Goal: Task Accomplishment & Management: Use online tool/utility

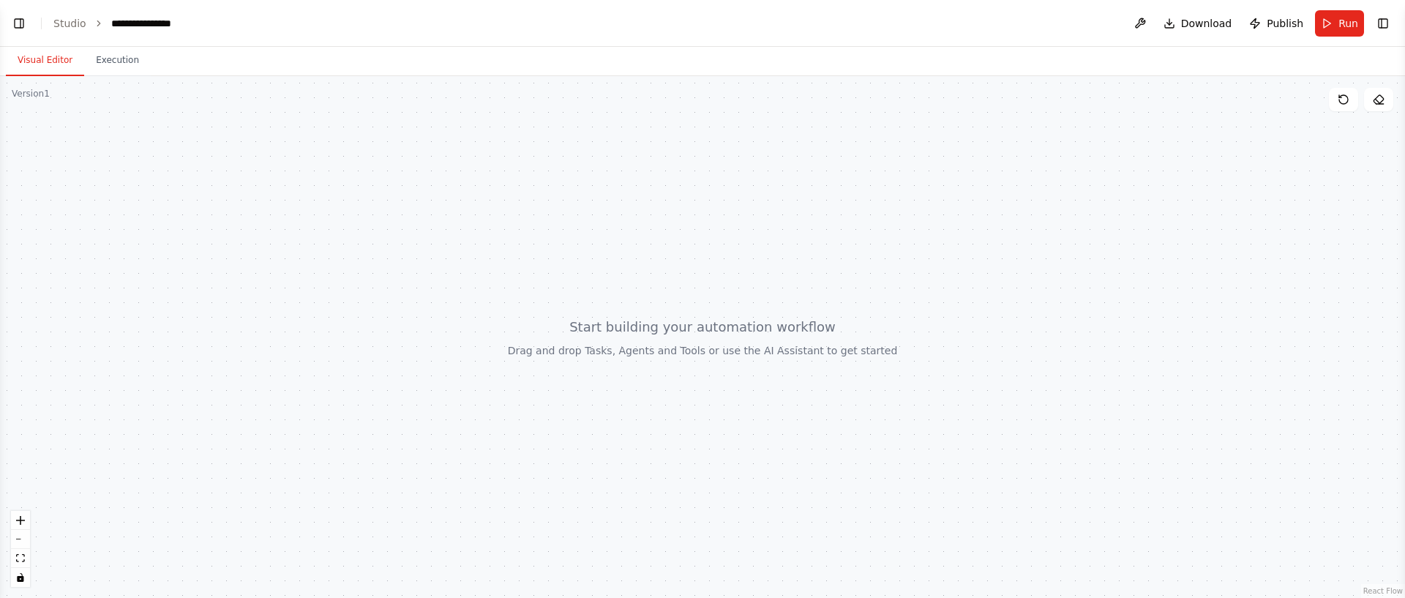
click at [54, 75] on button "Visual Editor" at bounding box center [45, 60] width 78 height 31
click at [1375, 18] on button "Toggle Right Sidebar" at bounding box center [1383, 23] width 20 height 20
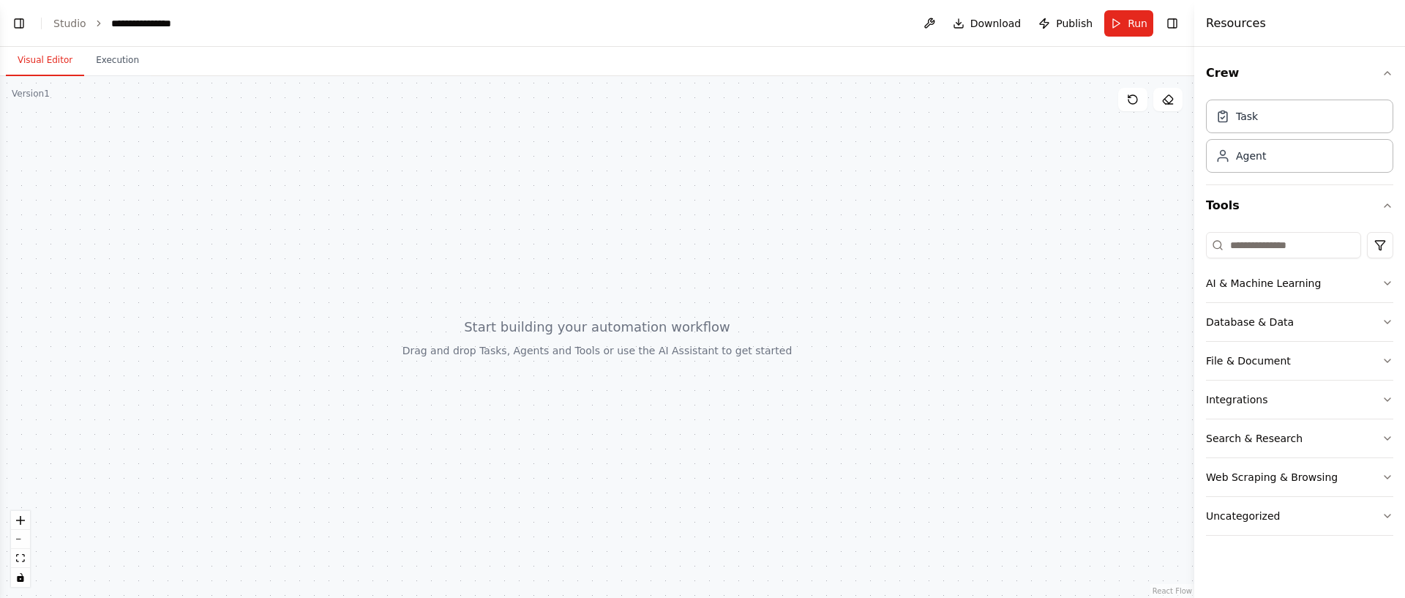
click at [1104, 23] on header "**********" at bounding box center [597, 23] width 1194 height 47
click at [126, 61] on button "Execution" at bounding box center [117, 60] width 67 height 31
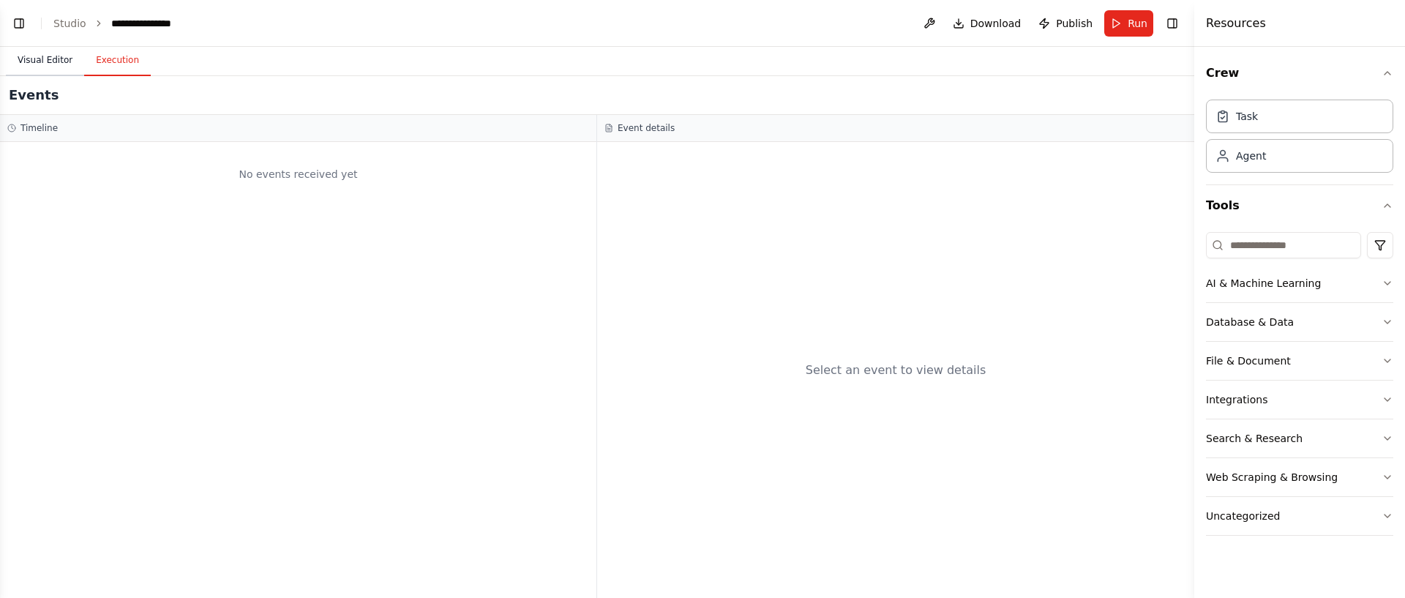
click at [48, 65] on button "Visual Editor" at bounding box center [45, 60] width 78 height 31
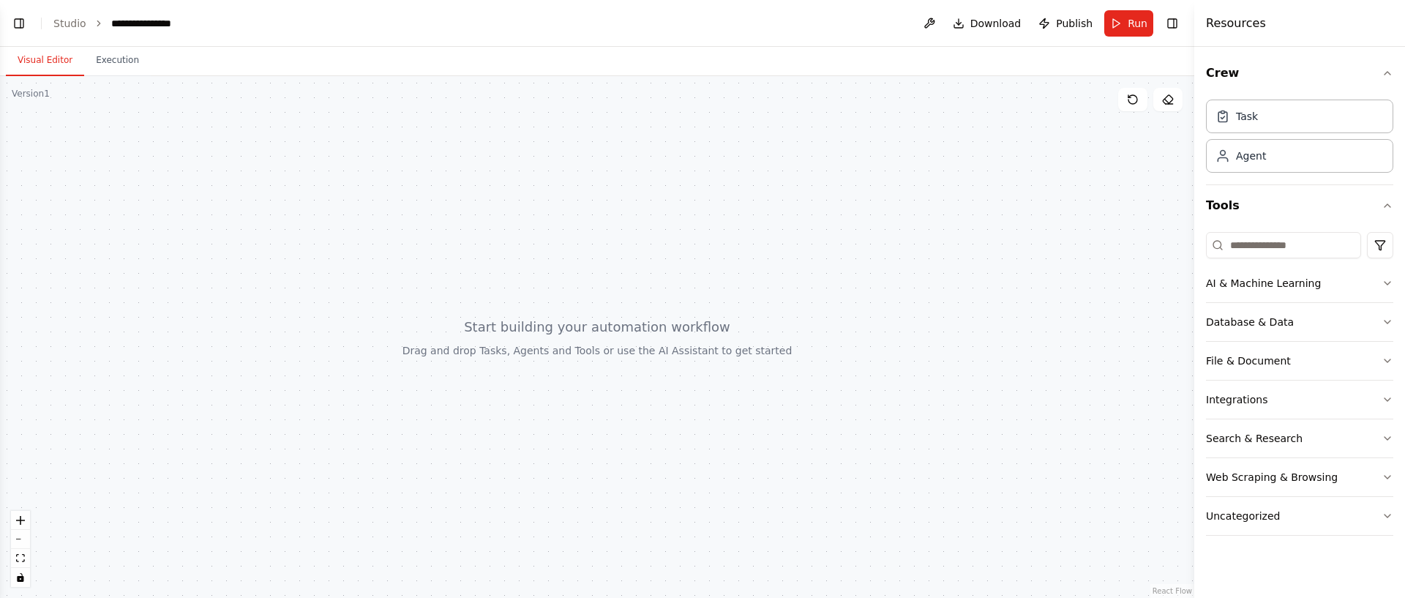
click at [34, 94] on div "Version 1" at bounding box center [31, 94] width 38 height 12
click at [23, 536] on button "zoom out" at bounding box center [20, 539] width 19 height 19
click at [465, 359] on div at bounding box center [597, 337] width 1194 height 522
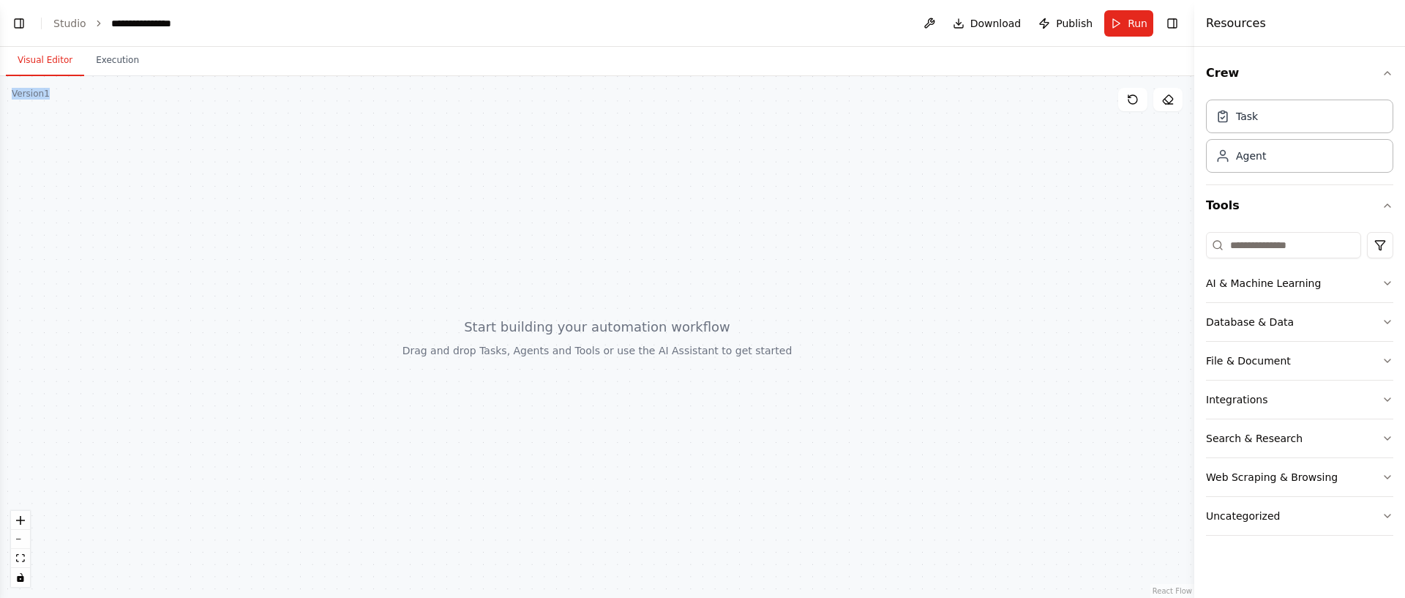
click at [465, 359] on div at bounding box center [597, 337] width 1194 height 522
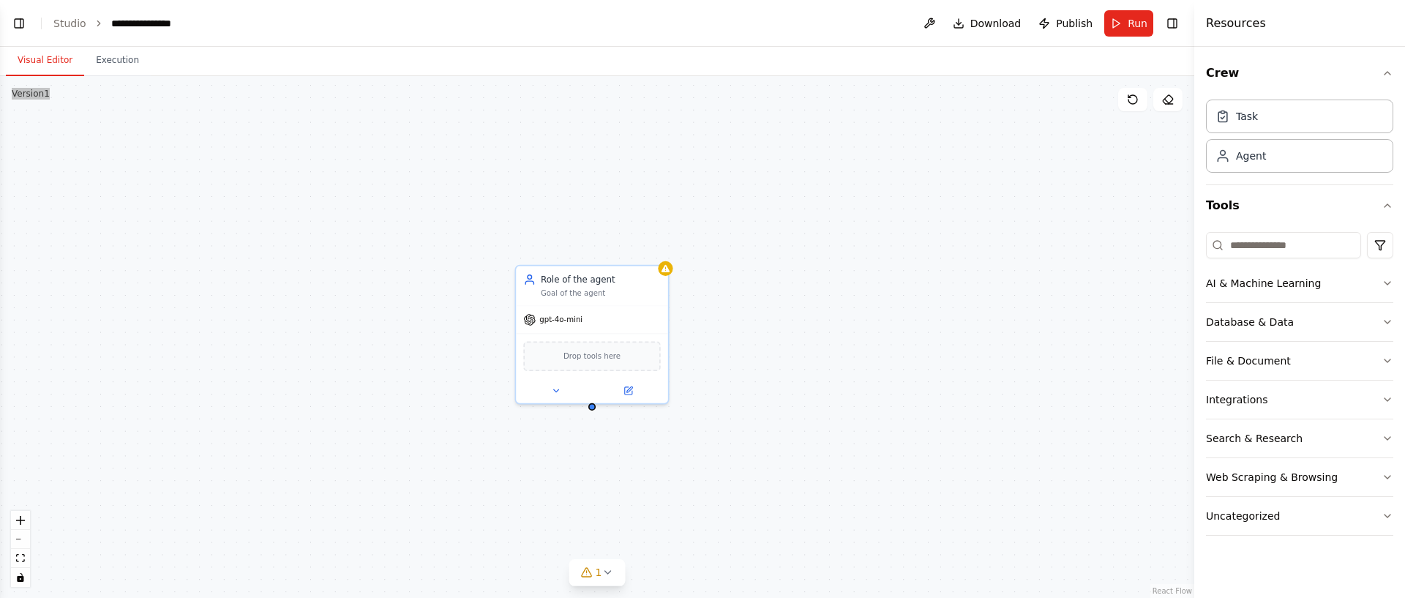
drag, startPoint x: 1290, startPoint y: 171, endPoint x: 327, endPoint y: 7, distance: 976.3
click at [590, 303] on div "gpt-4o-mini Drop tools here" at bounding box center [592, 351] width 152 height 97
copy div "Version 1 Show Tools Hide Agents"
drag, startPoint x: 615, startPoint y: 306, endPoint x: 1115, endPoint y: 185, distance: 514.3
click at [621, 296] on div "gpt-4o-mini" at bounding box center [592, 306] width 152 height 27
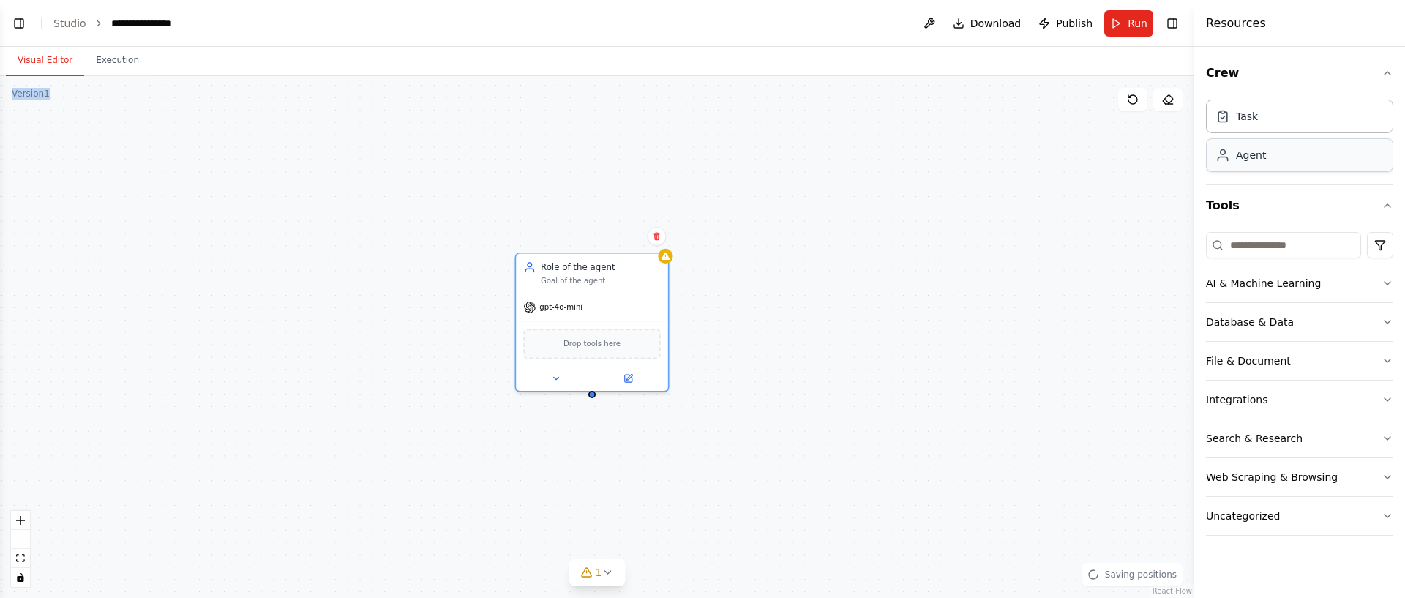
click at [1290, 158] on div "Agent" at bounding box center [1299, 155] width 187 height 34
drag, startPoint x: 1061, startPoint y: 210, endPoint x: 1189, endPoint y: 181, distance: 130.7
click at [931, 202] on div "gpt-4o-mini" at bounding box center [888, 208] width 152 height 27
drag, startPoint x: 1224, startPoint y: 175, endPoint x: 1206, endPoint y: 180, distance: 18.3
click at [1206, 180] on div "Task Agent" at bounding box center [1299, 139] width 187 height 91
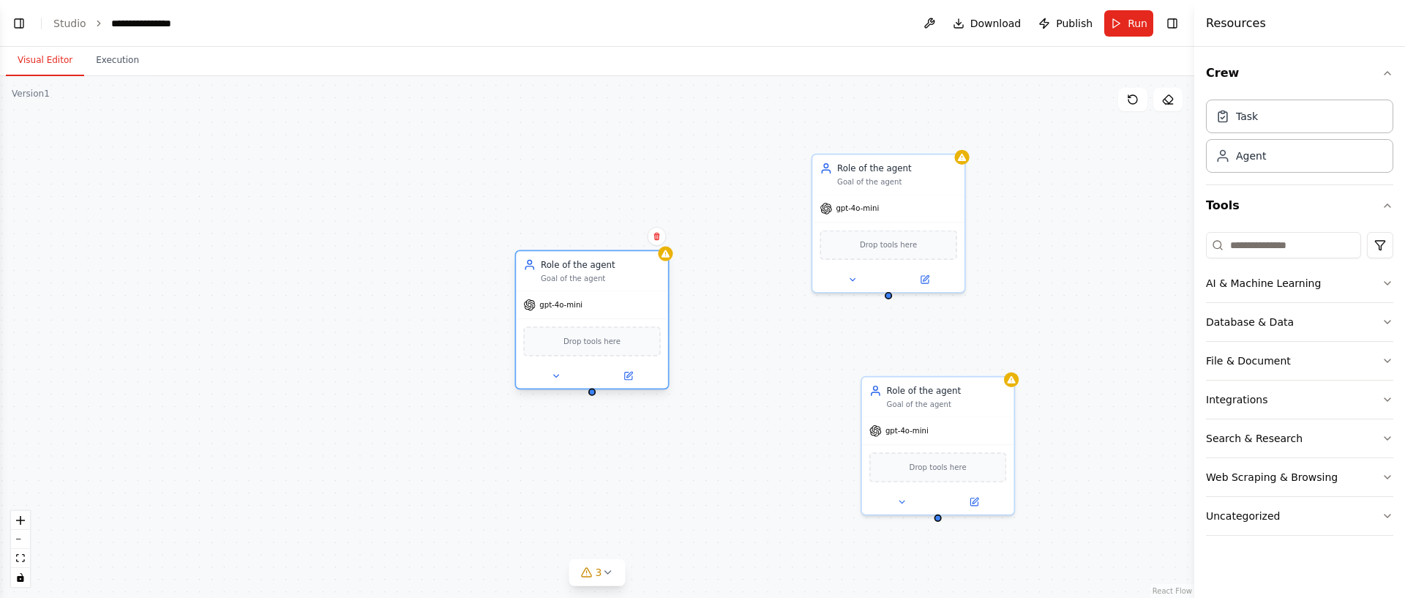
click at [554, 340] on div "Drop tools here" at bounding box center [591, 341] width 137 height 30
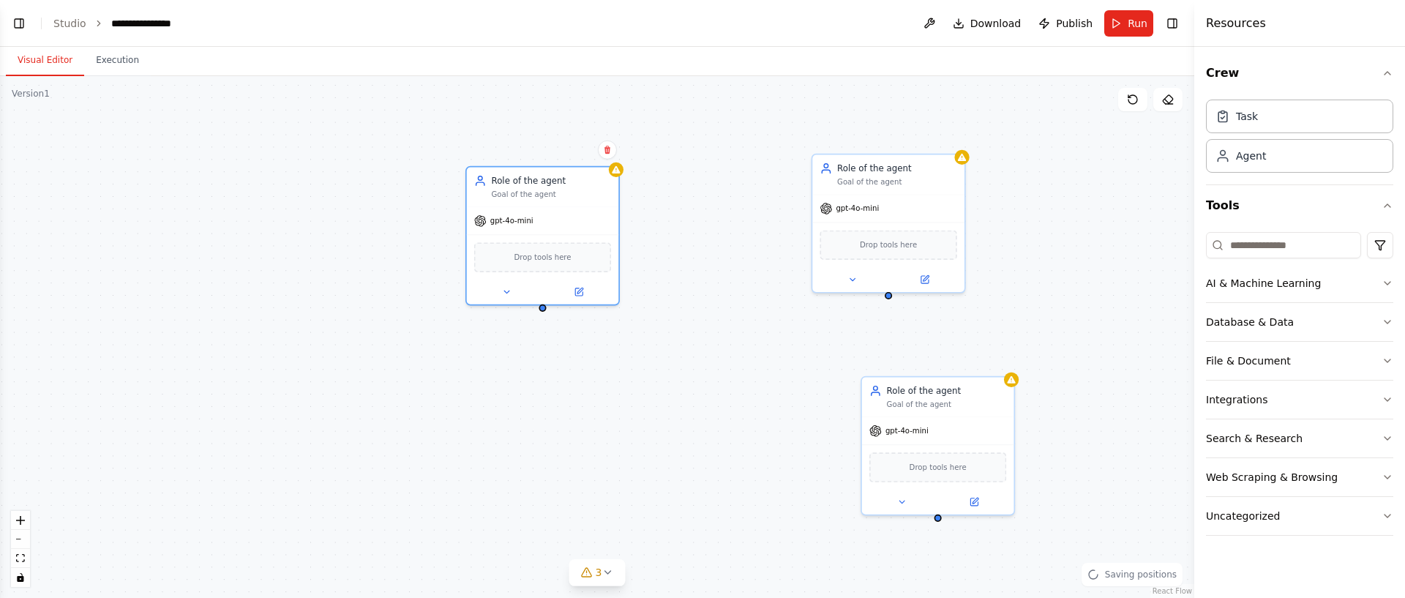
drag, startPoint x: 611, startPoint y: 326, endPoint x: 687, endPoint y: 300, distance: 80.5
click at [554, 242] on div "Drop tools here" at bounding box center [542, 257] width 137 height 30
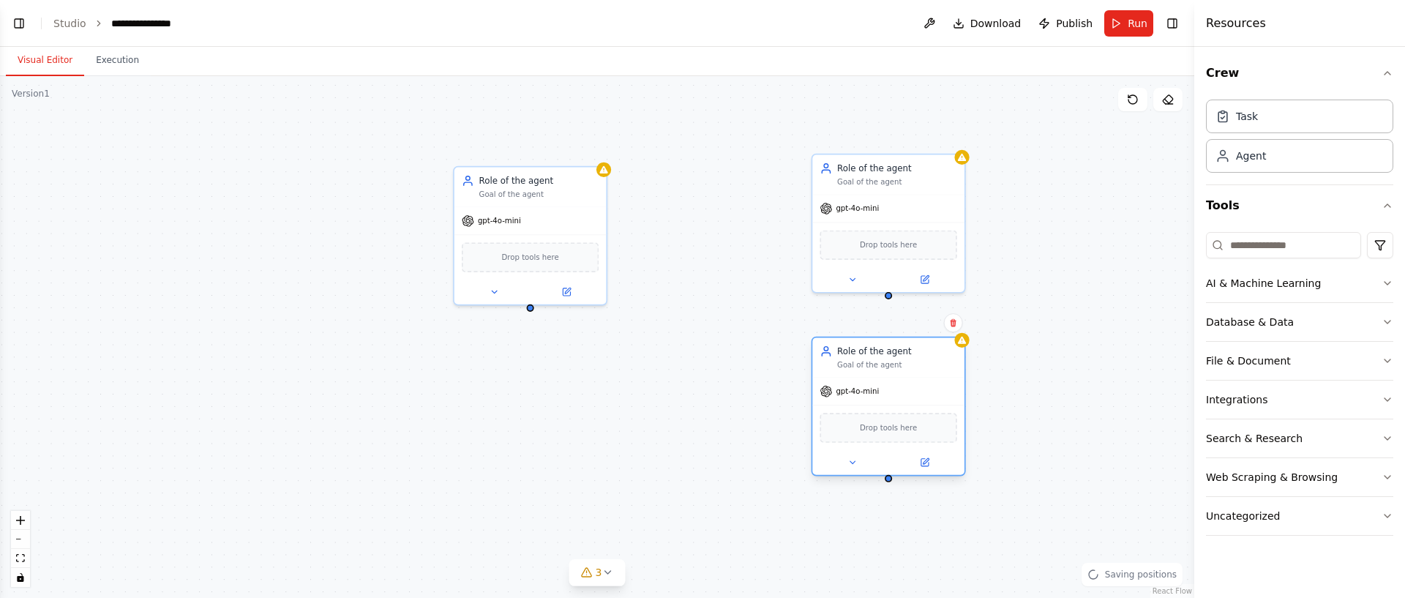
drag, startPoint x: 927, startPoint y: 414, endPoint x: 884, endPoint y: 375, distance: 58.0
click at [879, 378] on div "gpt-4o-mini" at bounding box center [888, 391] width 152 height 27
drag, startPoint x: 531, startPoint y: 310, endPoint x: 543, endPoint y: 400, distance: 91.5
click at [543, 400] on div "Triggers No triggers configured Event Schedule Manage Role of the agent Goal of…" at bounding box center [599, 336] width 1008 height 441
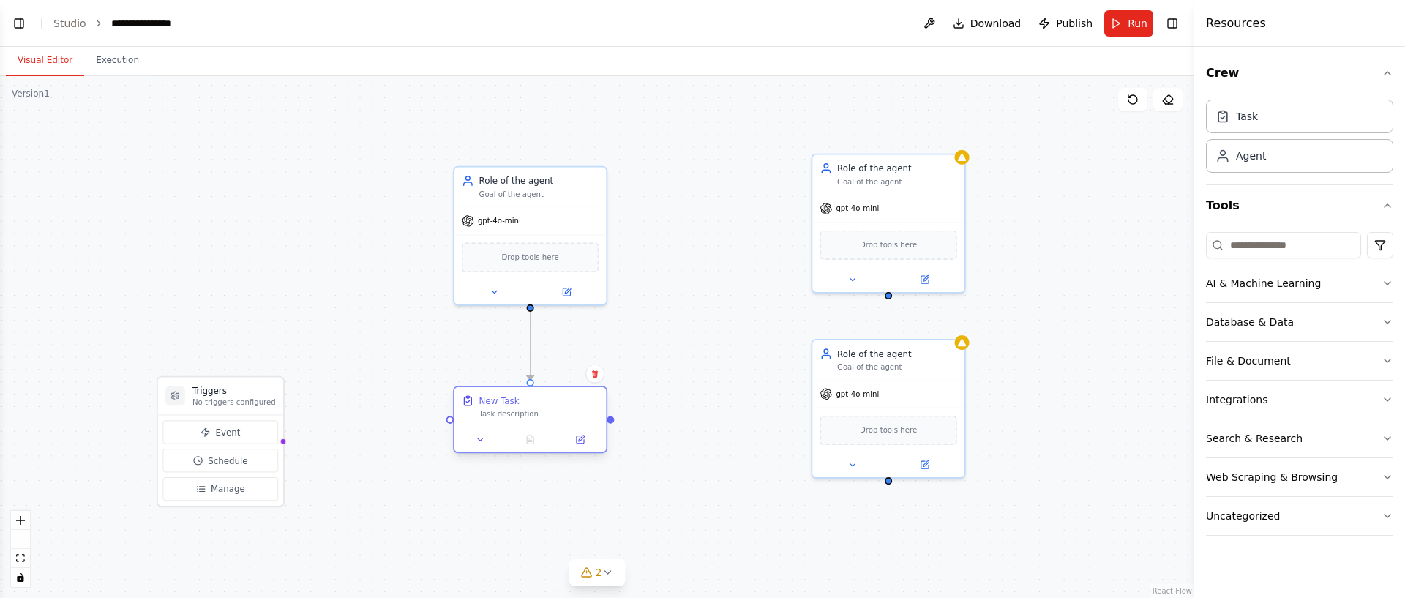
drag, startPoint x: 530, startPoint y: 425, endPoint x: 564, endPoint y: 430, distance: 34.0
click at [520, 416] on div "Task description" at bounding box center [539, 414] width 120 height 10
drag, startPoint x: 613, startPoint y: 419, endPoint x: 889, endPoint y: 296, distance: 302.4
click at [889, 296] on div ".deletable-edge-delete-btn { width: 20px; height: 20px; border: 0px solid #ffff…" at bounding box center [597, 337] width 1194 height 522
drag, startPoint x: 610, startPoint y: 420, endPoint x: 896, endPoint y: 293, distance: 312.6
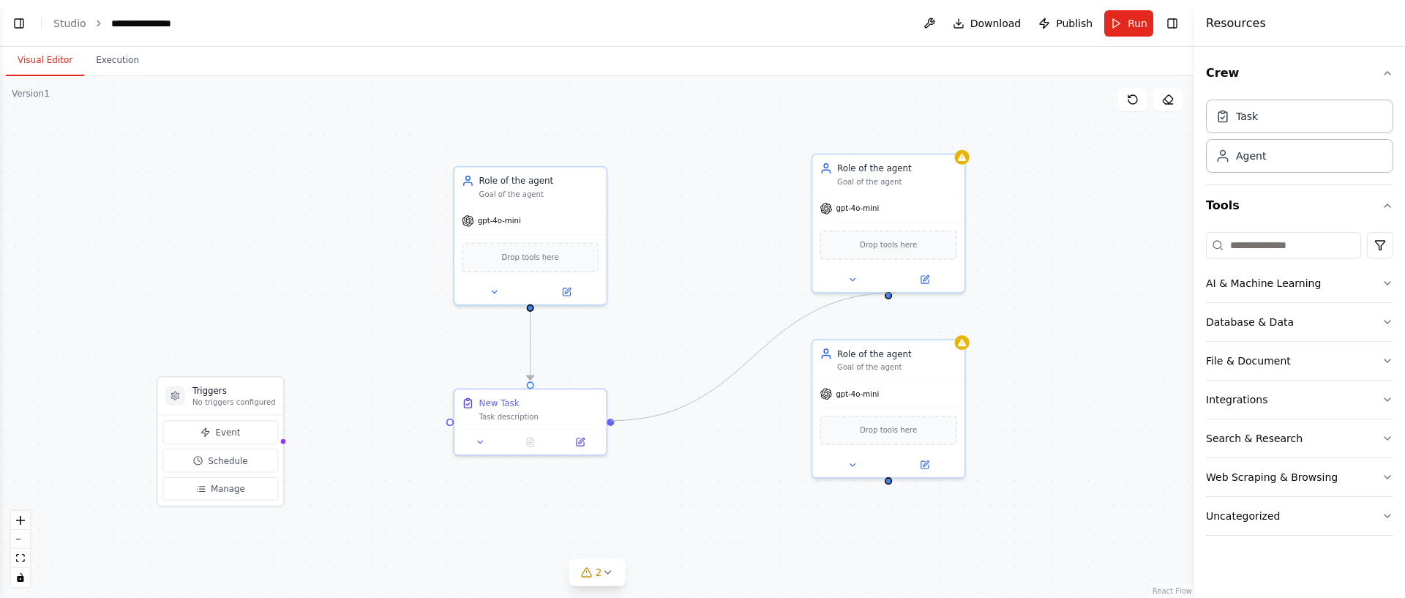
click at [896, 293] on div "Triggers No triggers configured Event Schedule Manage Role of the agent Goal of…" at bounding box center [599, 336] width 1008 height 441
drag, startPoint x: 225, startPoint y: 411, endPoint x: 250, endPoint y: 403, distance: 25.7
click at [250, 403] on div "Triggers No triggers configured Event Schedule Manage" at bounding box center [220, 441] width 127 height 131
drag, startPoint x: 304, startPoint y: 429, endPoint x: 457, endPoint y: 423, distance: 153.1
click at [457, 423] on div "Triggers No triggers configured Event Schedule Manage Role of the agent Goal of…" at bounding box center [599, 336] width 1008 height 441
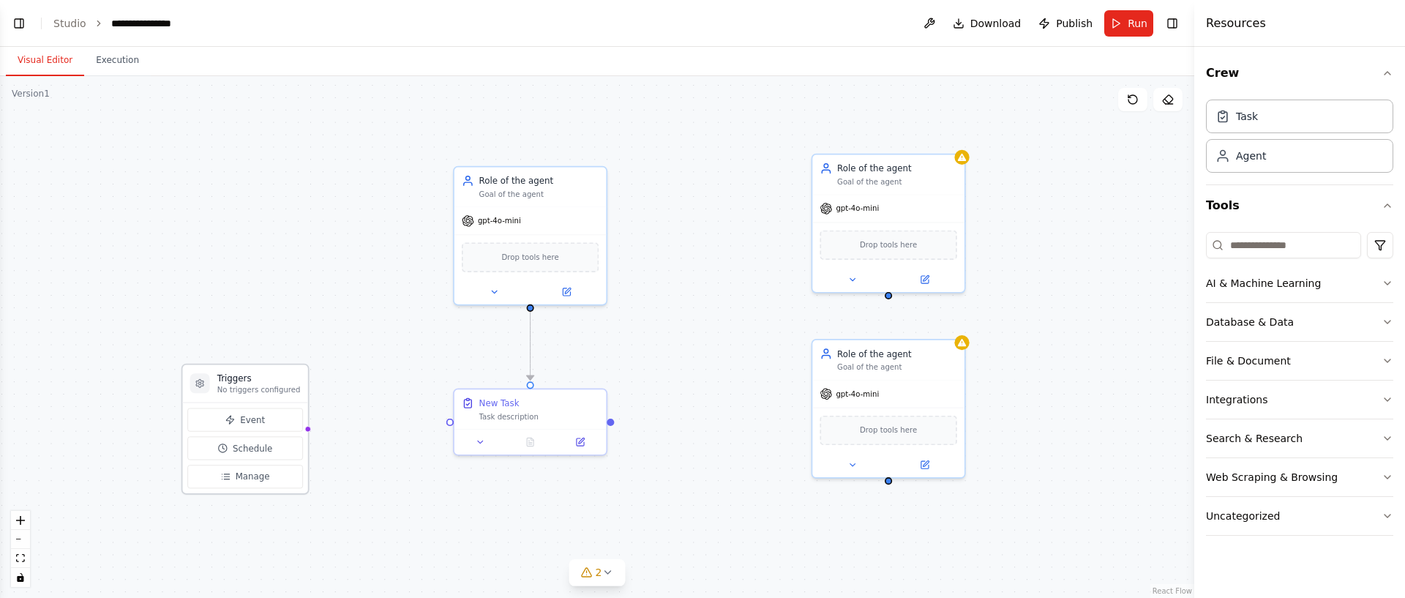
drag, startPoint x: 233, startPoint y: 392, endPoint x: 227, endPoint y: 381, distance: 12.4
click at [227, 381] on div "Triggers No triggers configured" at bounding box center [244, 383] width 125 height 37
drag, startPoint x: 303, startPoint y: 416, endPoint x: 454, endPoint y: 424, distance: 150.9
click at [454, 424] on div "Triggers No triggers configured Event Schedule Manage Role of the agent Goal of…" at bounding box center [599, 336] width 1008 height 441
drag, startPoint x: 612, startPoint y: 422, endPoint x: 305, endPoint y: 417, distance: 306.7
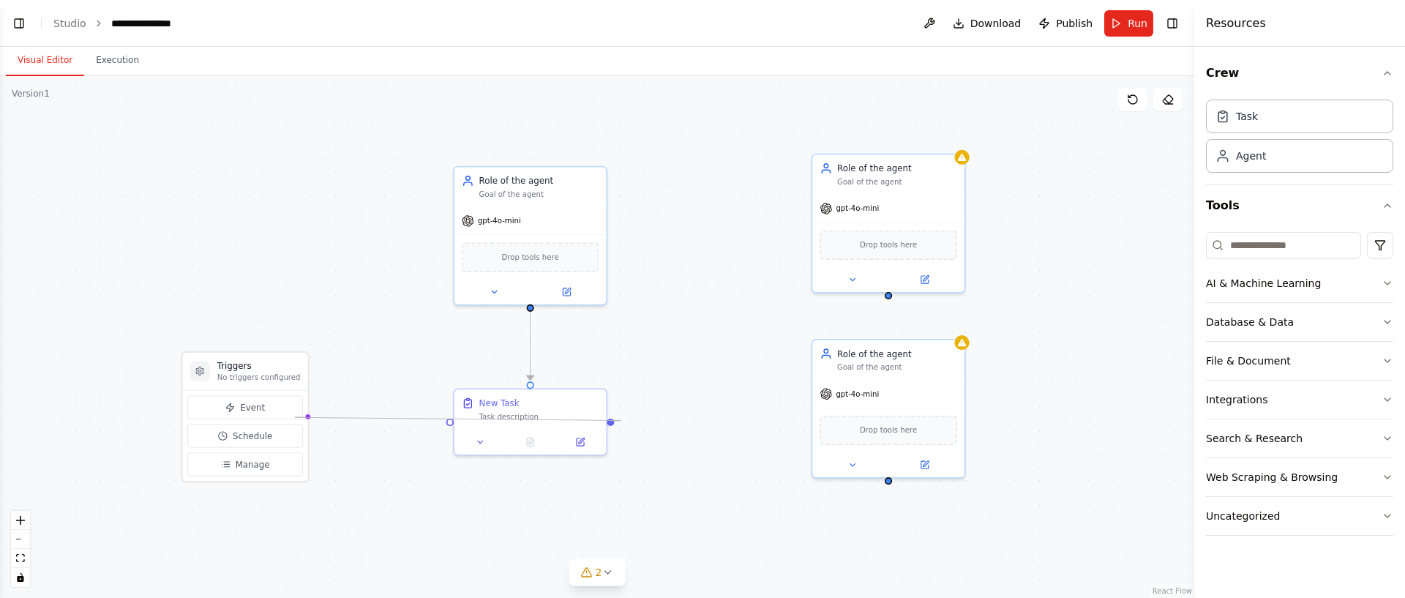
click at [305, 417] on div ".deletable-edge-delete-btn { width: 20px; height: 20px; border: 0px solid #ffff…" at bounding box center [597, 337] width 1194 height 522
drag, startPoint x: 305, startPoint y: 417, endPoint x: 529, endPoint y: 433, distance: 224.5
click at [451, 425] on div "Triggers No triggers configured Event Schedule Manage Role of the agent Goal of…" at bounding box center [599, 336] width 1008 height 441
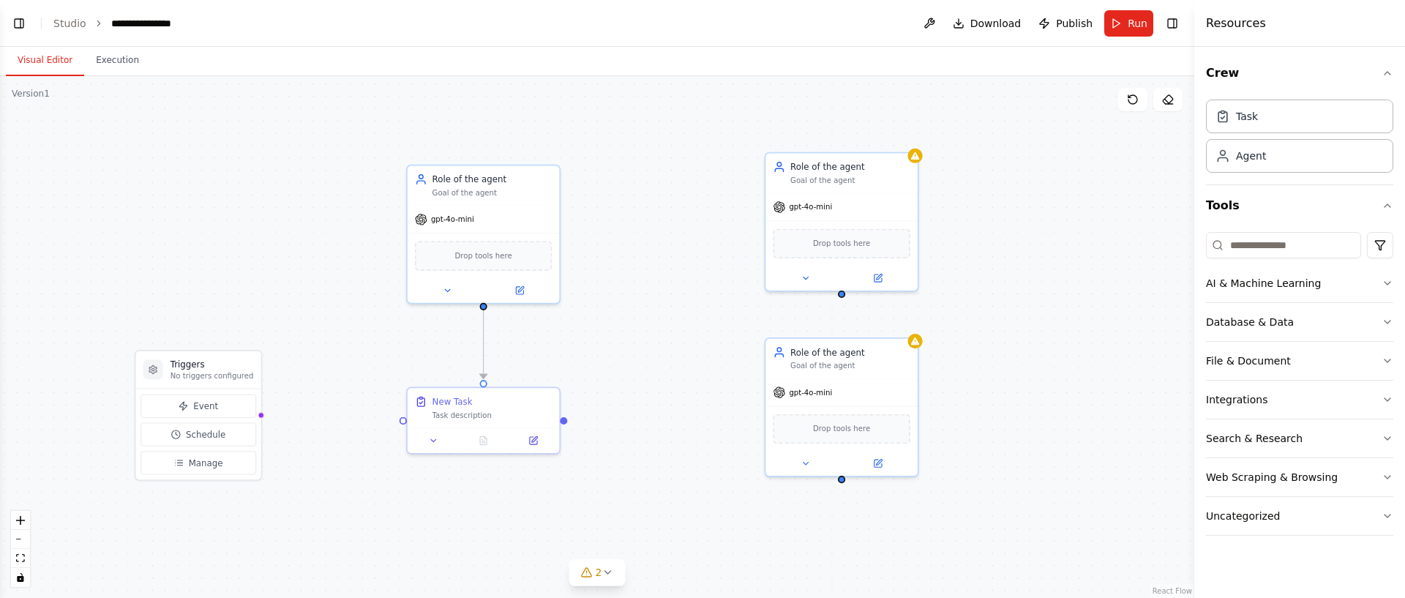
drag, startPoint x: 452, startPoint y: 424, endPoint x: 353, endPoint y: 386, distance: 105.6
click at [404, 422] on div ".deletable-edge-delete-btn { width: 20px; height: 20px; border: 0px solid #ffff…" at bounding box center [597, 337] width 1194 height 522
click at [146, 26] on div "**********" at bounding box center [148, 23] width 75 height 15
click at [146, 26] on div "**********" at bounding box center [166, 23] width 110 height 15
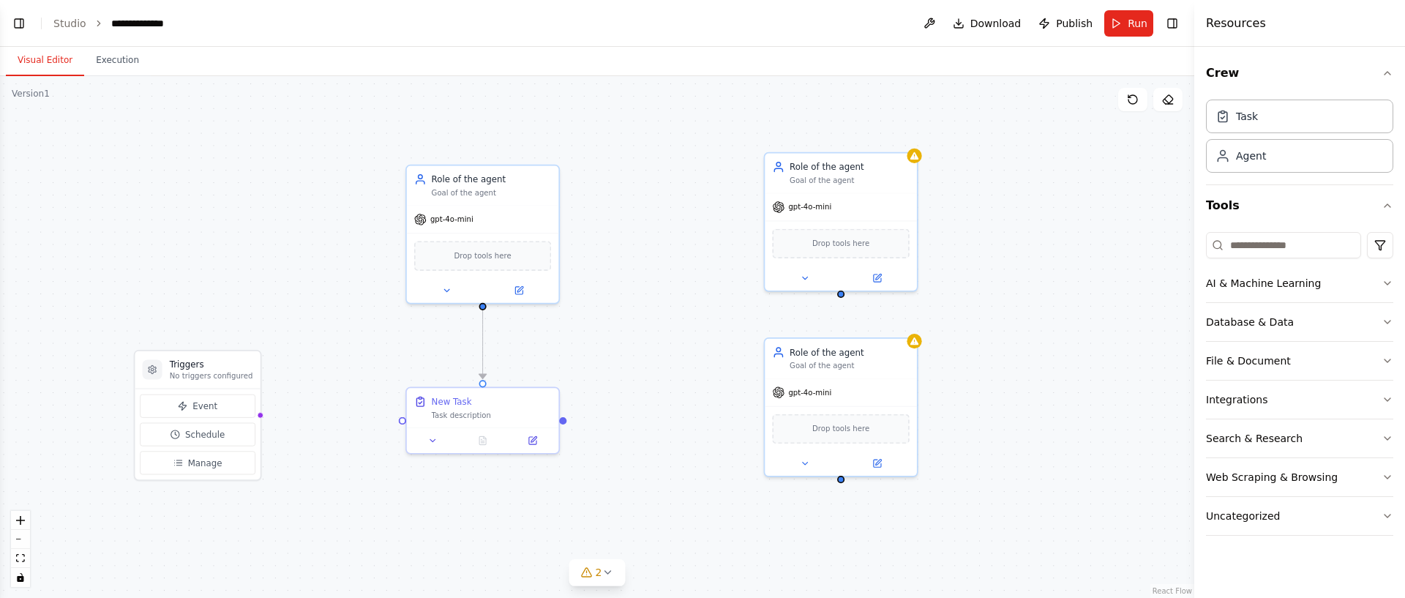
drag, startPoint x: 113, startPoint y: 175, endPoint x: 154, endPoint y: 160, distance: 43.5
click at [113, 175] on div ".deletable-edge-delete-btn { width: 20px; height: 20px; border: 0px solid #ffff…" at bounding box center [597, 337] width 1194 height 522
click at [400, 423] on div ".deletable-edge-delete-btn { width: 20px; height: 20px; border: 0px solid #ffff…" at bounding box center [597, 337] width 1194 height 522
drag, startPoint x: 403, startPoint y: 418, endPoint x: 258, endPoint y: 417, distance: 144.9
click at [258, 417] on div "Triggers No triggers configured Event Schedule Manage Role of the agent Goal of…" at bounding box center [552, 335] width 1008 height 441
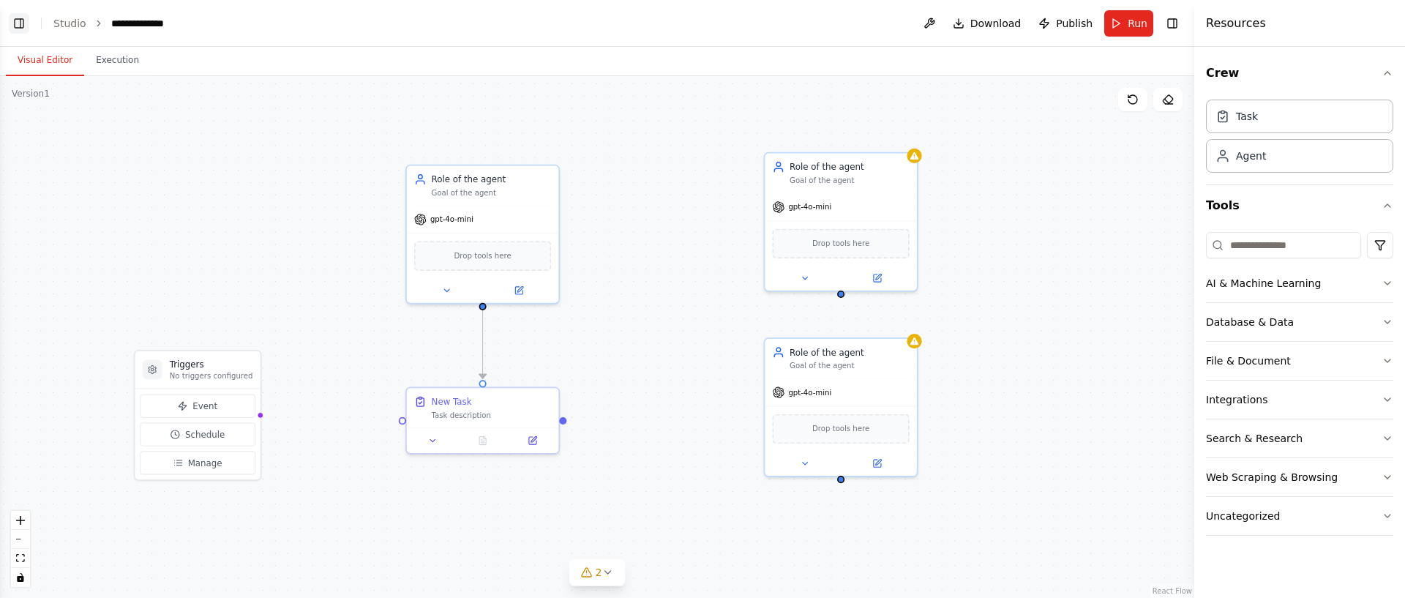
click at [15, 17] on button "Toggle Left Sidebar" at bounding box center [19, 23] width 20 height 20
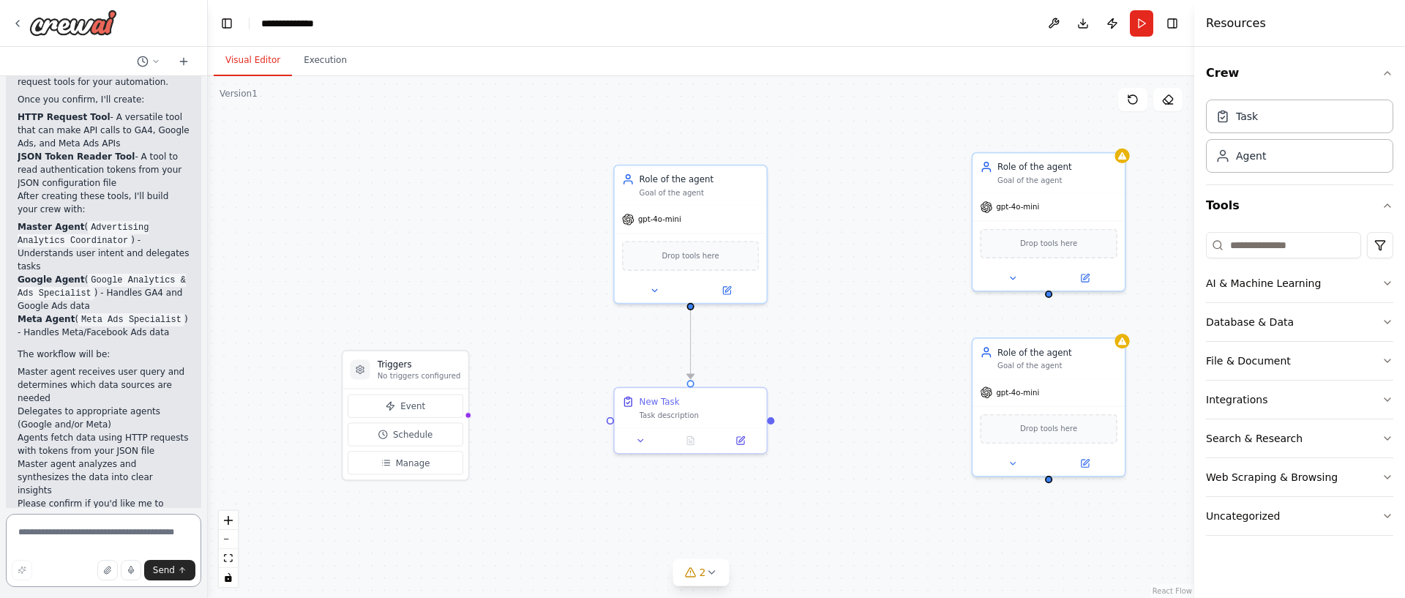
click at [61, 542] on textarea at bounding box center [103, 550] width 195 height 73
click at [157, 61] on icon at bounding box center [156, 61] width 9 height 9
click at [73, 533] on div at bounding box center [104, 299] width 208 height 598
click at [74, 534] on textarea at bounding box center [103, 550] width 195 height 73
type textarea "**********"
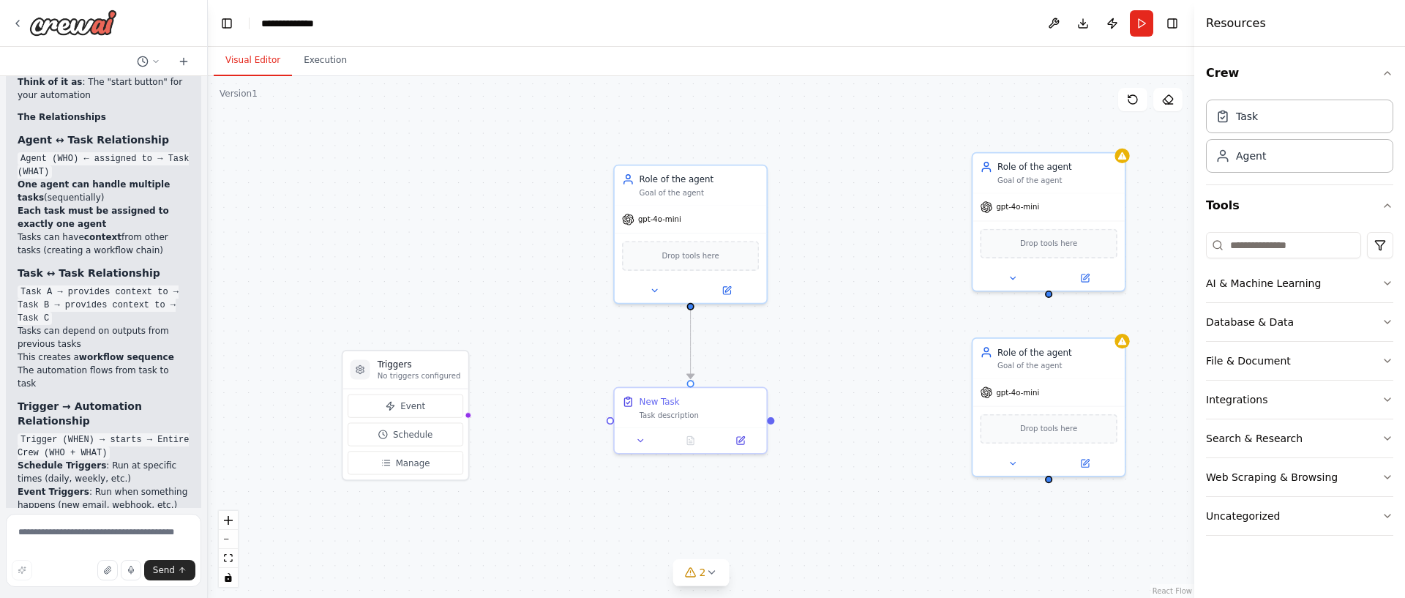
scroll to position [1806, 0]
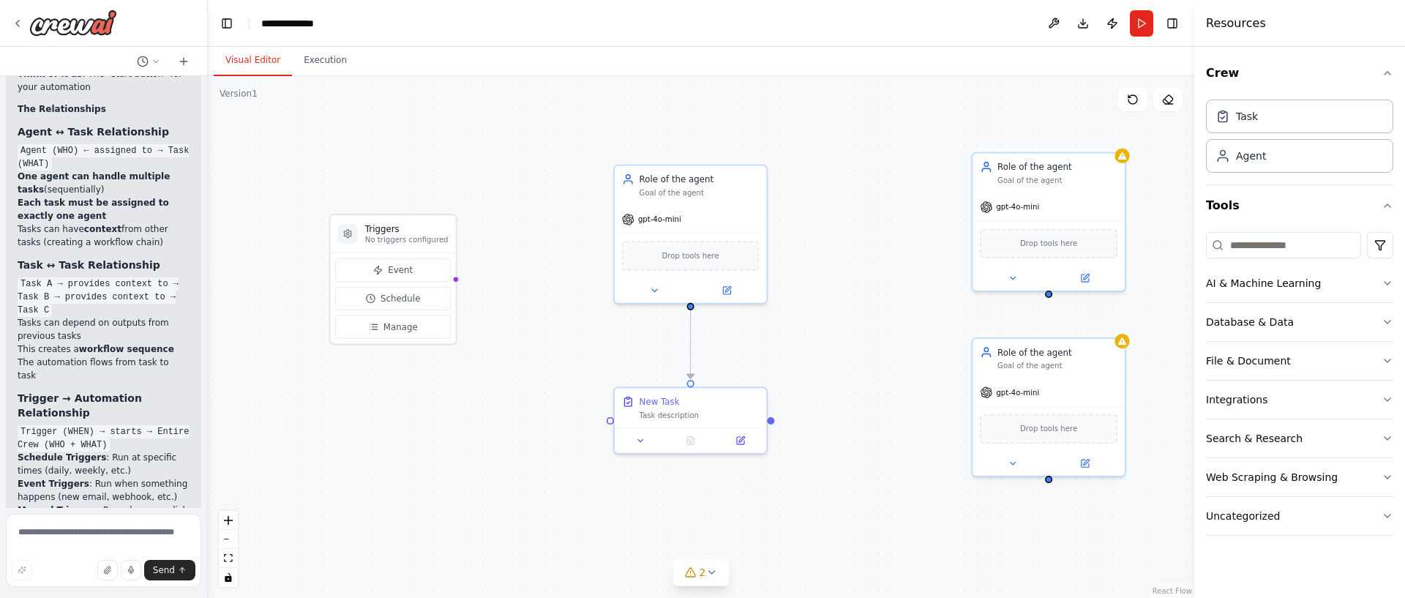
drag, startPoint x: 438, startPoint y: 379, endPoint x: 468, endPoint y: 288, distance: 96.1
click at [430, 250] on div "Triggers No triggers configured" at bounding box center [393, 233] width 125 height 37
drag, startPoint x: 449, startPoint y: 280, endPoint x: 616, endPoint y: 425, distance: 221.0
click at [616, 425] on div "Triggers No triggers configured Event Schedule Manage Role of the agent Goal of…" at bounding box center [671, 335] width 833 height 441
drag, startPoint x: 444, startPoint y: 376, endPoint x: 528, endPoint y: 496, distance: 146.6
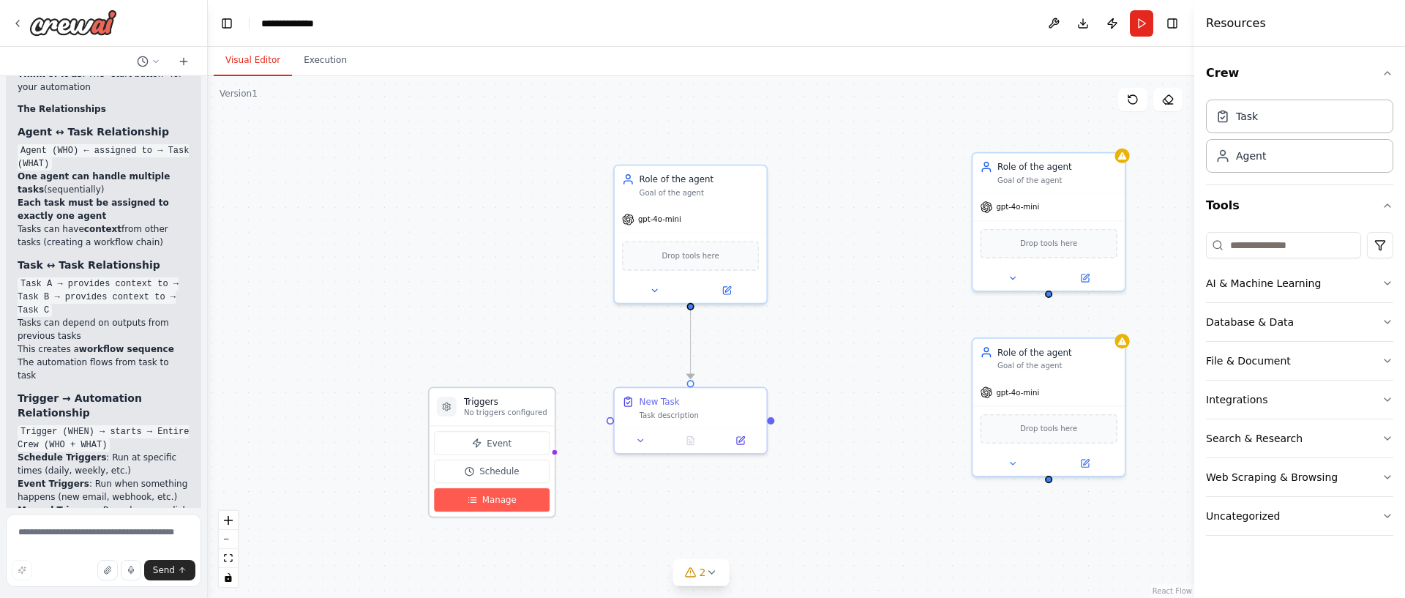
click at [523, 503] on button "Manage" at bounding box center [492, 499] width 116 height 23
click at [492, 523] on div ".deletable-edge-delete-btn { width: 20px; height: 20px; border: 0px solid #ffff…" at bounding box center [701, 337] width 987 height 522
click at [495, 510] on button "Manage" at bounding box center [492, 499] width 116 height 23
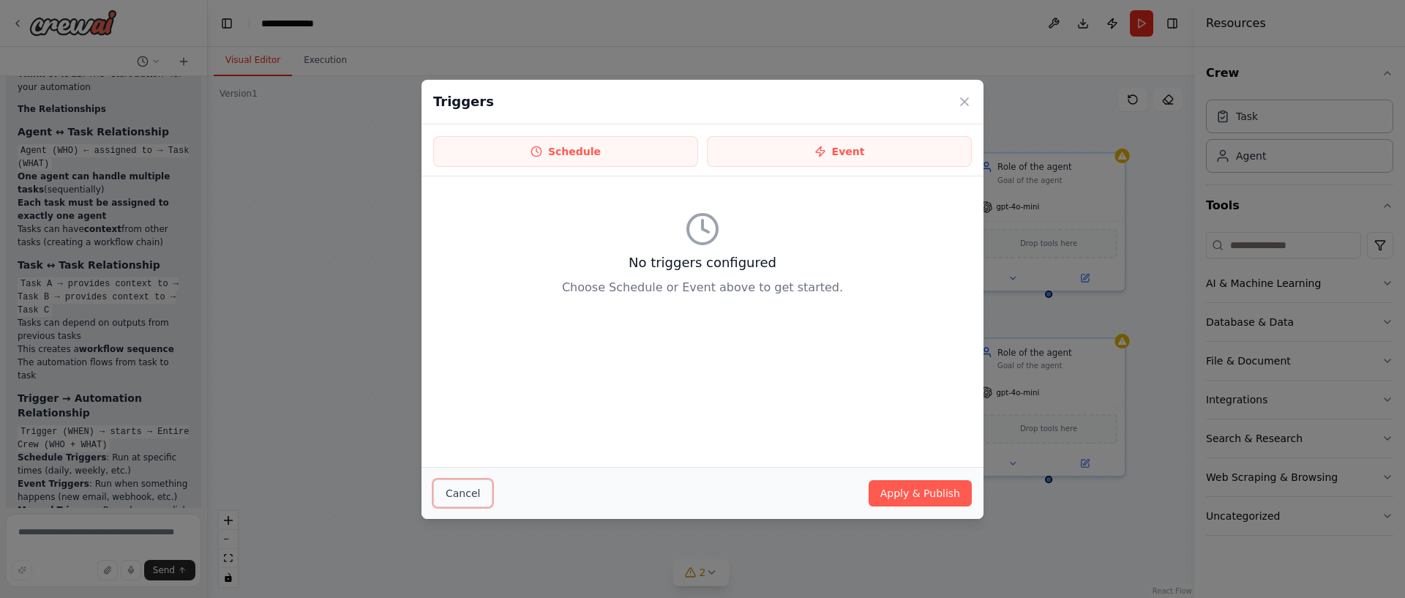
click at [474, 495] on button "Cancel" at bounding box center [462, 493] width 59 height 28
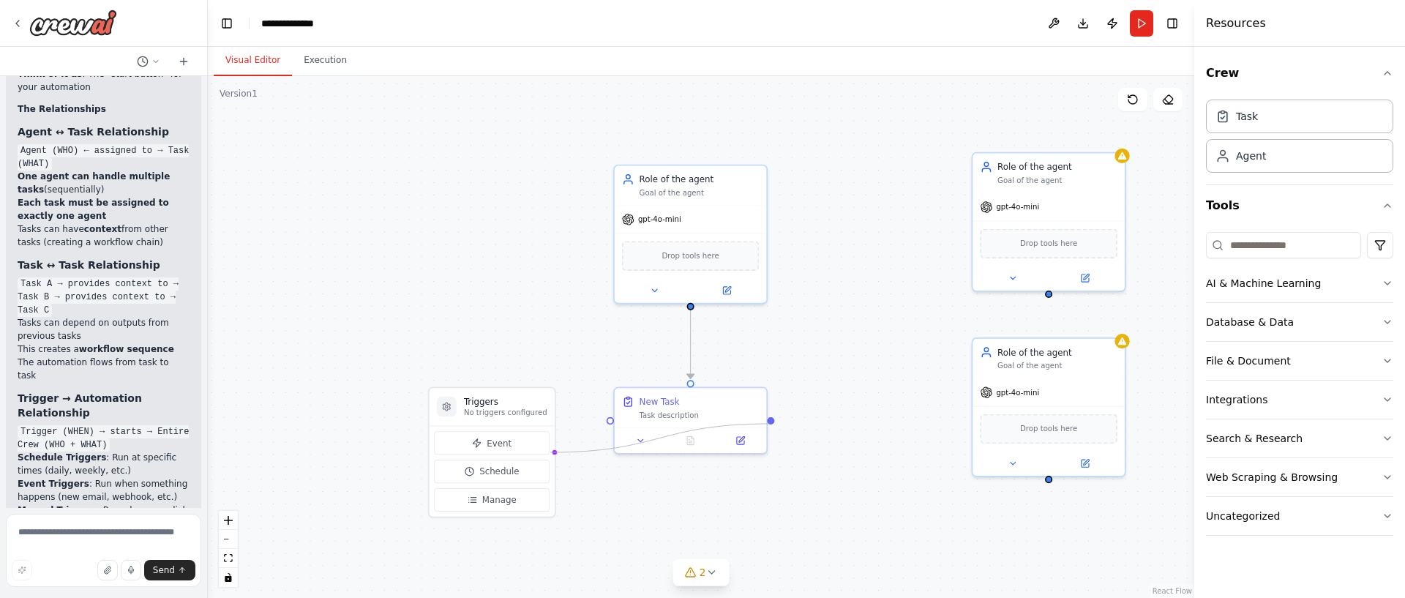
drag, startPoint x: 552, startPoint y: 453, endPoint x: 769, endPoint y: 424, distance: 219.3
click at [769, 424] on div ".deletable-edge-delete-btn { width: 20px; height: 20px; border: 0px solid #ffff…" at bounding box center [701, 337] width 987 height 522
drag, startPoint x: 501, startPoint y: 419, endPoint x: 822, endPoint y: 522, distance: 337.2
click at [794, 515] on div "Triggers No triggers configured" at bounding box center [776, 505] width 125 height 37
drag, startPoint x: 837, startPoint y: 551, endPoint x: 771, endPoint y: 422, distance: 145.3
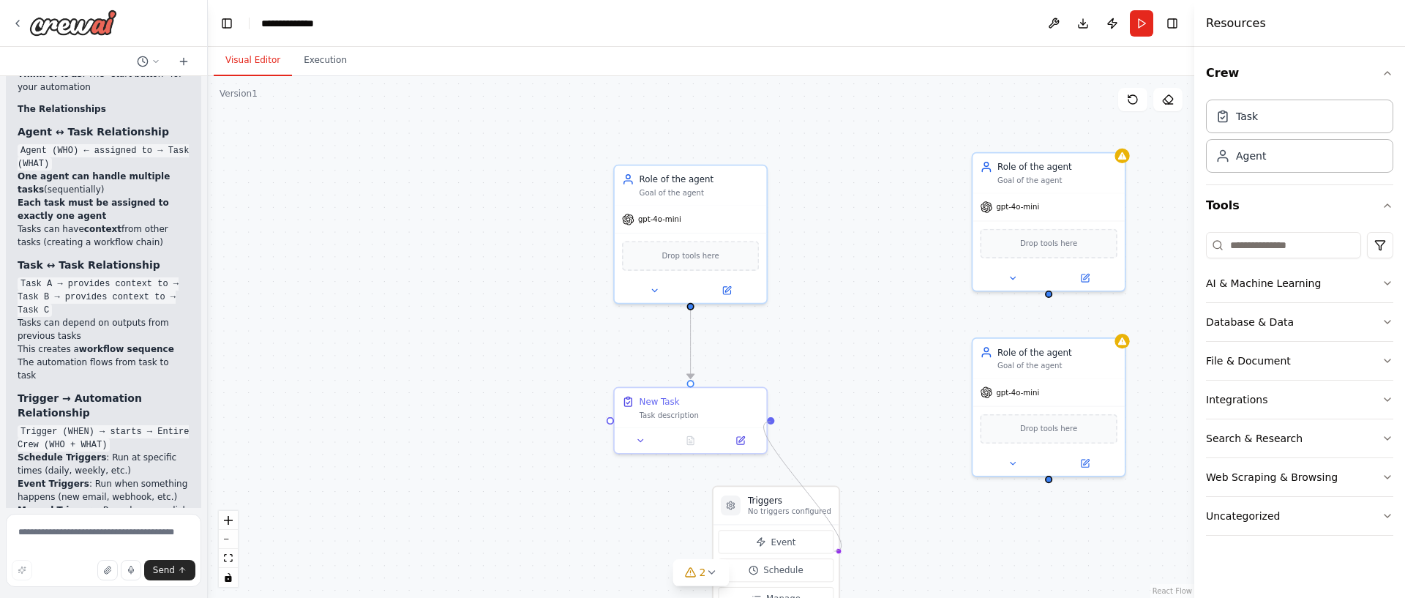
click at [771, 422] on div ".deletable-edge-delete-btn { width: 20px; height: 20px; border: 0px solid #ffff…" at bounding box center [701, 337] width 987 height 522
drag, startPoint x: 727, startPoint y: 507, endPoint x: 389, endPoint y: 340, distance: 376.7
click at [389, 340] on div "Triggers No triggers configured" at bounding box center [393, 332] width 125 height 37
drag, startPoint x: 452, startPoint y: 378, endPoint x: 648, endPoint y: 239, distance: 240.4
click at [648, 239] on div "Triggers No triggers configured Event Schedule Manage Role of the agent Goal of…" at bounding box center [671, 335] width 833 height 441
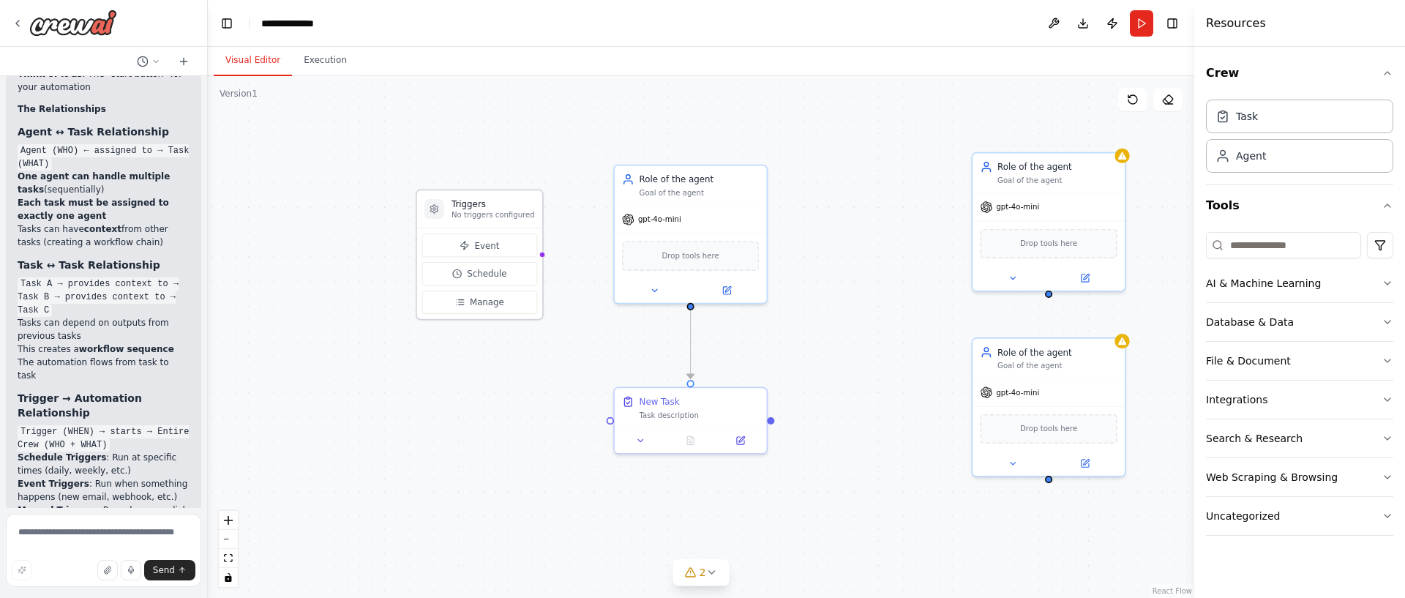
drag, startPoint x: 392, startPoint y: 352, endPoint x: 479, endPoint y: 227, distance: 152.5
click at [479, 227] on div "Triggers No triggers configured Event Schedule Manage" at bounding box center [479, 255] width 127 height 131
drag, startPoint x: 538, startPoint y: 254, endPoint x: 697, endPoint y: 308, distance: 167.8
click at [697, 308] on div ".deletable-edge-delete-btn { width: 20px; height: 20px; border: 0px solid #ffff…" at bounding box center [701, 337] width 987 height 522
click at [713, 400] on div "New Task Task description" at bounding box center [690, 417] width 154 height 67
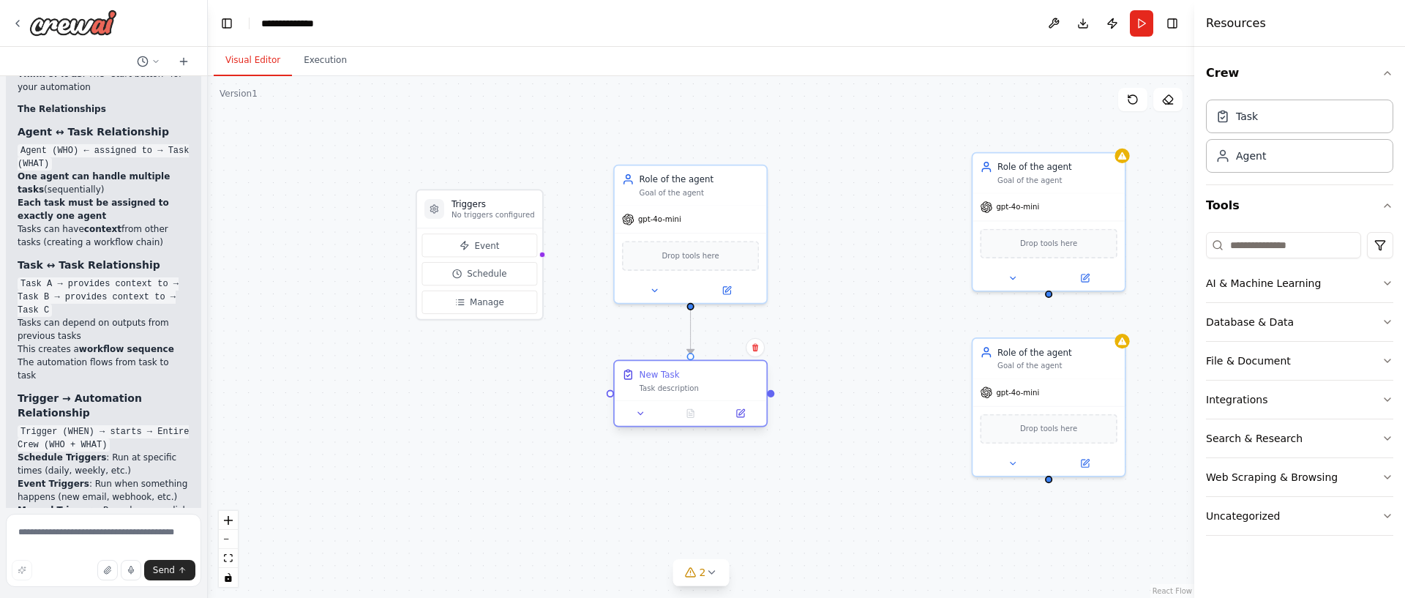
drag, startPoint x: 703, startPoint y: 400, endPoint x: 706, endPoint y: 384, distance: 16.4
click at [706, 384] on div "Task description" at bounding box center [700, 389] width 120 height 10
click at [707, 411] on div at bounding box center [691, 413] width 152 height 26
click at [725, 413] on div at bounding box center [703, 426] width 152 height 26
drag, startPoint x: 722, startPoint y: 399, endPoint x: 708, endPoint y: 405, distance: 15.1
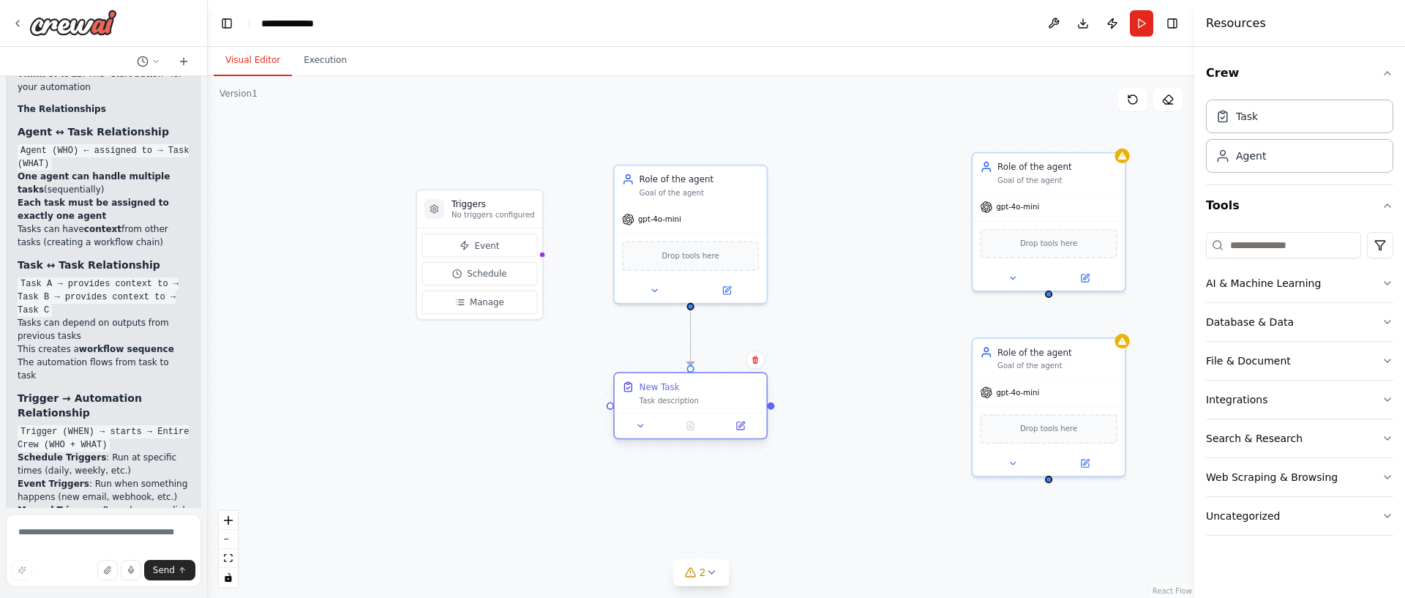
click at [708, 405] on div "Task description" at bounding box center [700, 400] width 120 height 10
click at [791, 493] on div ".deletable-edge-delete-btn { width: 20px; height: 20px; border: 0px solid #ffff…" at bounding box center [701, 337] width 987 height 522
drag, startPoint x: 510, startPoint y: 217, endPoint x: 450, endPoint y: 188, distance: 66.5
click at [450, 188] on p "No triggers configured" at bounding box center [431, 190] width 83 height 10
click at [708, 195] on div "Goal of the agent" at bounding box center [700, 190] width 120 height 10
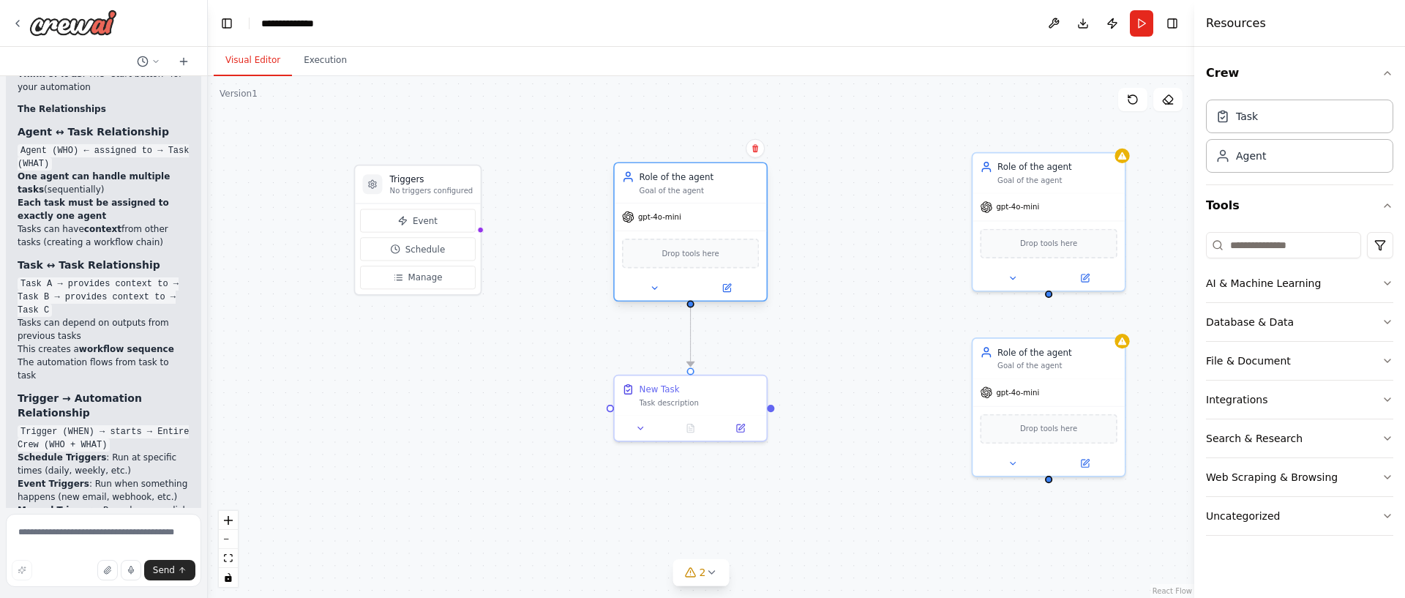
click at [690, 184] on div "Role of the agent Goal of the agent" at bounding box center [700, 183] width 120 height 25
click at [678, 179] on div "Role of the agent" at bounding box center [700, 177] width 120 height 12
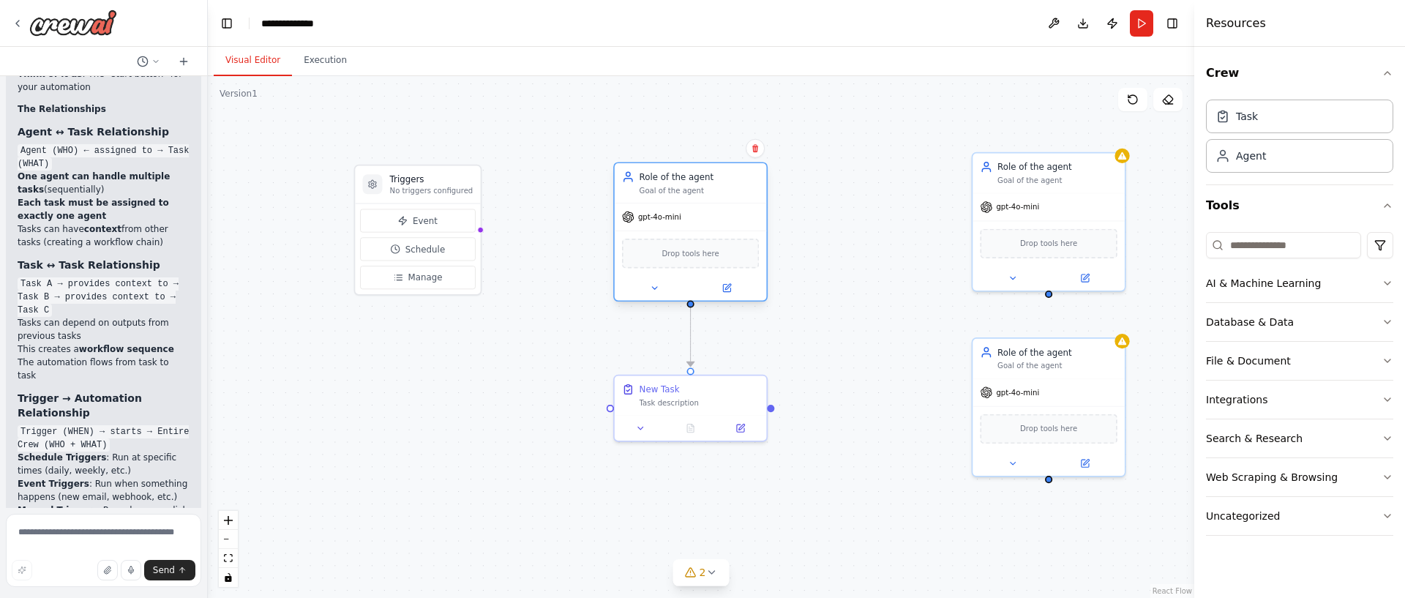
click at [678, 179] on div "Role of the agent" at bounding box center [700, 177] width 120 height 12
drag, startPoint x: 678, startPoint y: 179, endPoint x: 702, endPoint y: 242, distance: 67.8
click at [684, 187] on div "Role of the agent Goal of the agent" at bounding box center [700, 183] width 120 height 25
click at [729, 292] on icon at bounding box center [727, 288] width 10 height 10
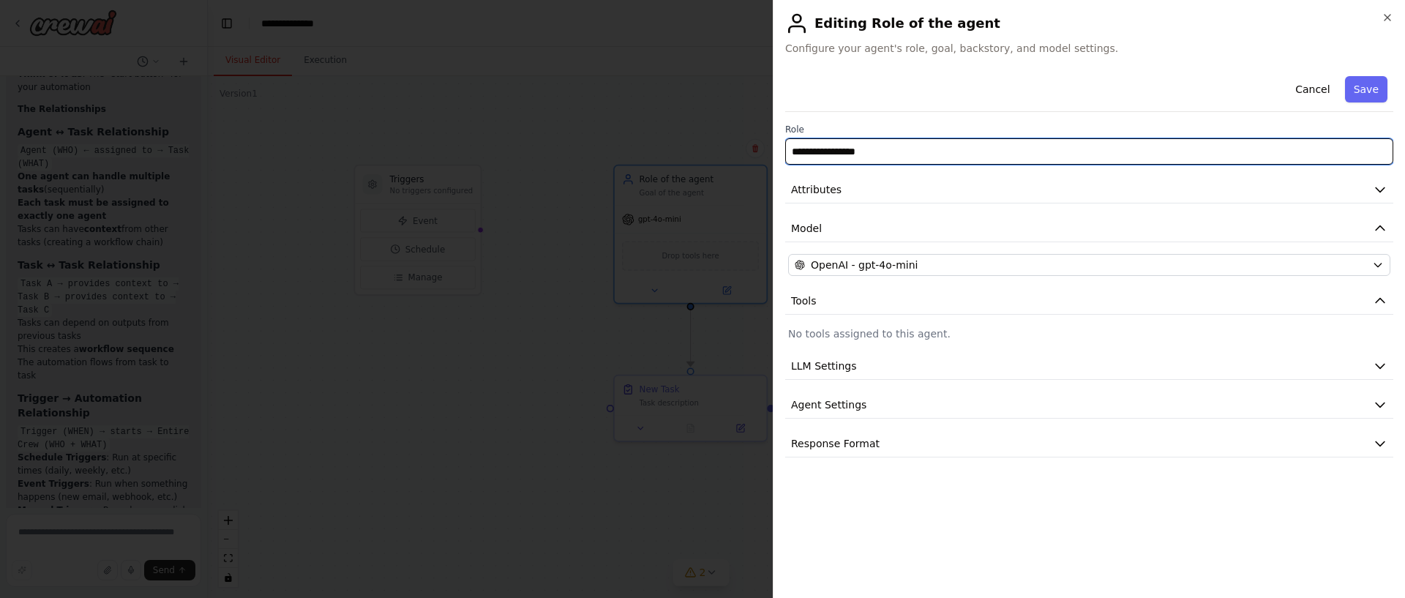
click at [878, 150] on input "**********" at bounding box center [1089, 151] width 608 height 26
paste input "**********"
type input "**********"
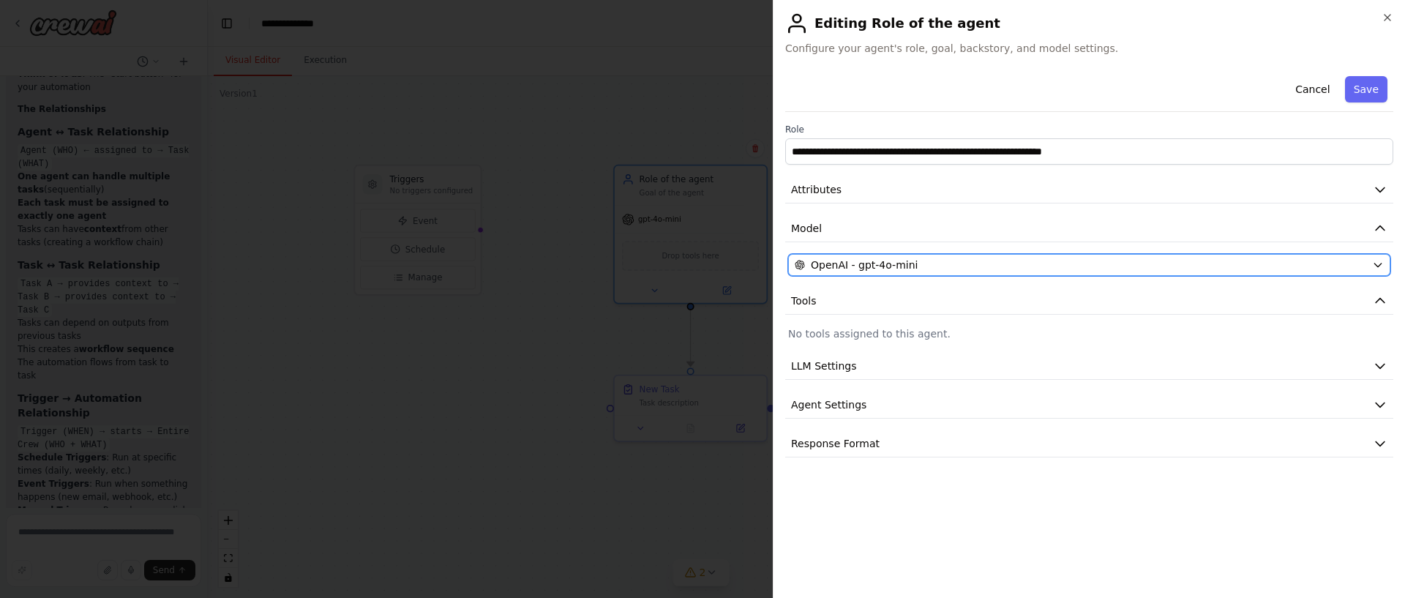
click at [889, 263] on span "OpenAI - gpt-4o-mini" at bounding box center [864, 265] width 107 height 15
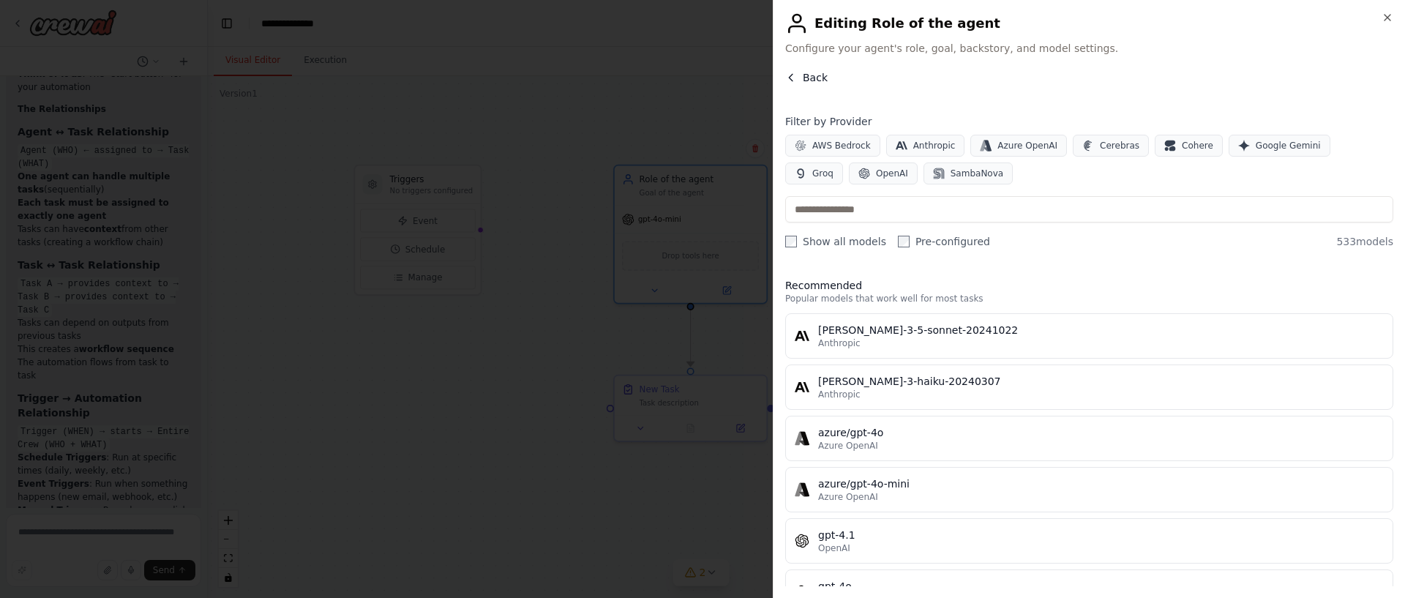
click at [786, 75] on icon "button" at bounding box center [791, 78] width 12 height 12
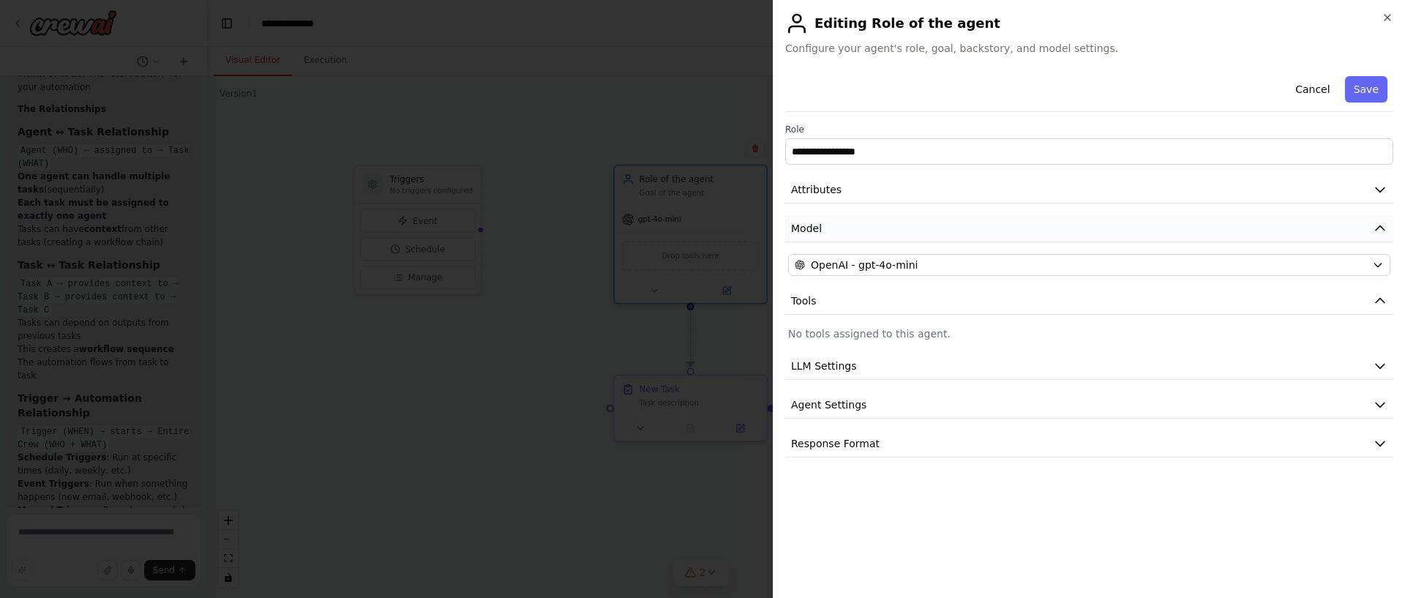
click at [838, 217] on button "Model" at bounding box center [1089, 228] width 608 height 27
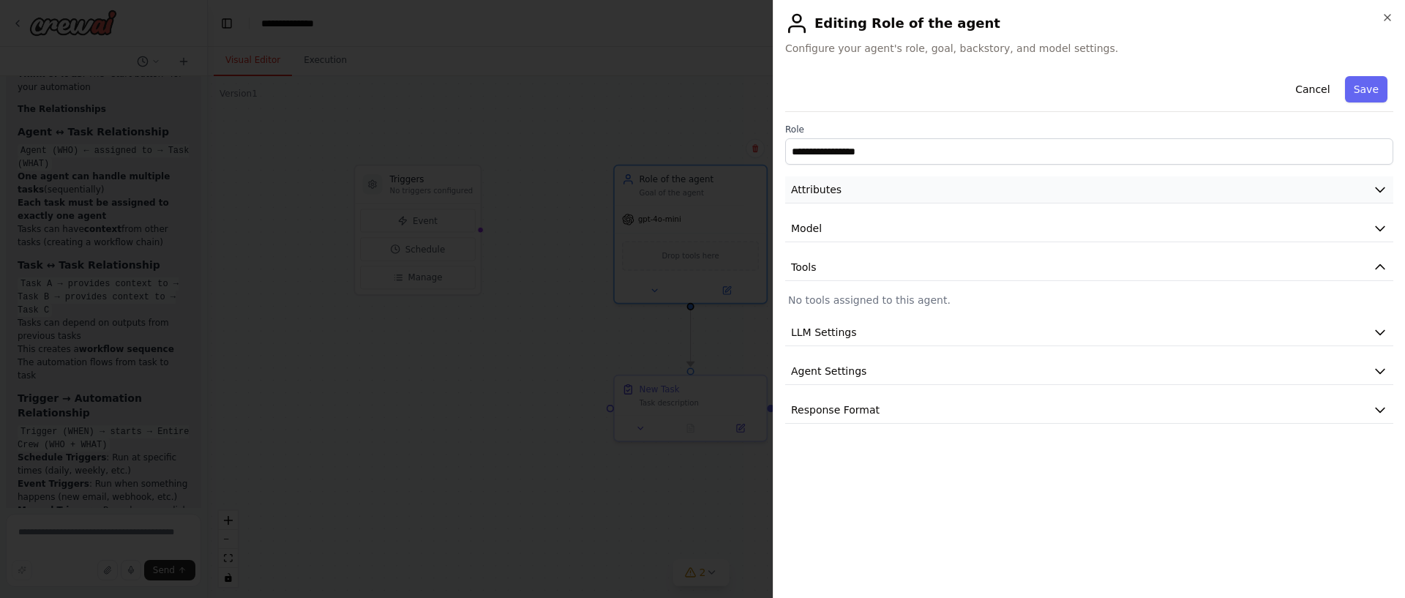
click at [839, 196] on button "Attributes" at bounding box center [1089, 189] width 608 height 27
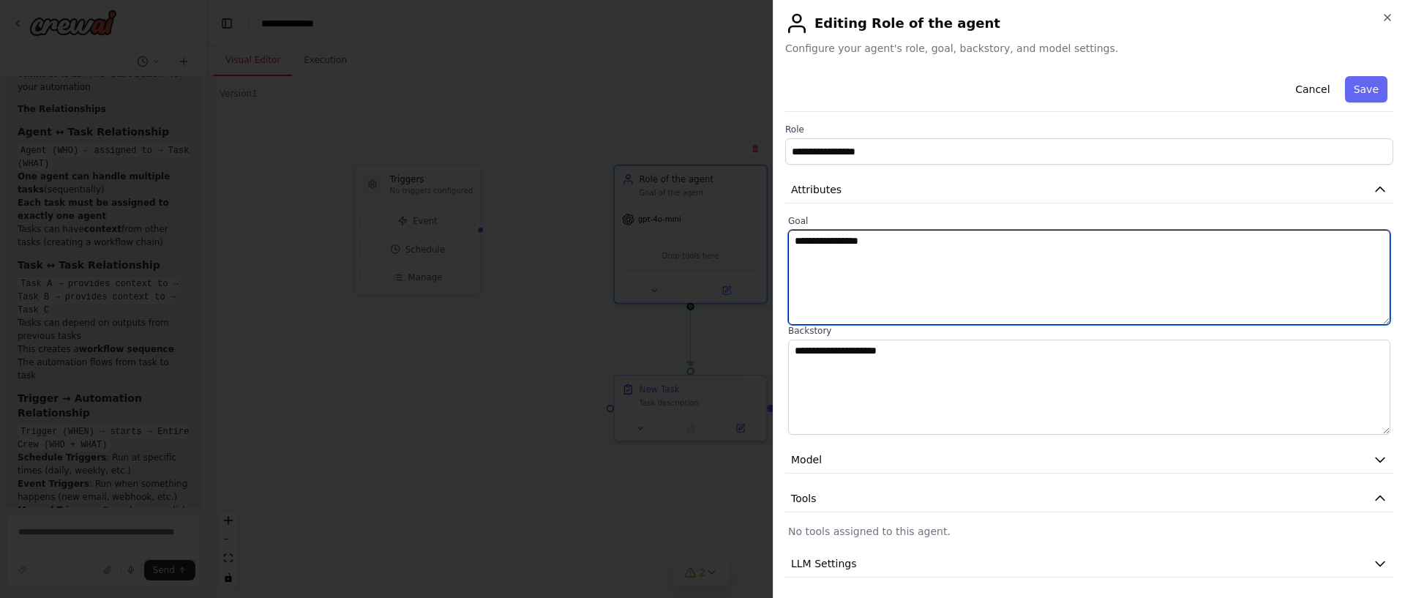
click at [838, 244] on textarea "**********" at bounding box center [1089, 277] width 602 height 95
paste textarea "**********"
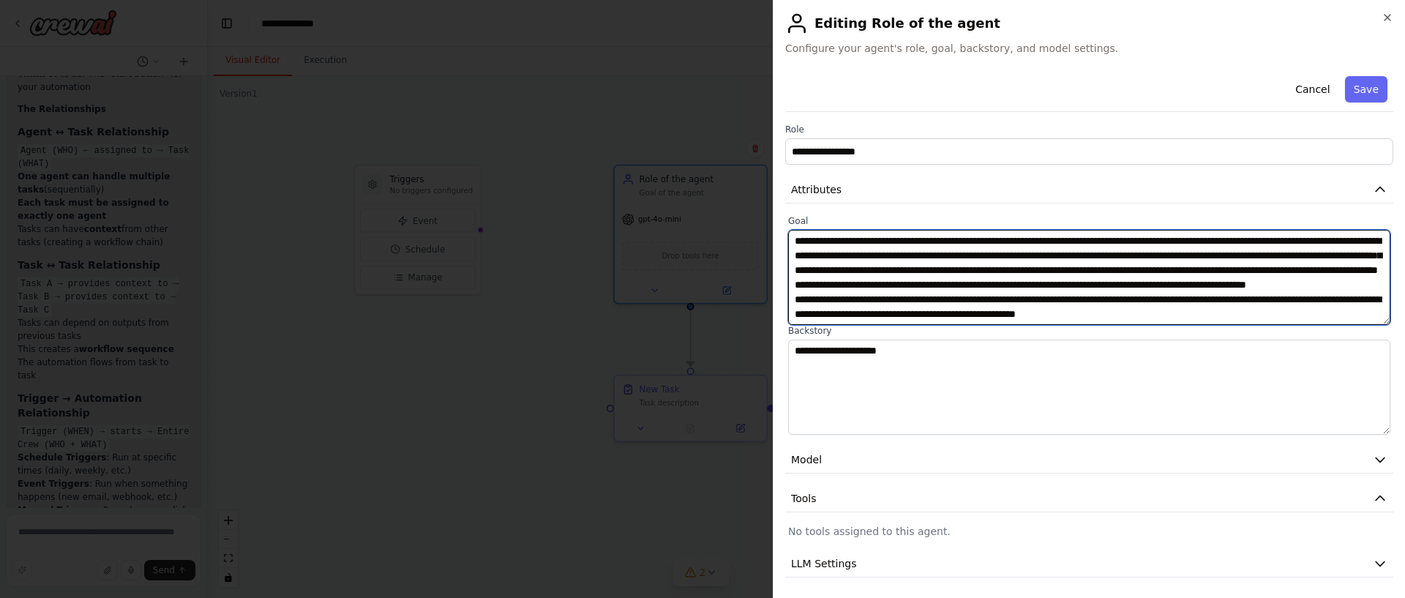
scroll to position [0, 0]
drag, startPoint x: 797, startPoint y: 242, endPoint x: 782, endPoint y: 242, distance: 14.6
click at [782, 242] on div "**********" at bounding box center [1089, 299] width 632 height 598
click at [1250, 310] on textarea "**********" at bounding box center [1089, 277] width 602 height 95
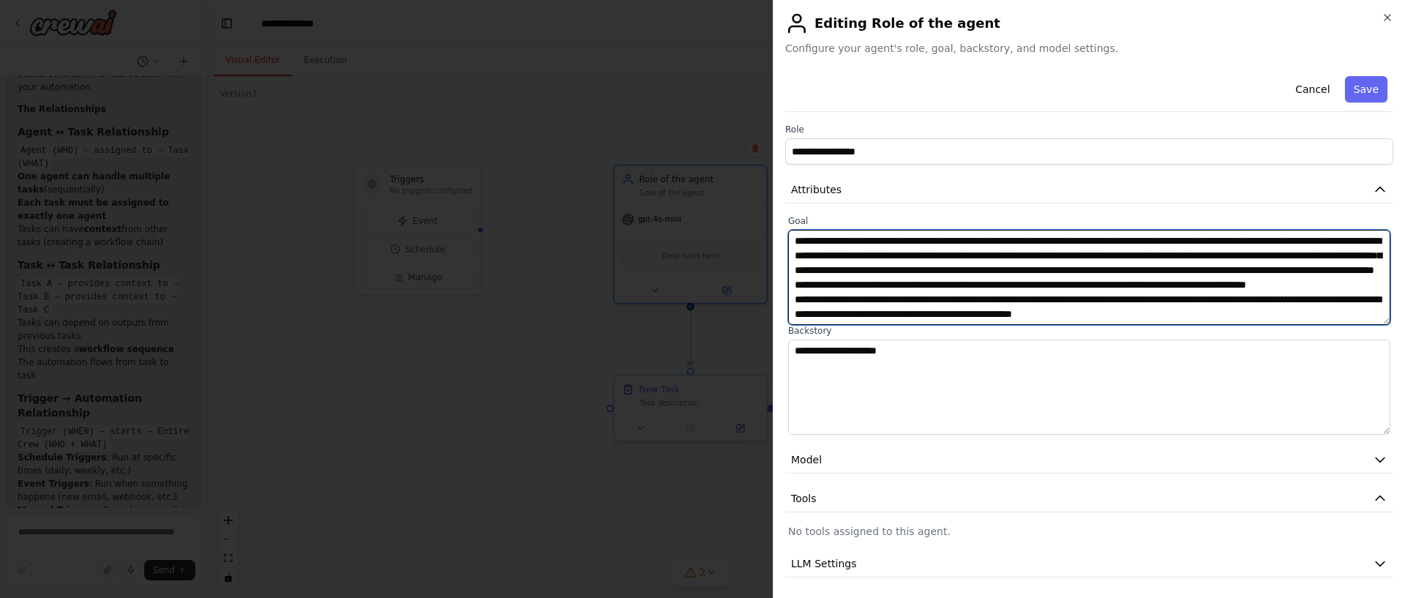
scroll to position [0, 0]
type textarea "**********"
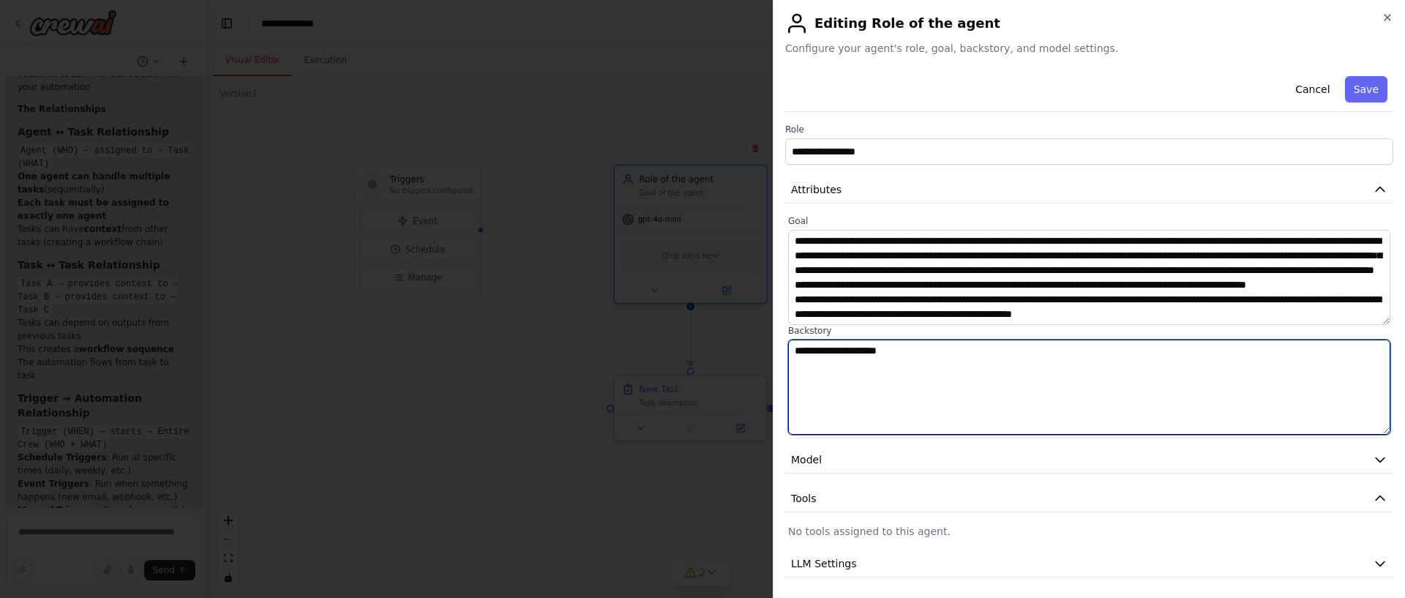
click at [1011, 376] on textarea "**********" at bounding box center [1089, 387] width 602 height 95
paste textarea "**********"
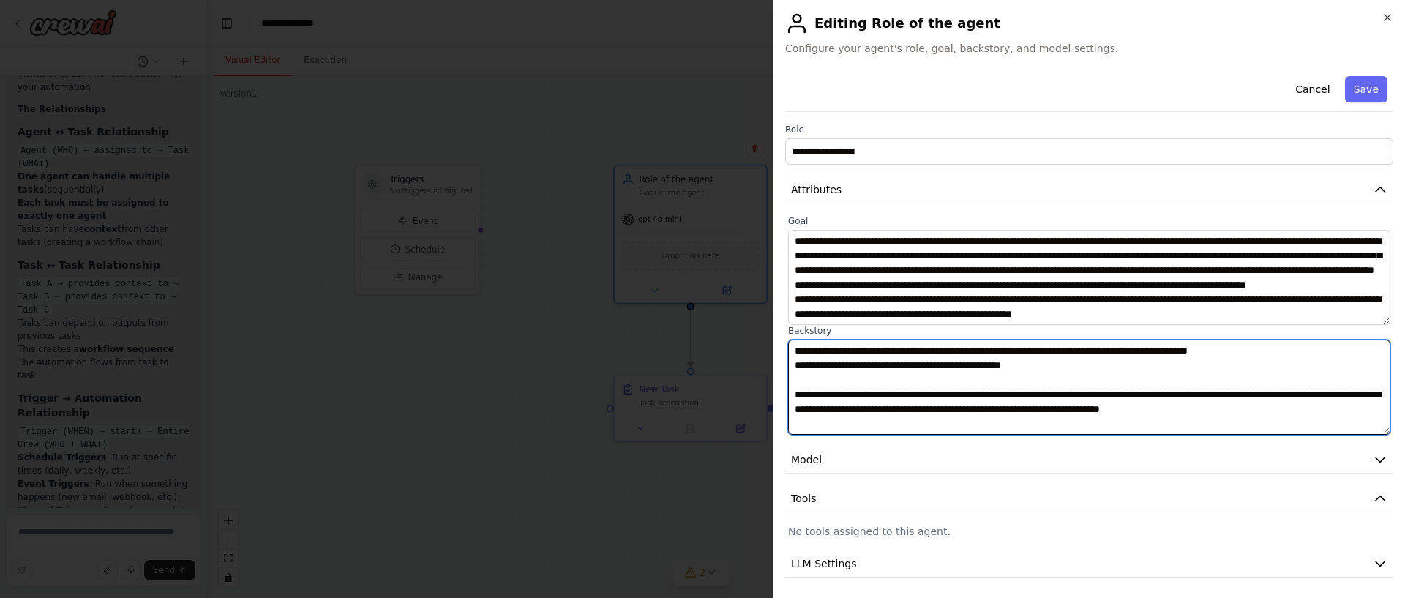
drag, startPoint x: 798, startPoint y: 348, endPoint x: 773, endPoint y: 348, distance: 24.9
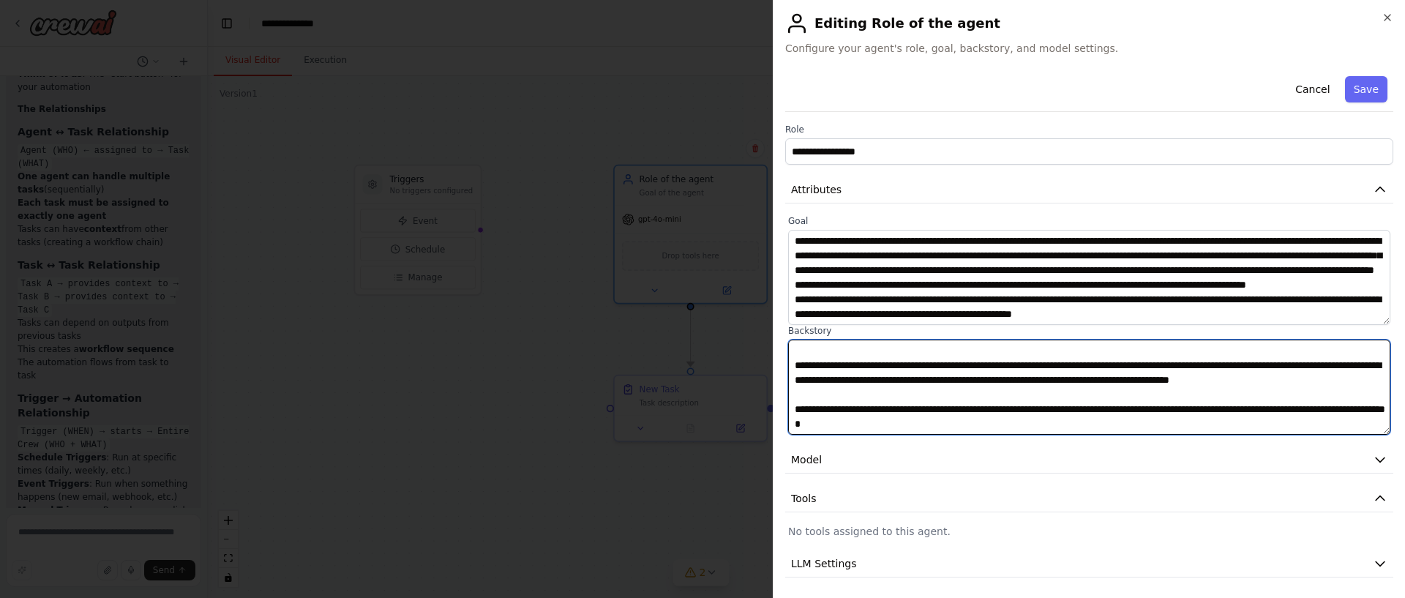
click at [1016, 416] on textarea "**********" at bounding box center [1089, 387] width 602 height 95
click at [1017, 422] on textarea "**********" at bounding box center [1089, 387] width 602 height 95
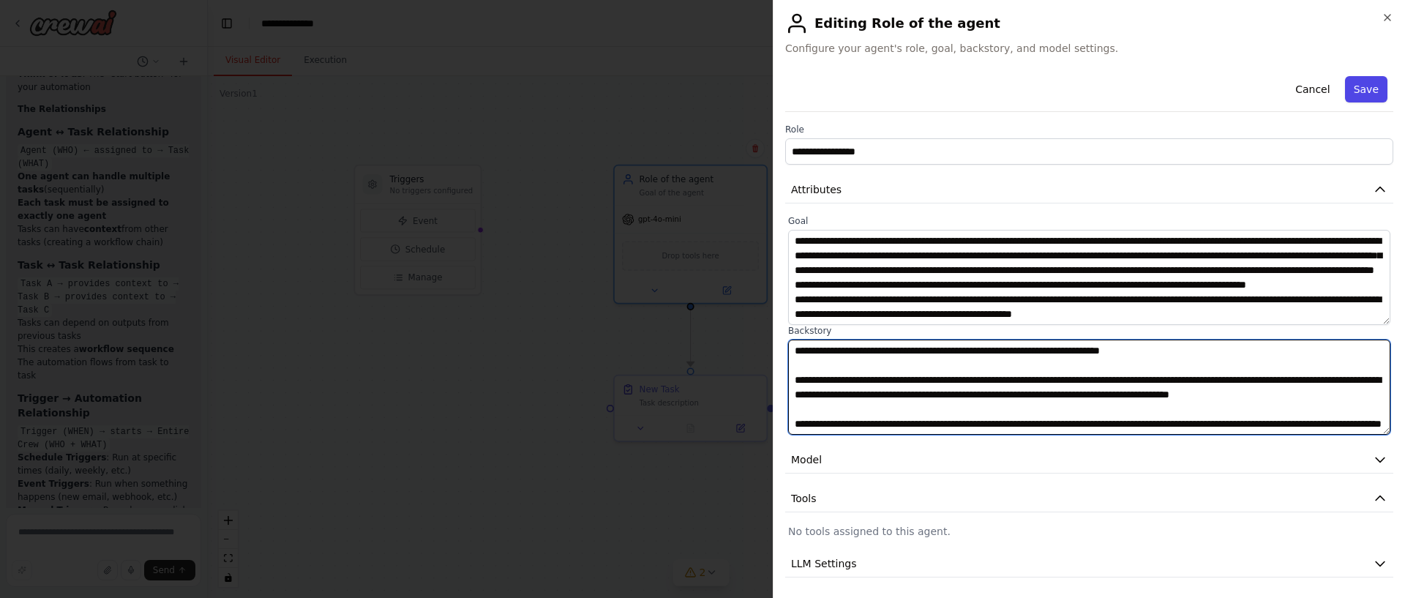
type textarea "**********"
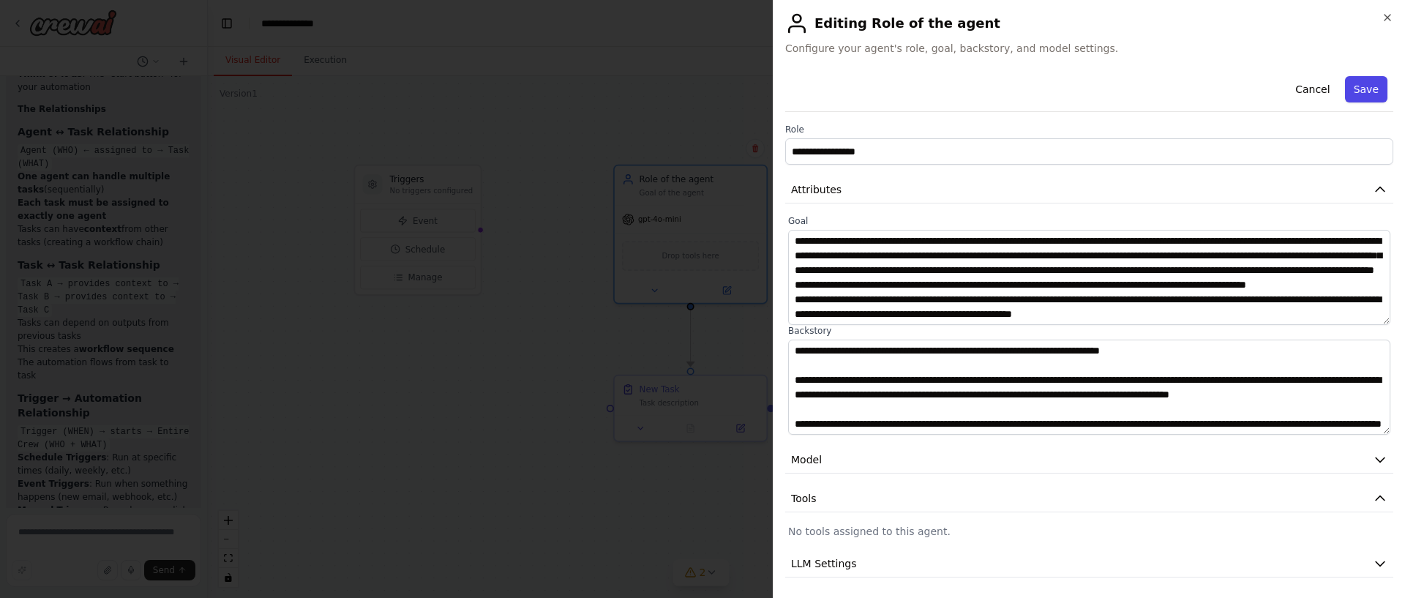
click at [1355, 88] on button "Save" at bounding box center [1366, 89] width 42 height 26
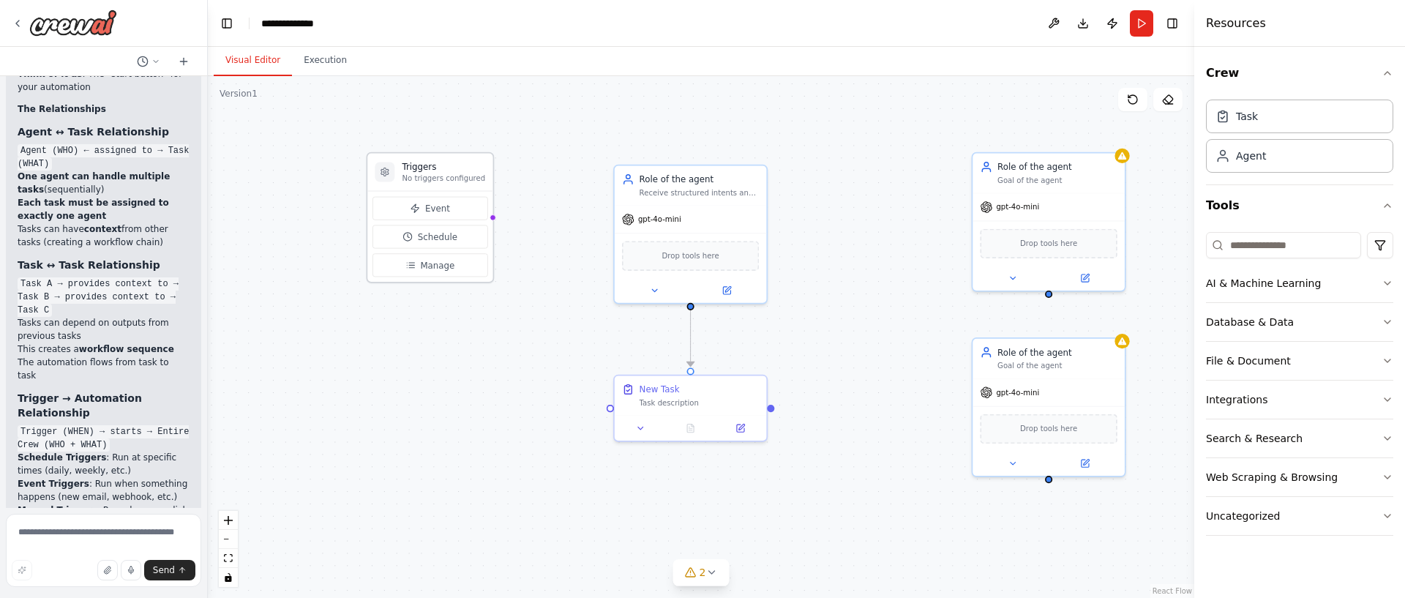
click at [440, 176] on p "No triggers configured" at bounding box center [443, 178] width 83 height 10
click at [687, 173] on div "Role of the agent Receive structured intents and parameters from Dialogflow CX …" at bounding box center [700, 170] width 120 height 25
click at [723, 271] on icon at bounding box center [727, 276] width 10 height 10
click at [725, 282] on button at bounding box center [727, 276] width 70 height 15
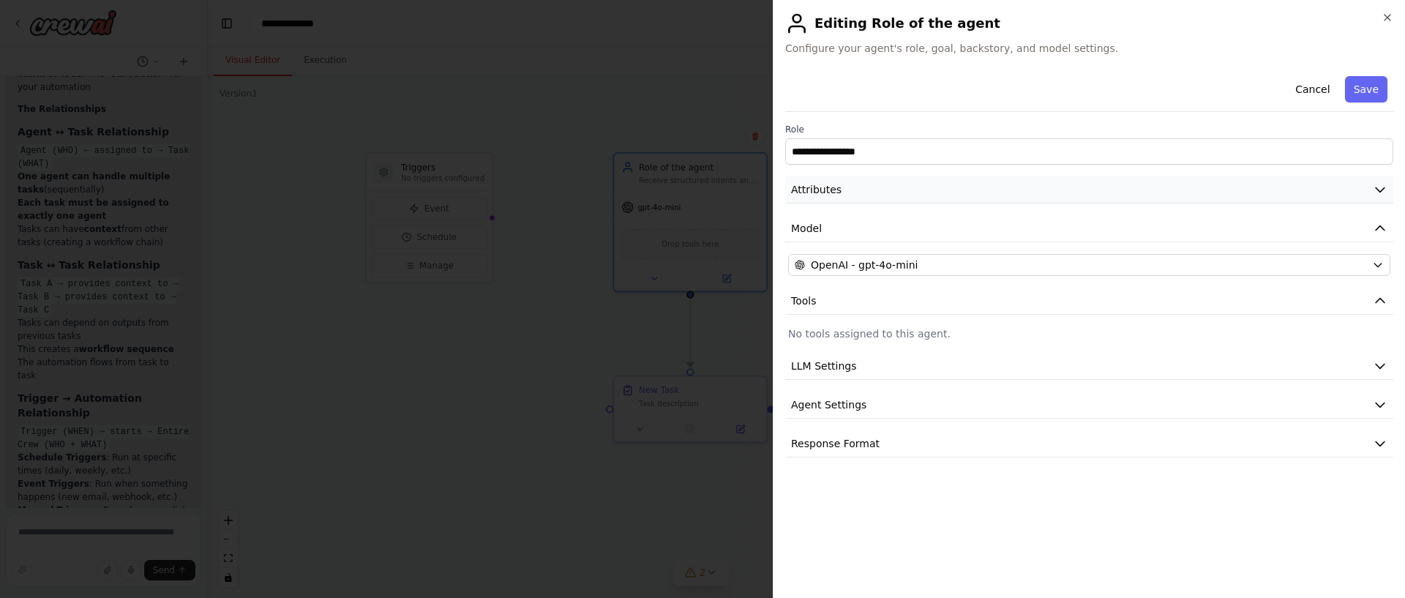
click at [897, 201] on button "Attributes" at bounding box center [1089, 189] width 608 height 27
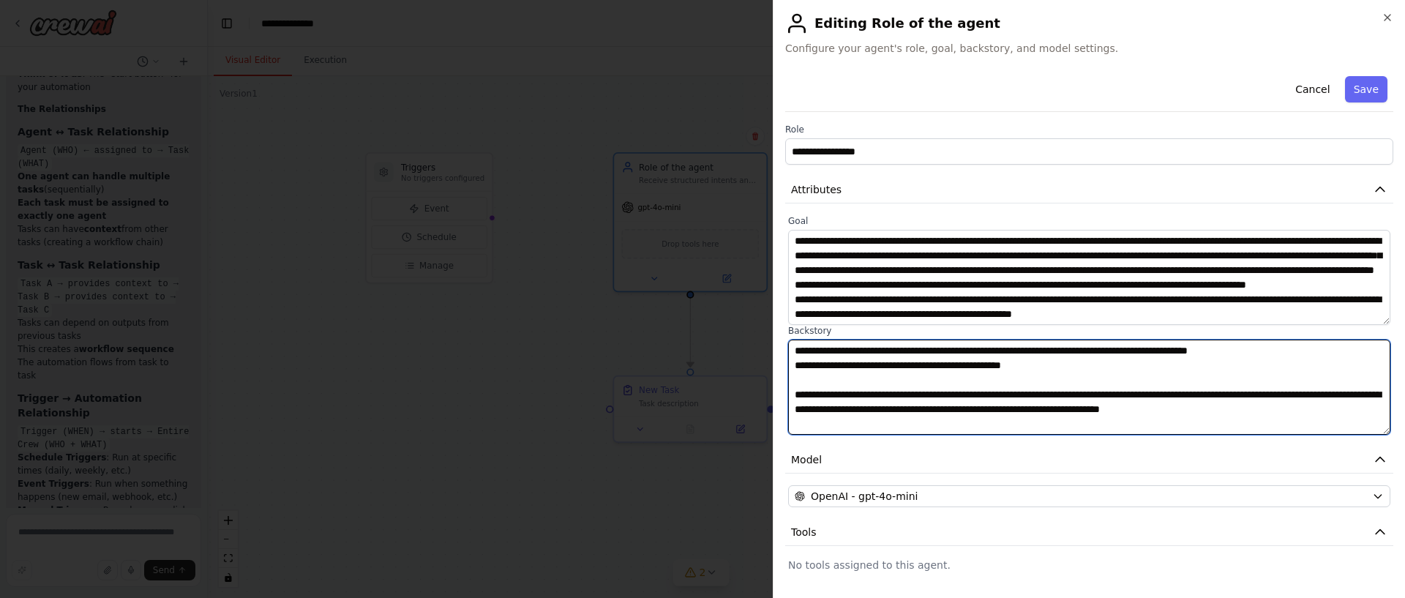
click at [897, 380] on textarea "**********" at bounding box center [1089, 387] width 602 height 95
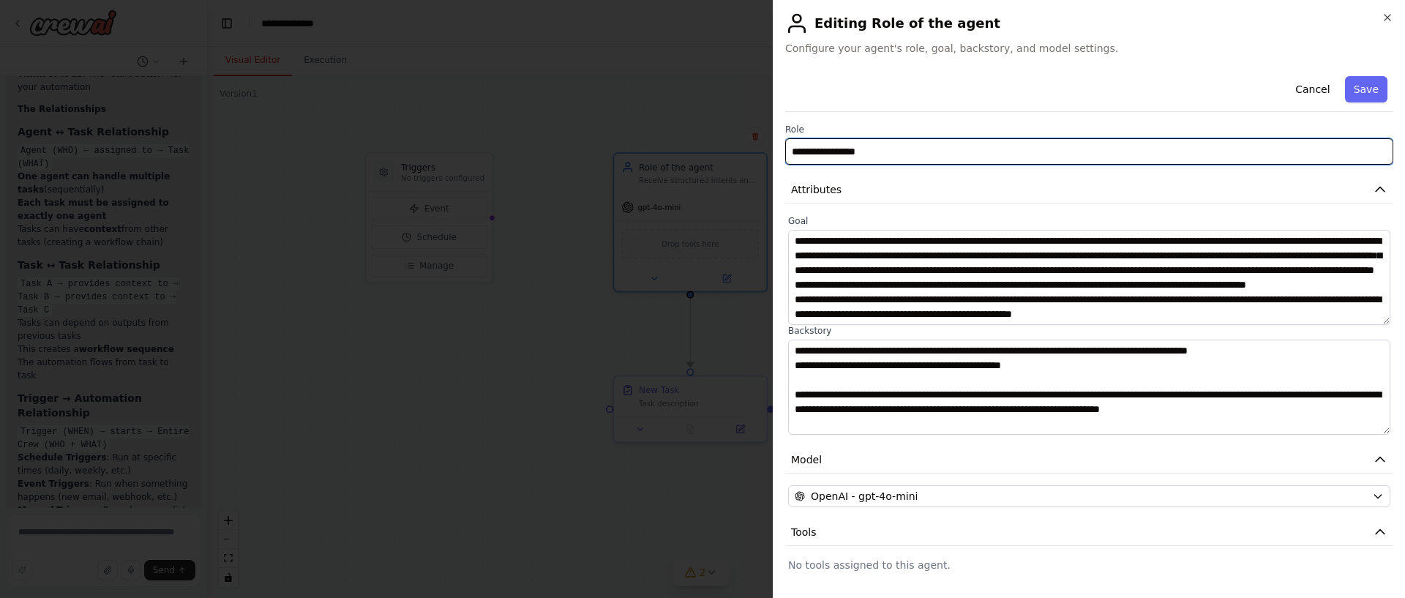
click at [879, 152] on input "**********" at bounding box center [1089, 151] width 608 height 26
paste input "**********"
type input "**********"
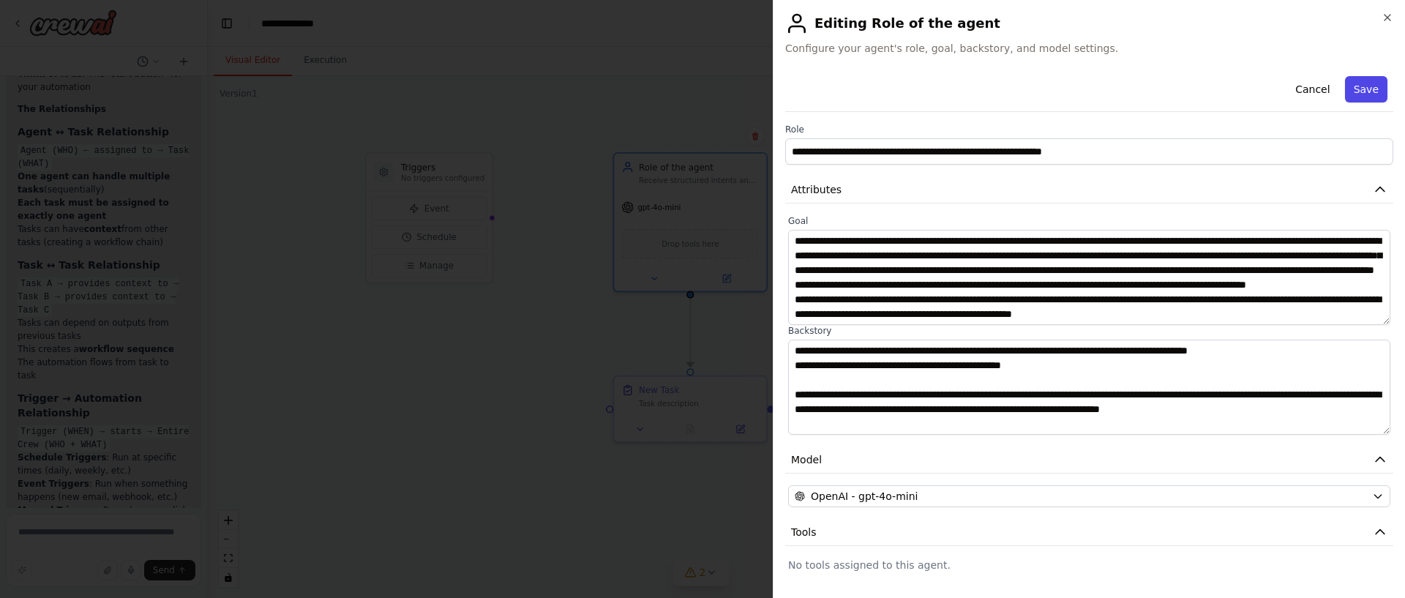
click at [1380, 90] on button "Save" at bounding box center [1366, 89] width 42 height 26
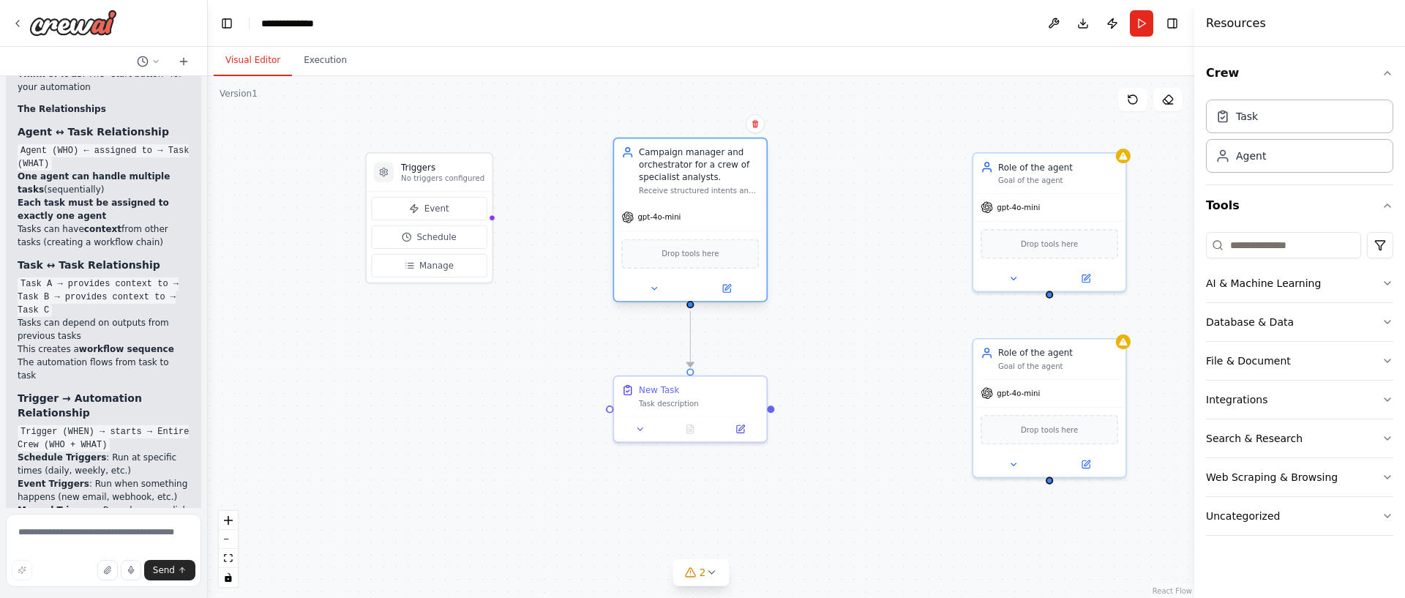
drag, startPoint x: 651, startPoint y: 203, endPoint x: 658, endPoint y: 221, distance: 19.0
click at [656, 190] on div "Receive structured intents and parameters from Dialogflow CX and route them to …" at bounding box center [699, 191] width 120 height 10
drag, startPoint x: 667, startPoint y: 400, endPoint x: 666, endPoint y: 391, distance: 8.9
click at [665, 386] on div "Task description" at bounding box center [699, 389] width 120 height 10
click at [666, 391] on div "Task description" at bounding box center [699, 389] width 120 height 10
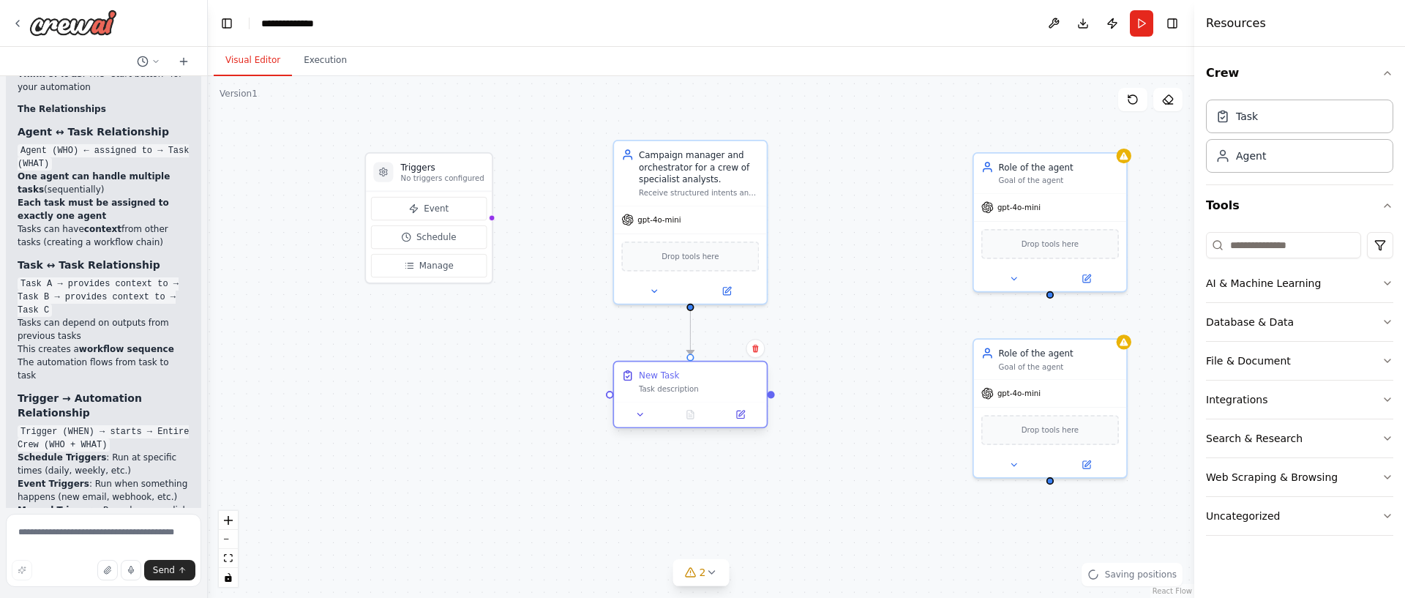
click at [666, 391] on div "Task description" at bounding box center [699, 389] width 120 height 10
click at [647, 412] on button at bounding box center [640, 414] width 42 height 15
click at [747, 419] on button at bounding box center [740, 414] width 42 height 15
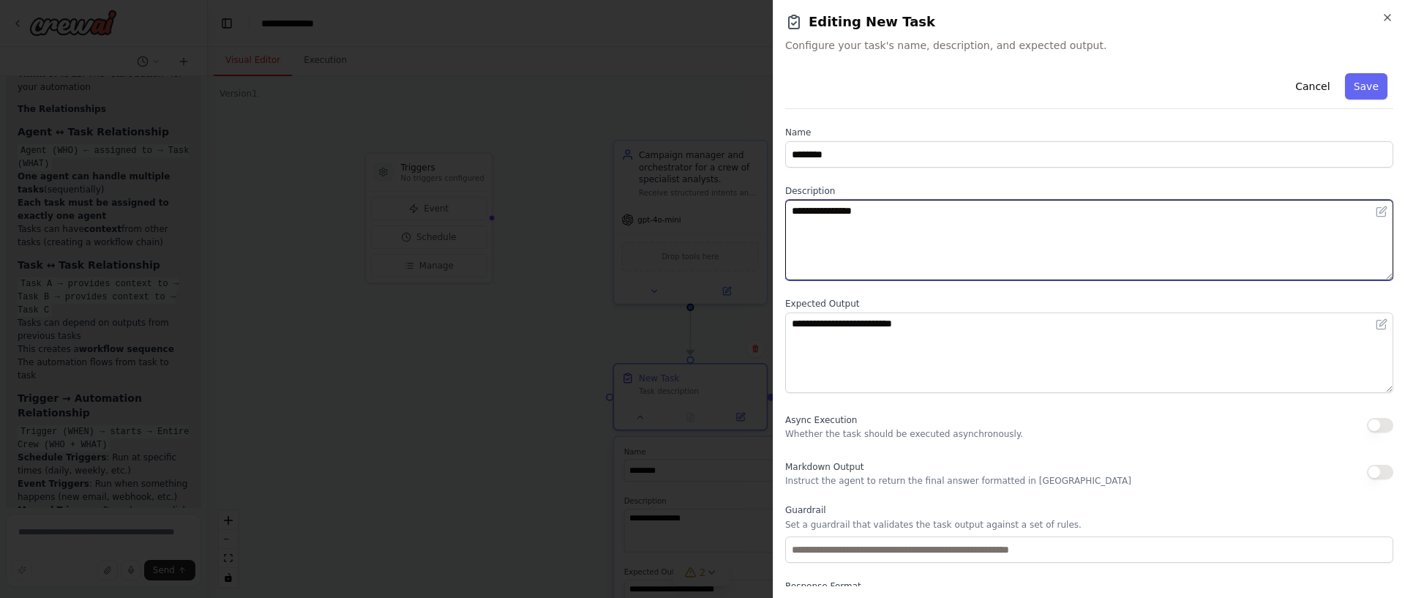
click at [894, 217] on textarea "**********" at bounding box center [1089, 240] width 608 height 81
paste textarea "**********"
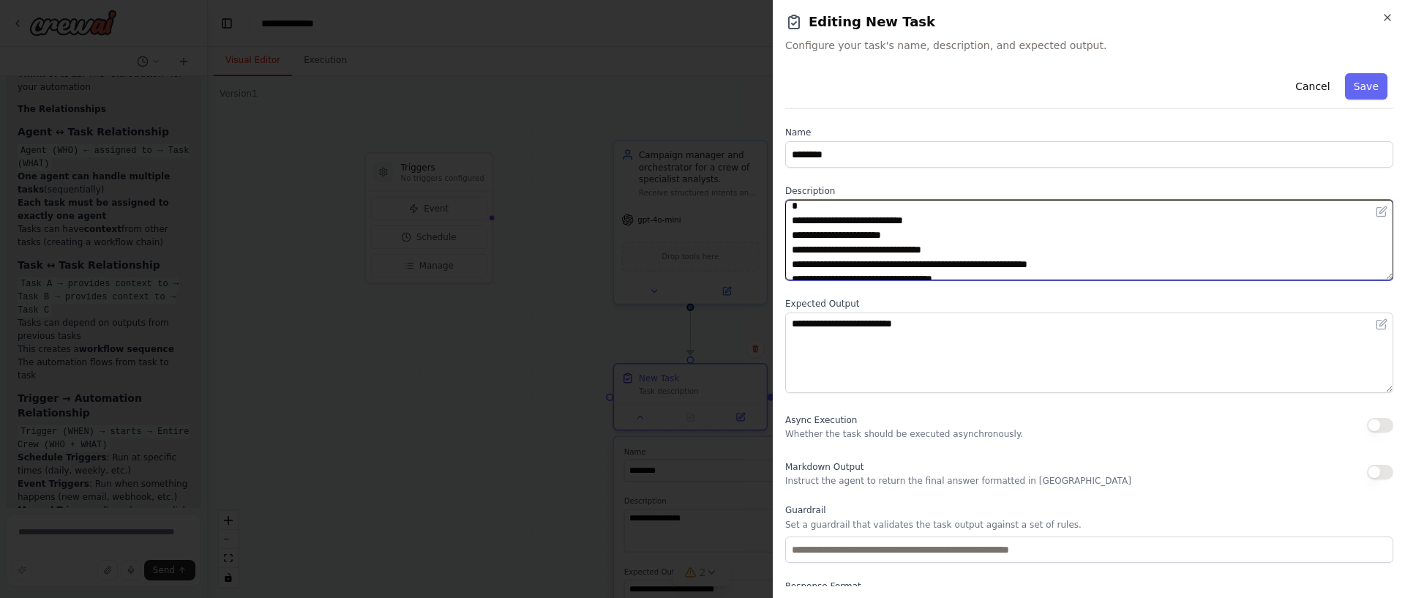
scroll to position [0, 0]
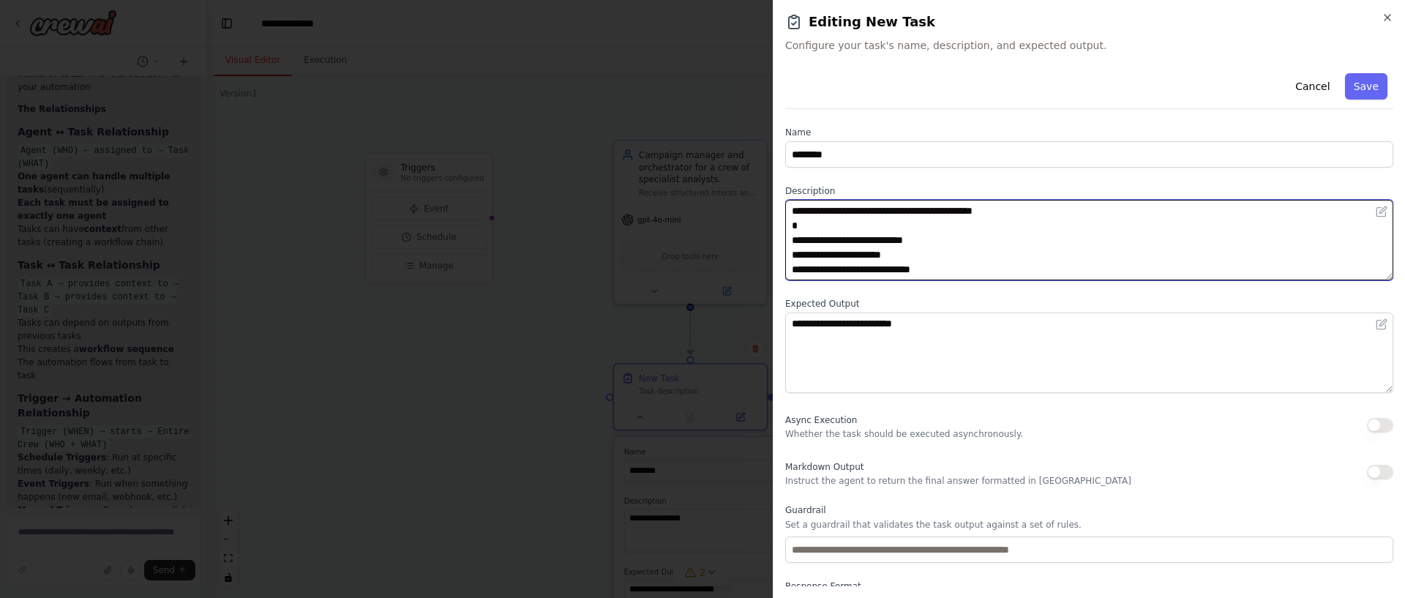
drag, startPoint x: 1048, startPoint y: 209, endPoint x: 782, endPoint y: 206, distance: 266.4
click at [782, 206] on div "**********" at bounding box center [1089, 299] width 632 height 598
type textarea "**********"
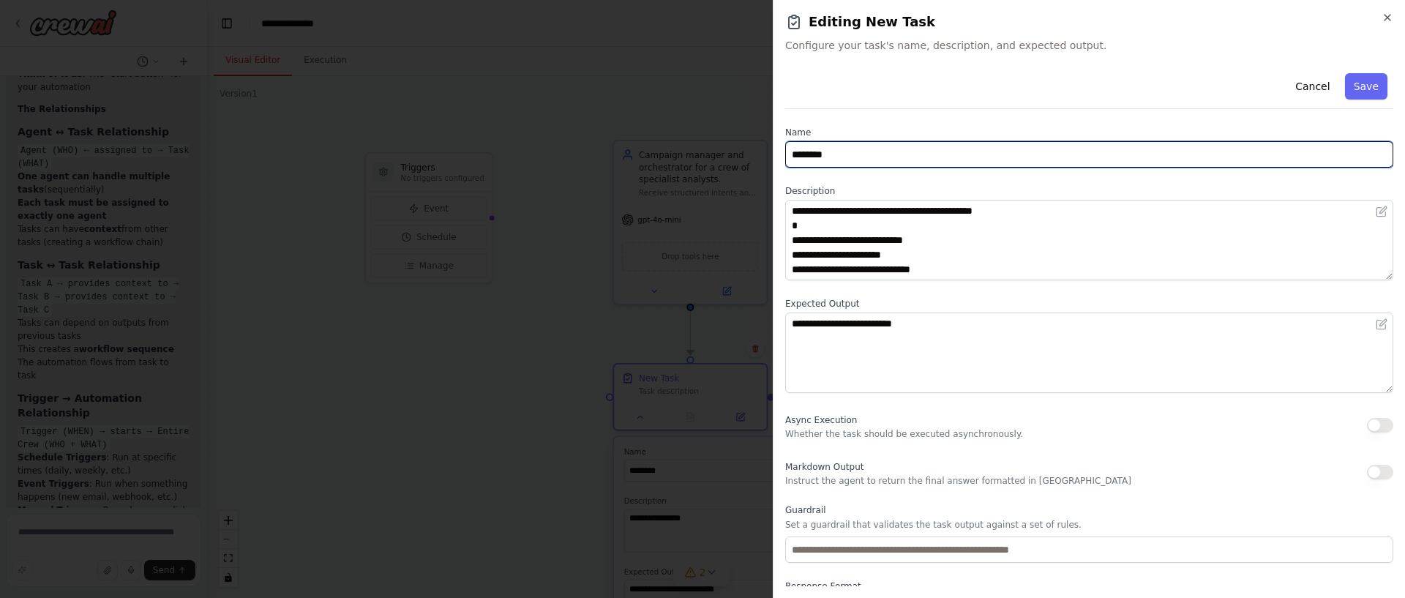
click at [873, 153] on input "********" at bounding box center [1089, 154] width 608 height 26
type input "*"
drag, startPoint x: 965, startPoint y: 152, endPoint x: 1003, endPoint y: 152, distance: 38.1
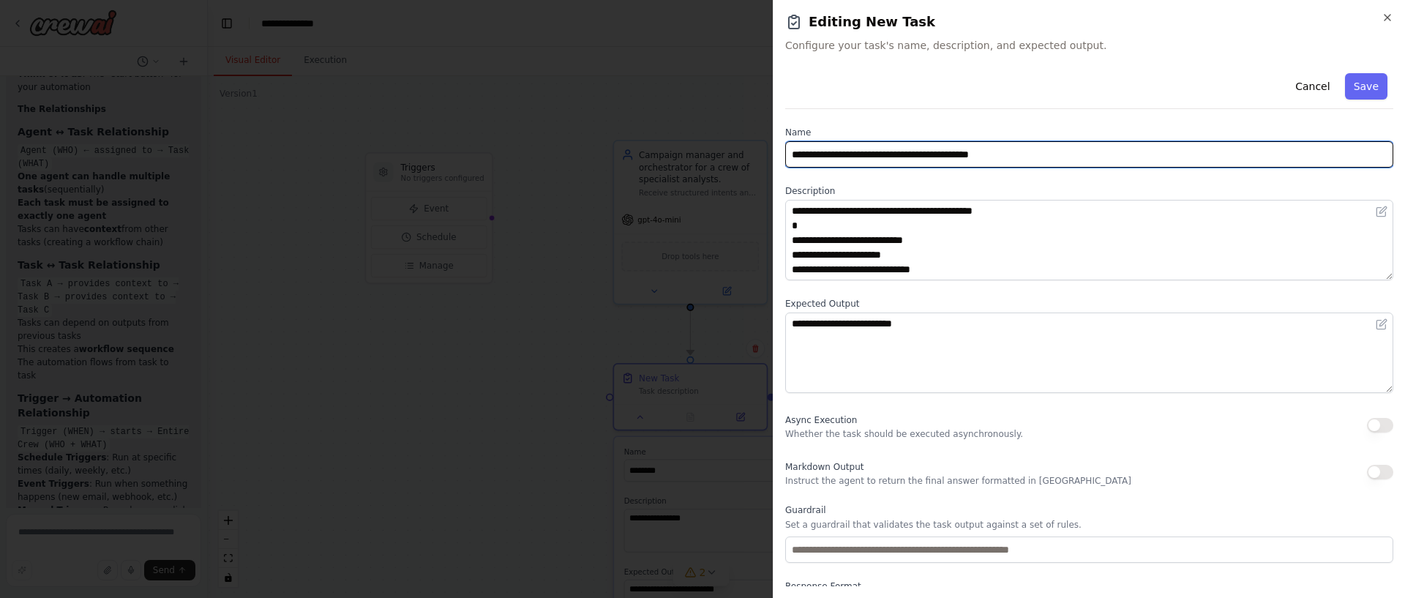
click at [965, 152] on input "**********" at bounding box center [1089, 154] width 608 height 26
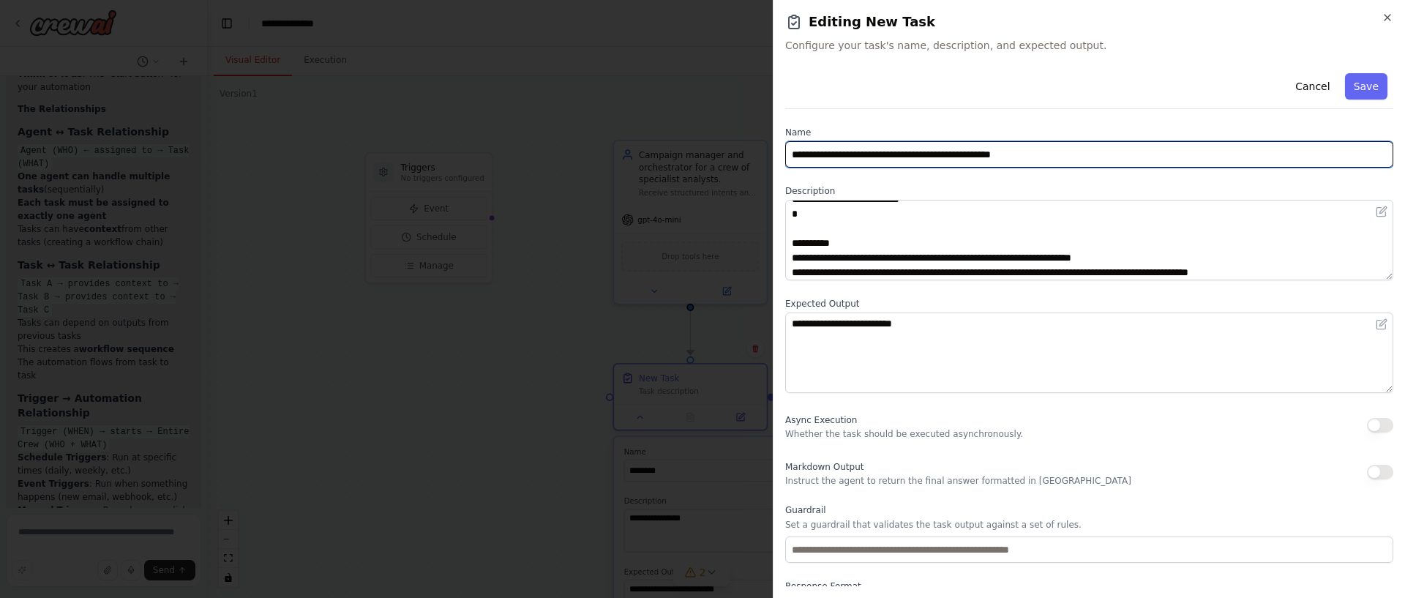
type input "**********"
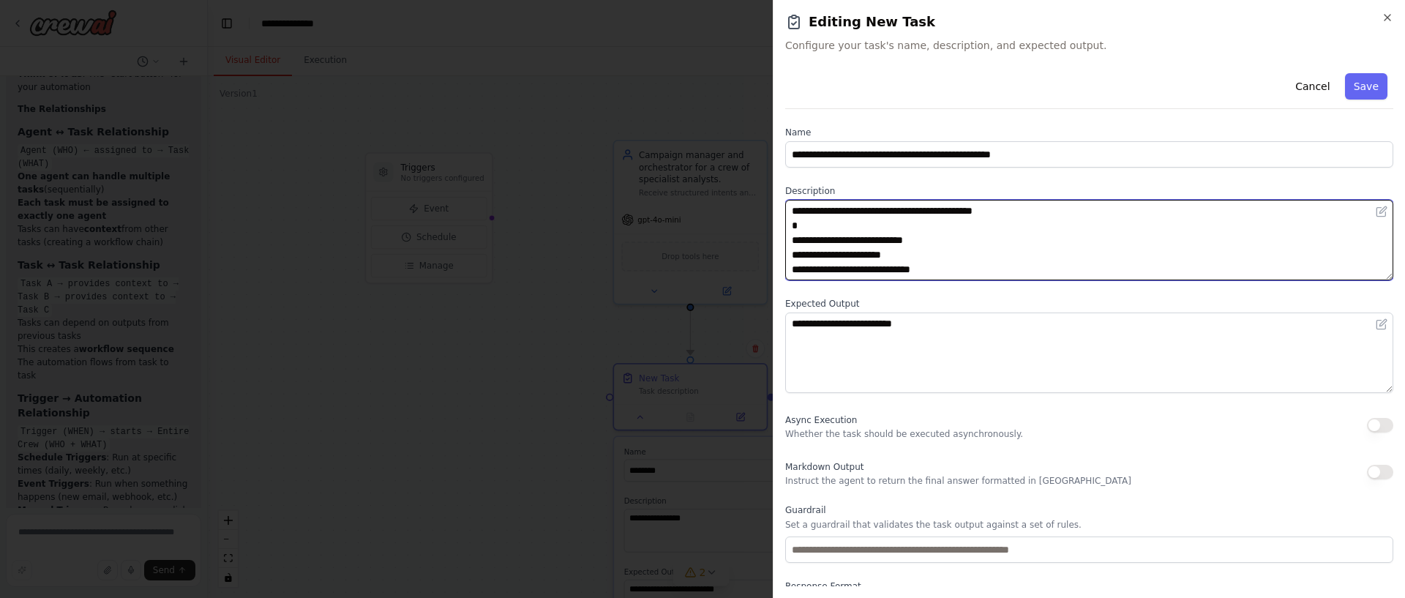
drag, startPoint x: 835, startPoint y: 215, endPoint x: 790, endPoint y: 156, distance: 74.7
click at [790, 156] on div "**********" at bounding box center [1089, 358] width 608 height 582
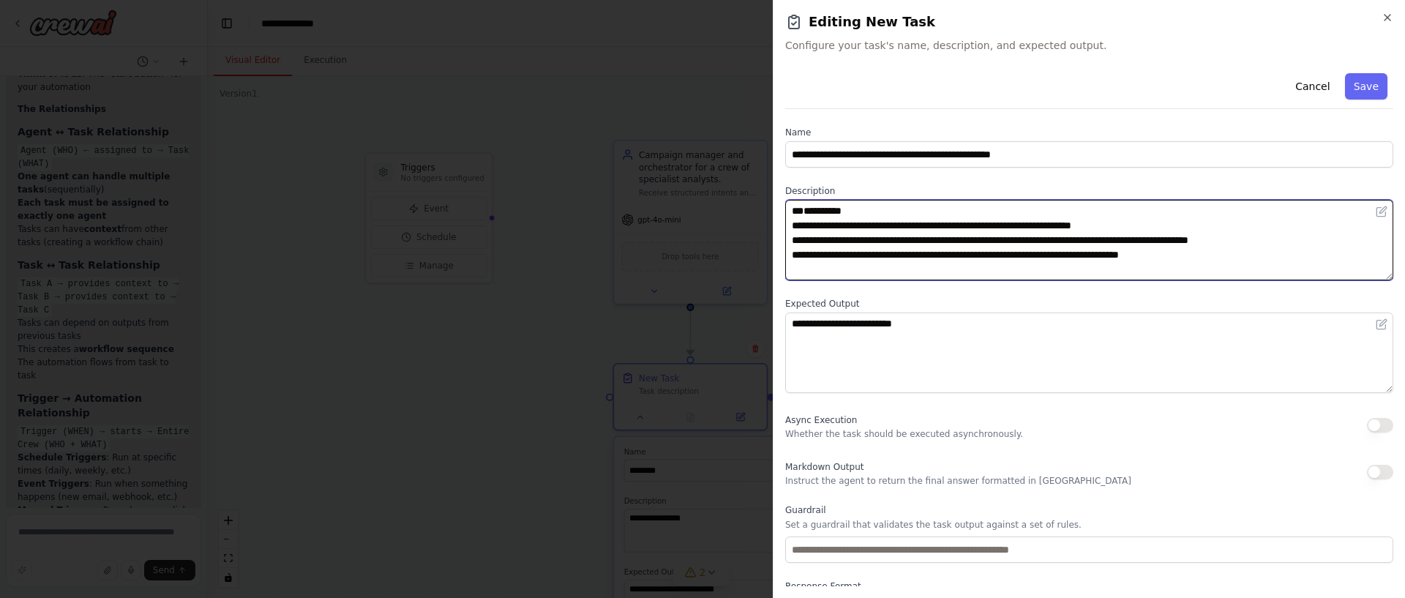
click at [823, 220] on textarea at bounding box center [1089, 240] width 608 height 81
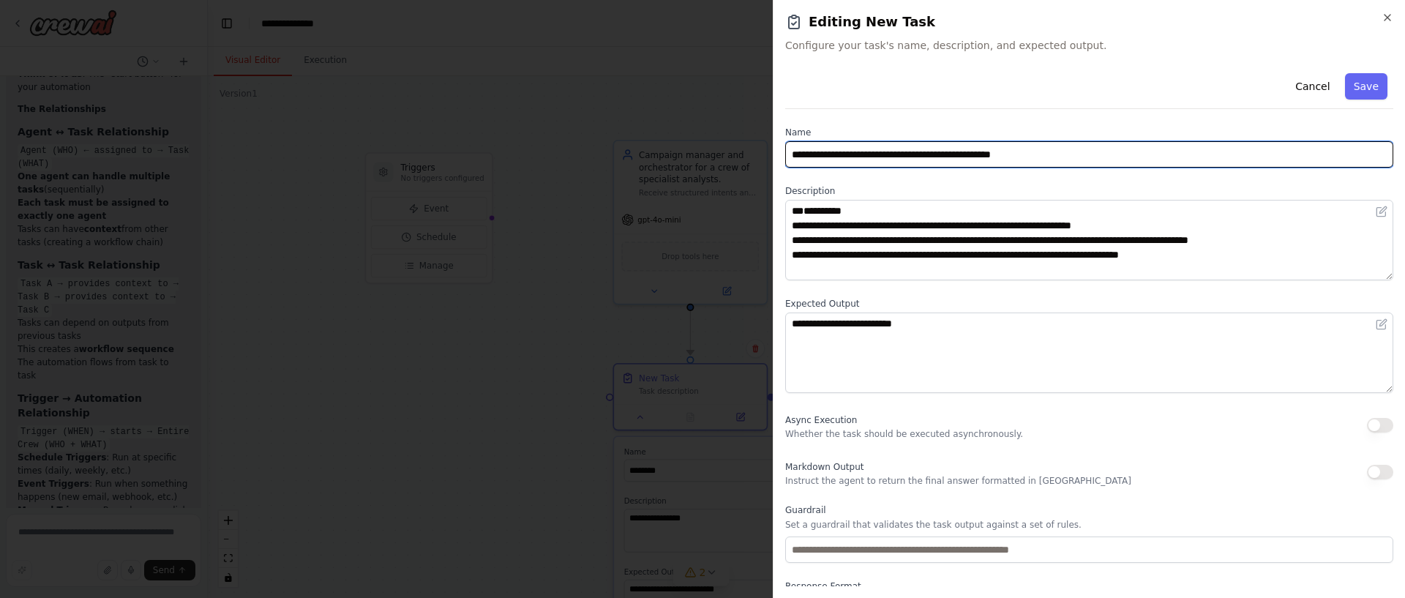
drag, startPoint x: 853, startPoint y: 153, endPoint x: 762, endPoint y: 151, distance: 91.5
click at [762, 151] on body "i want to create simple craw to understand and fetch data from ga4, google ads …" at bounding box center [702, 299] width 1405 height 598
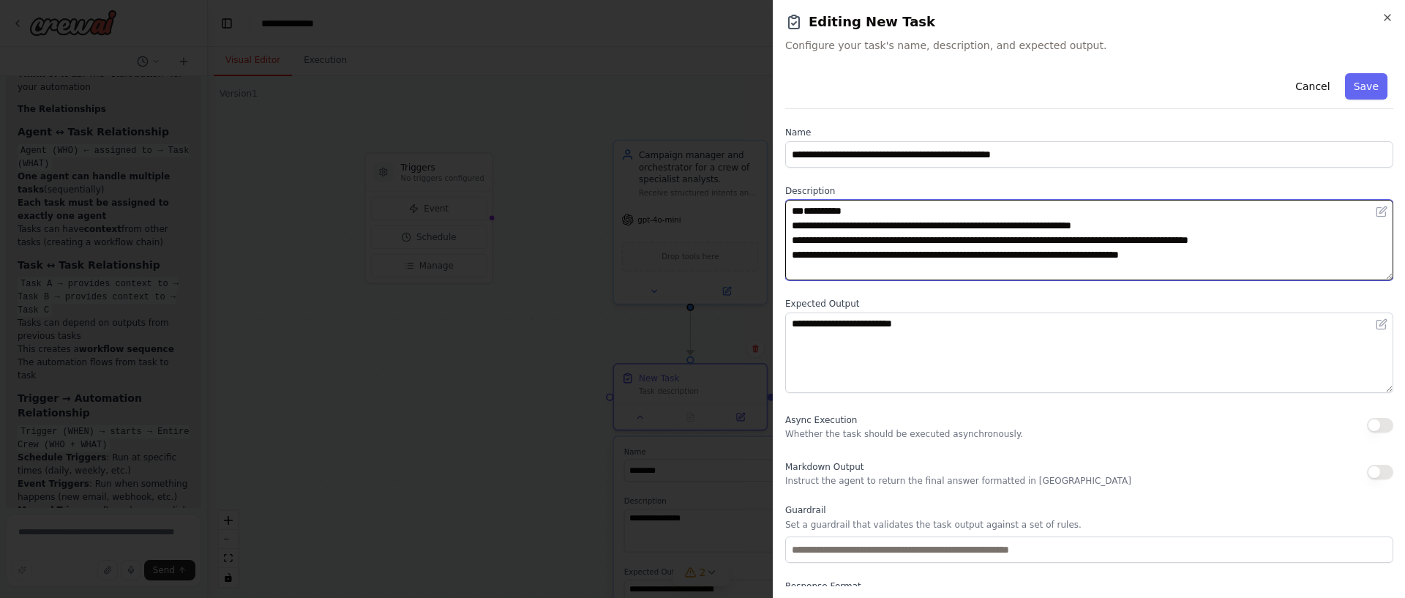
click at [834, 220] on textarea at bounding box center [1089, 240] width 608 height 81
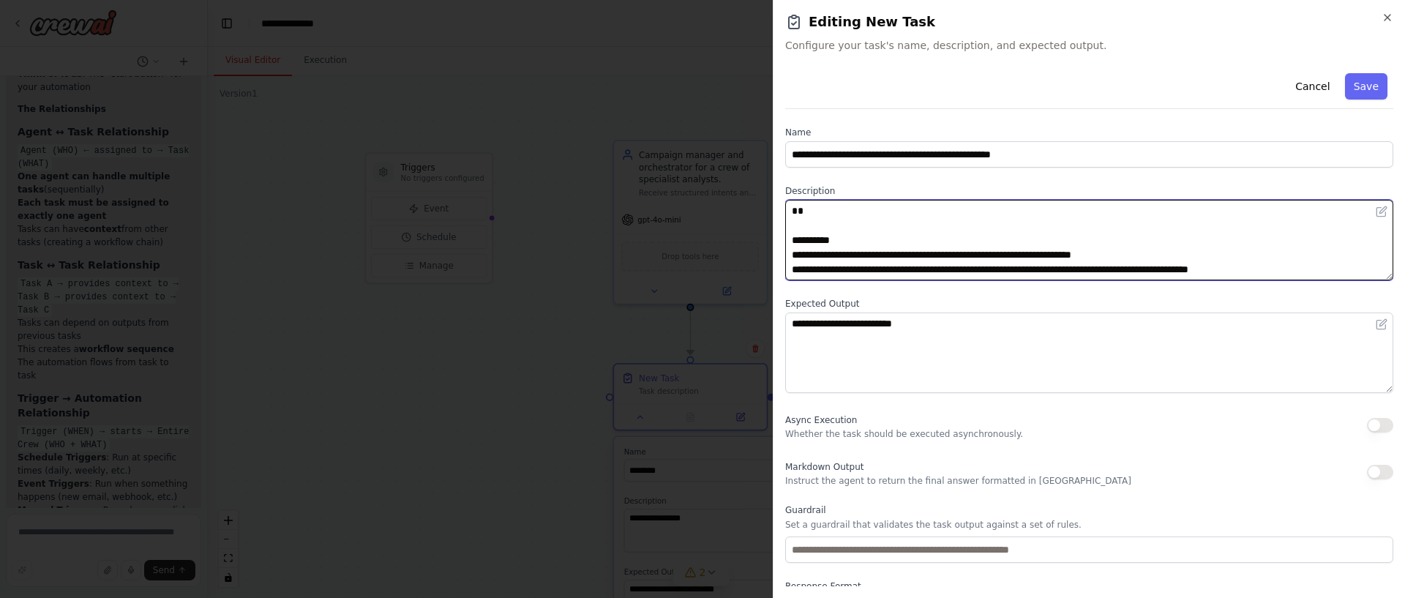
paste textarea "**********"
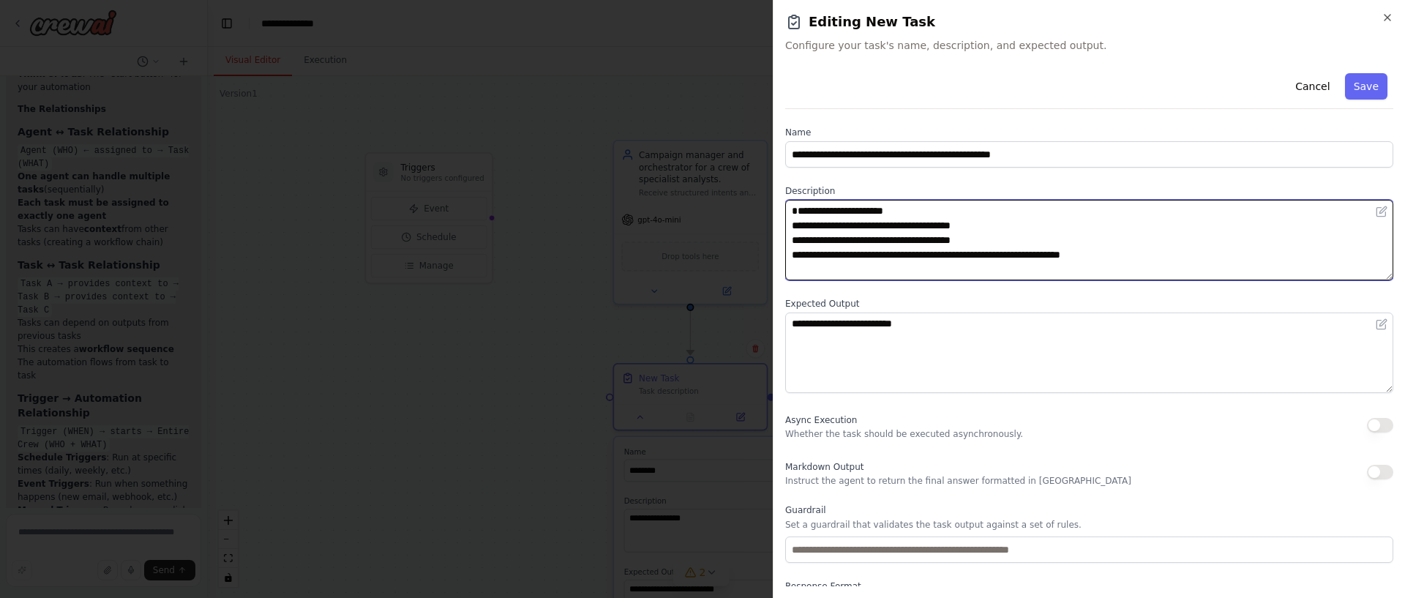
click at [1180, 269] on textarea at bounding box center [1089, 240] width 608 height 81
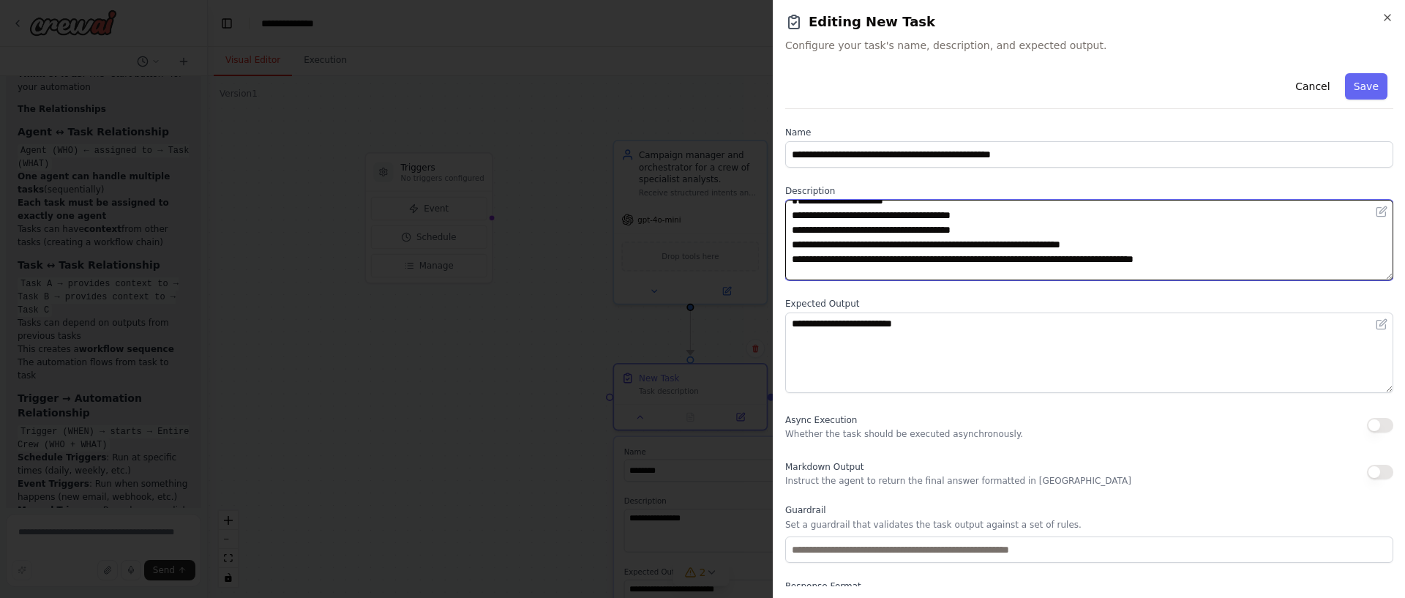
click at [1157, 268] on textarea at bounding box center [1089, 240] width 608 height 81
click at [1157, 269] on textarea at bounding box center [1089, 240] width 608 height 81
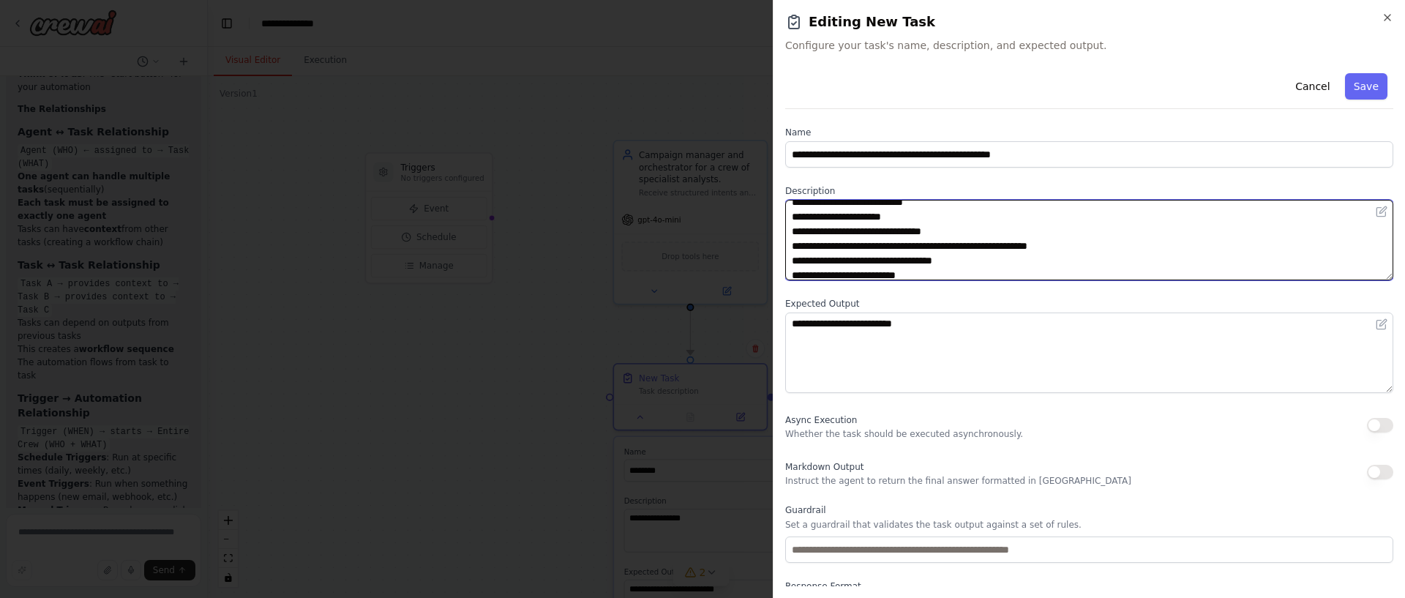
scroll to position [172, 0]
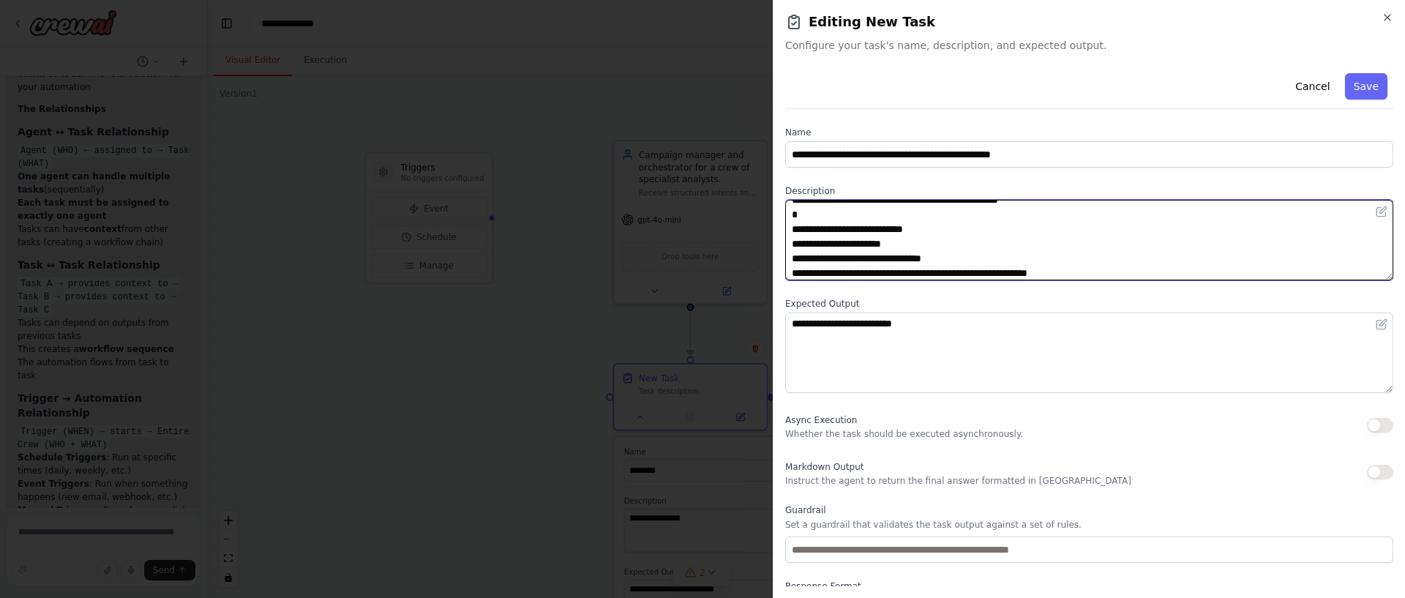
drag, startPoint x: 802, startPoint y: 225, endPoint x: 869, endPoint y: 234, distance: 67.3
click at [780, 228] on div "**********" at bounding box center [1089, 299] width 632 height 598
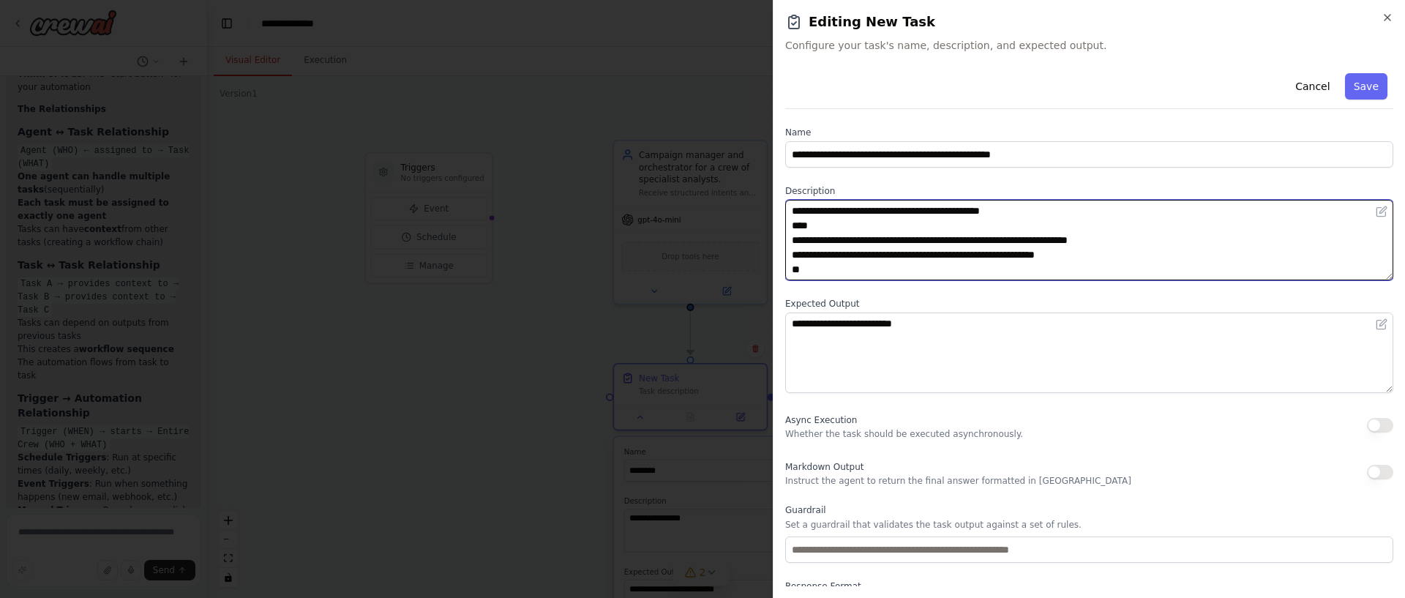
scroll to position [63, 0]
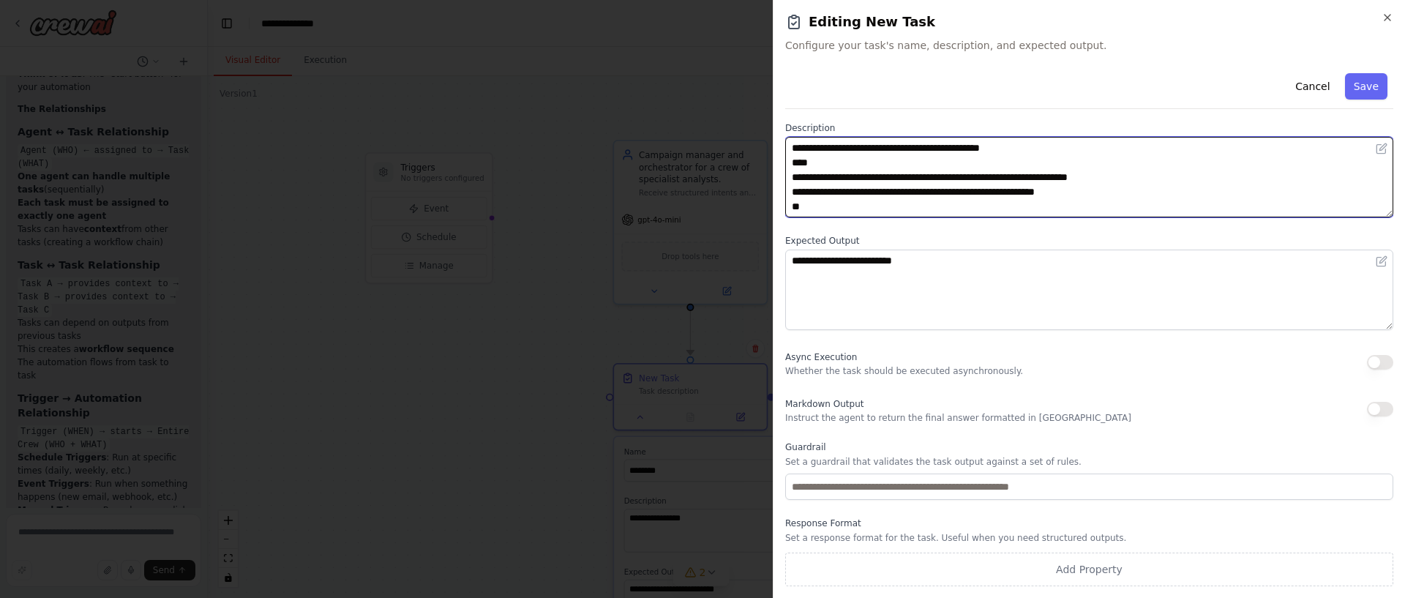
type textarea "**********"
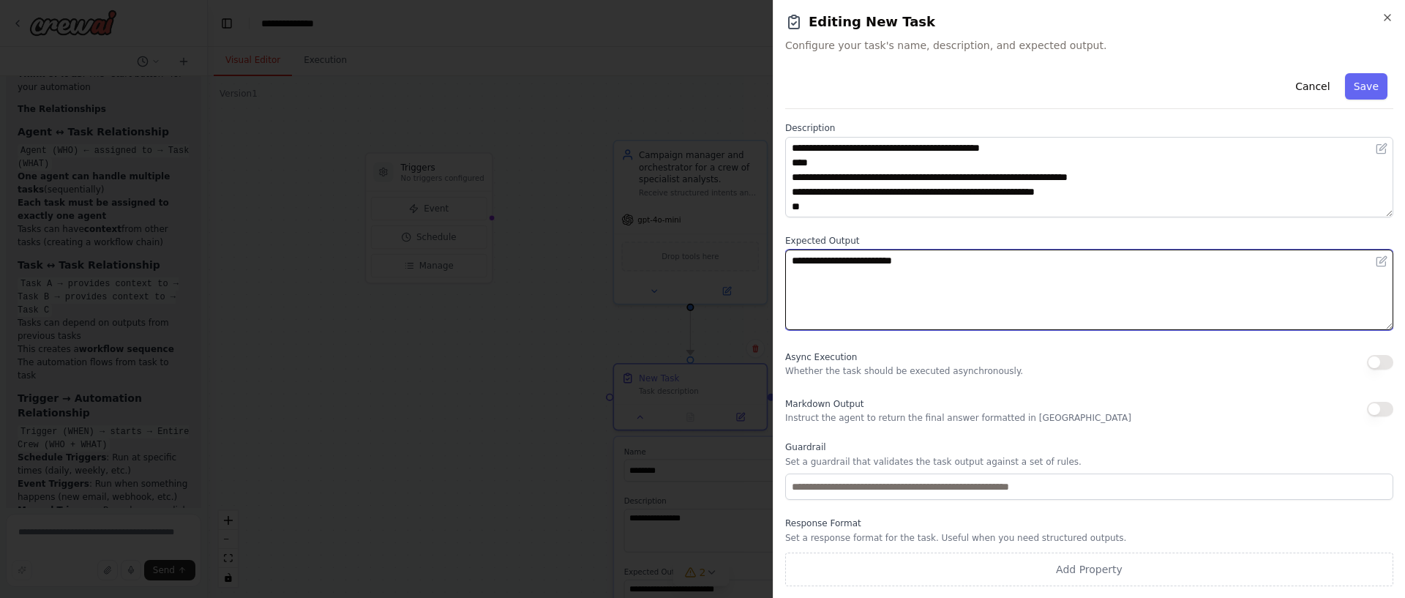
click at [1104, 297] on textarea "**********" at bounding box center [1089, 290] width 608 height 81
click at [999, 282] on textarea "**********" at bounding box center [1089, 290] width 608 height 81
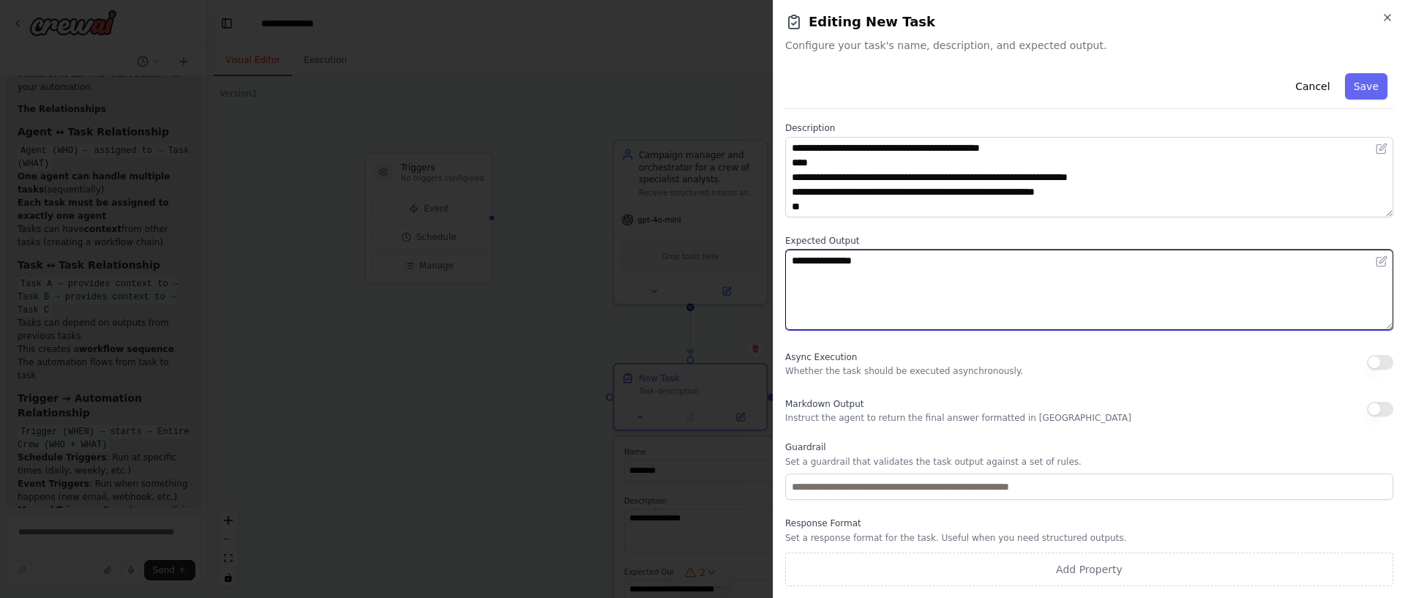
type textarea "**********"
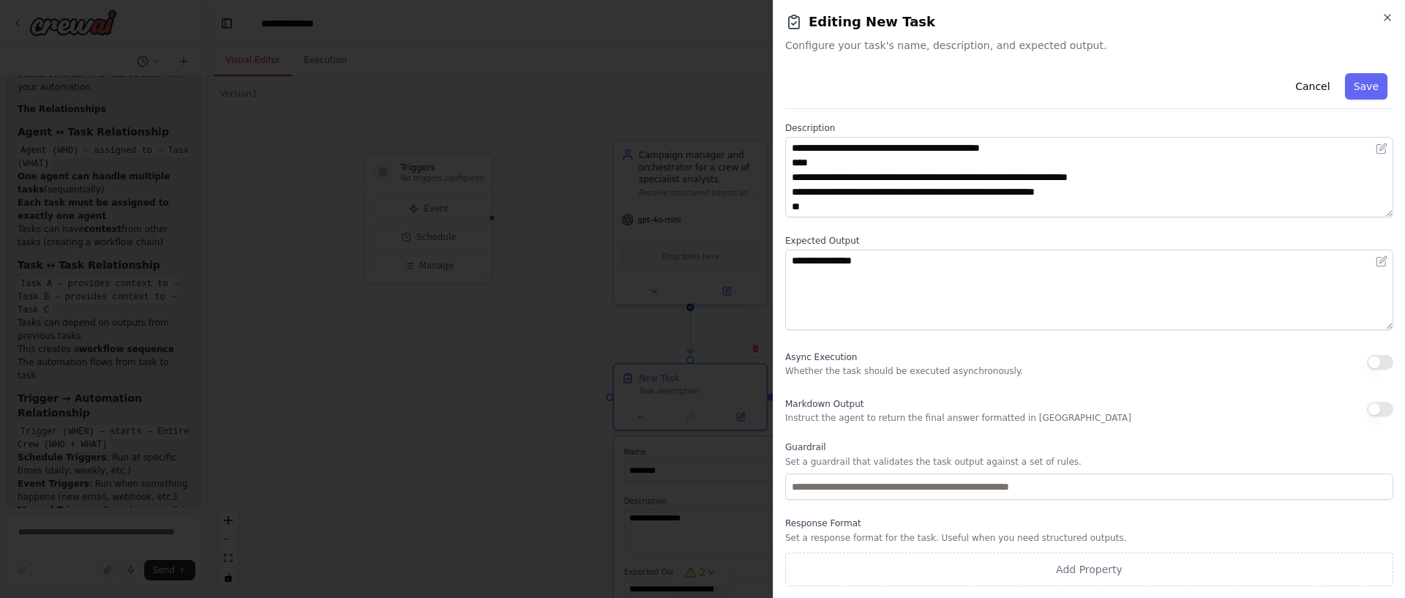
drag, startPoint x: 1224, startPoint y: 340, endPoint x: 1208, endPoint y: 356, distance: 22.3
click at [1220, 344] on div "**********" at bounding box center [1089, 295] width 608 height 582
click at [1354, 95] on button "Save" at bounding box center [1366, 86] width 42 height 26
type input "**********"
type textarea "**********"
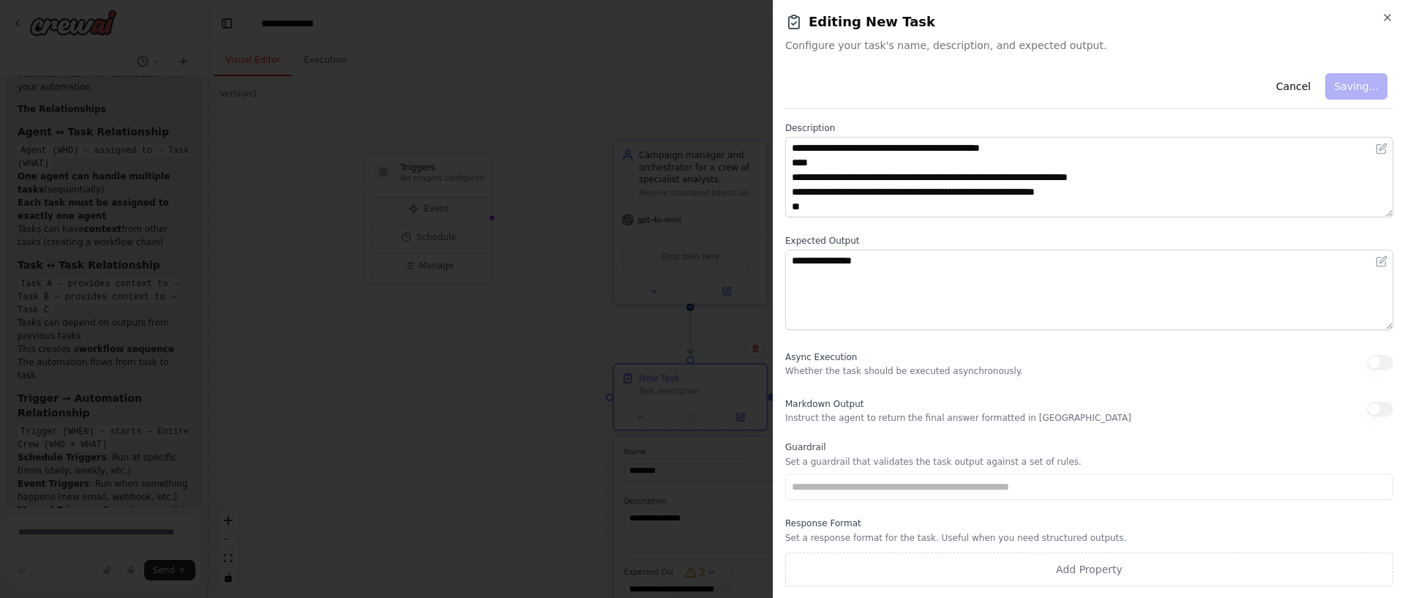
type textarea "**********"
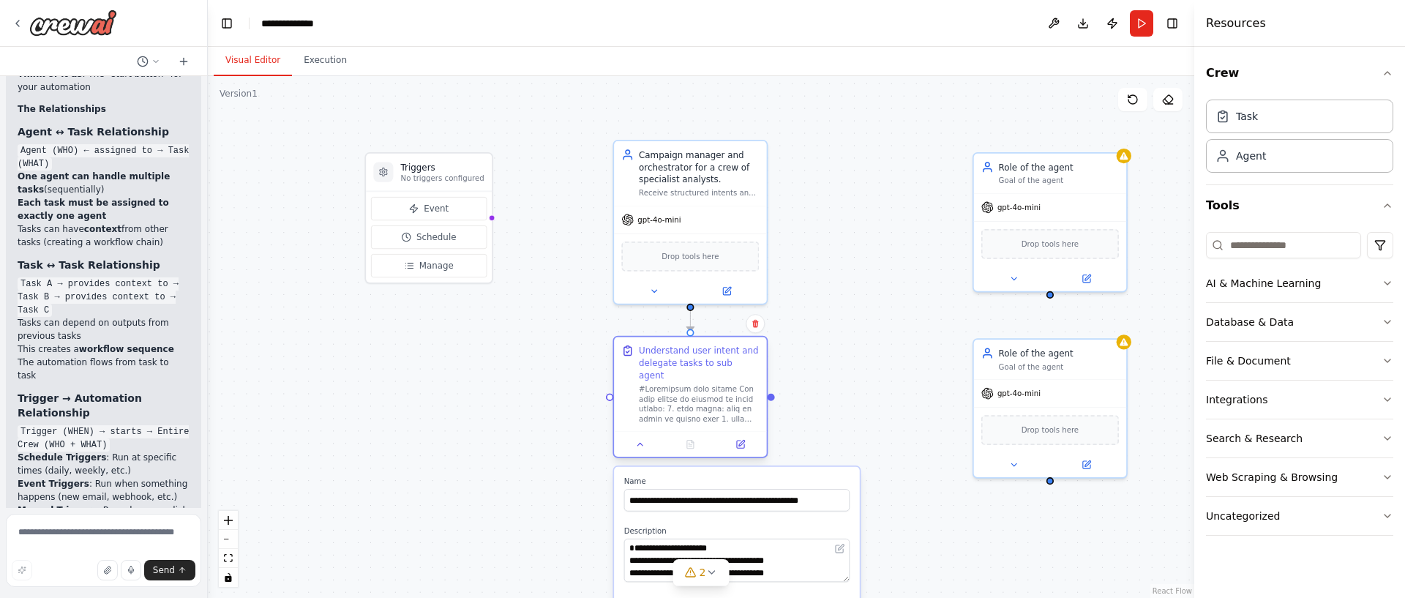
drag, startPoint x: 669, startPoint y: 410, endPoint x: 671, endPoint y: 392, distance: 17.7
click at [671, 392] on div at bounding box center [699, 404] width 120 height 40
click at [897, 444] on div ".deletable-edge-delete-btn { width: 20px; height: 20px; border: 0px solid #ffff…" at bounding box center [701, 337] width 987 height 522
drag, startPoint x: 772, startPoint y: 390, endPoint x: 1032, endPoint y: 269, distance: 286.5
click at [1032, 269] on div "Triggers No triggers configured Event Schedule Manage Campaign manager and orch…" at bounding box center [671, 336] width 836 height 442
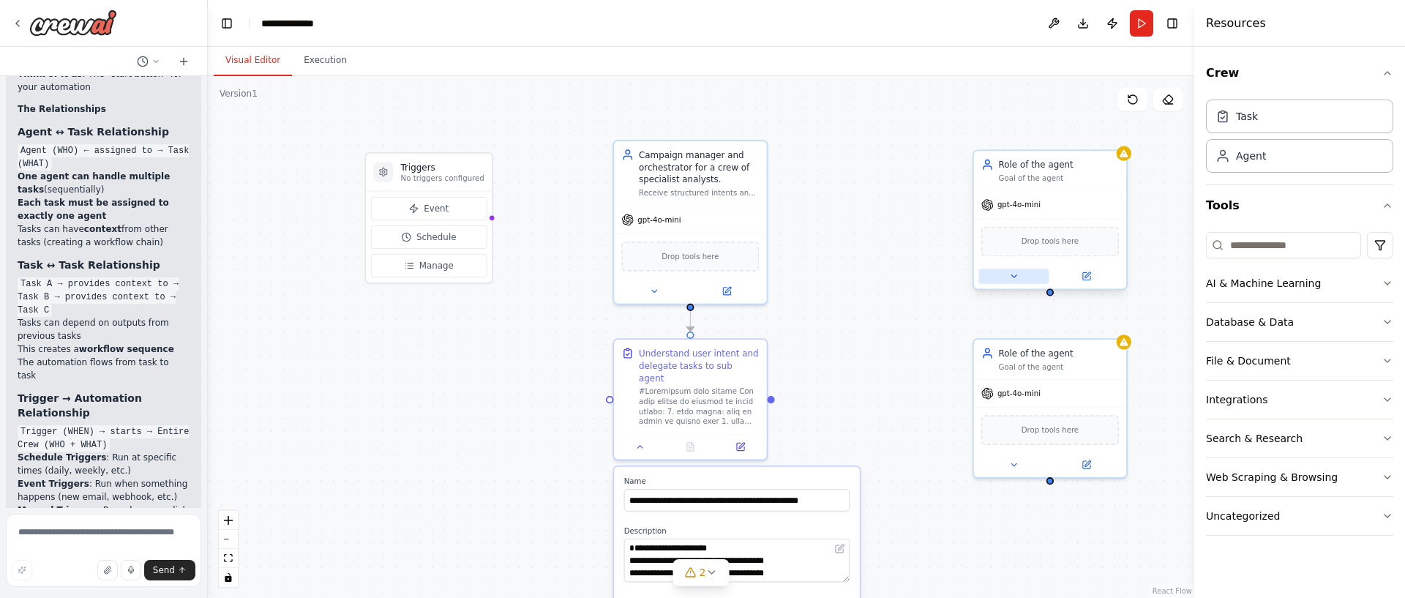
click at [1009, 279] on icon at bounding box center [1014, 277] width 10 height 10
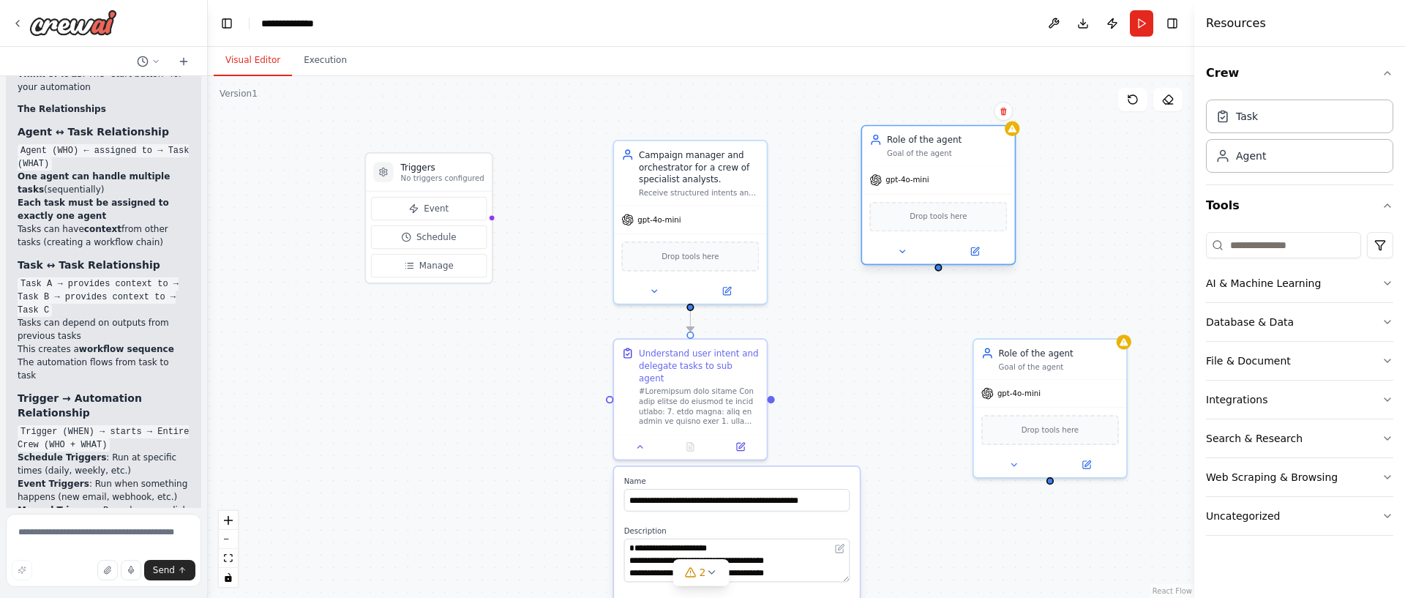
drag, startPoint x: 1064, startPoint y: 195, endPoint x: 949, endPoint y: 176, distance: 116.5
click at [949, 176] on div "gpt-4o-mini" at bounding box center [938, 179] width 152 height 27
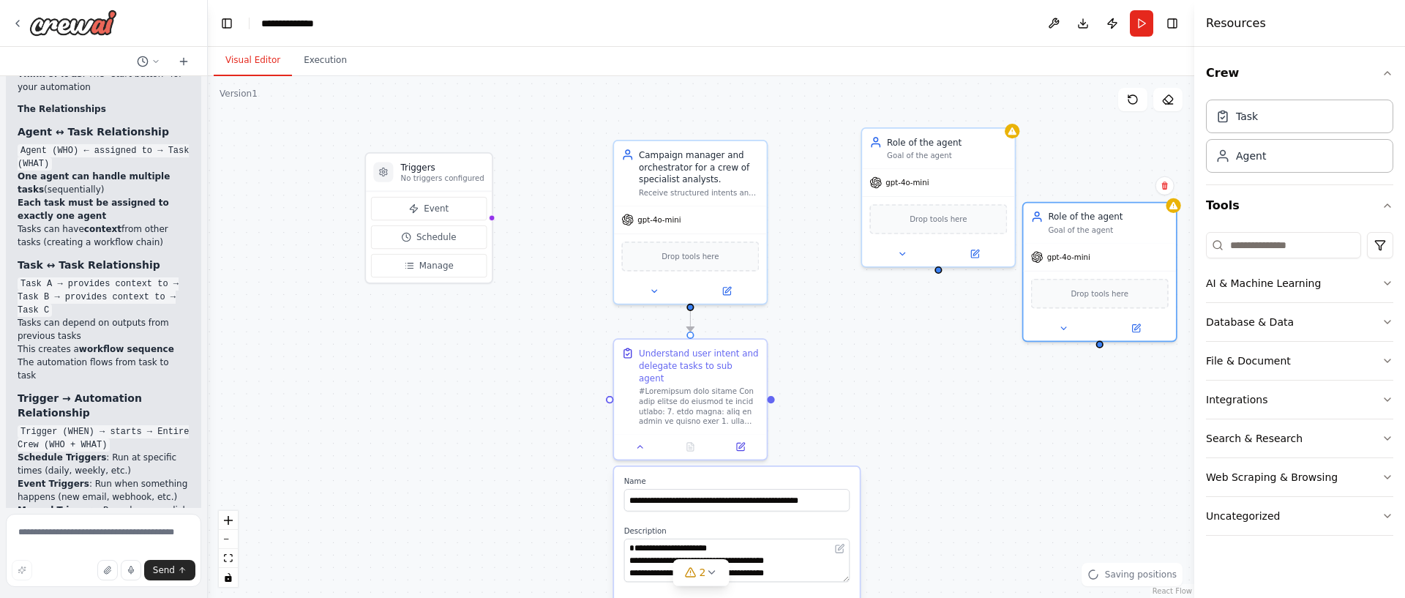
drag, startPoint x: 1078, startPoint y: 366, endPoint x: 925, endPoint y: 277, distance: 177.1
click at [1123, 227] on div "Role of the agent Goal of the agent" at bounding box center [1099, 223] width 152 height 40
click at [889, 459] on div ".deletable-edge-delete-btn { width: 20px; height: 20px; border: 0px solid #ffff…" at bounding box center [701, 337] width 987 height 522
click at [1323, 201] on button "Tools" at bounding box center [1299, 205] width 187 height 41
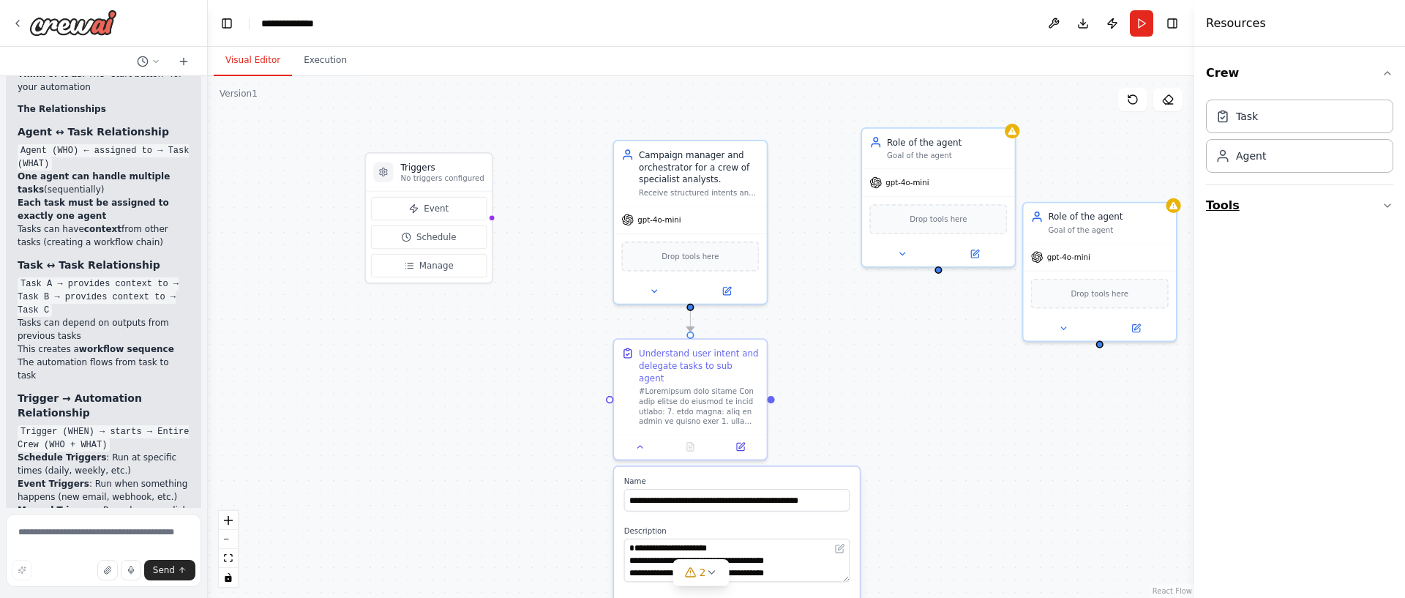
click at [1323, 201] on button "Tools" at bounding box center [1299, 205] width 187 height 41
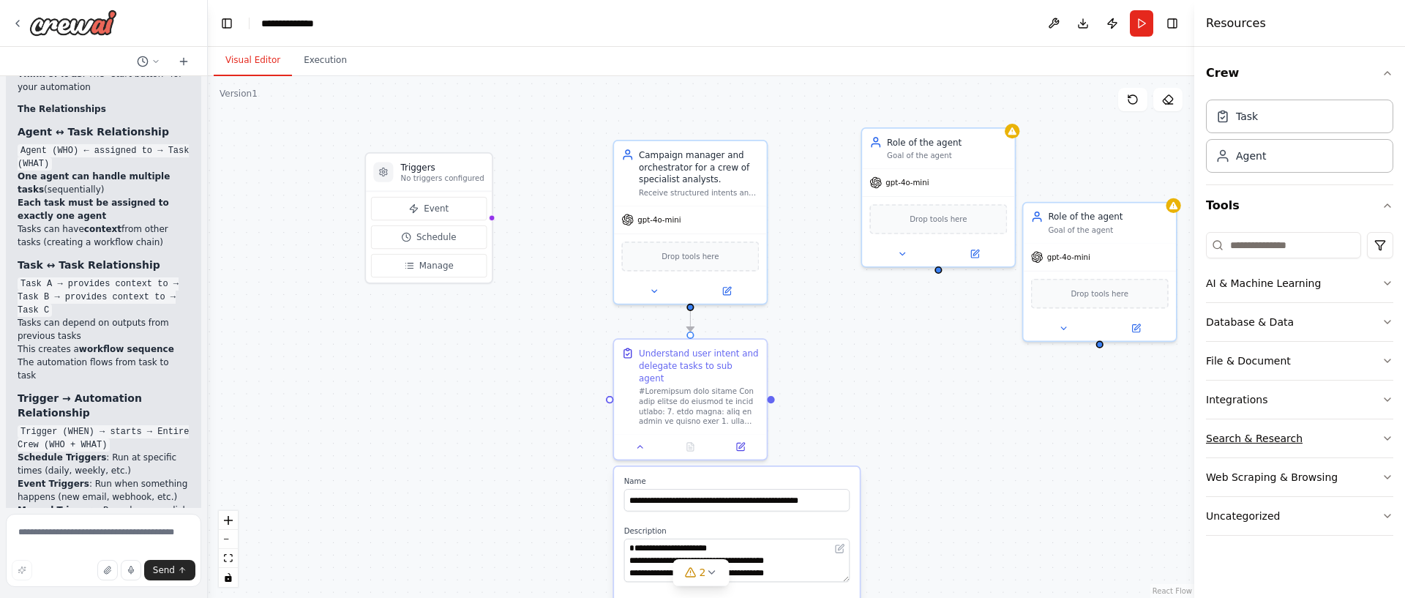
click at [1320, 443] on button "Search & Research" at bounding box center [1299, 438] width 187 height 38
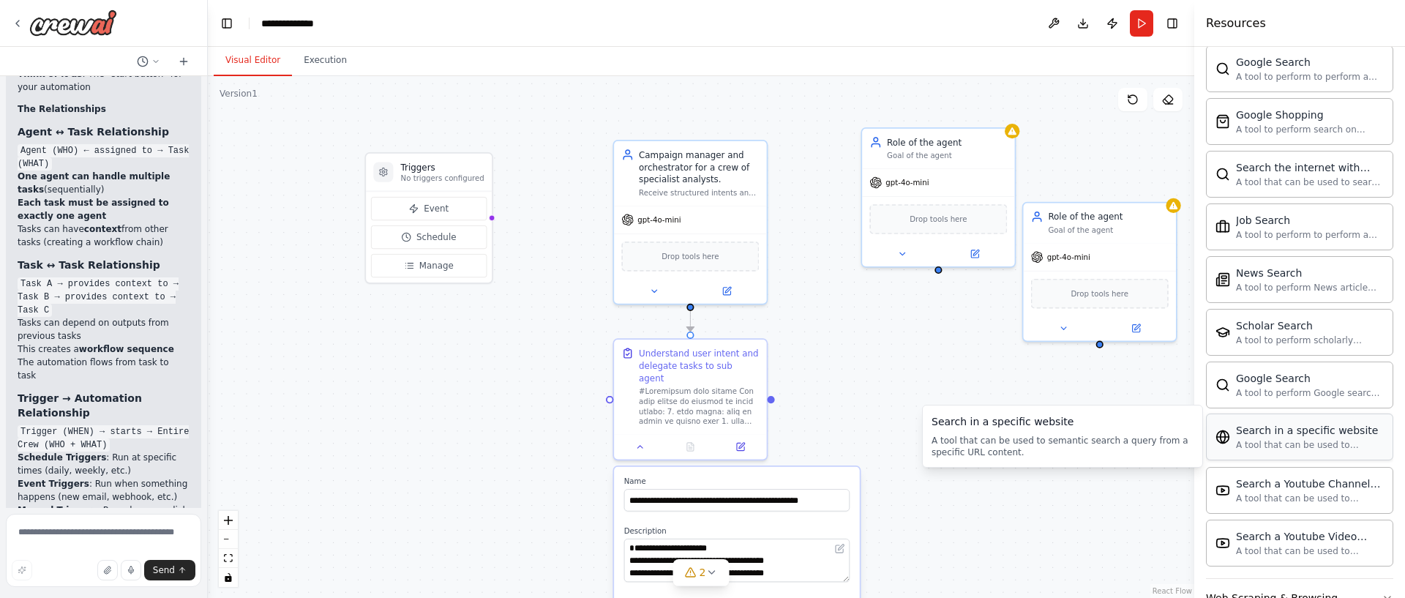
scroll to position [629, 0]
click at [1314, 441] on div "A tool that can be used to semantic search a query from a specific URL content." at bounding box center [1310, 444] width 148 height 12
click at [1236, 439] on div "A tool that can be used to semantic search a query from a specific URL content." at bounding box center [1310, 444] width 148 height 12
click at [1236, 440] on div "A tool that can be used to semantic search a query from a specific URL content." at bounding box center [1310, 444] width 148 height 12
click at [965, 219] on div "Drop tools here" at bounding box center [938, 217] width 138 height 30
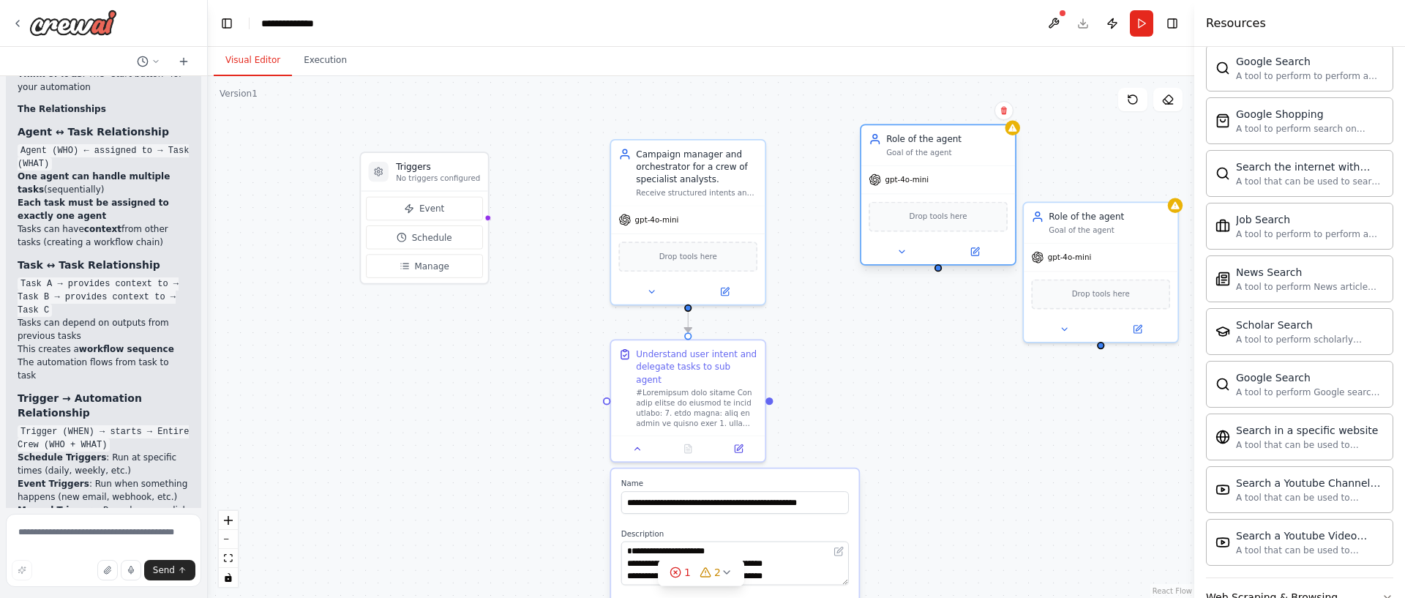
click at [965, 219] on div "Drop tools here" at bounding box center [938, 217] width 139 height 30
click at [952, 221] on div "WebsiteSearchTool" at bounding box center [938, 217] width 140 height 33
click at [939, 219] on img at bounding box center [938, 217] width 15 height 15
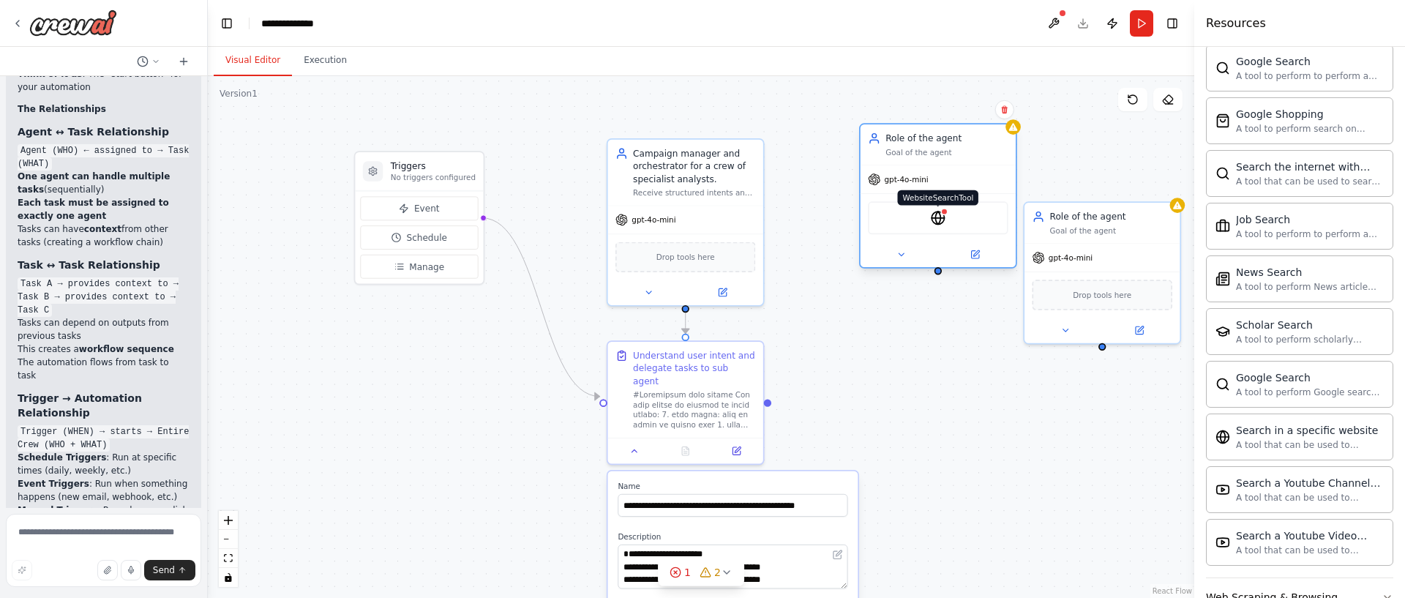
click at [943, 221] on img at bounding box center [938, 217] width 15 height 15
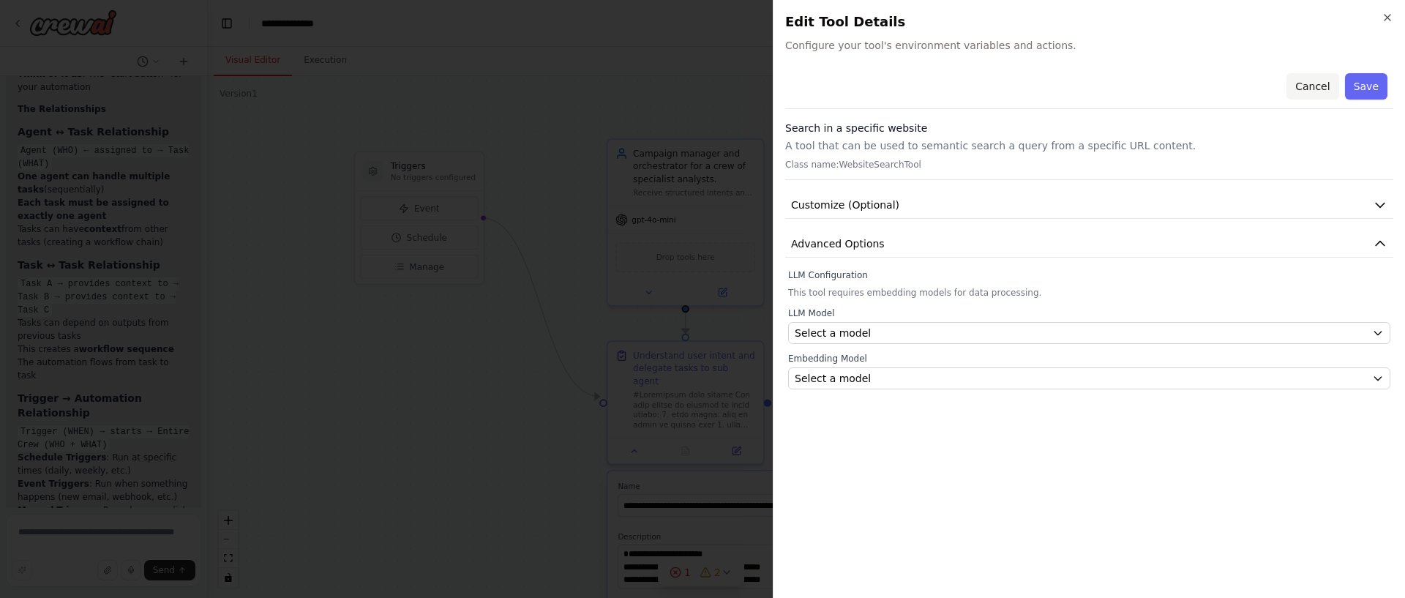
click at [1323, 87] on button "Cancel" at bounding box center [1313, 86] width 52 height 26
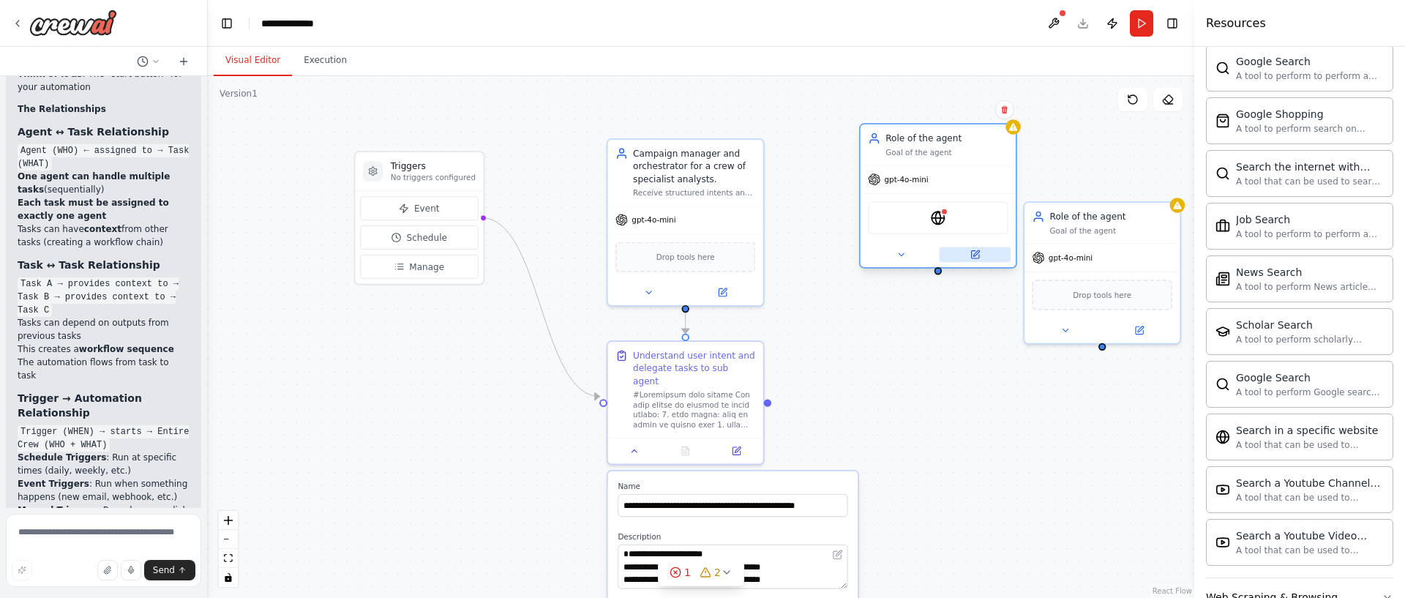
click at [980, 253] on button at bounding box center [976, 254] width 72 height 15
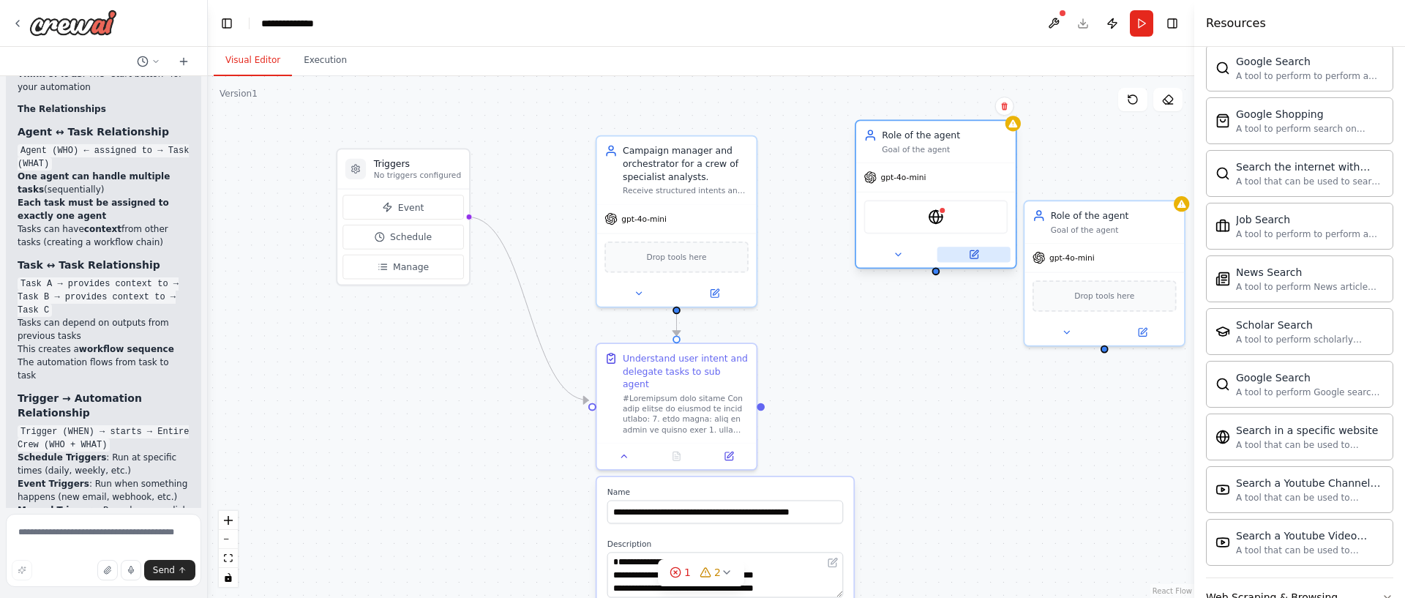
click at [973, 253] on icon at bounding box center [975, 253] width 6 height 6
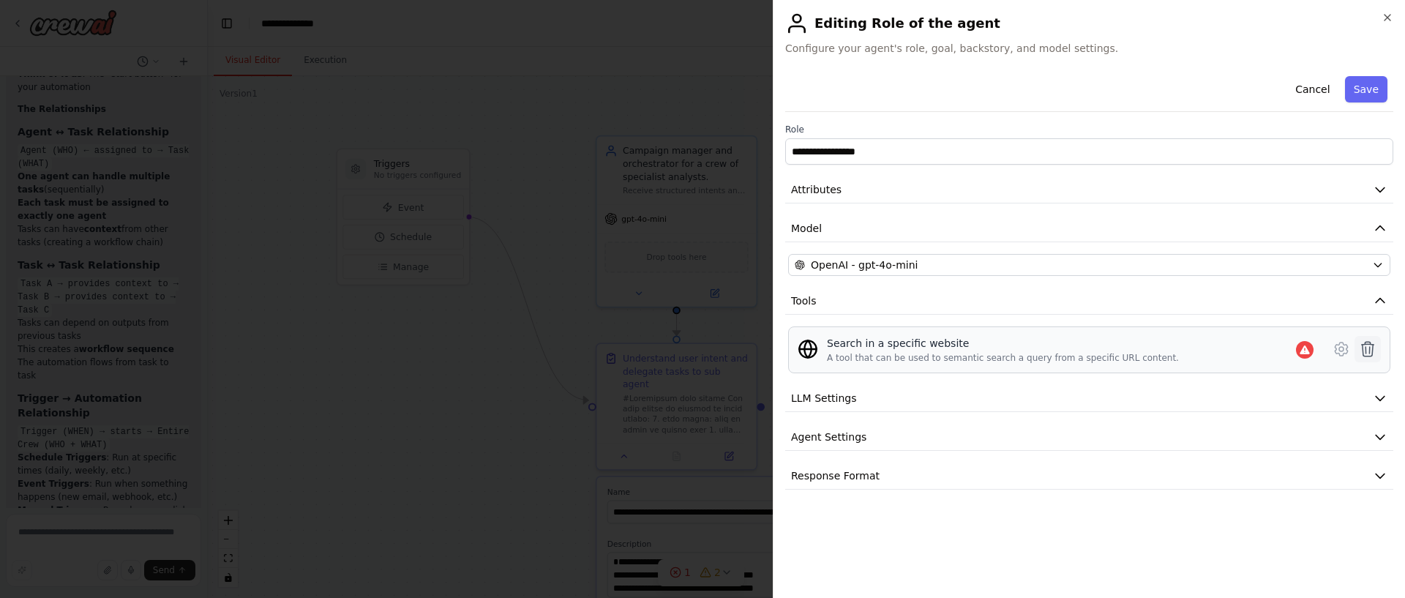
click at [1380, 348] on button at bounding box center [1368, 349] width 26 height 26
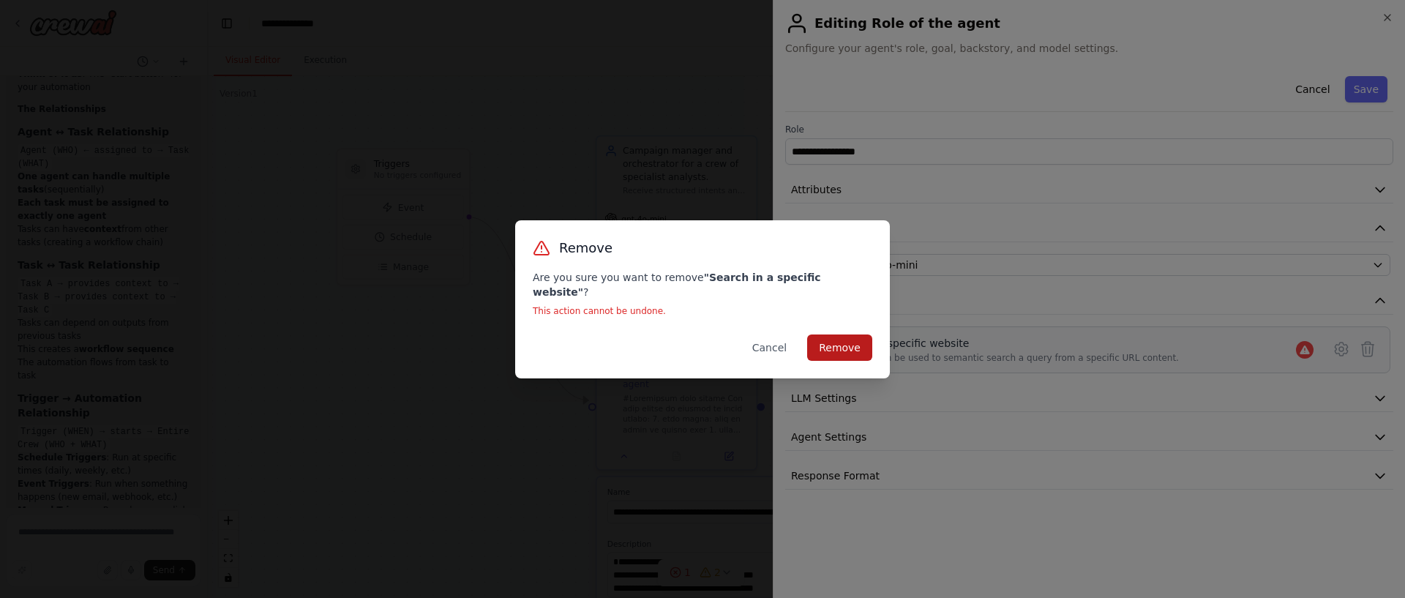
click at [842, 336] on button "Remove" at bounding box center [839, 347] width 65 height 26
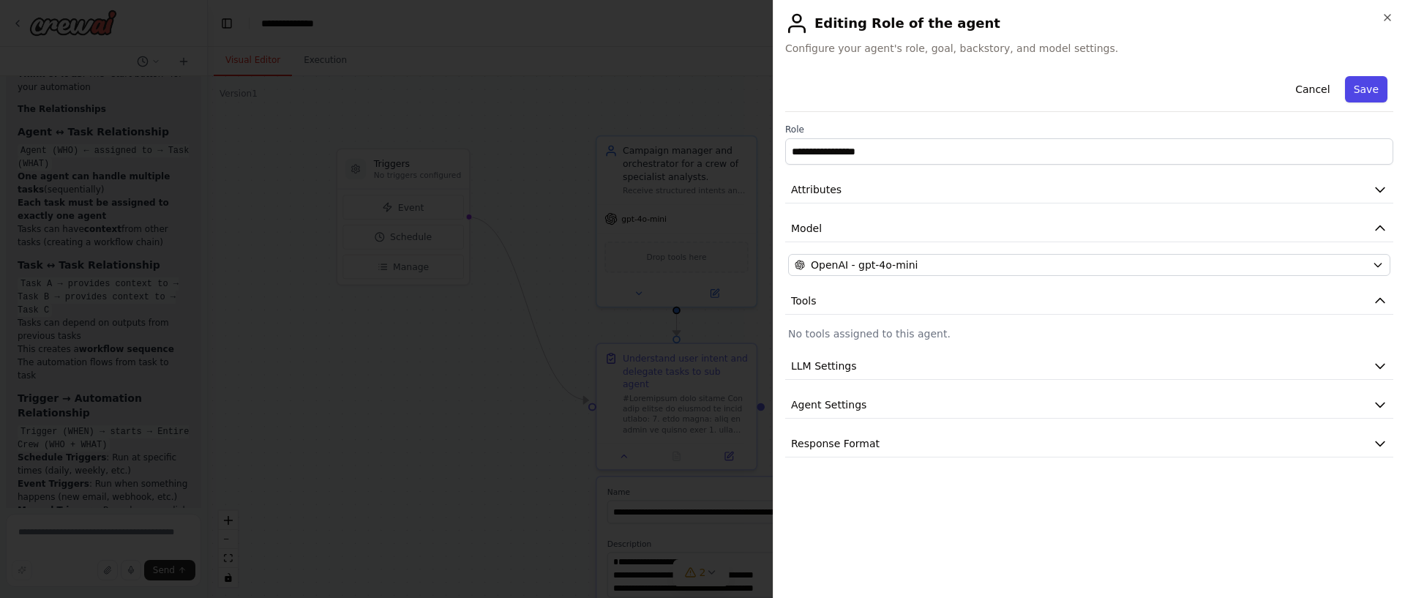
click at [1383, 78] on button "Save" at bounding box center [1366, 89] width 42 height 26
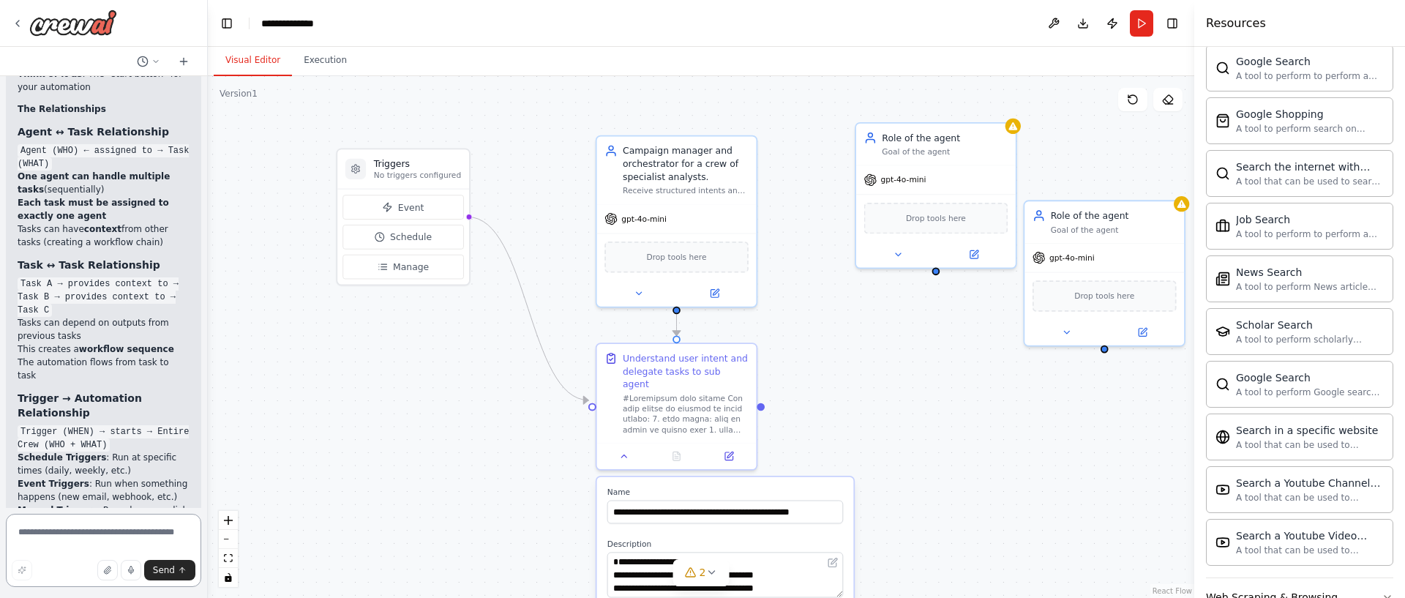
click at [67, 528] on textarea at bounding box center [103, 550] width 195 height 73
type textarea "**********"
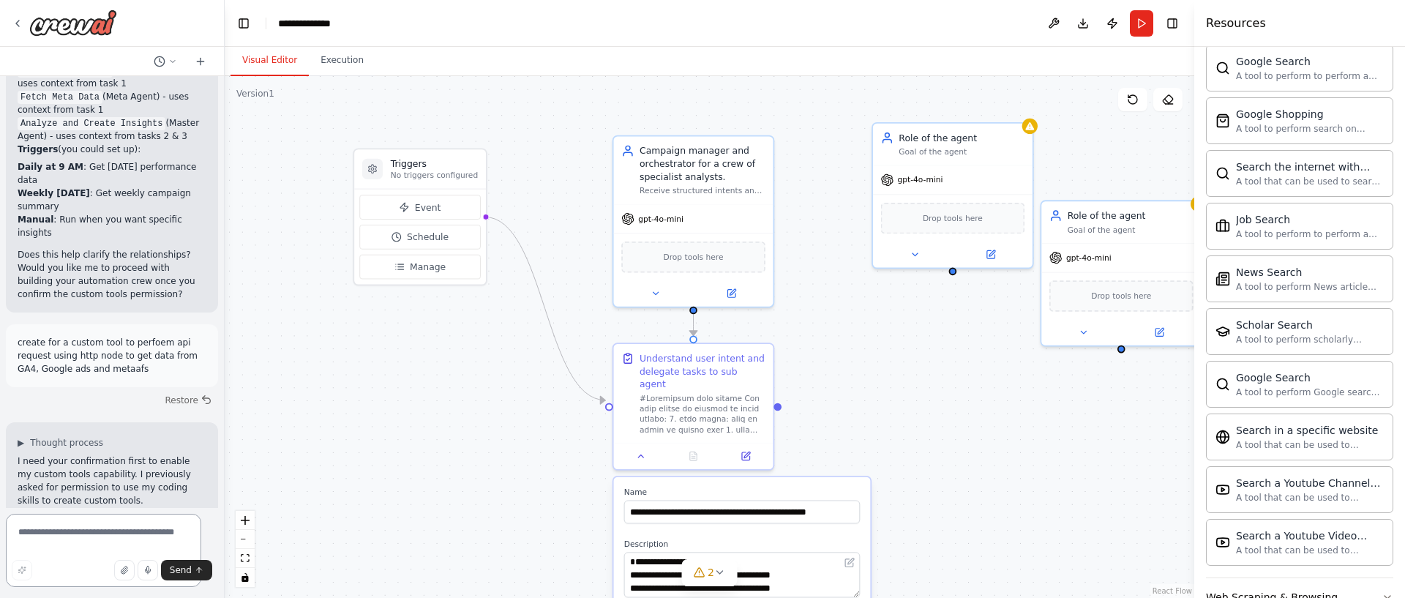
scroll to position [0, 0]
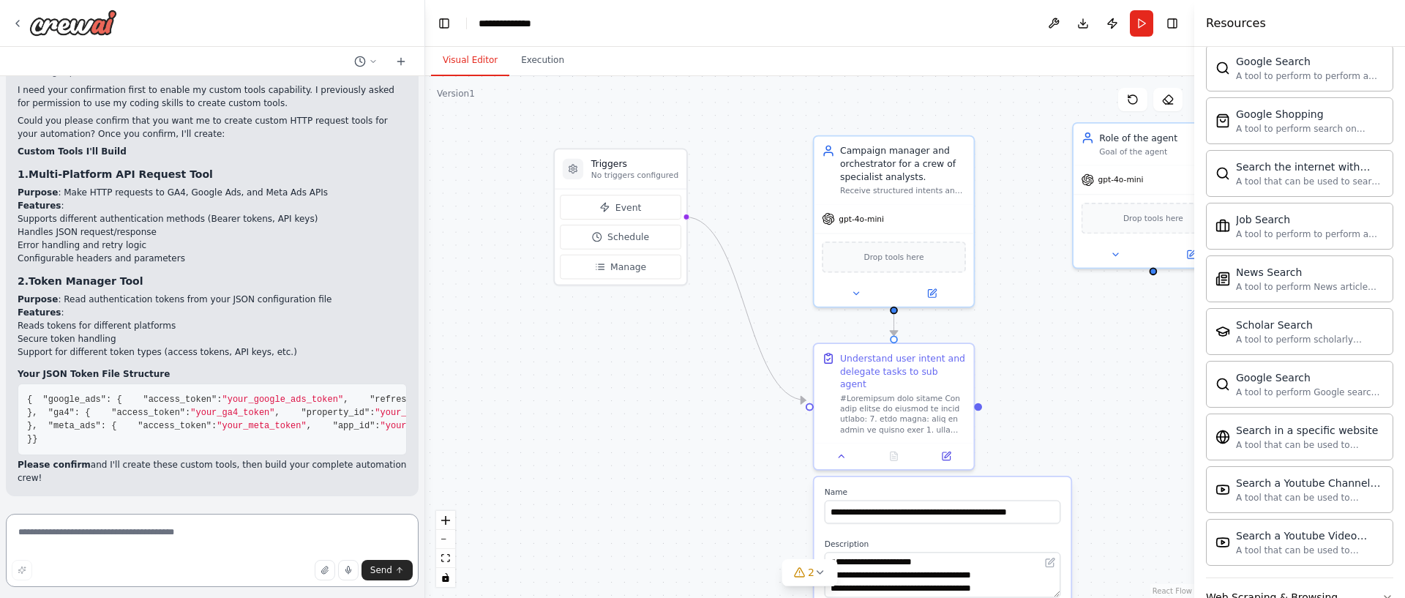
drag, startPoint x: 204, startPoint y: 170, endPoint x: 377, endPoint y: 207, distance: 176.7
click at [403, 201] on div "i want to create simple craw to understand and fetch data from ga4, google ads …" at bounding box center [212, 299] width 425 height 598
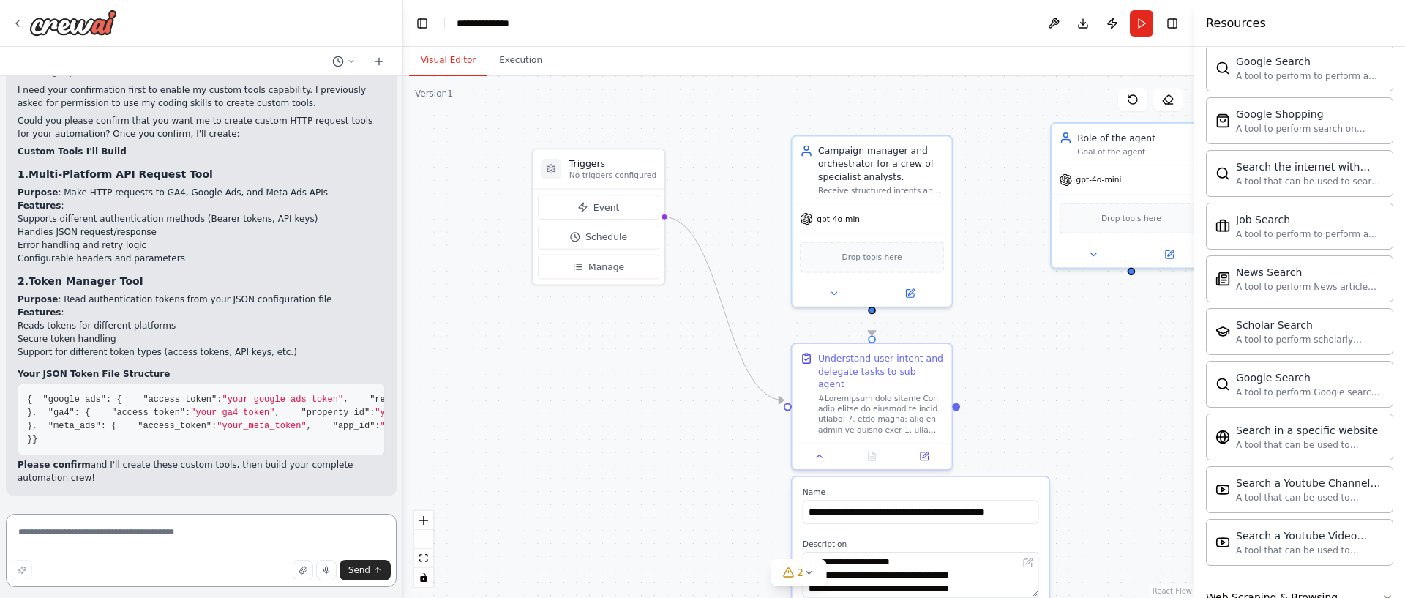
scroll to position [2002, 0]
type textarea "*****"
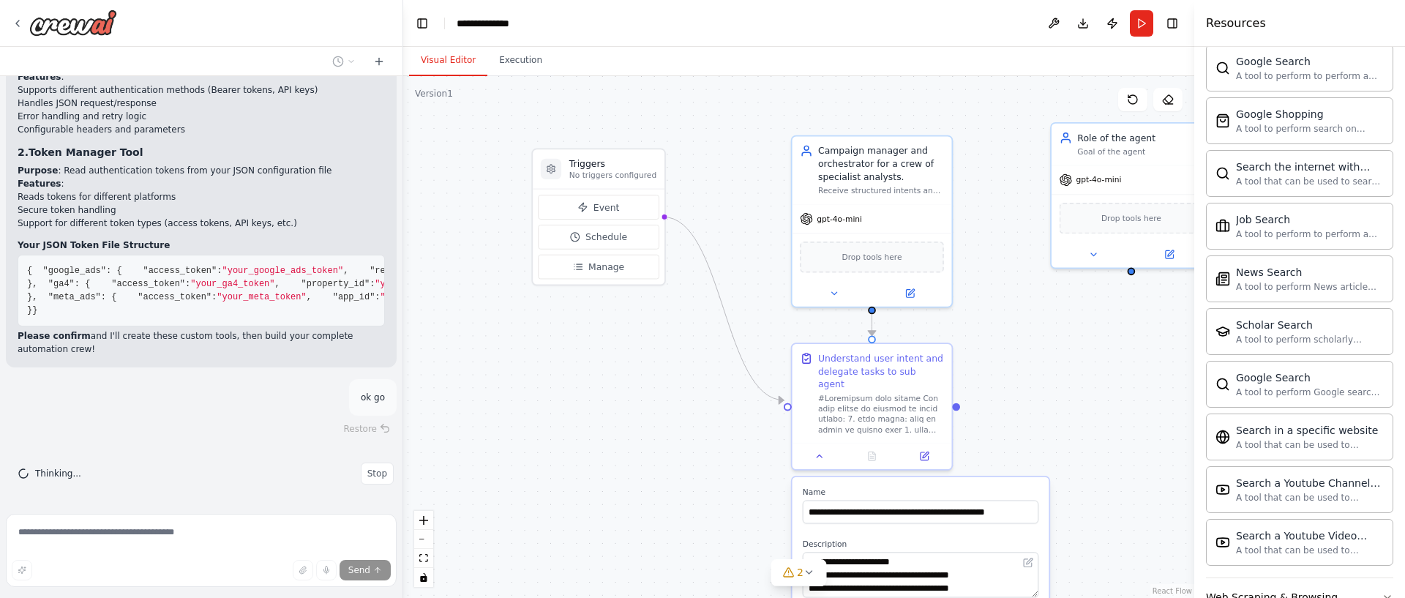
scroll to position [2073, 0]
drag, startPoint x: 231, startPoint y: 345, endPoint x: 222, endPoint y: 346, distance: 8.9
click at [223, 326] on pre "{ "google_ads" : { "access_token" : "your_google_ads_token" , "refresh_token" :…" at bounding box center [201, 291] width 367 height 72
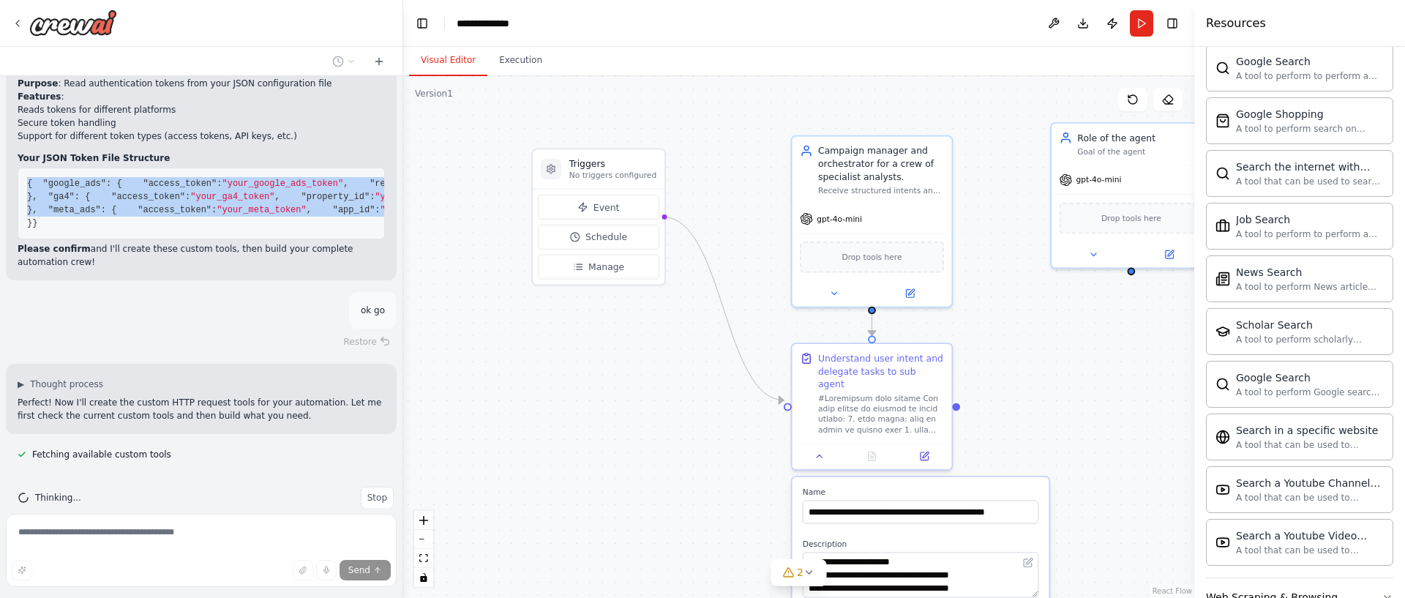
drag, startPoint x: 58, startPoint y: 329, endPoint x: 13, endPoint y: 149, distance: 185.5
click at [13, 149] on div "▶ Thought process I need your confirmation first to enable my custom tools capa…" at bounding box center [201, 57] width 391 height 445
click at [86, 168] on pre "{ "google_ads" : { "access_token" : "your_google_ads_token" , "refresh_token" :…" at bounding box center [201, 204] width 367 height 72
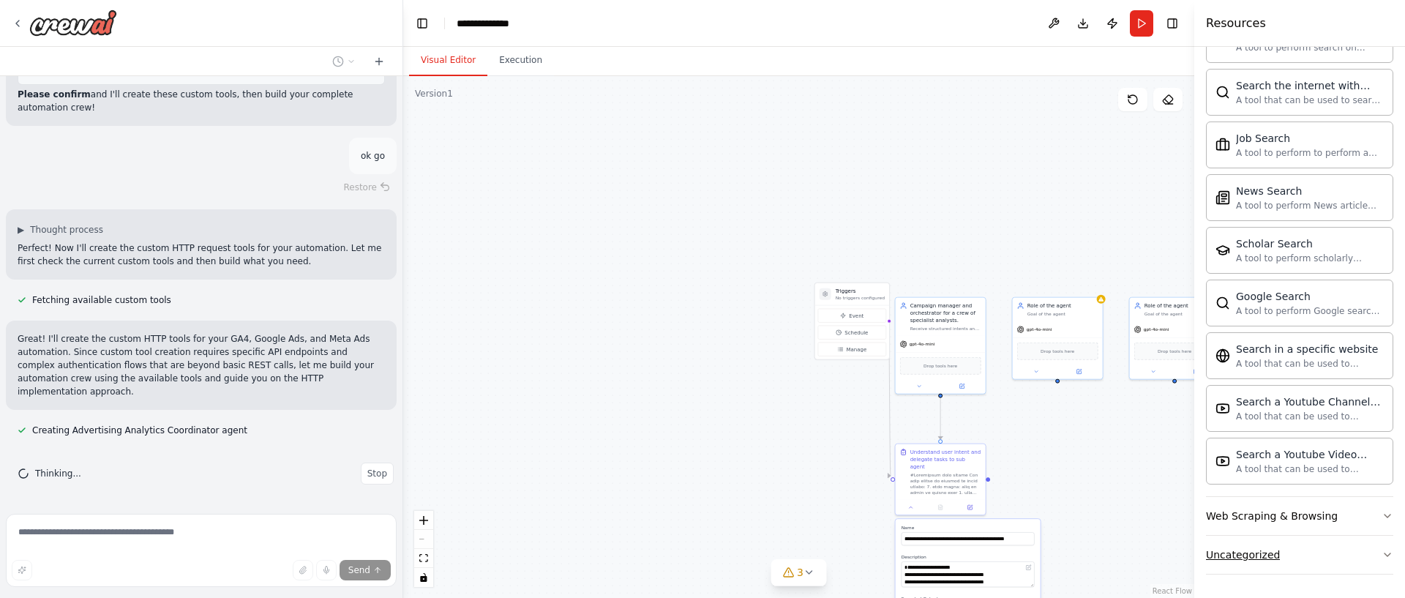
scroll to position [2376, 0]
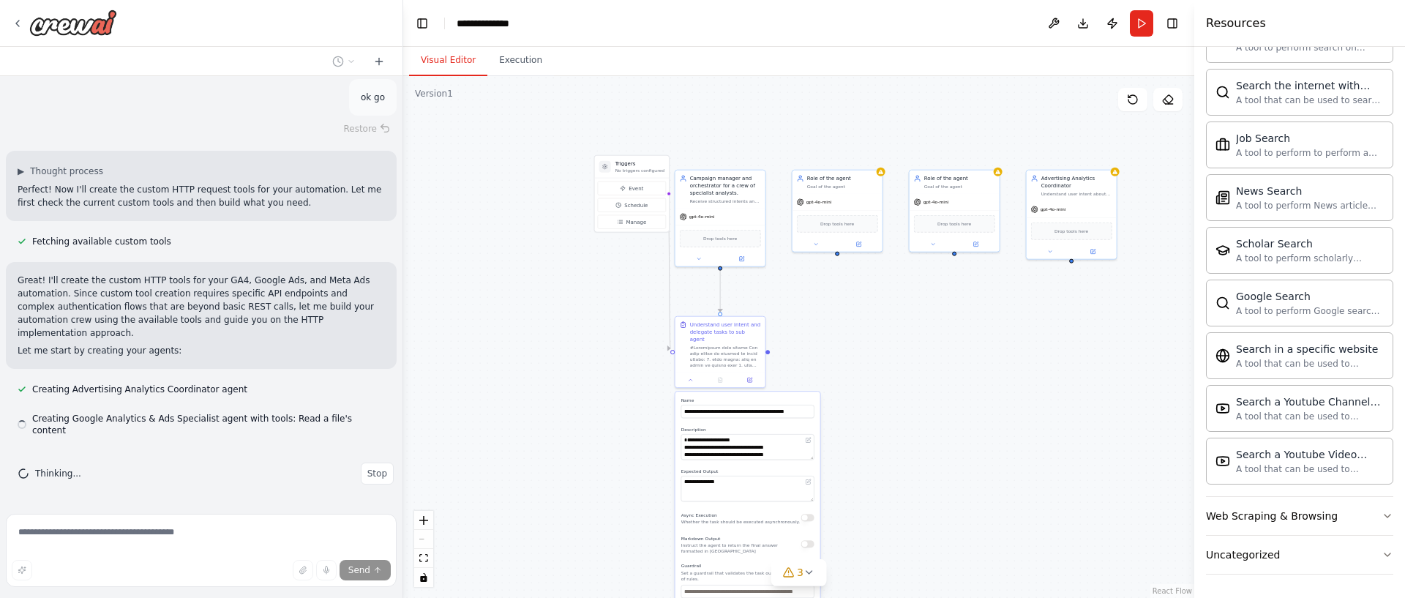
drag, startPoint x: 1102, startPoint y: 463, endPoint x: 882, endPoint y: 335, distance: 254.5
click at [882, 335] on div ".deletable-edge-delete-btn { width: 20px; height: 20px; border: 0px solid #ffff…" at bounding box center [798, 337] width 791 height 522
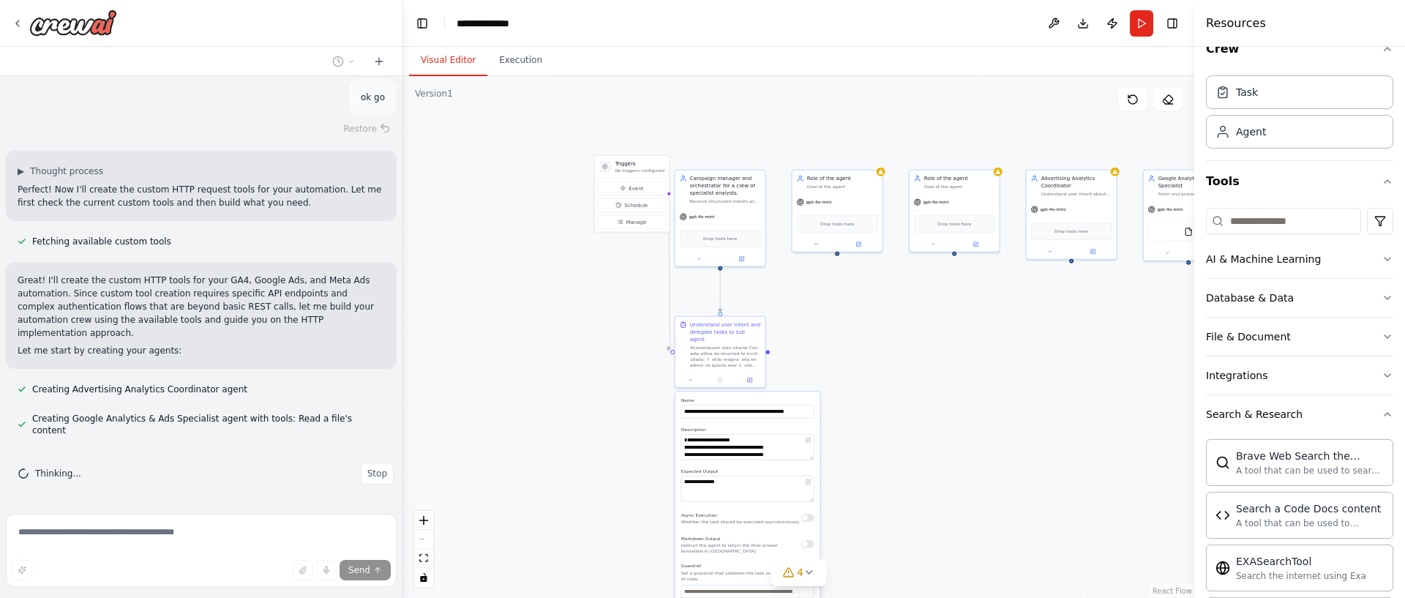
scroll to position [0, 0]
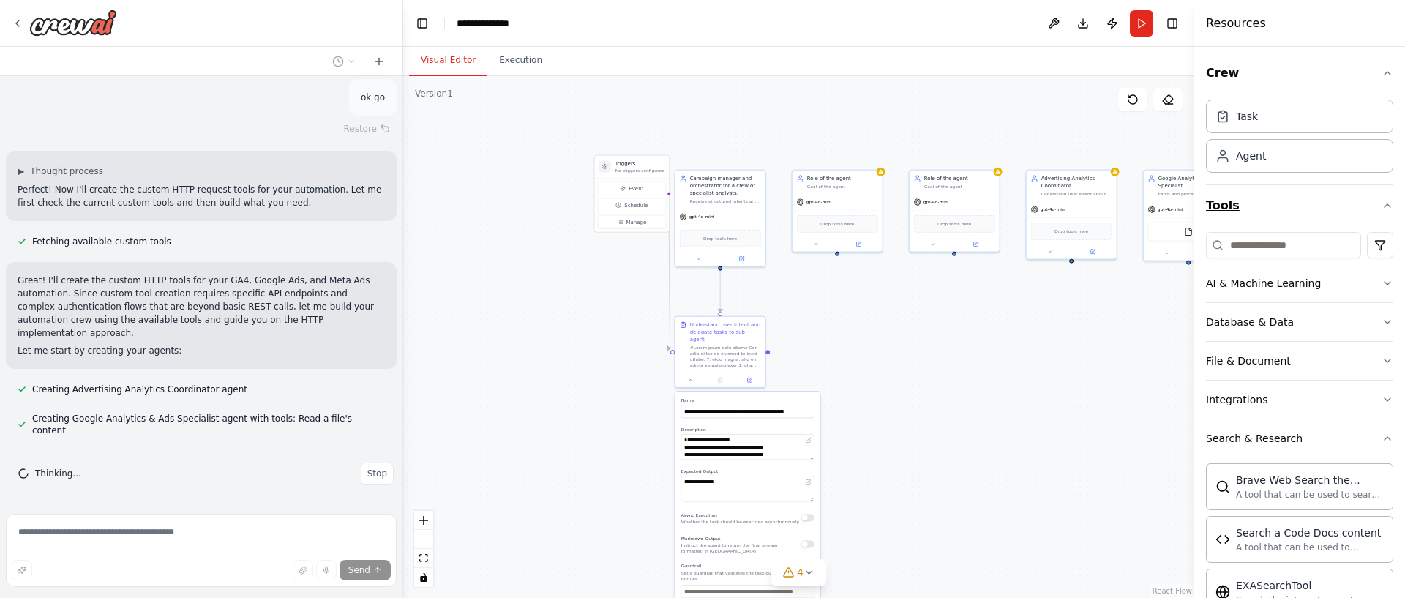
click at [1361, 212] on button "Tools" at bounding box center [1299, 205] width 187 height 41
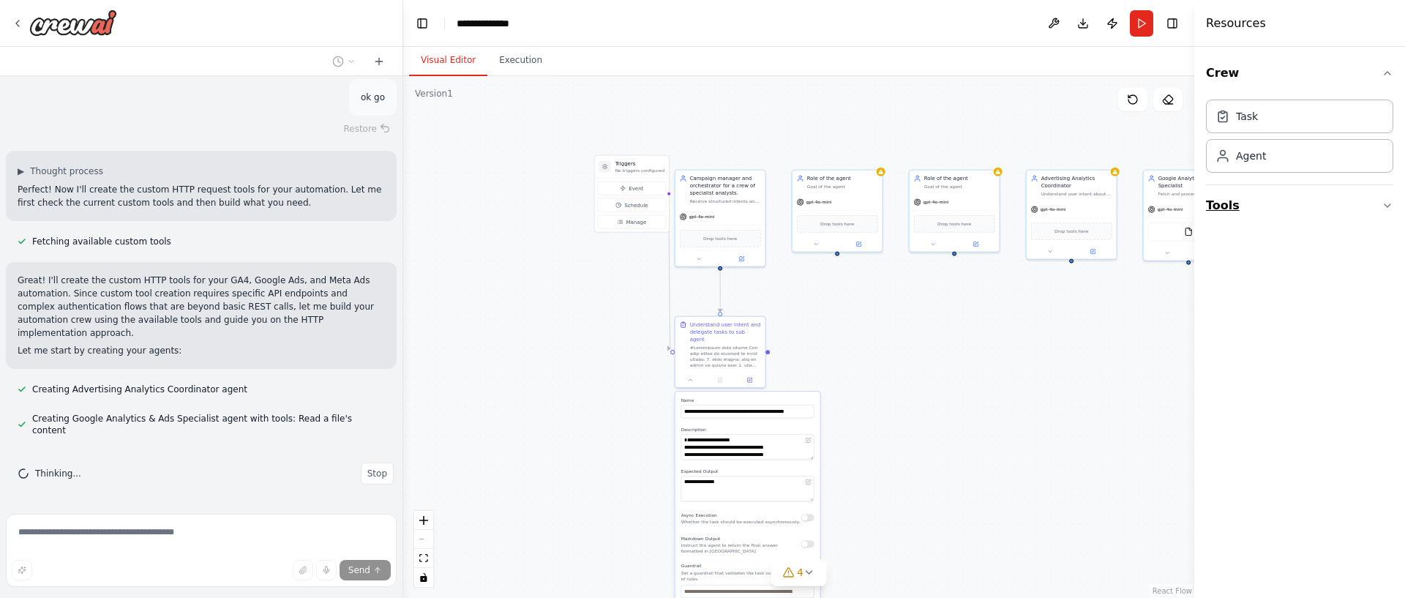
click at [1361, 207] on button "Tools" at bounding box center [1299, 205] width 187 height 41
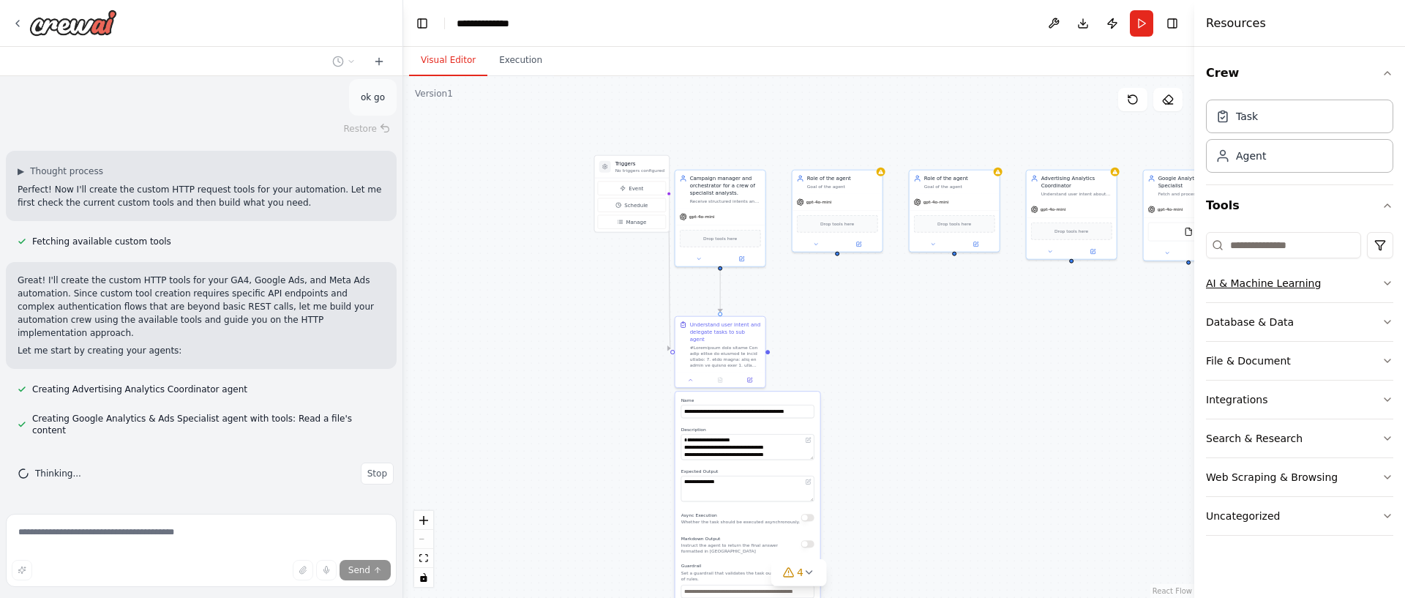
click at [1352, 283] on button "AI & Machine Learning" at bounding box center [1299, 283] width 187 height 38
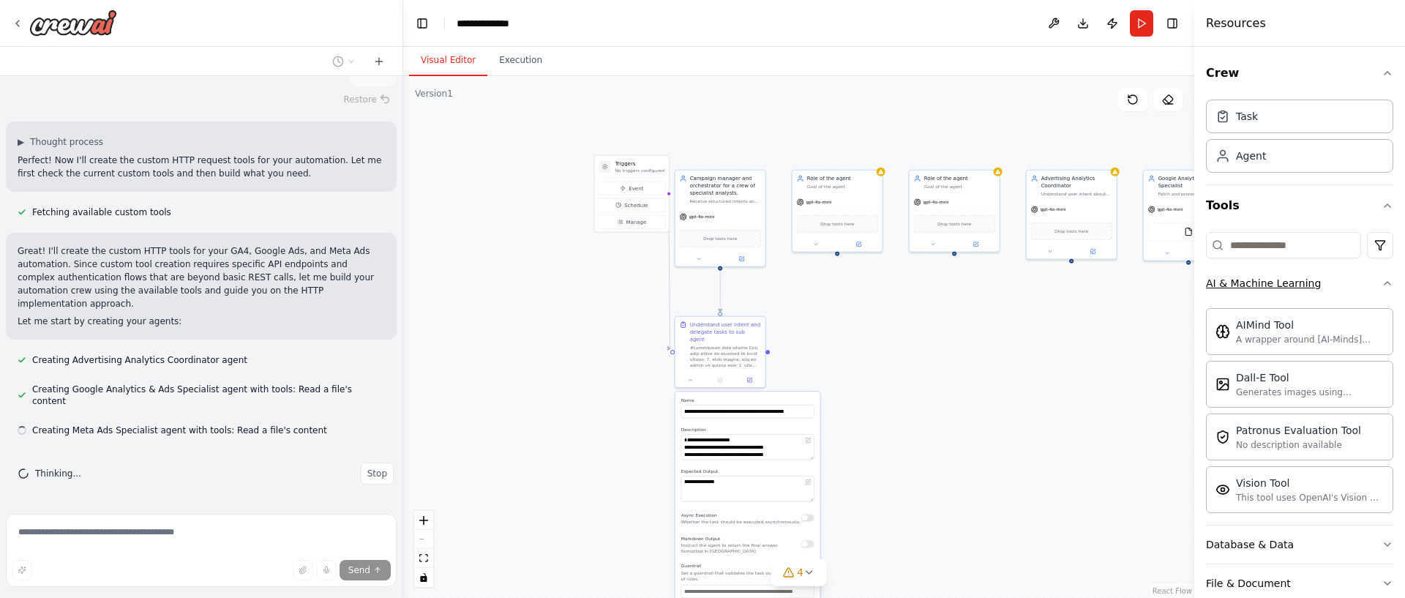
scroll to position [2435, 0]
click at [1352, 283] on button "AI & Machine Learning" at bounding box center [1299, 283] width 187 height 38
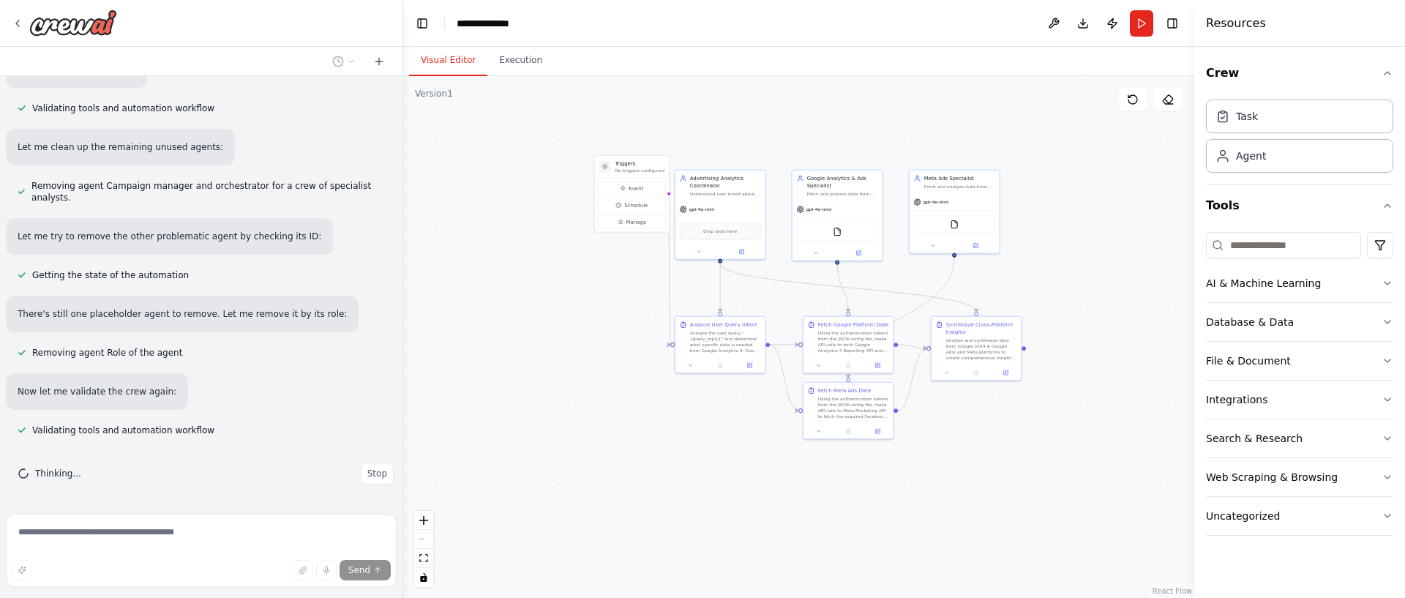
scroll to position [3310, 0]
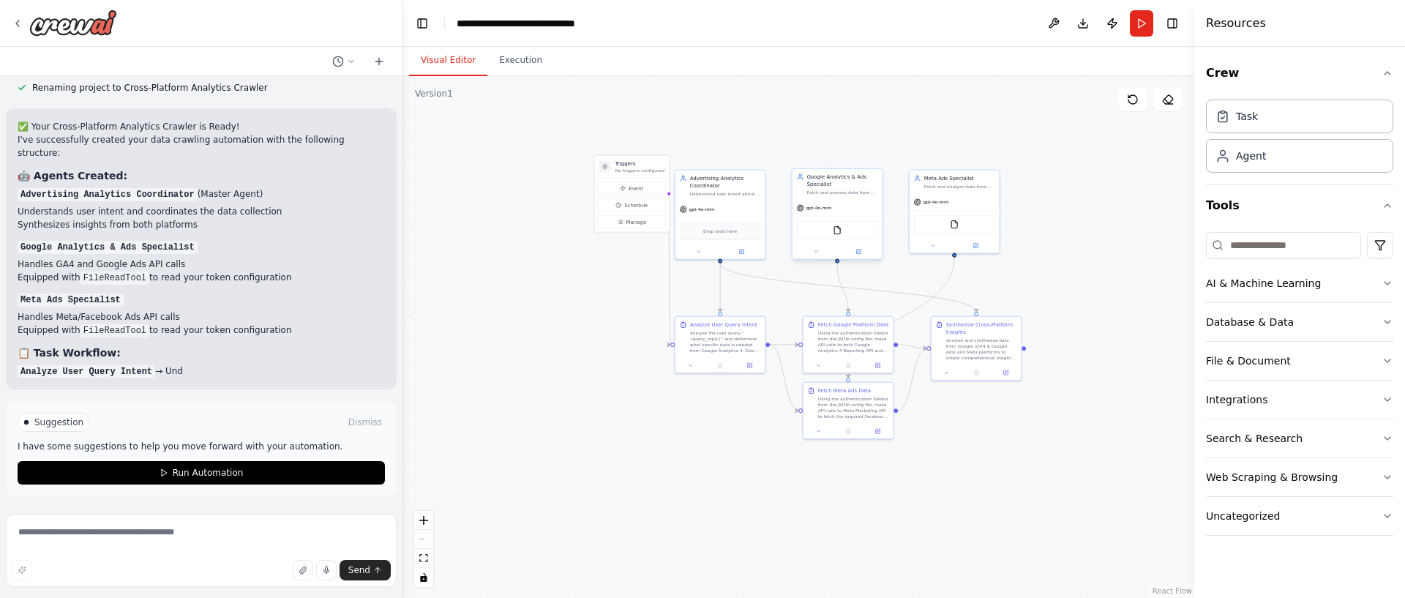
click at [826, 234] on div "FileReadTool" at bounding box center [837, 230] width 81 height 19
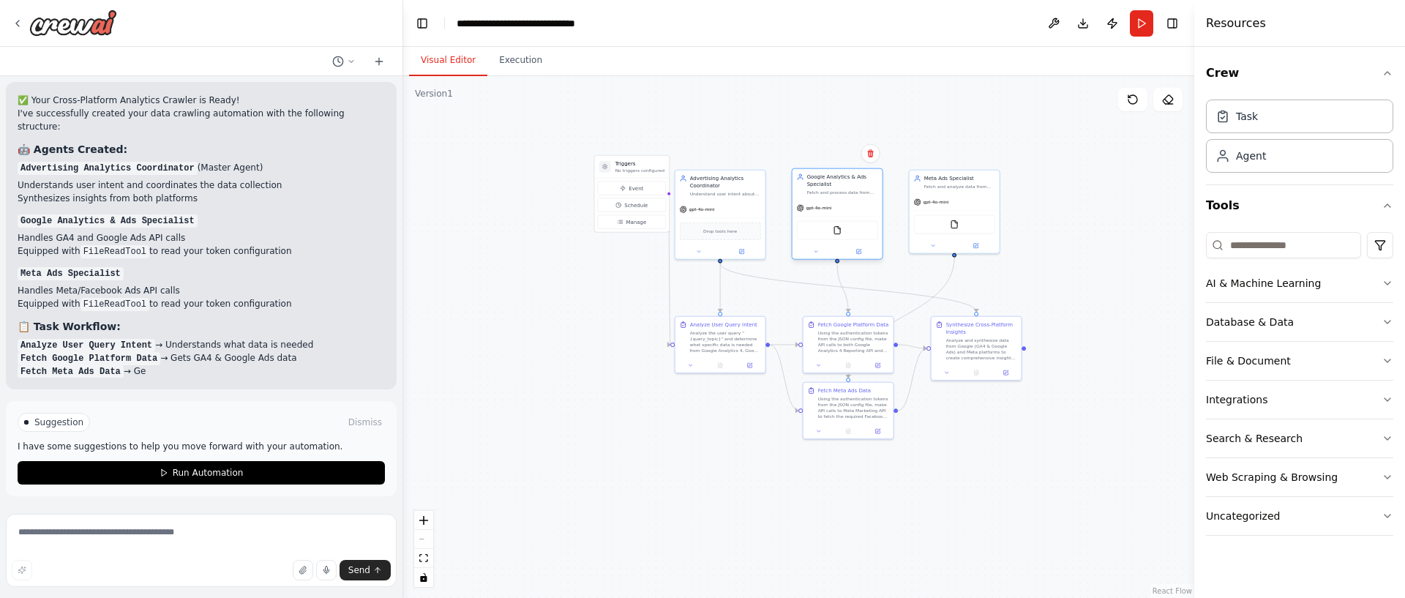
click at [867, 208] on div "gpt-4o-mini" at bounding box center [838, 208] width 90 height 16
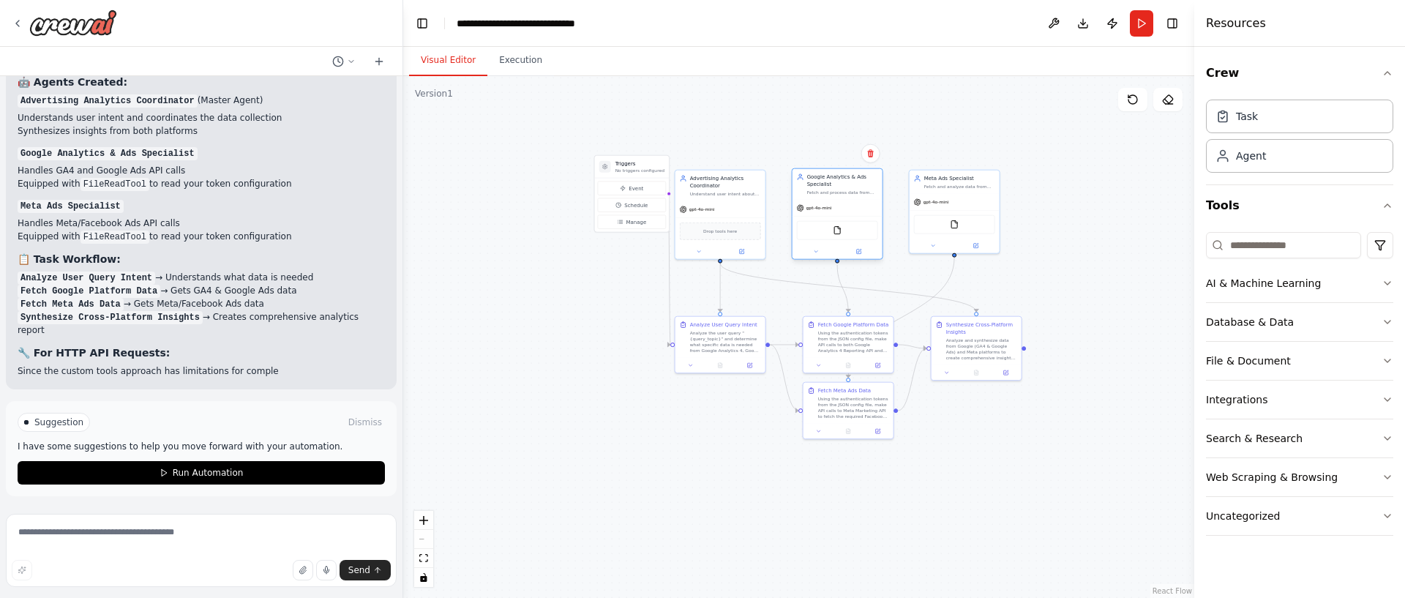
click at [859, 258] on div "Google Analytics & Ads Specialist Fetch and process data from Google Analytics …" at bounding box center [837, 213] width 91 height 91
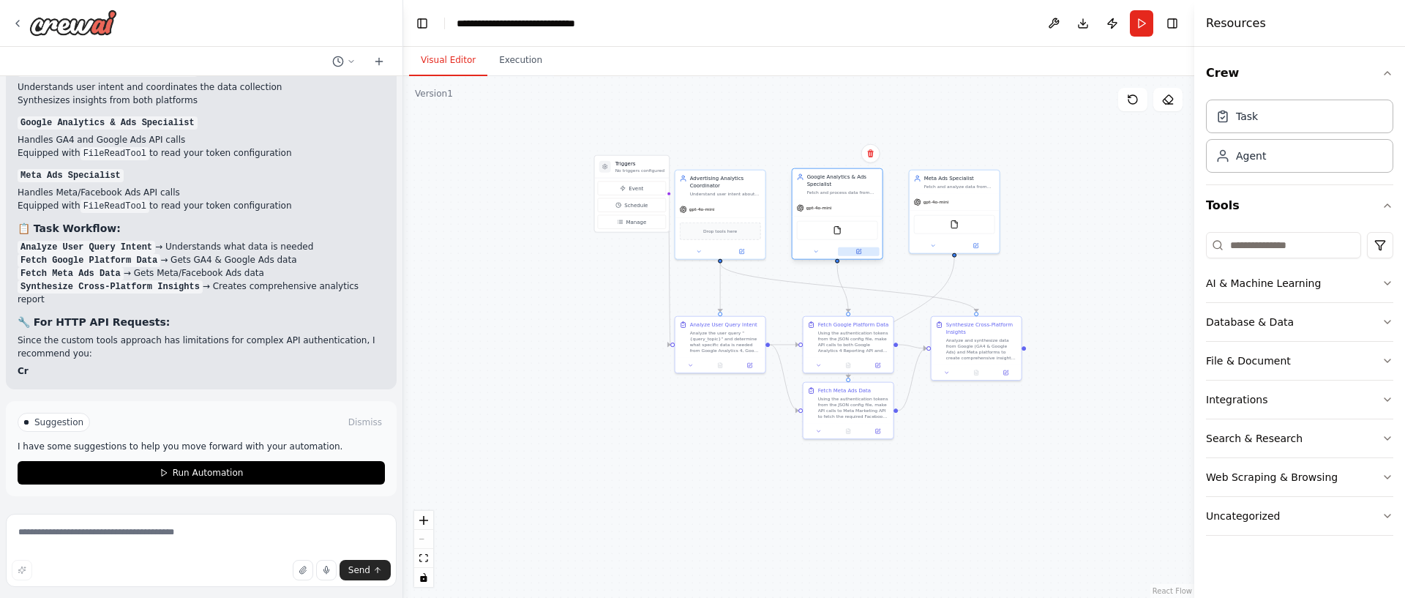
click at [861, 251] on button at bounding box center [859, 251] width 42 height 9
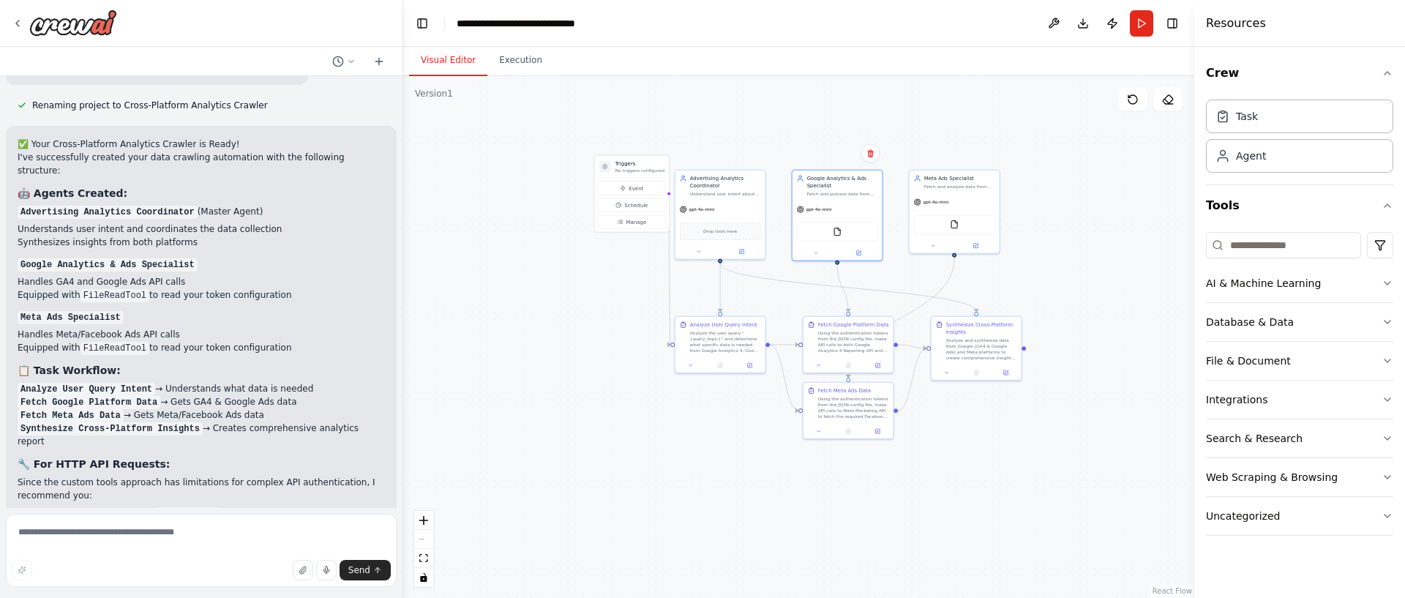
scroll to position [3488, 0]
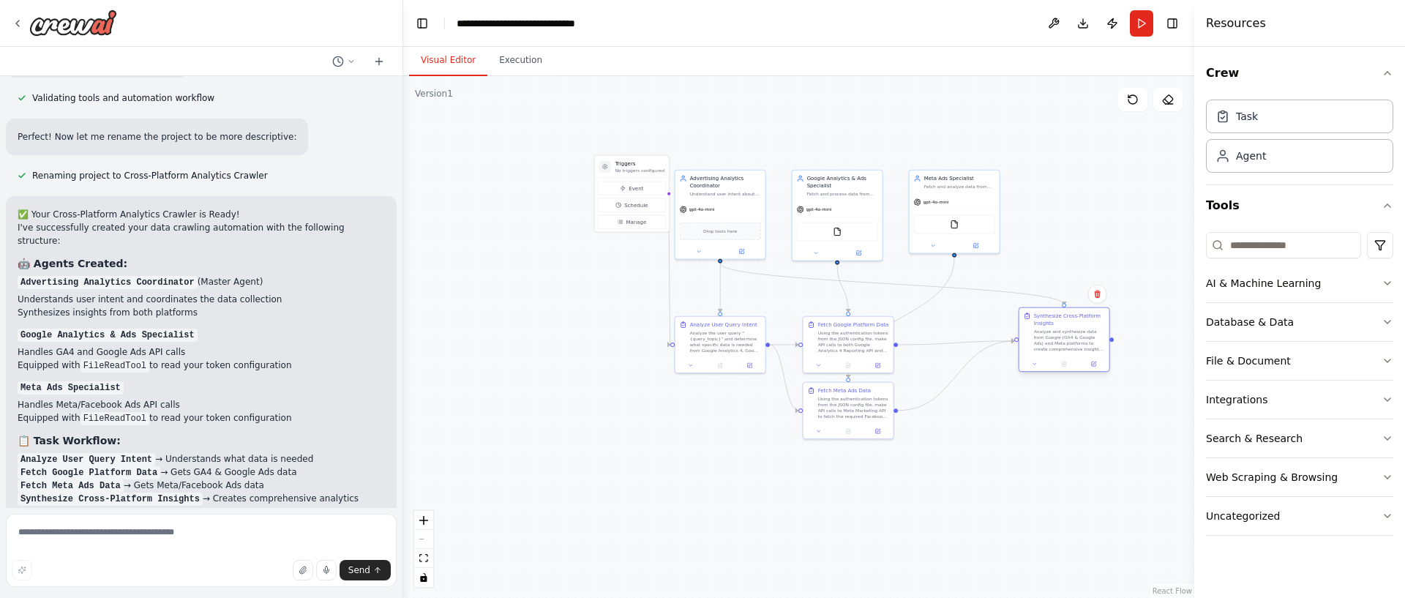
drag, startPoint x: 984, startPoint y: 356, endPoint x: 1067, endPoint y: 350, distance: 83.7
click at [1067, 350] on div "Analyze and synthesize data from Google (GA4 & Google Ads) and Meta platforms t…" at bounding box center [1069, 340] width 71 height 23
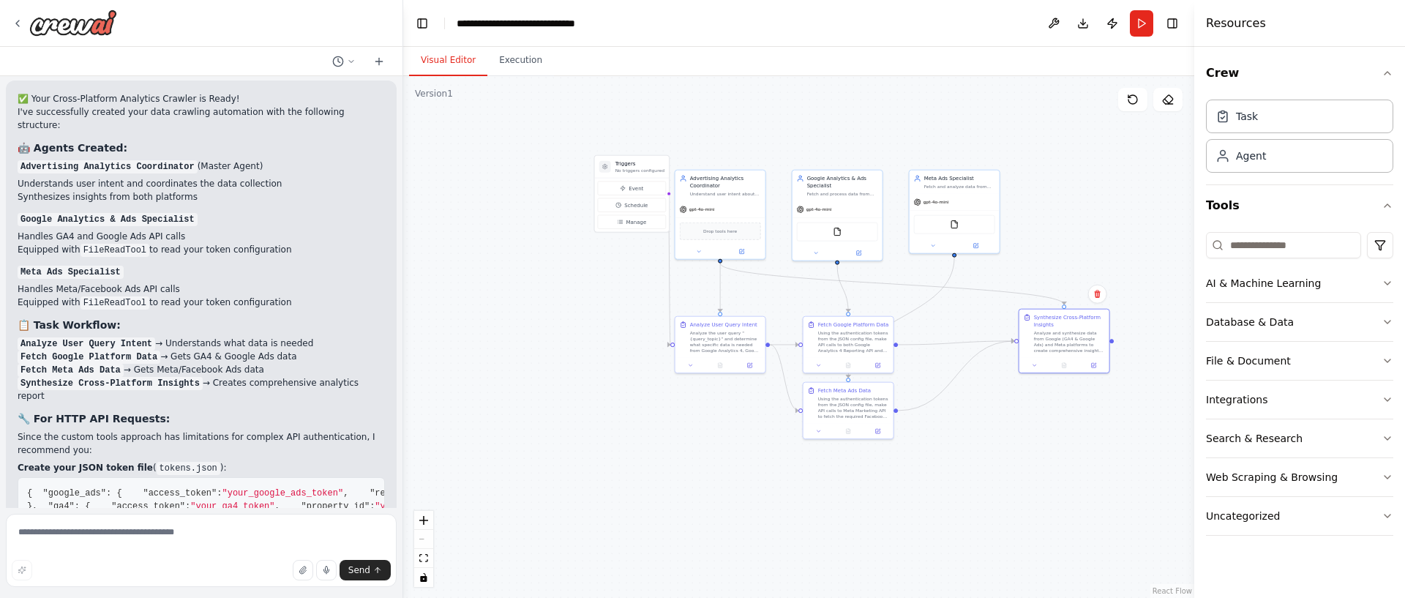
scroll to position [3612, 0]
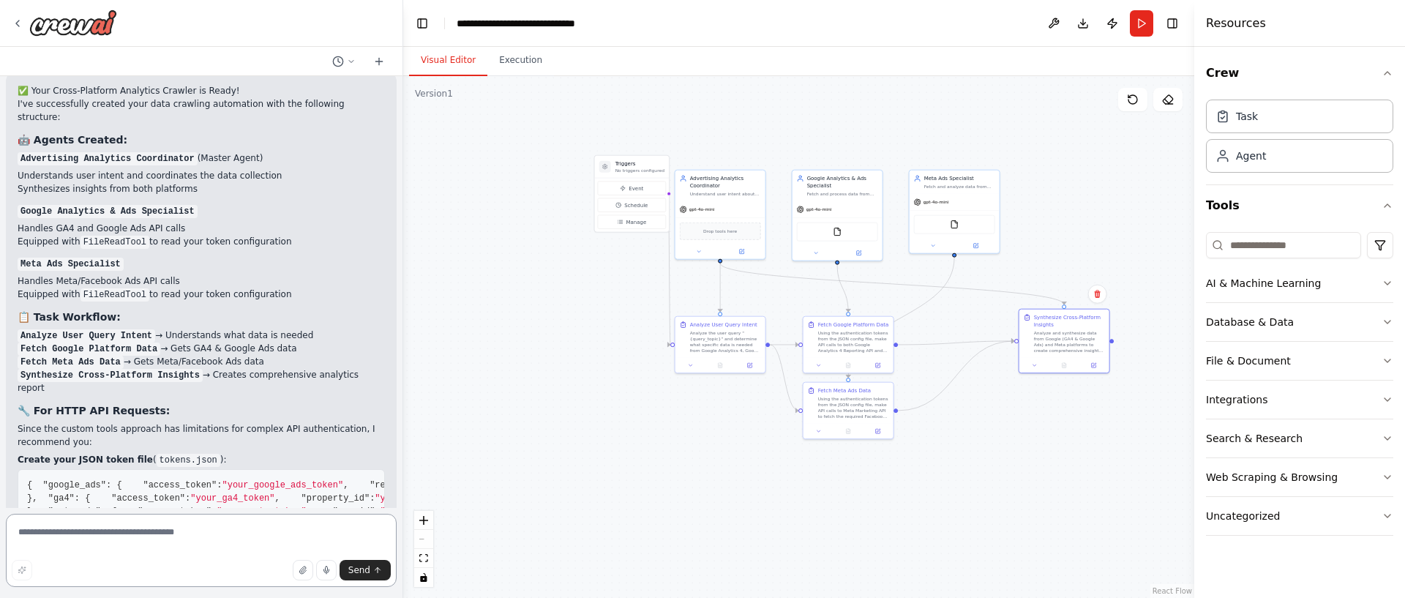
click at [189, 536] on textarea at bounding box center [201, 550] width 391 height 73
type textarea "**********"
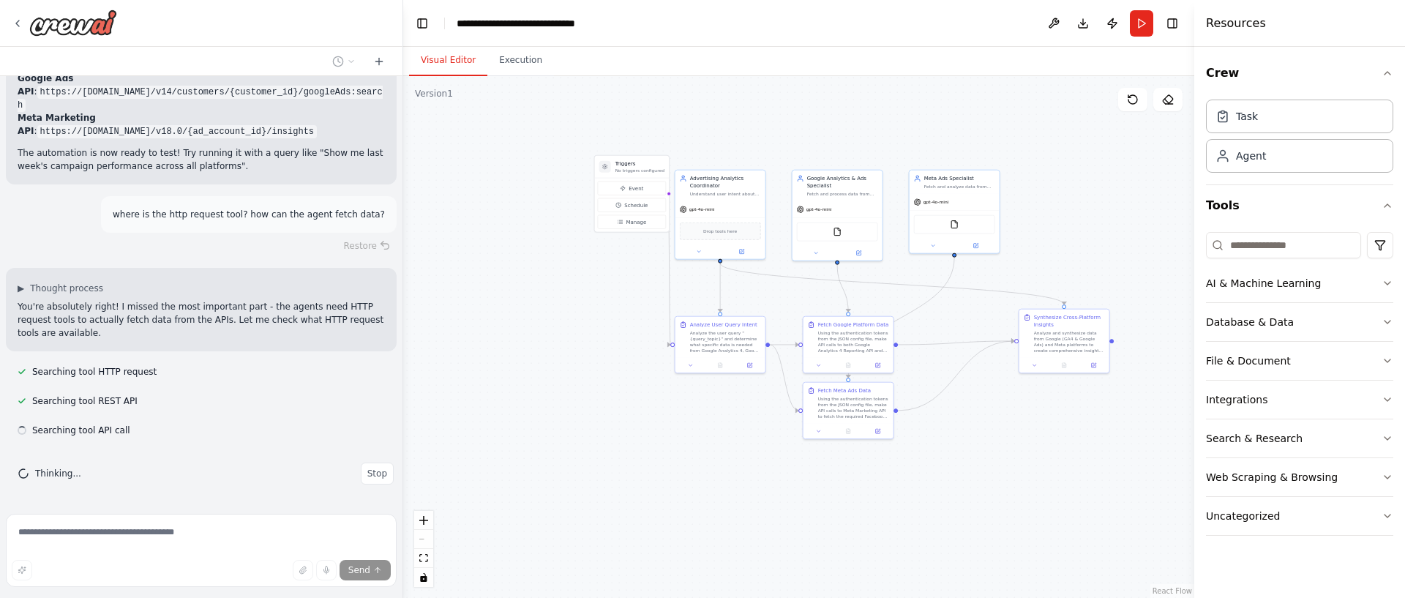
scroll to position [4427, 0]
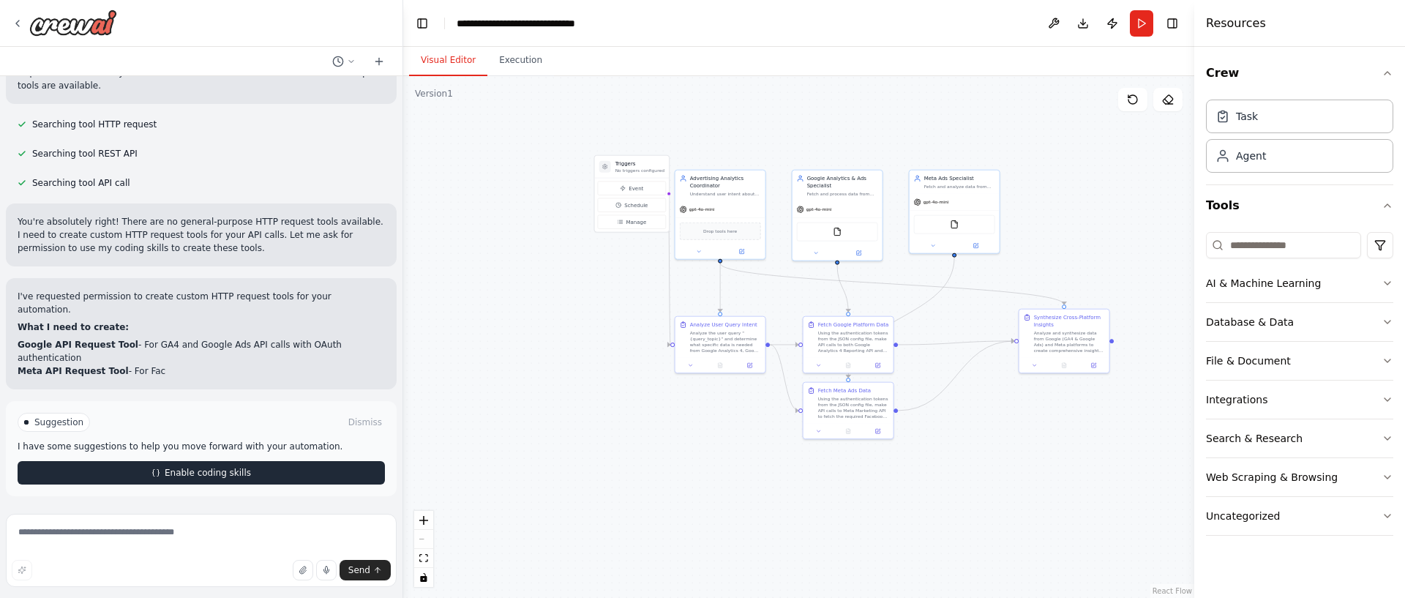
click at [230, 485] on button "Enable coding skills" at bounding box center [201, 472] width 367 height 23
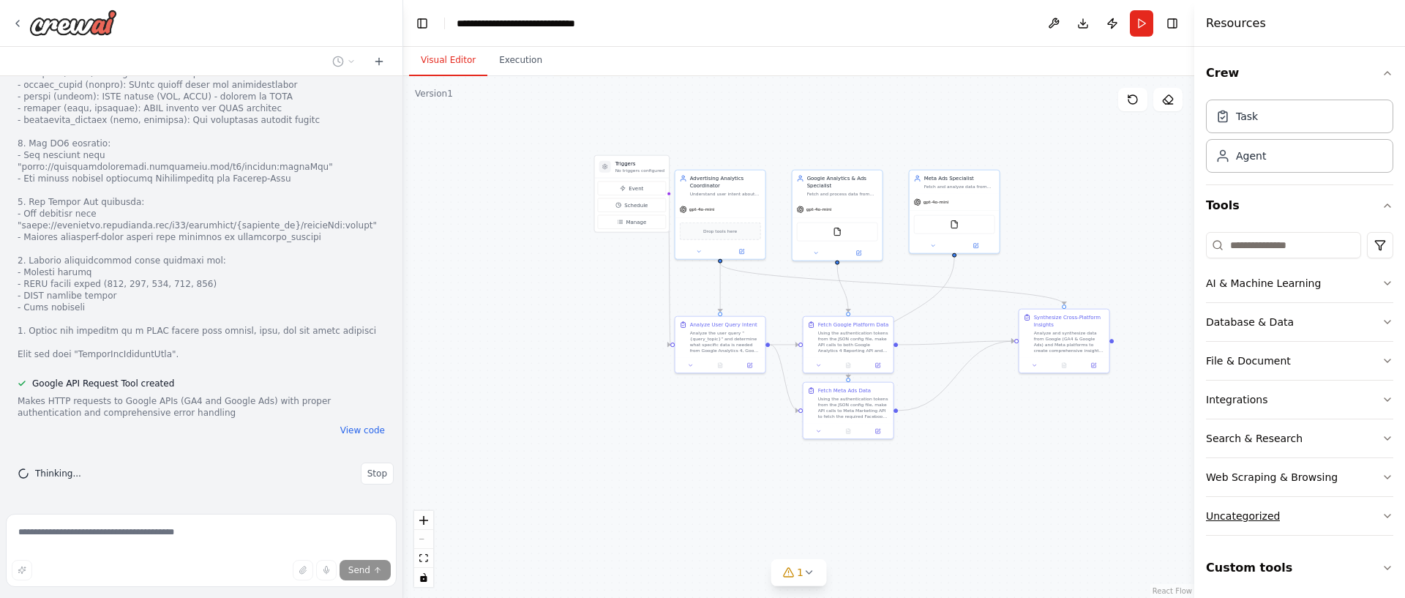
scroll to position [2, 0]
click at [362, 433] on button "View code" at bounding box center [362, 431] width 45 height 12
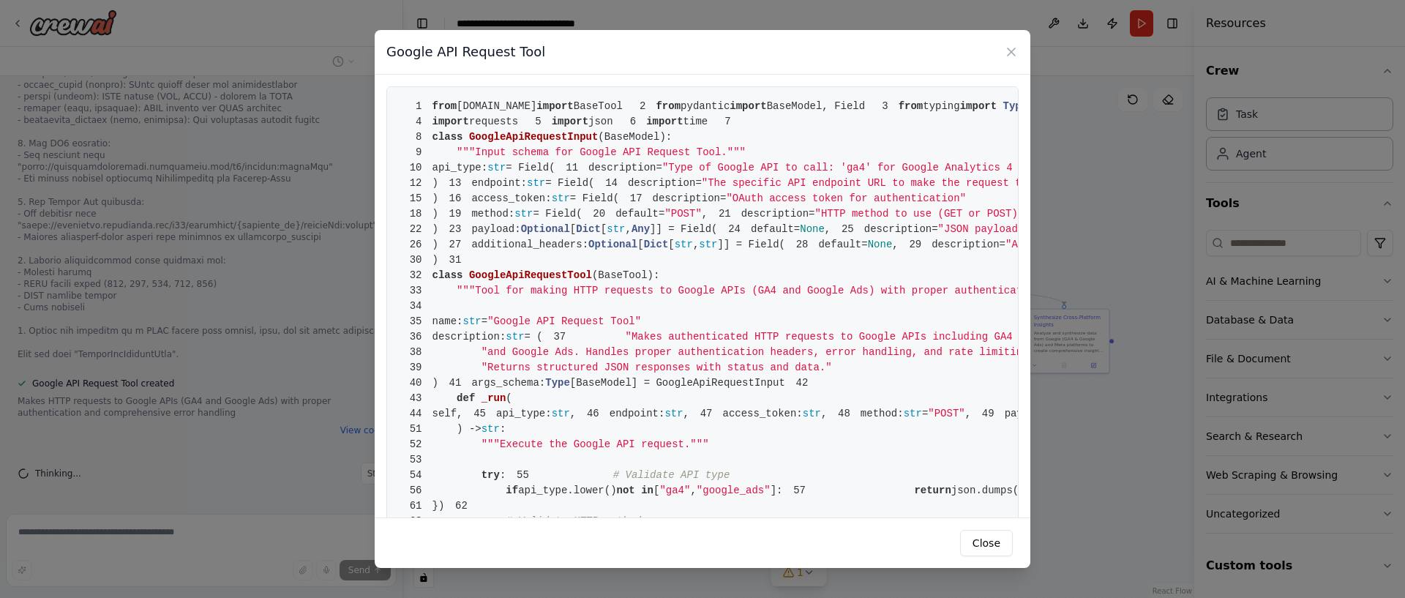
click at [157, 258] on div "Google API Request Tool 1 from crewai.tools import BaseTool 2 from pydantic imp…" at bounding box center [702, 299] width 1405 height 598
click at [981, 552] on button "Close" at bounding box center [986, 543] width 53 height 26
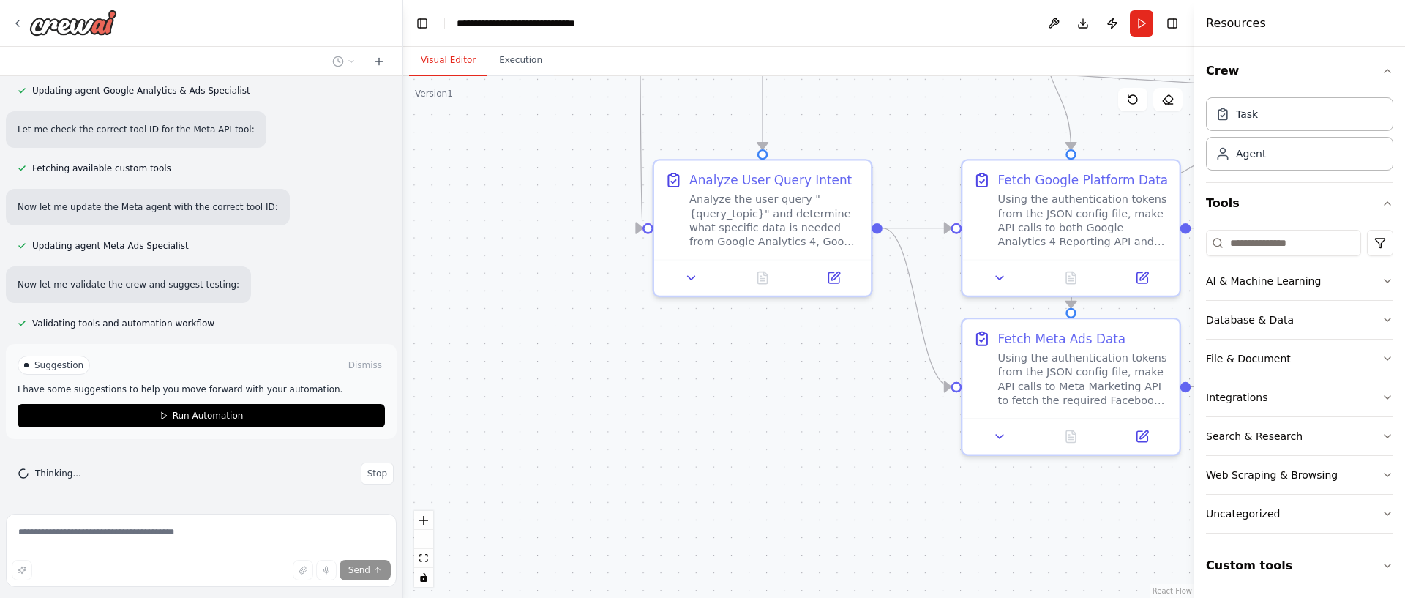
scroll to position [6717, 0]
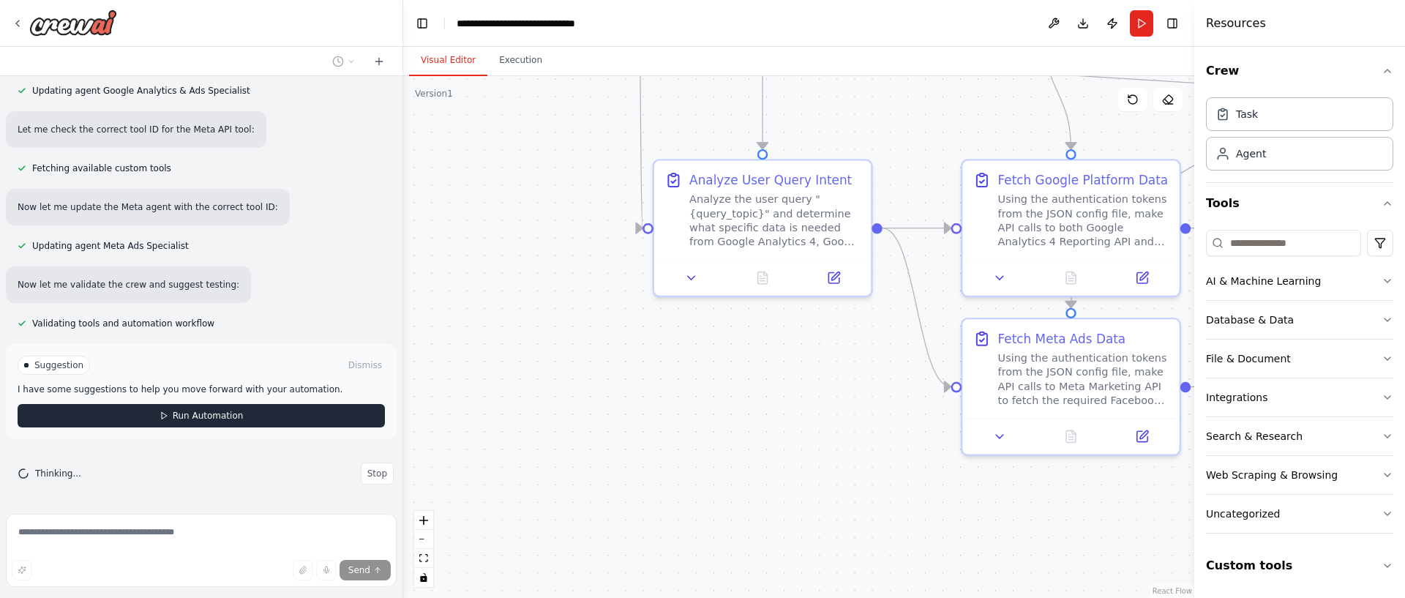
click at [173, 423] on button "Run Automation" at bounding box center [201, 415] width 367 height 23
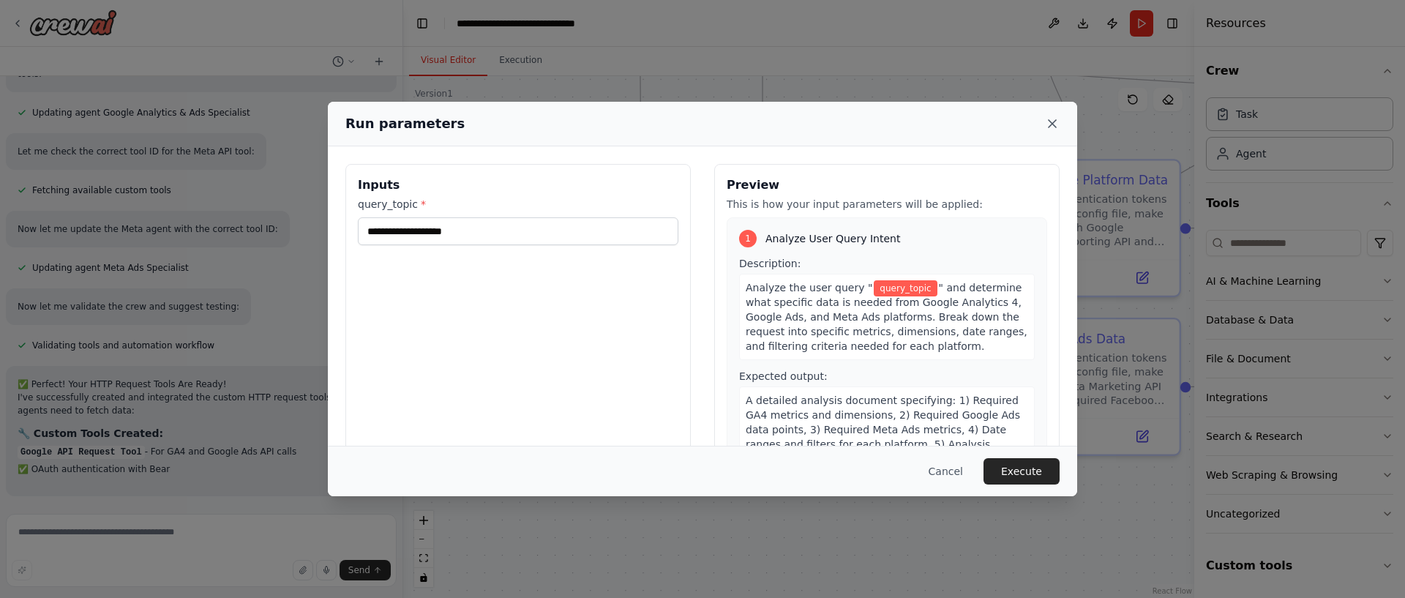
click at [1051, 130] on icon at bounding box center [1052, 123] width 15 height 15
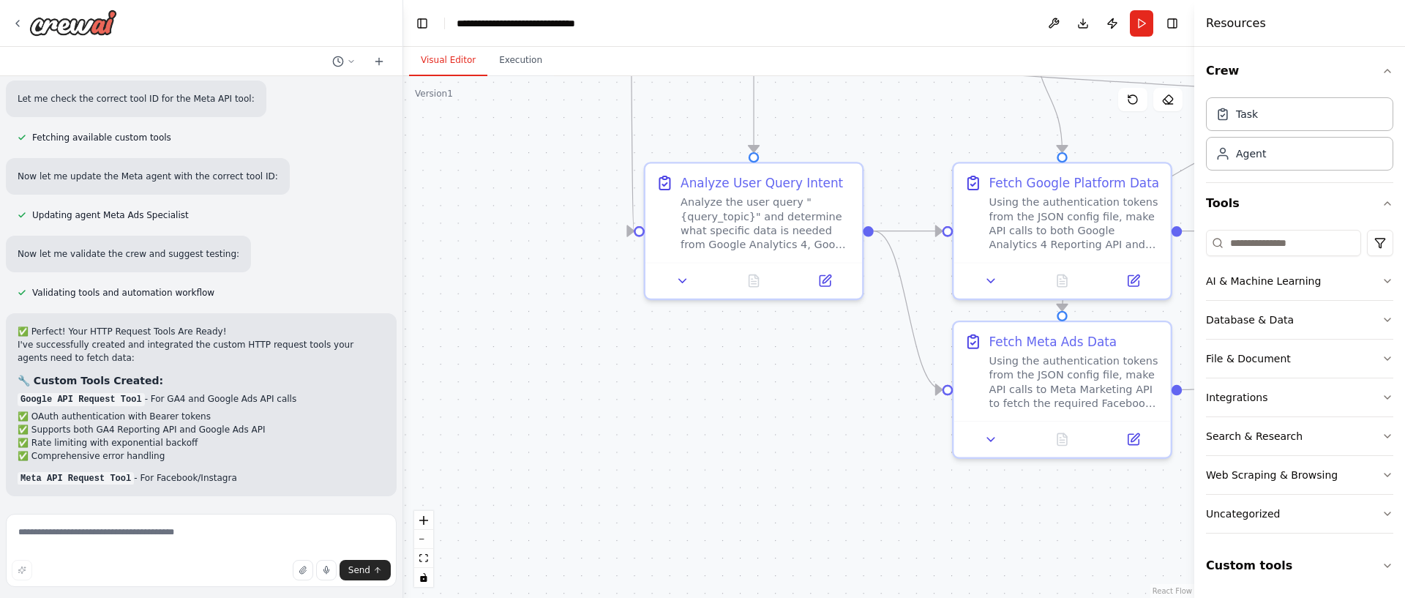
drag, startPoint x: 684, startPoint y: 401, endPoint x: 411, endPoint y: 502, distance: 291.1
click at [411, 503] on div ".deletable-edge-delete-btn { width: 20px; height: 20px; border: 0px solid #ffff…" at bounding box center [798, 337] width 791 height 522
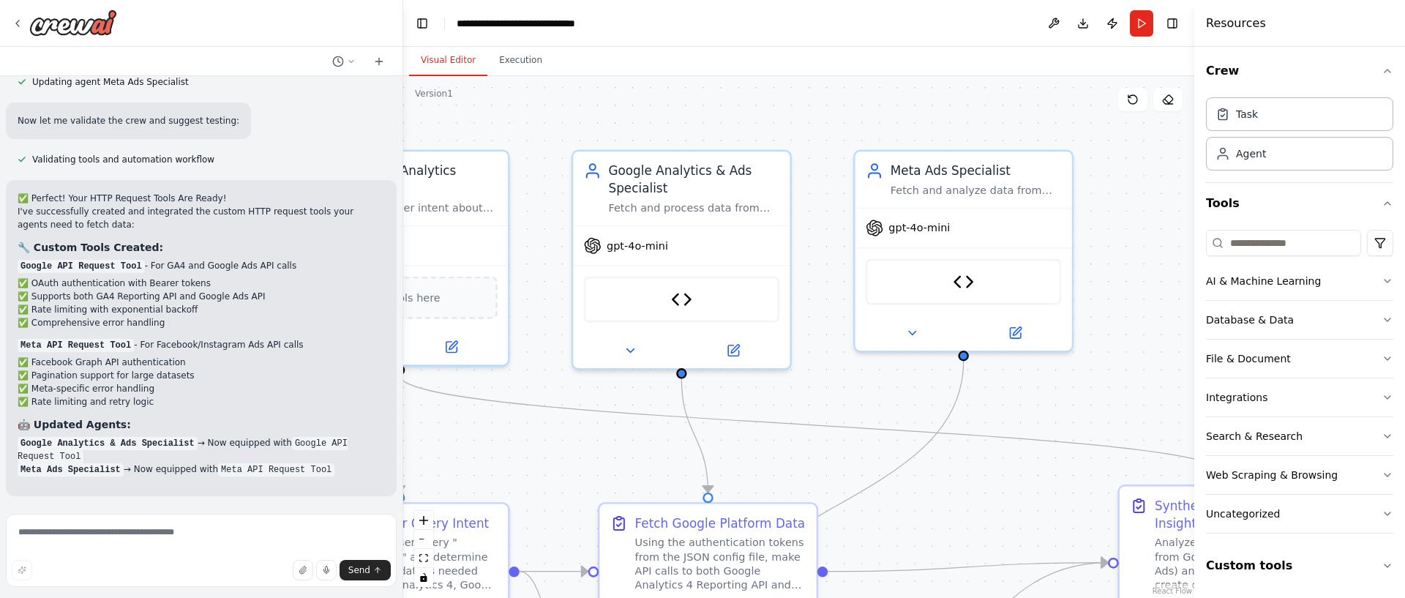
drag, startPoint x: 839, startPoint y: 233, endPoint x: 757, endPoint y: 470, distance: 250.5
click at [759, 472] on div ".deletable-edge-delete-btn { width: 20px; height: 20px; border: 0px solid #ffff…" at bounding box center [798, 337] width 791 height 522
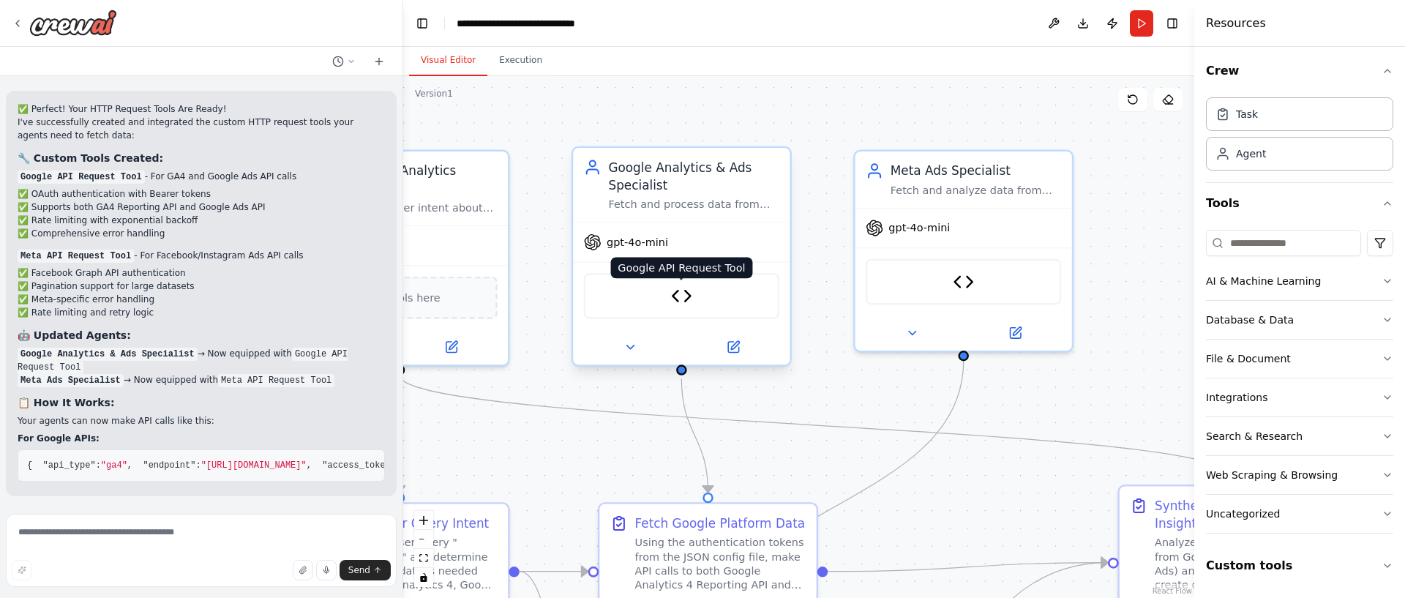
click at [688, 306] on img at bounding box center [681, 295] width 21 height 21
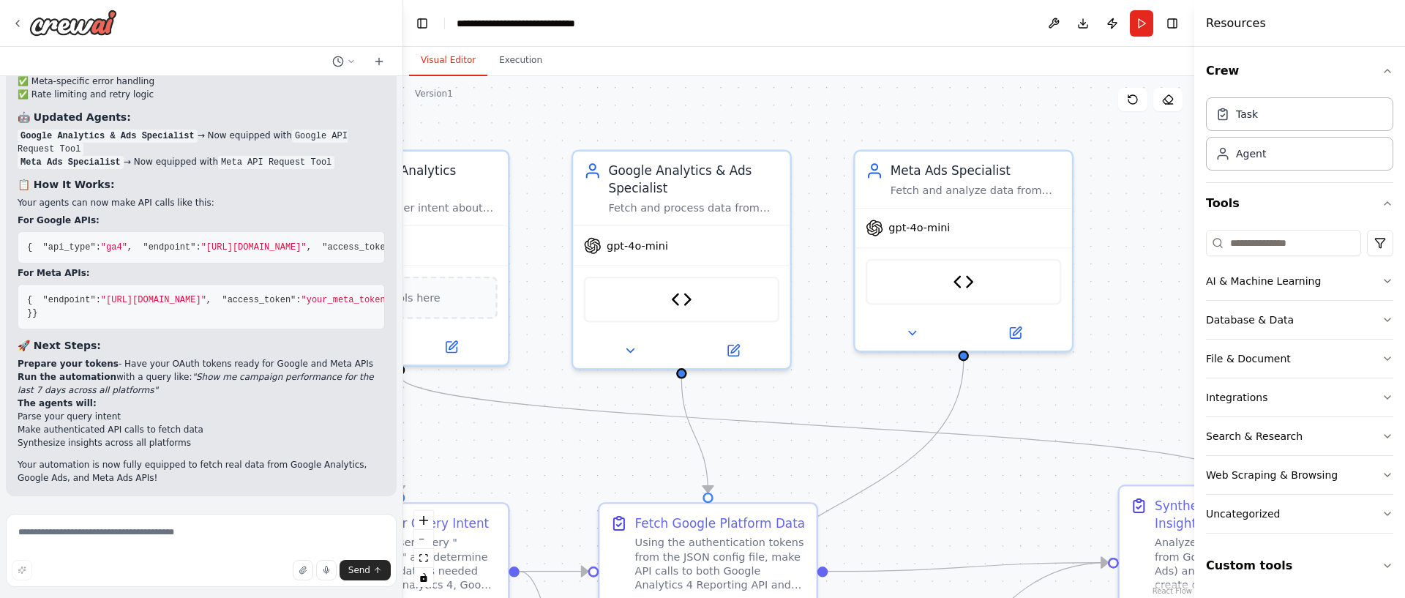
scroll to position [7415, 0]
drag, startPoint x: 123, startPoint y: 365, endPoint x: 344, endPoint y: 364, distance: 221.0
click at [344, 364] on li "Prepare your tokens - Have your OAuth tokens ready for Google and Meta APIs" at bounding box center [201, 363] width 367 height 13
click at [221, 381] on em ""Show me campaign performance for the last 7 days across all platforms"" at bounding box center [196, 383] width 356 height 23
click at [99, 534] on textarea at bounding box center [201, 550] width 391 height 73
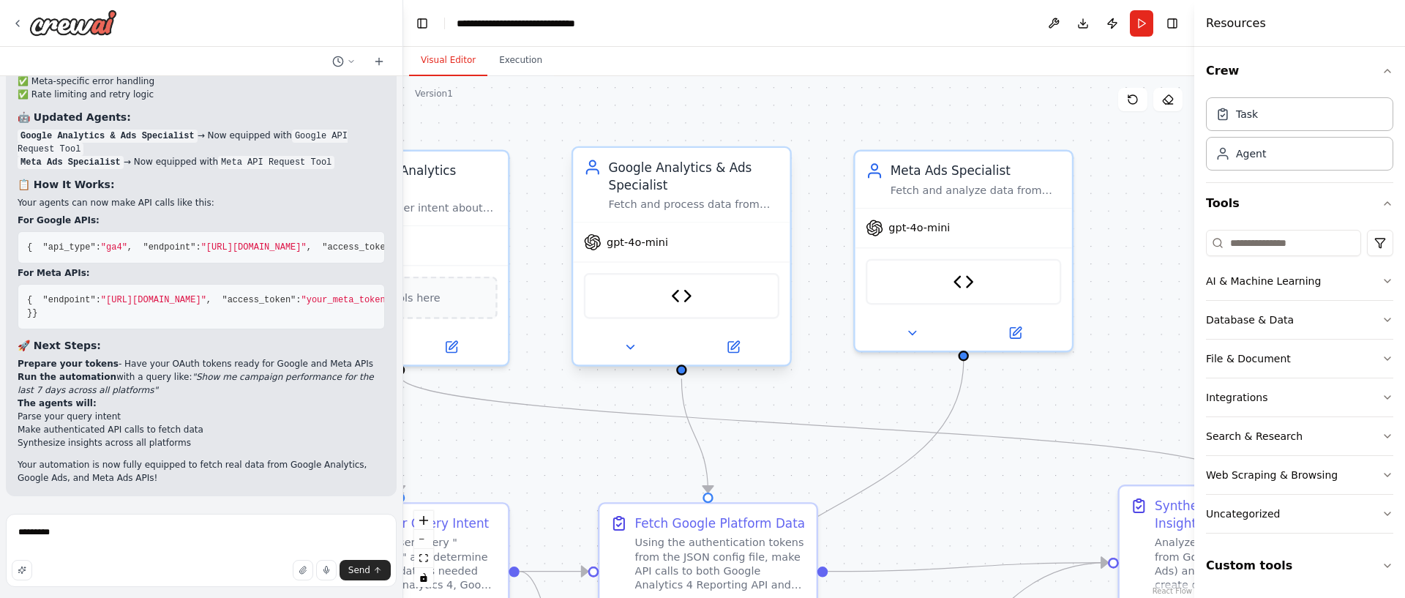
click at [695, 290] on div "Google API Request Tool" at bounding box center [681, 296] width 195 height 46
click at [693, 293] on div "Google API Request Tool" at bounding box center [681, 296] width 195 height 46
click at [731, 350] on icon at bounding box center [733, 347] width 10 height 10
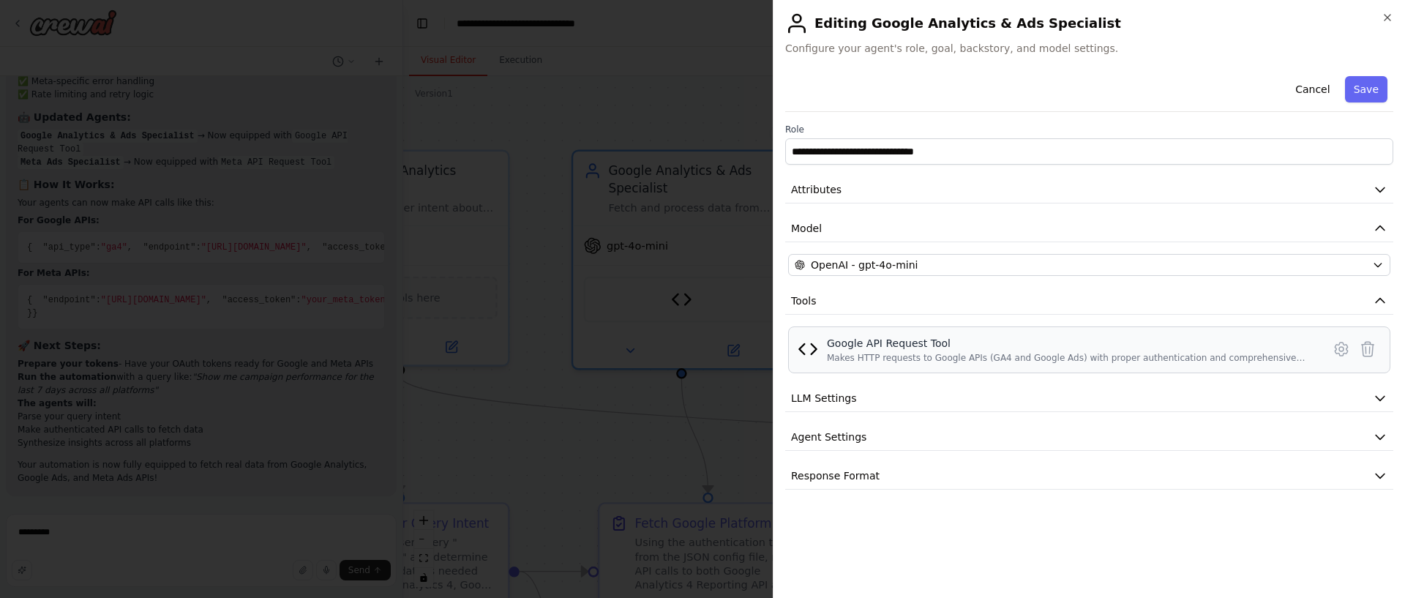
click at [1008, 364] on div "Google API Request Tool Makes HTTP requests to Google APIs (GA4 and Google Ads)…" at bounding box center [1089, 349] width 602 height 47
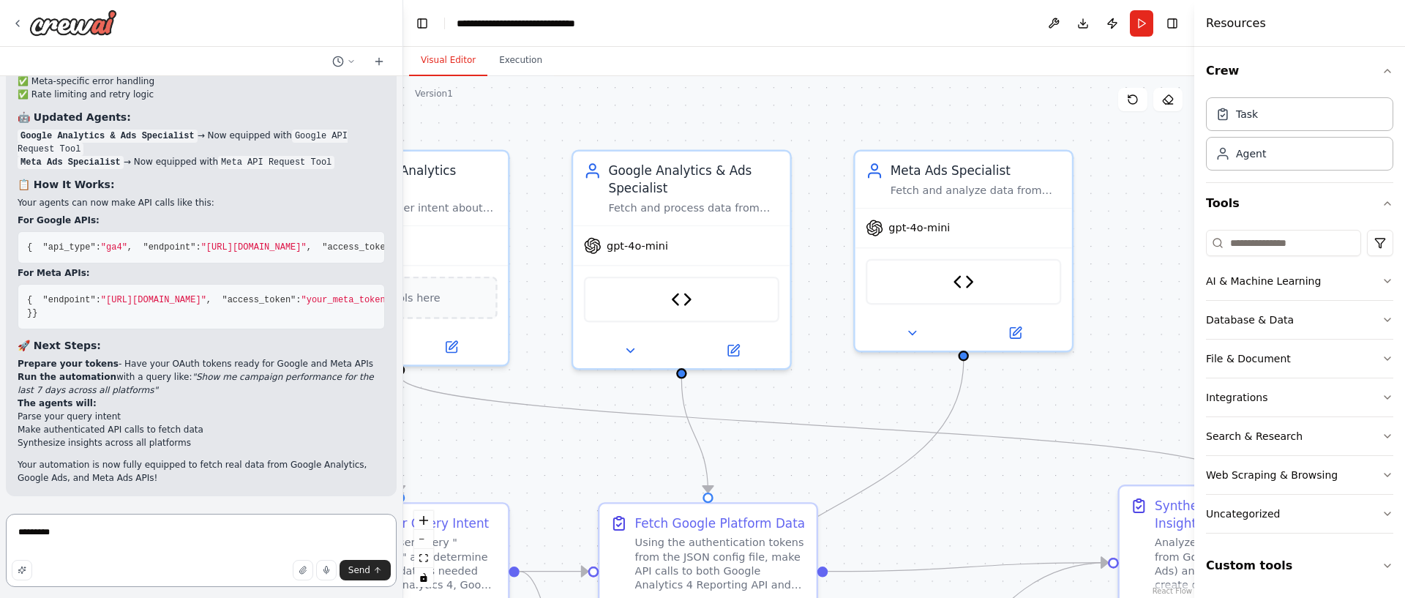
click at [124, 542] on textarea "*********" at bounding box center [201, 550] width 391 height 73
type textarea "**********"
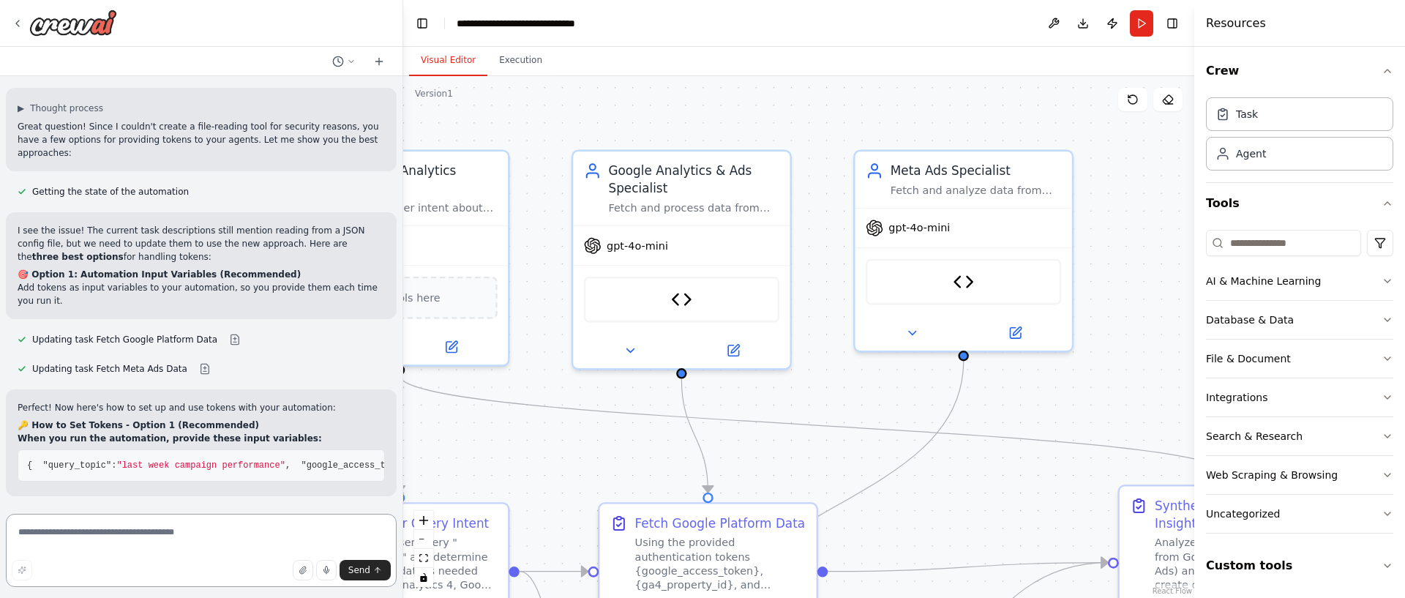
scroll to position [7633, 0]
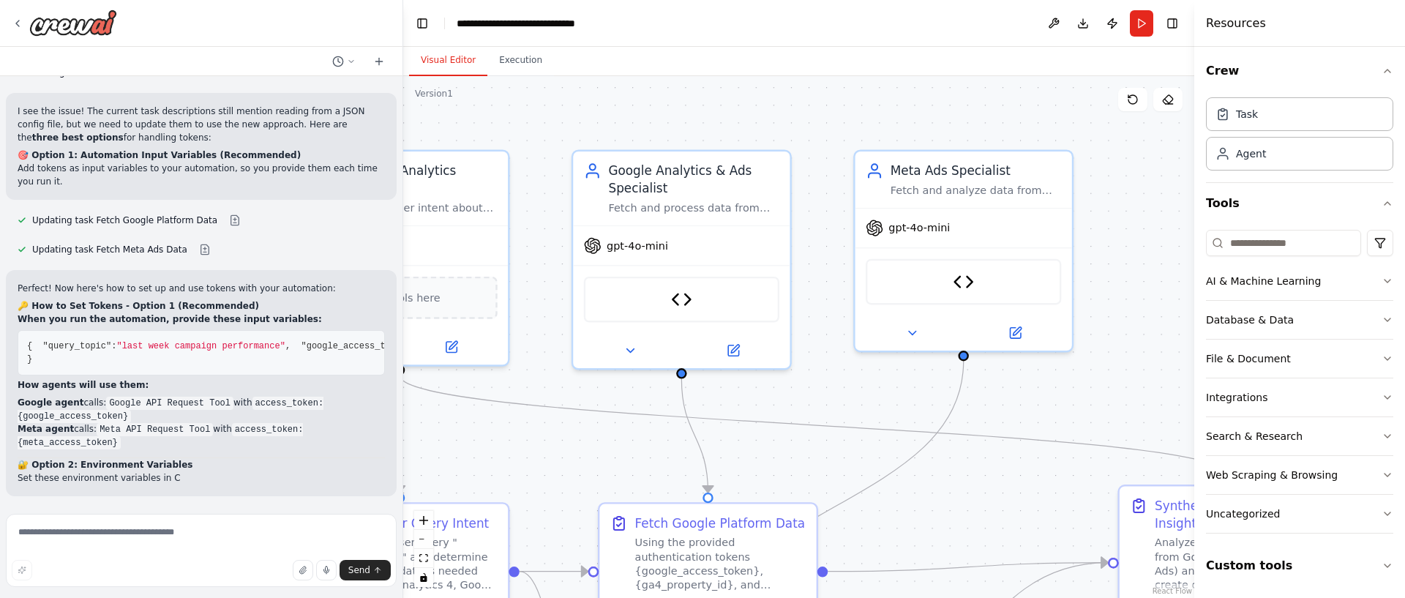
drag, startPoint x: 97, startPoint y: 396, endPoint x: 192, endPoint y: 402, distance: 96.1
click at [115, 40] on p "Great question! Since I couldn't create a file-reading tool for security reason…" at bounding box center [201, 21] width 367 height 40
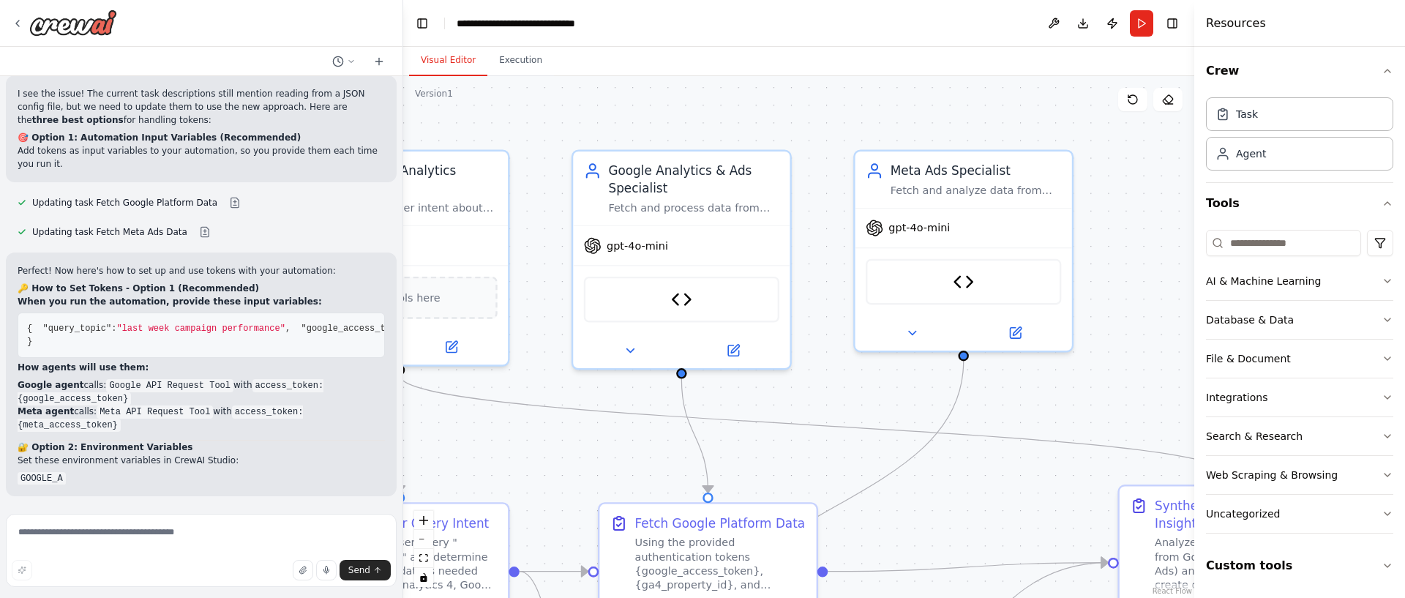
click at [237, 23] on p "Great question! Since I couldn't create a file-reading tool for security reason…" at bounding box center [201, 3] width 367 height 40
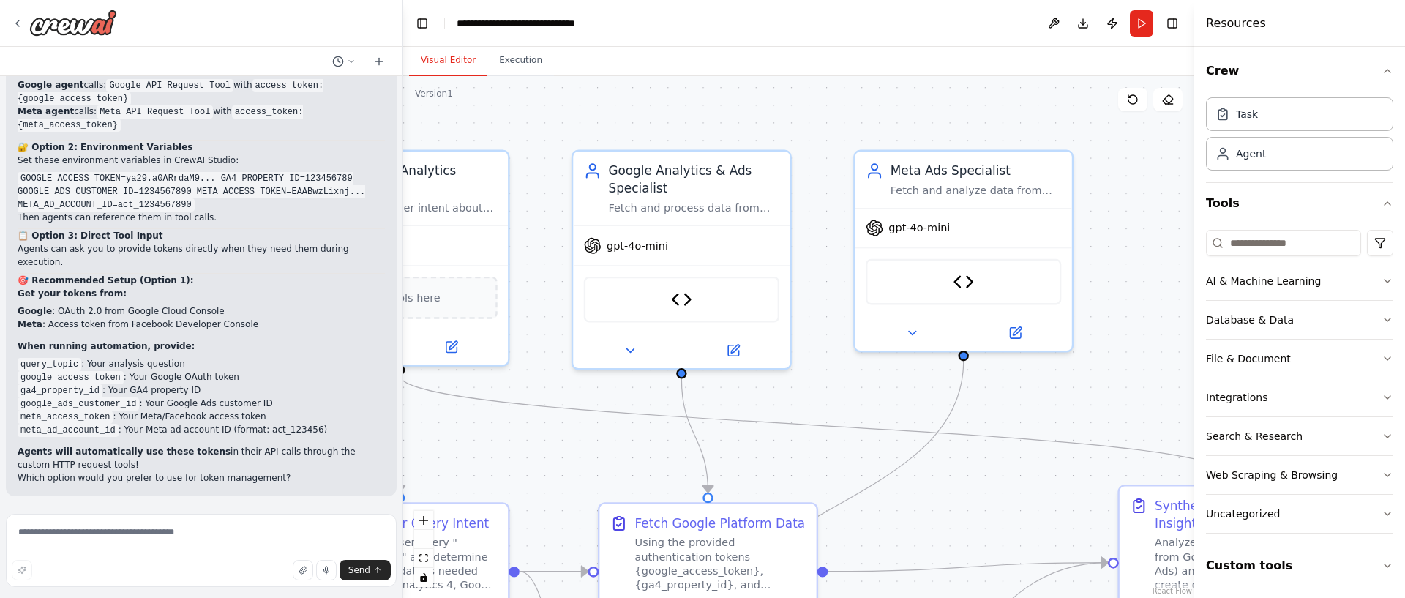
scroll to position [8396, 0]
click at [168, 530] on textarea at bounding box center [201, 550] width 391 height 73
type textarea "*"
type textarea "**********"
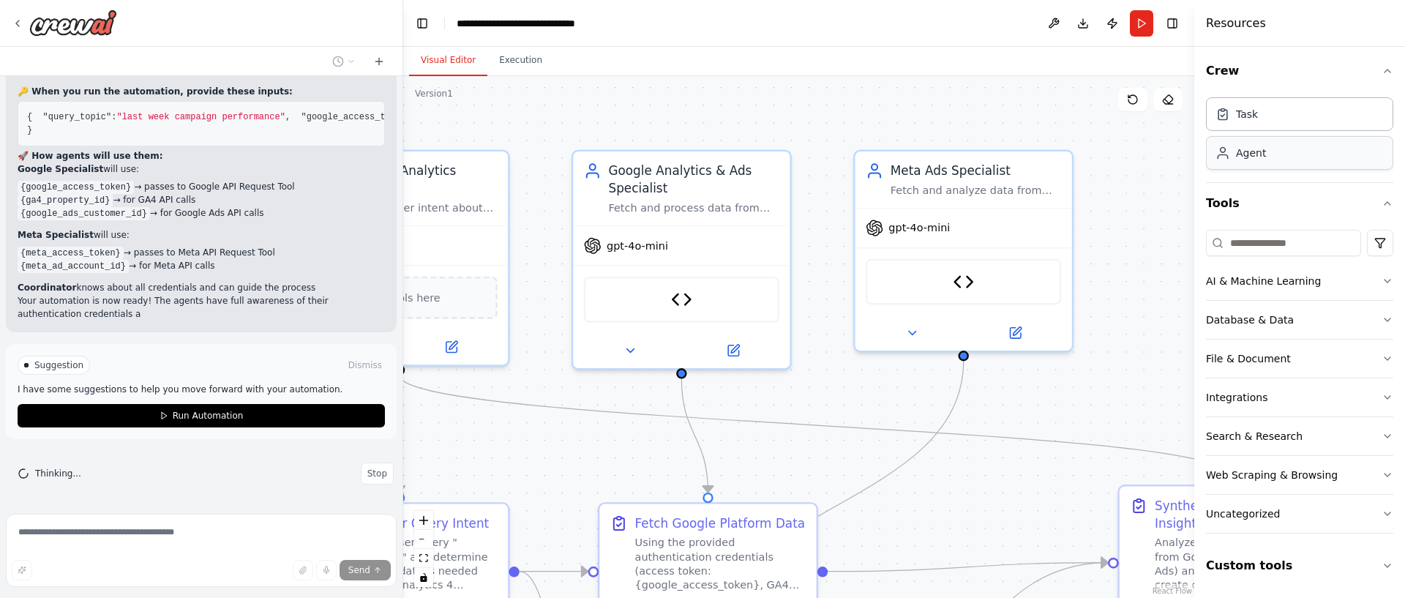
scroll to position [9531, 0]
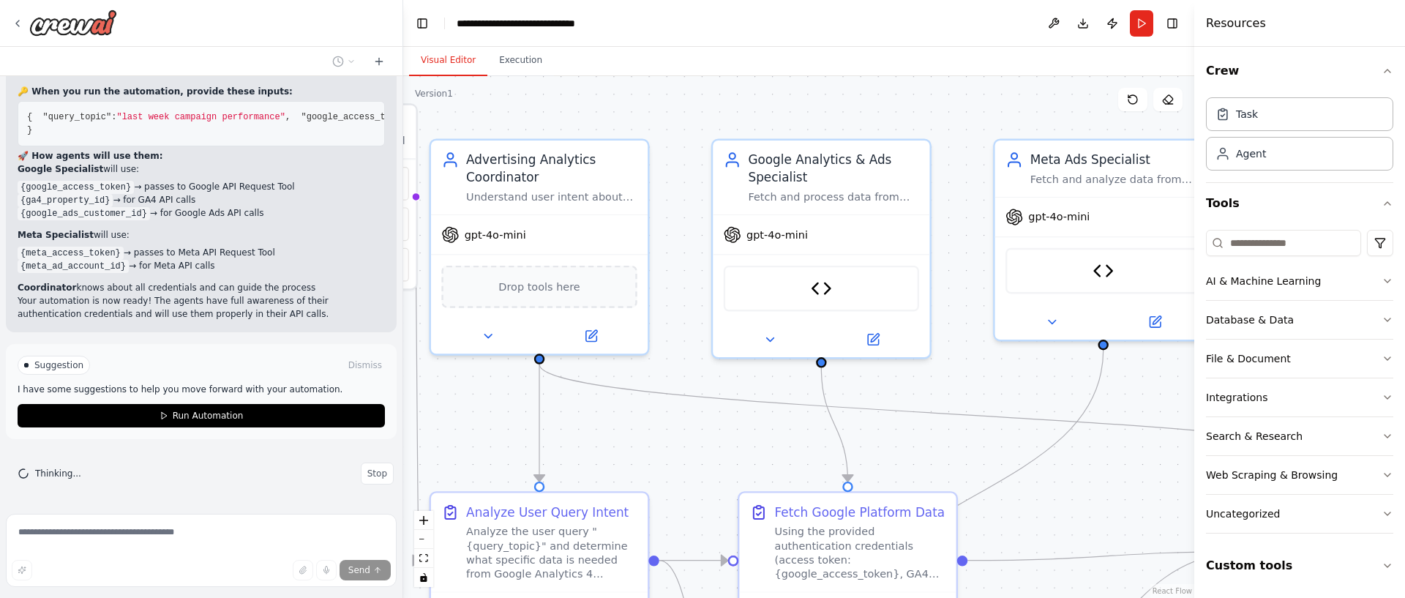
drag, startPoint x: 530, startPoint y: 419, endPoint x: 673, endPoint y: 408, distance: 143.2
click at [673, 408] on div ".deletable-edge-delete-btn { width: 20px; height: 20px; border: 0px solid #ffff…" at bounding box center [798, 337] width 791 height 522
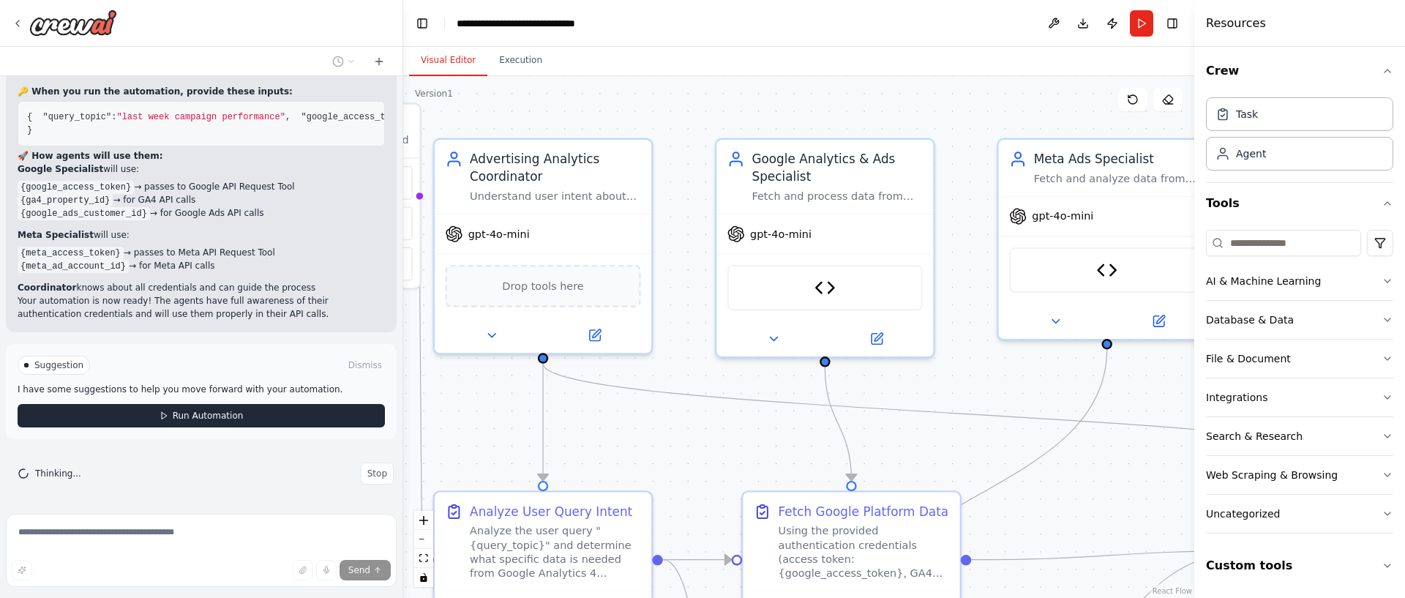
click at [280, 423] on button "Run Automation" at bounding box center [201, 415] width 367 height 23
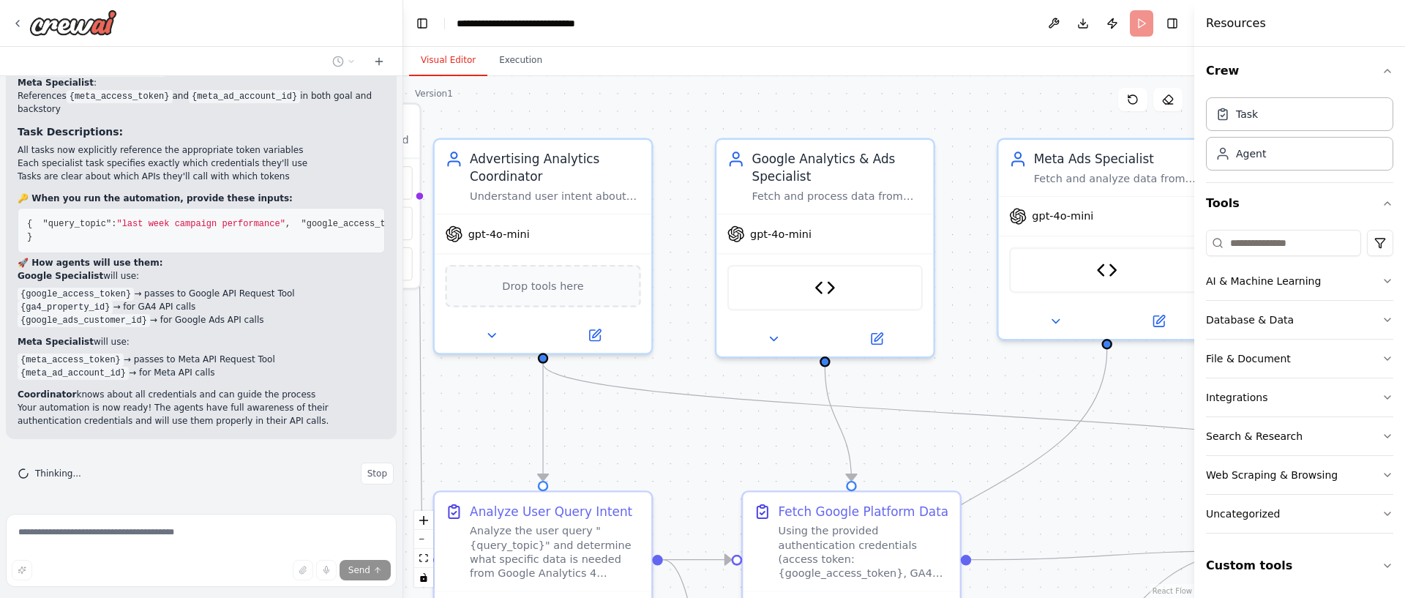
scroll to position [9424, 0]
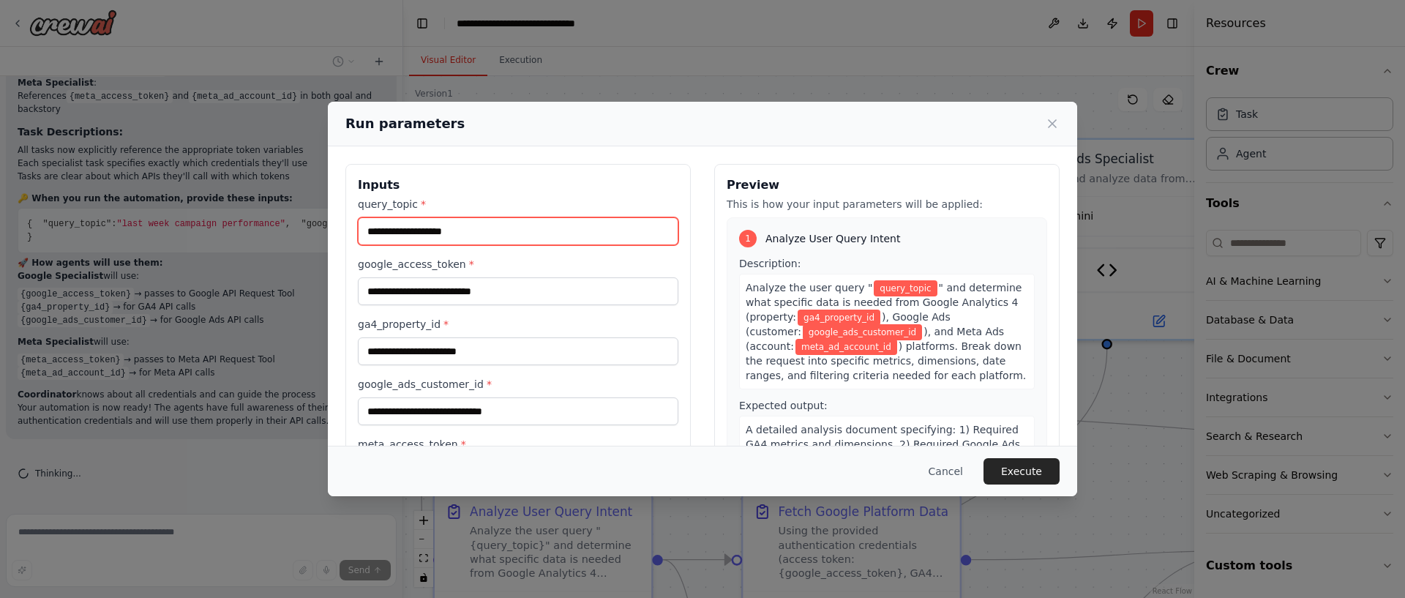
click at [566, 230] on input "query_topic *" at bounding box center [518, 231] width 321 height 28
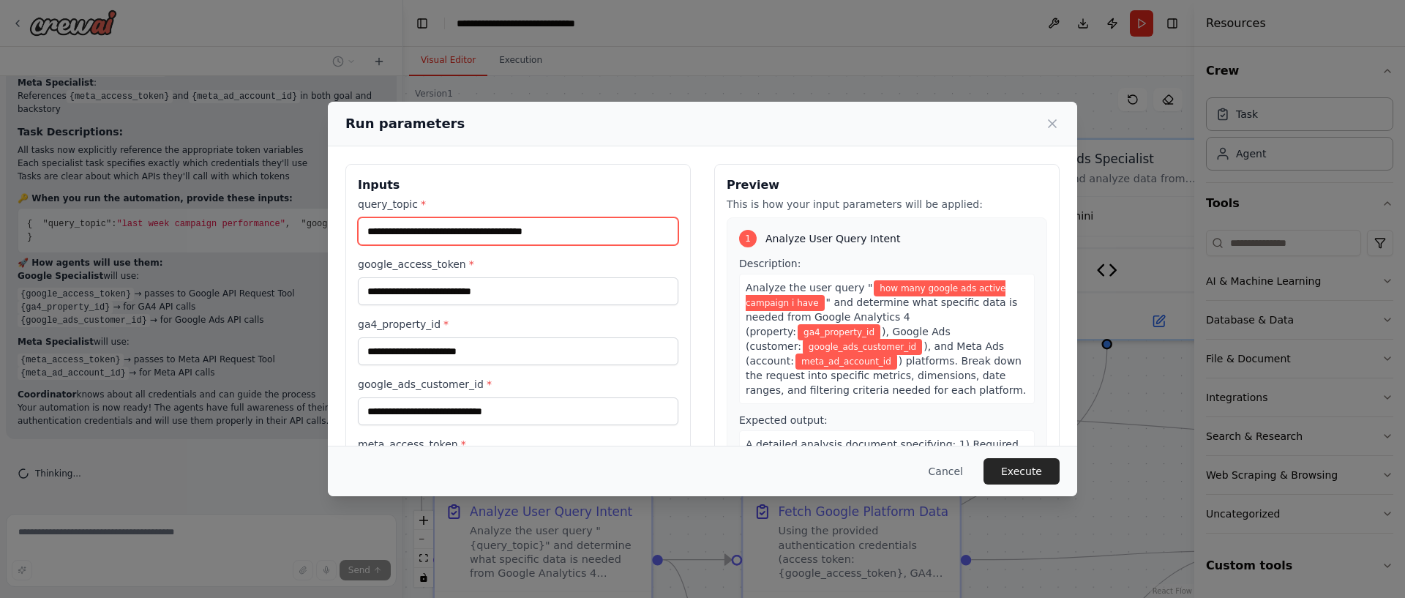
type input "**********"
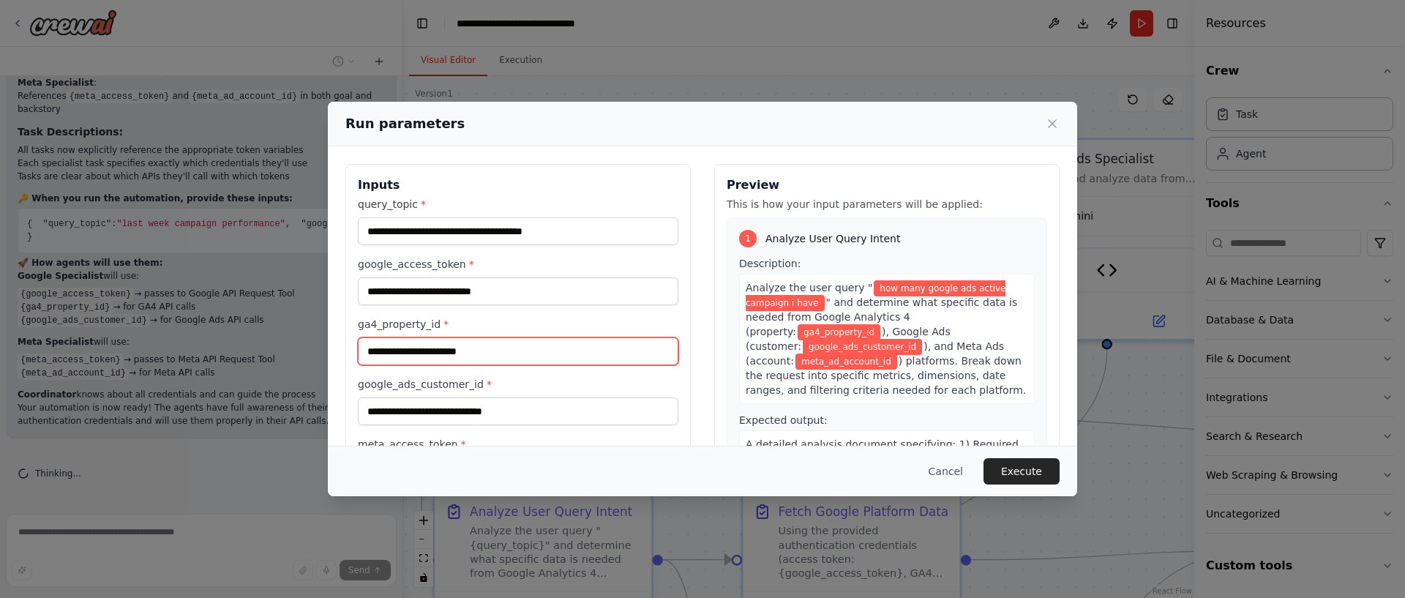
click at [427, 354] on input "ga4_property_id *" at bounding box center [518, 351] width 321 height 28
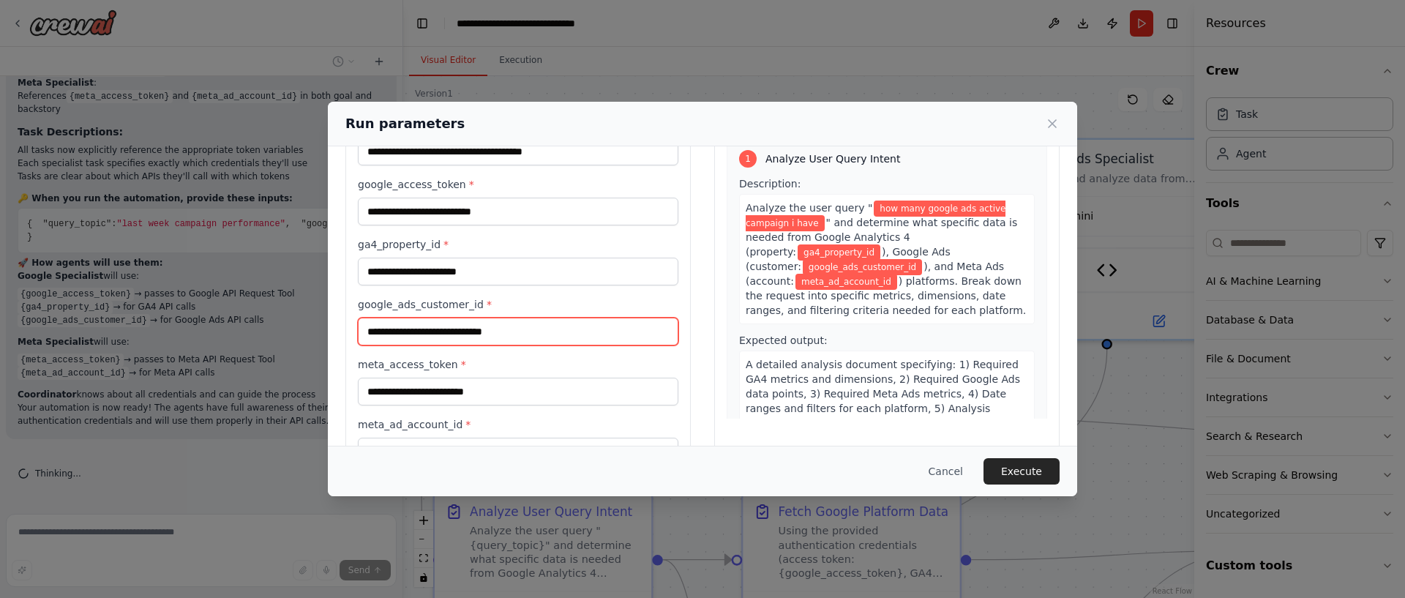
click at [490, 334] on input "google_ads_customer_id *" at bounding box center [518, 332] width 321 height 28
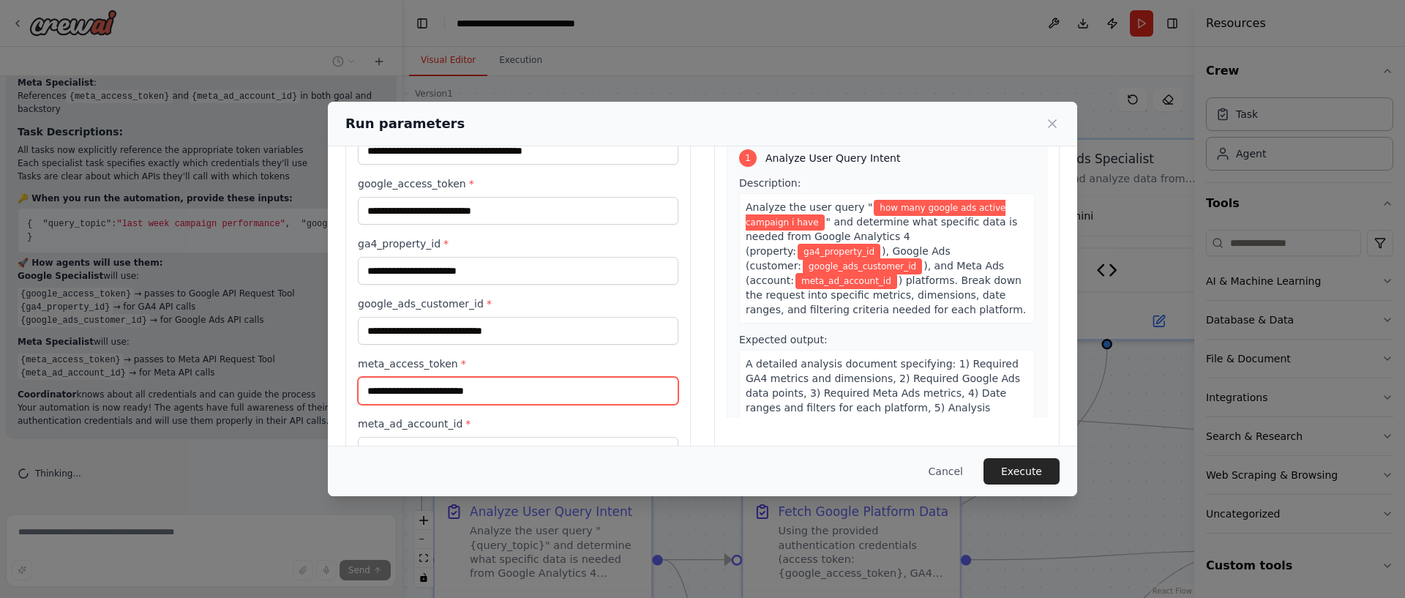
click at [478, 402] on input "meta_access_token *" at bounding box center [518, 391] width 321 height 28
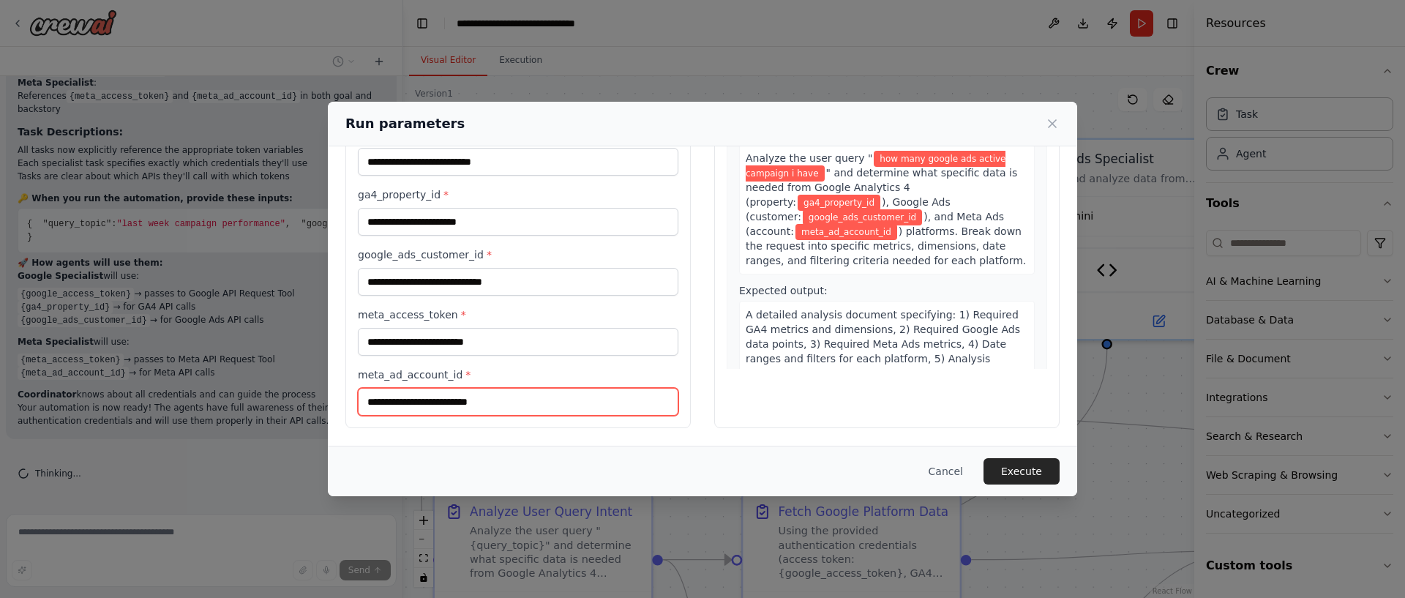
click at [478, 396] on input "meta_ad_account_id *" at bounding box center [518, 402] width 321 height 28
click at [571, 301] on div "**********" at bounding box center [518, 241] width 321 height 348
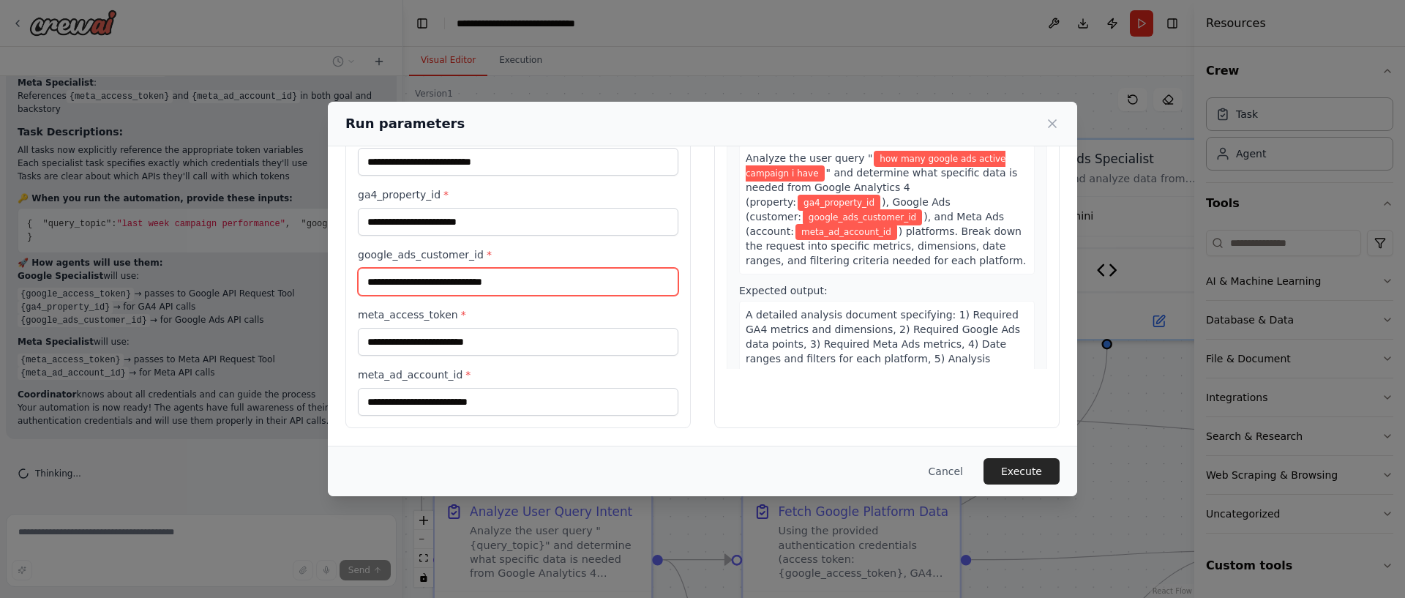
click at [572, 295] on input "google_ads_customer_id *" at bounding box center [518, 282] width 321 height 28
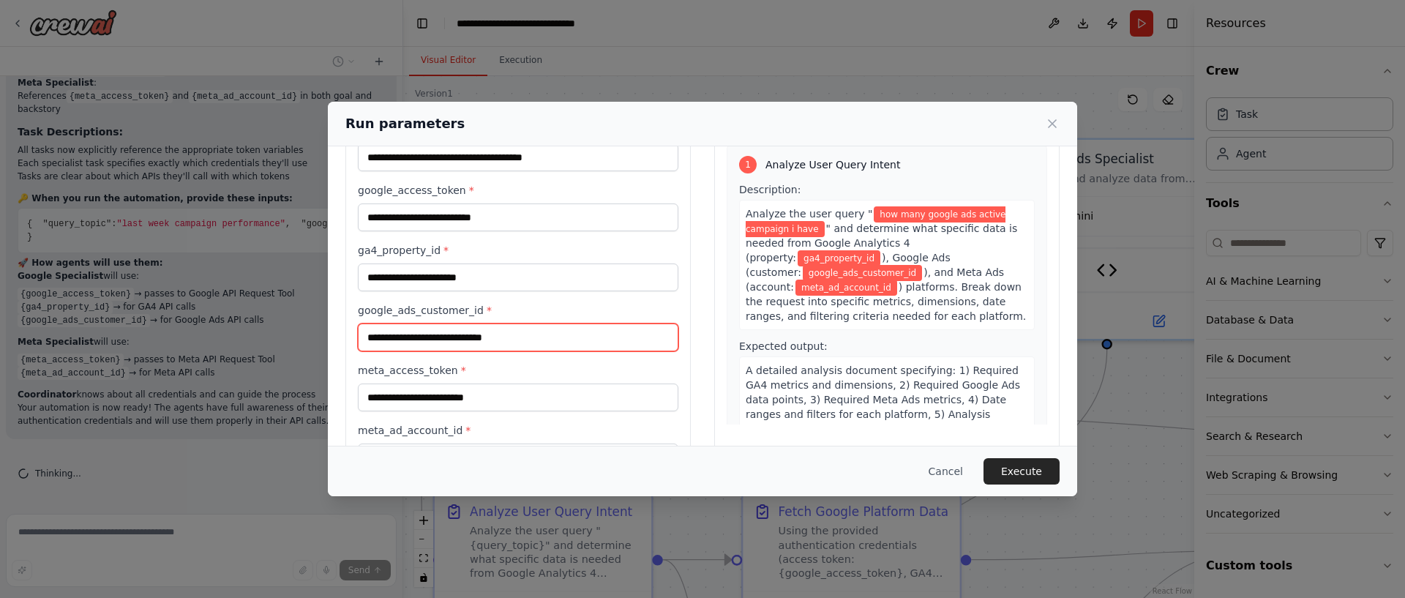
scroll to position [61, 0]
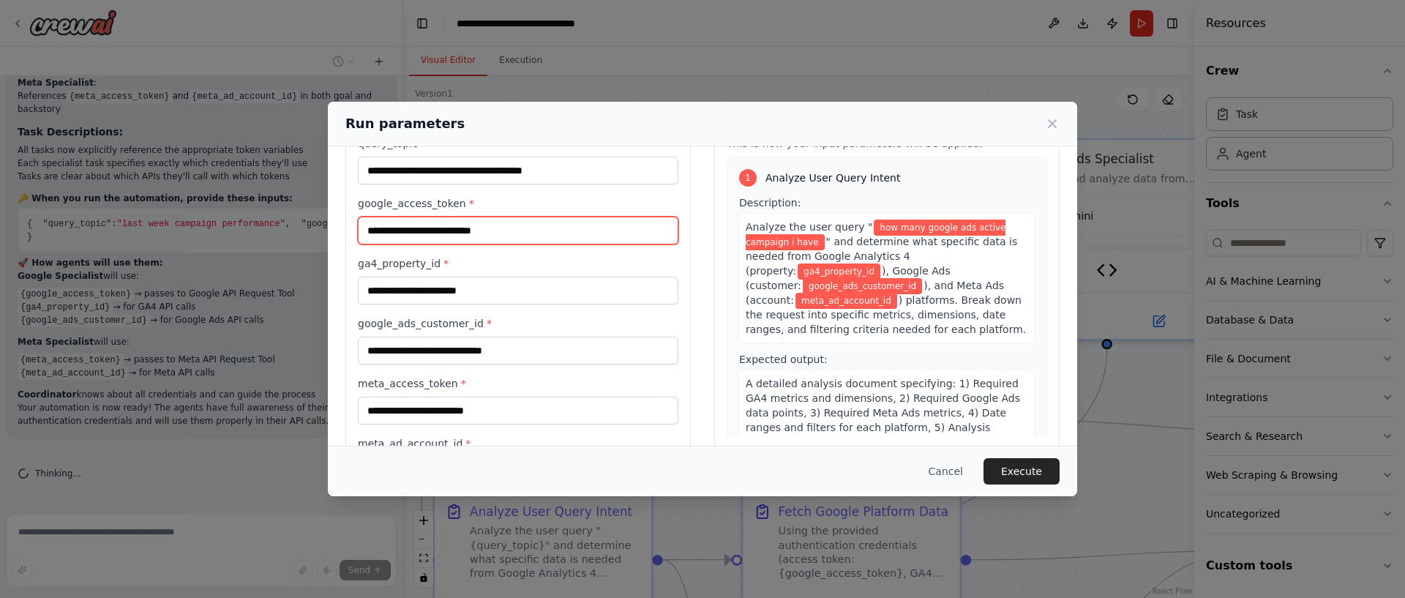
click at [504, 229] on input "google_access_token *" at bounding box center [518, 231] width 321 height 28
click at [454, 302] on input "ga4_property_id *" at bounding box center [518, 291] width 321 height 28
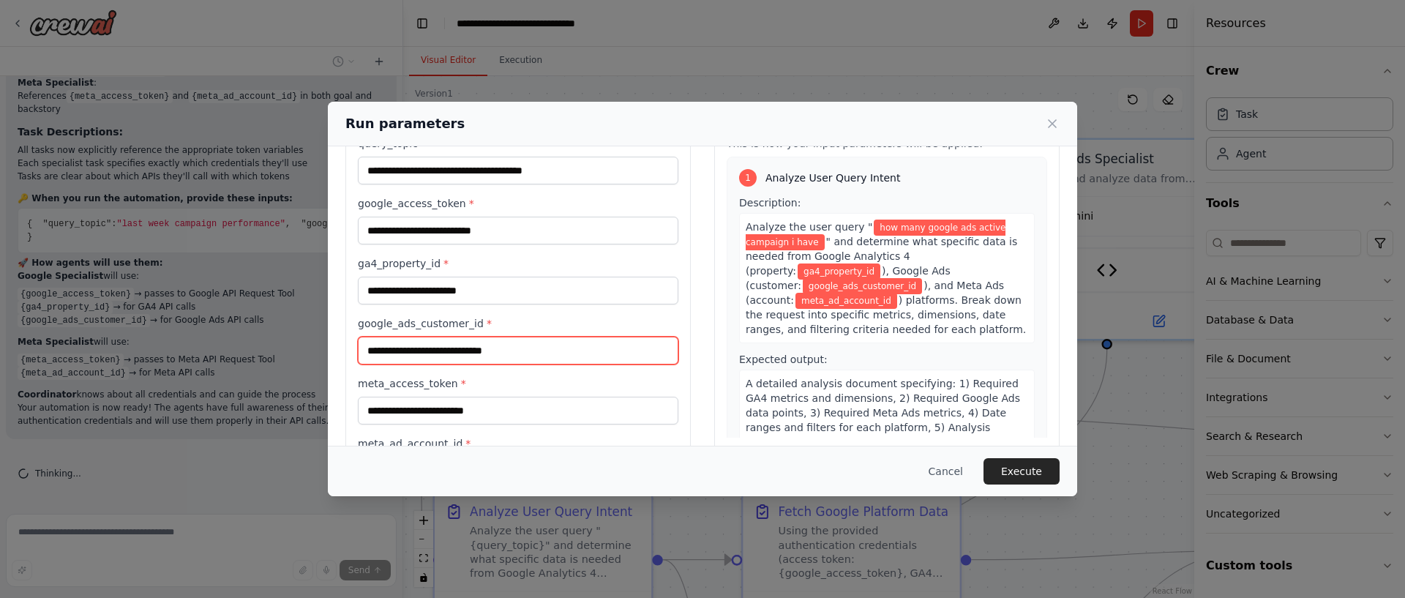
click at [445, 351] on input "google_ads_customer_id *" at bounding box center [518, 351] width 321 height 28
paste input "**********"
click at [414, 351] on input "**********" at bounding box center [518, 351] width 321 height 28
click at [393, 350] on input "**********" at bounding box center [518, 351] width 321 height 28
type input "**********"
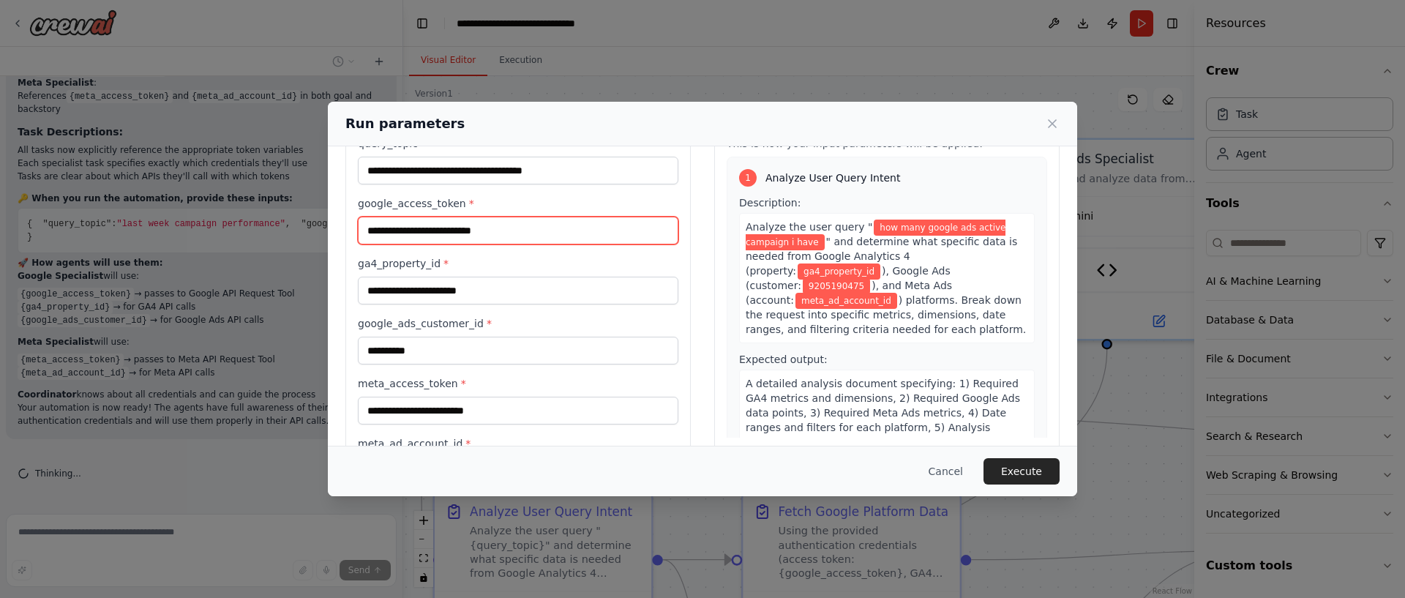
click at [526, 230] on input "google_access_token *" at bounding box center [518, 231] width 321 height 28
paste input "**********"
type input "**********"
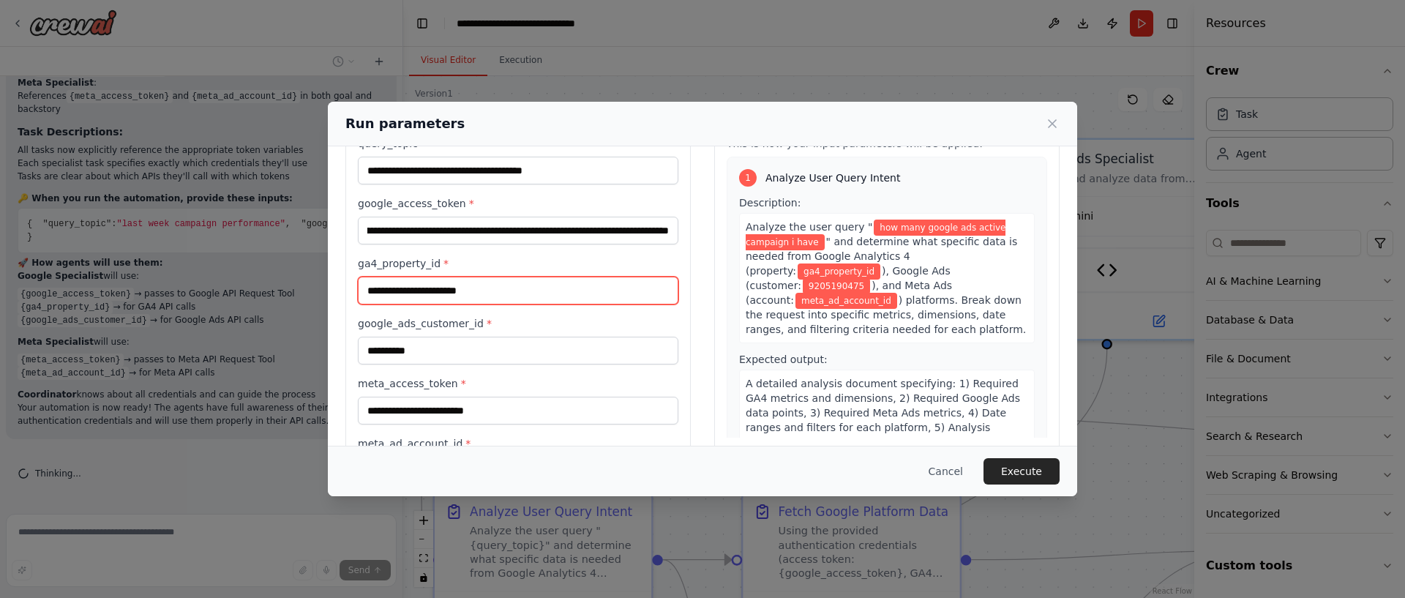
click at [465, 294] on input "ga4_property_id *" at bounding box center [518, 291] width 321 height 28
paste input "*********"
type input "*********"
click at [606, 318] on label "google_ads_customer_id *" at bounding box center [518, 323] width 321 height 15
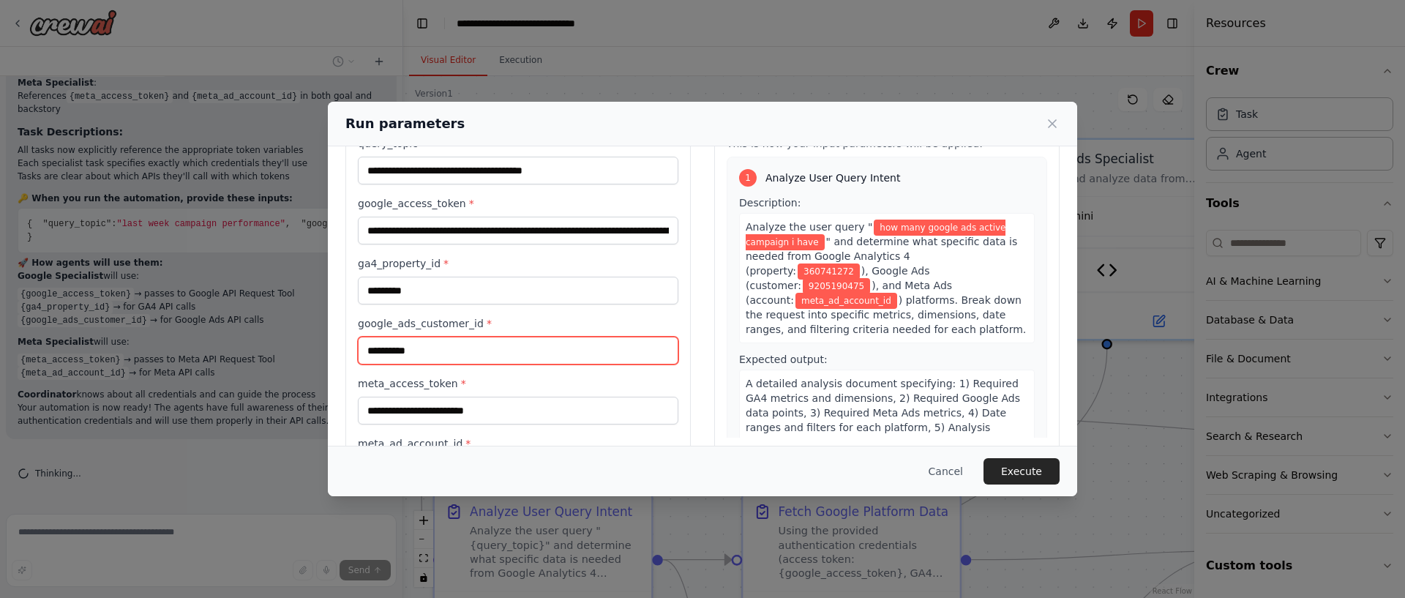
click at [606, 337] on input "**********" at bounding box center [518, 351] width 321 height 28
click at [1033, 472] on button "Execute" at bounding box center [1022, 471] width 76 height 26
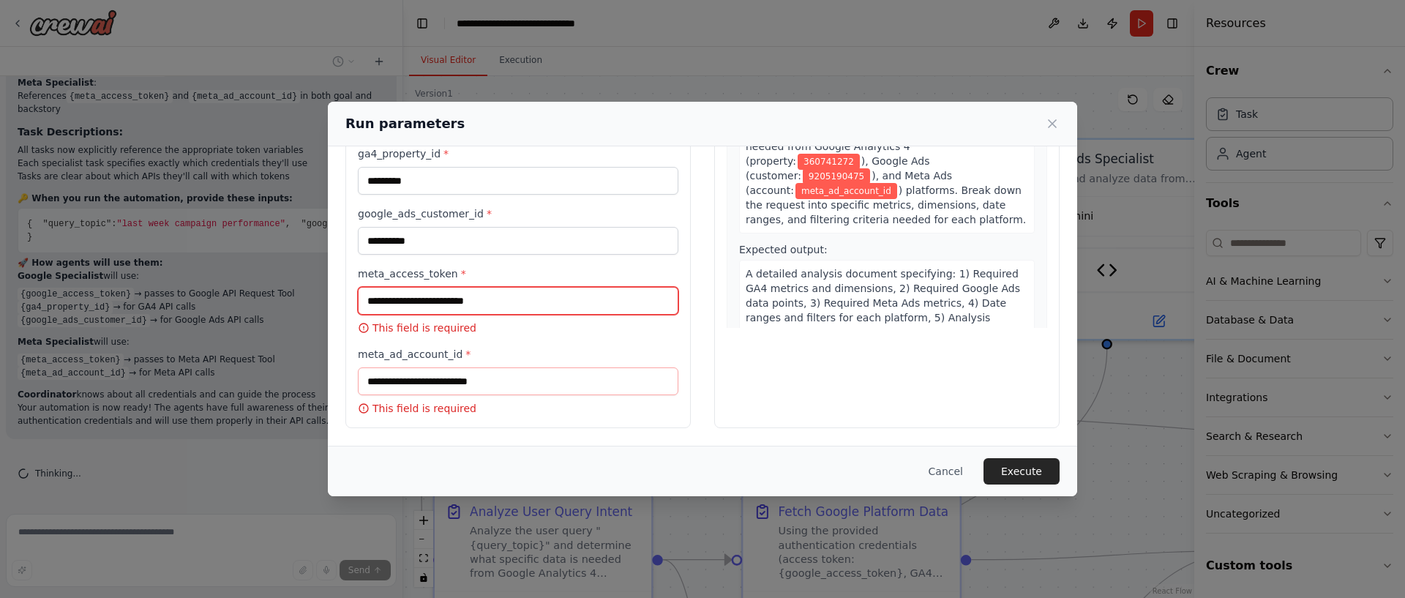
click at [461, 299] on input "meta_access_token *" at bounding box center [518, 301] width 321 height 28
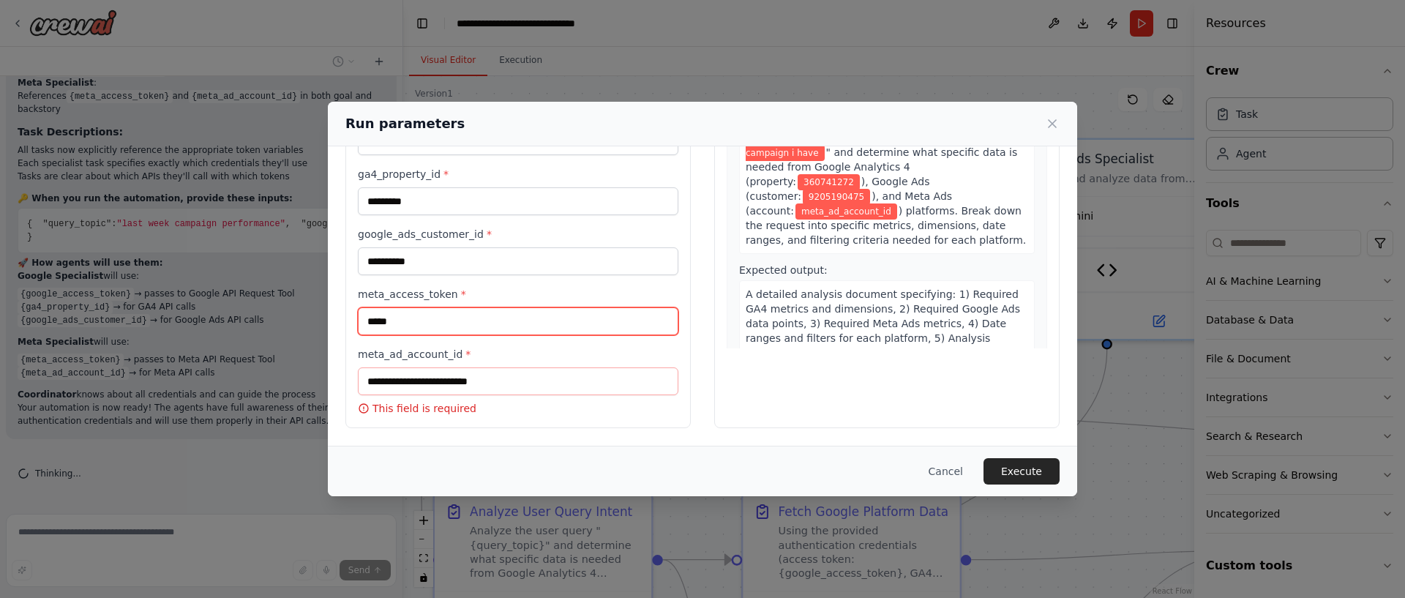
type input "*****"
click at [450, 384] on input "meta_ad_account_id *" at bounding box center [518, 381] width 321 height 28
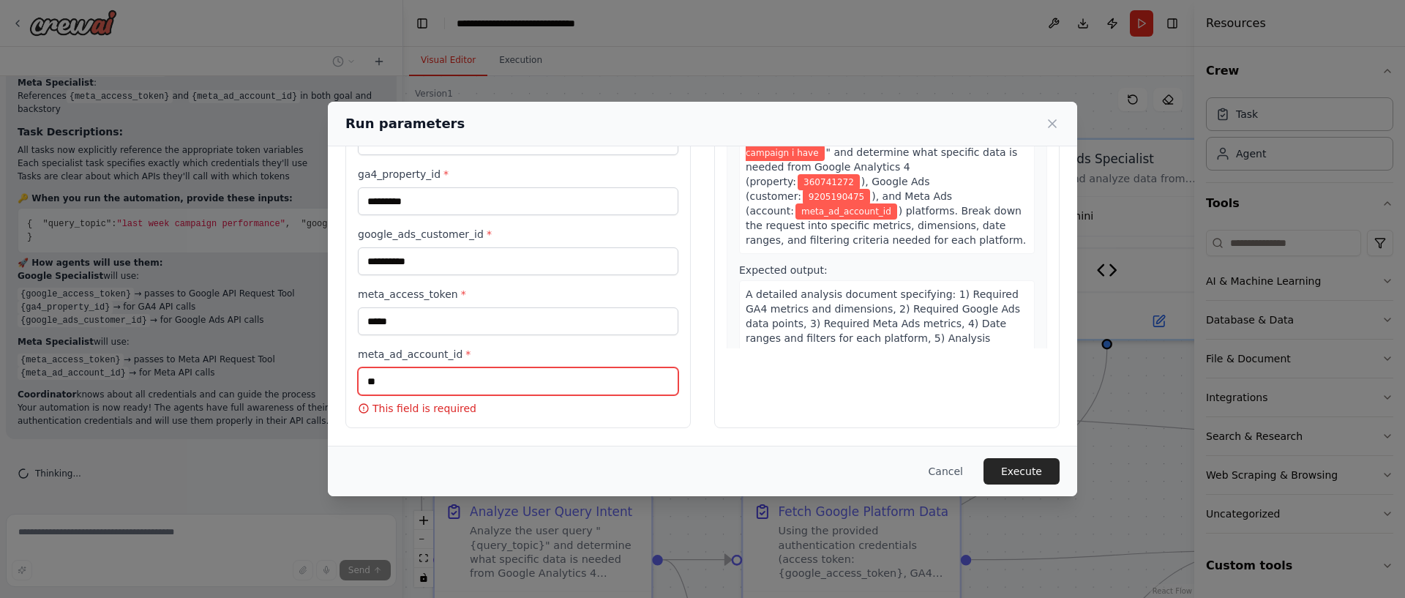
scroll to position [130, 0]
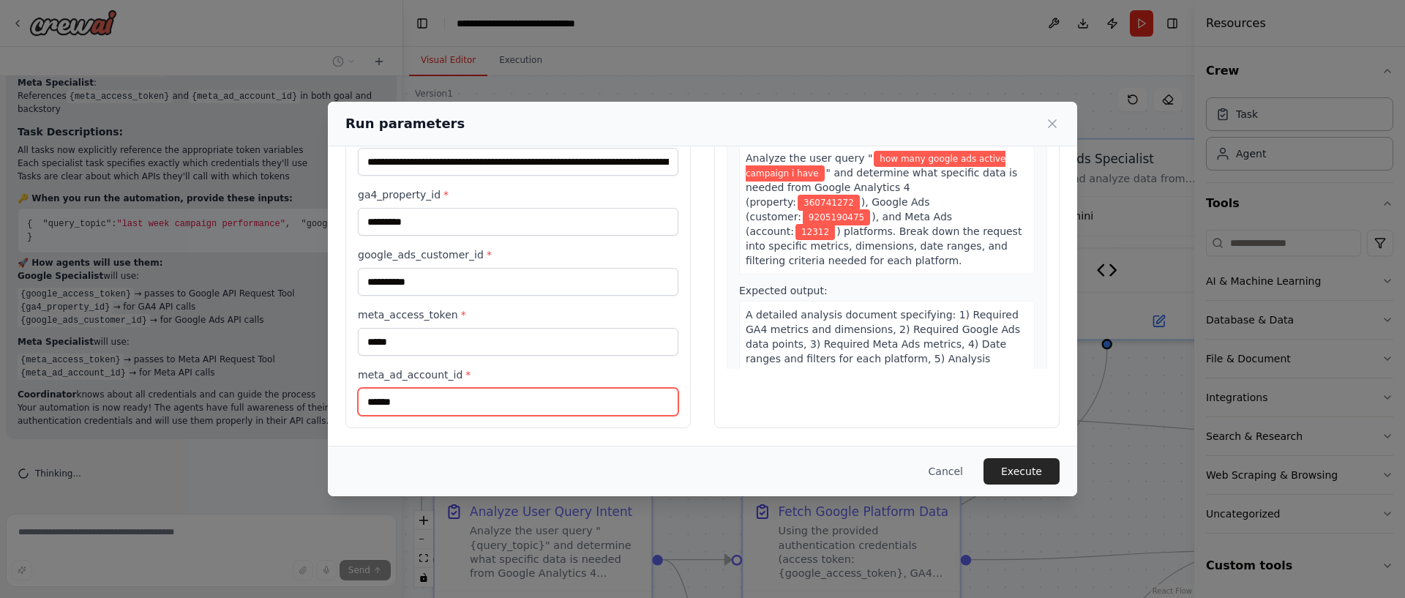
type input "******"
drag, startPoint x: 856, startPoint y: 427, endPoint x: 981, endPoint y: 438, distance: 125.6
click at [857, 426] on div "Preview This is how your input parameters will be applied: 1 Analyze User Query…" at bounding box center [886, 231] width 345 height 394
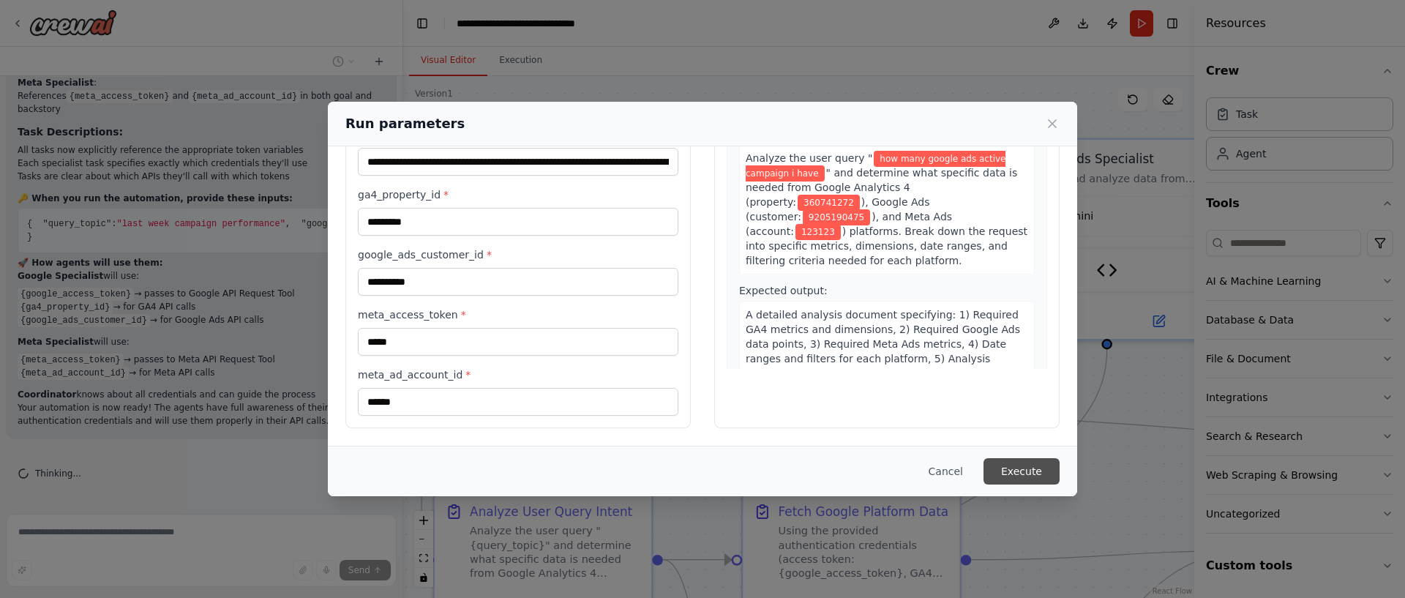
click at [1031, 471] on button "Execute" at bounding box center [1022, 471] width 76 height 26
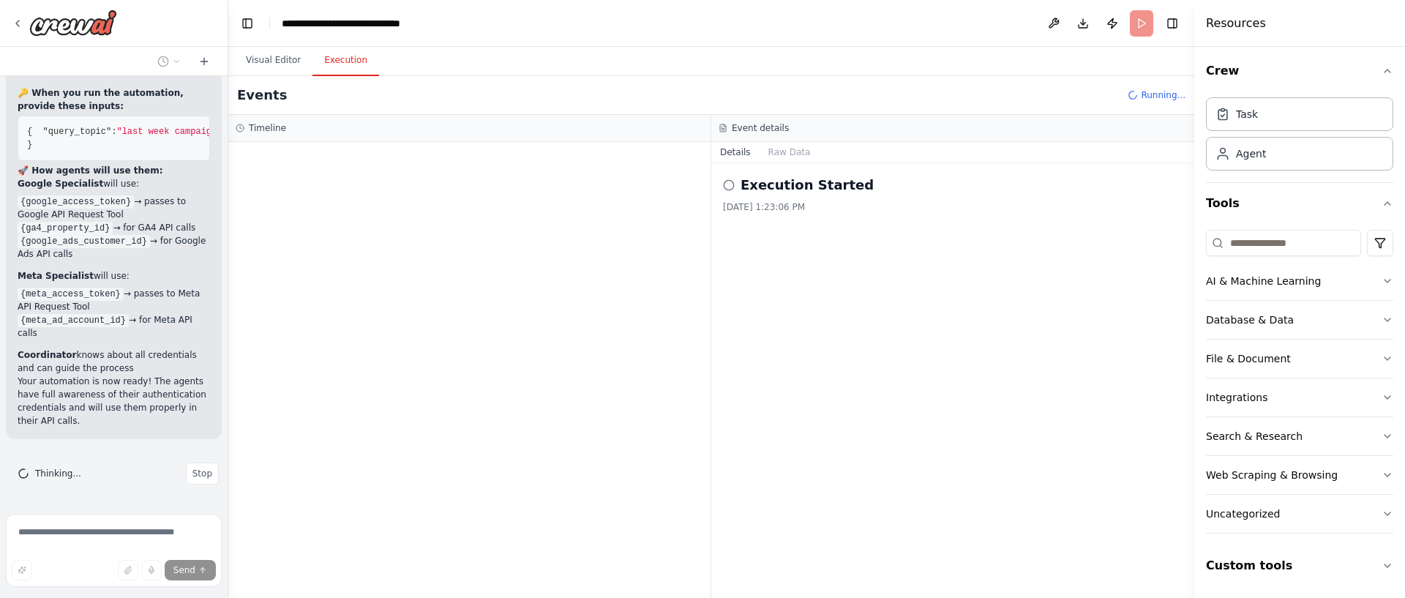
scroll to position [12284, 0]
drag, startPoint x: 403, startPoint y: 149, endPoint x: 228, endPoint y: 151, distance: 174.2
click at [228, 151] on div "i want to create simple craw to understand and fetch data from ga4, google ads …" at bounding box center [702, 299] width 1405 height 598
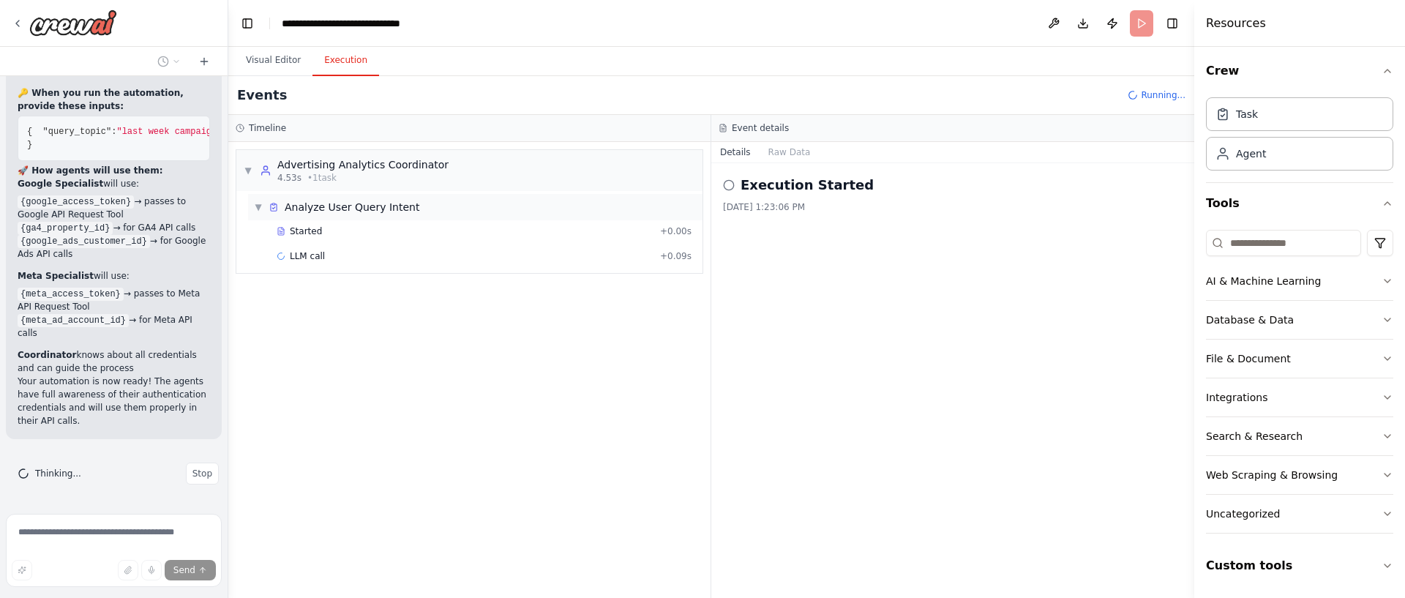
click at [381, 217] on div "▼ Analyze User Query Intent" at bounding box center [475, 207] width 455 height 26
click at [386, 225] on div "▼ Advertising Analytics Coordinator 4.53s • 1 task ▶ Analyze User Query Intent" at bounding box center [469, 370] width 482 height 456
click at [379, 213] on span "Analyze User Query Intent" at bounding box center [352, 207] width 135 height 15
click at [372, 239] on div "Started + 0.00s" at bounding box center [484, 231] width 425 height 22
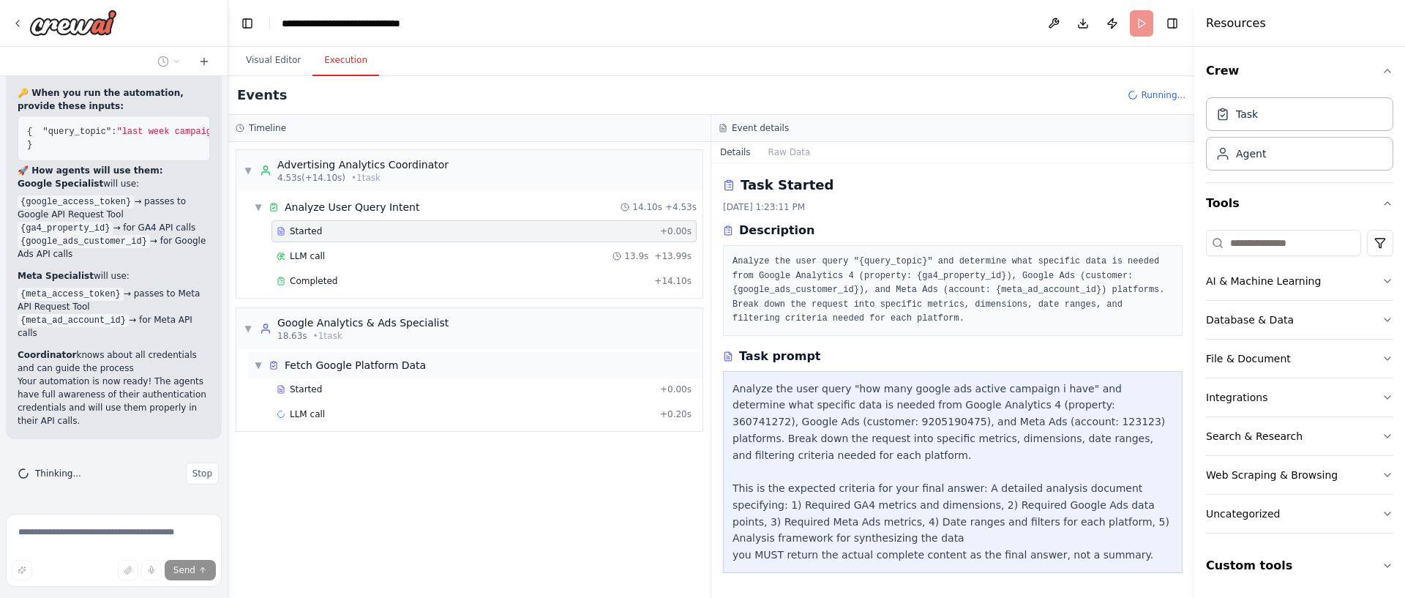
click at [504, 369] on div "▼ Fetch Google Platform Data" at bounding box center [475, 365] width 455 height 26
click at [504, 369] on div "▶ Fetch Google Platform Data" at bounding box center [475, 365] width 455 height 26
click at [491, 388] on div "Started" at bounding box center [466, 390] width 378 height 12
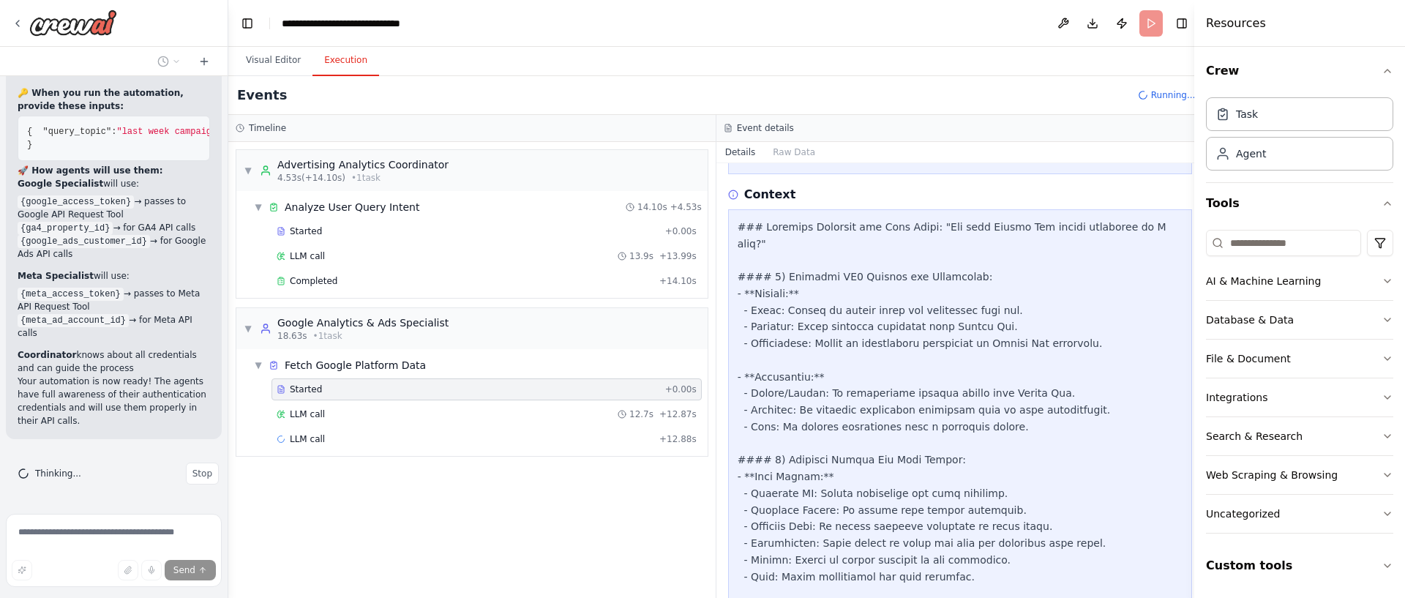
scroll to position [514, 0]
click at [507, 423] on div "LLM call 12.7s + 12.87s" at bounding box center [487, 414] width 430 height 22
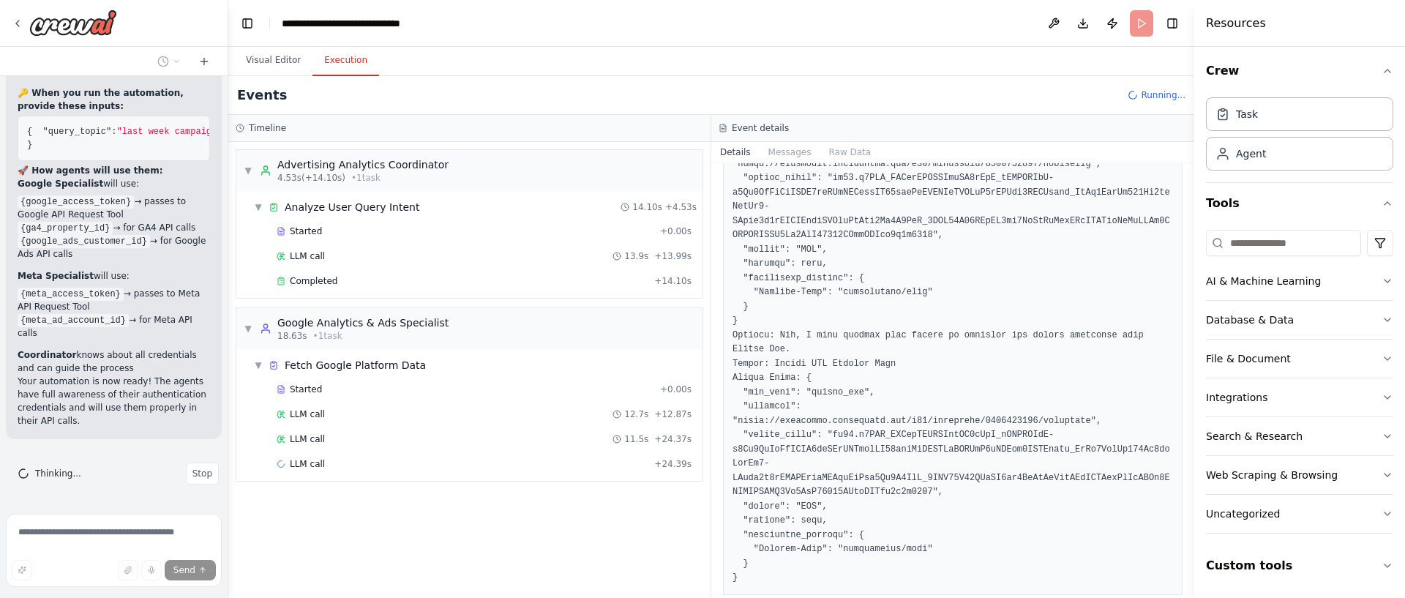
scroll to position [304, 0]
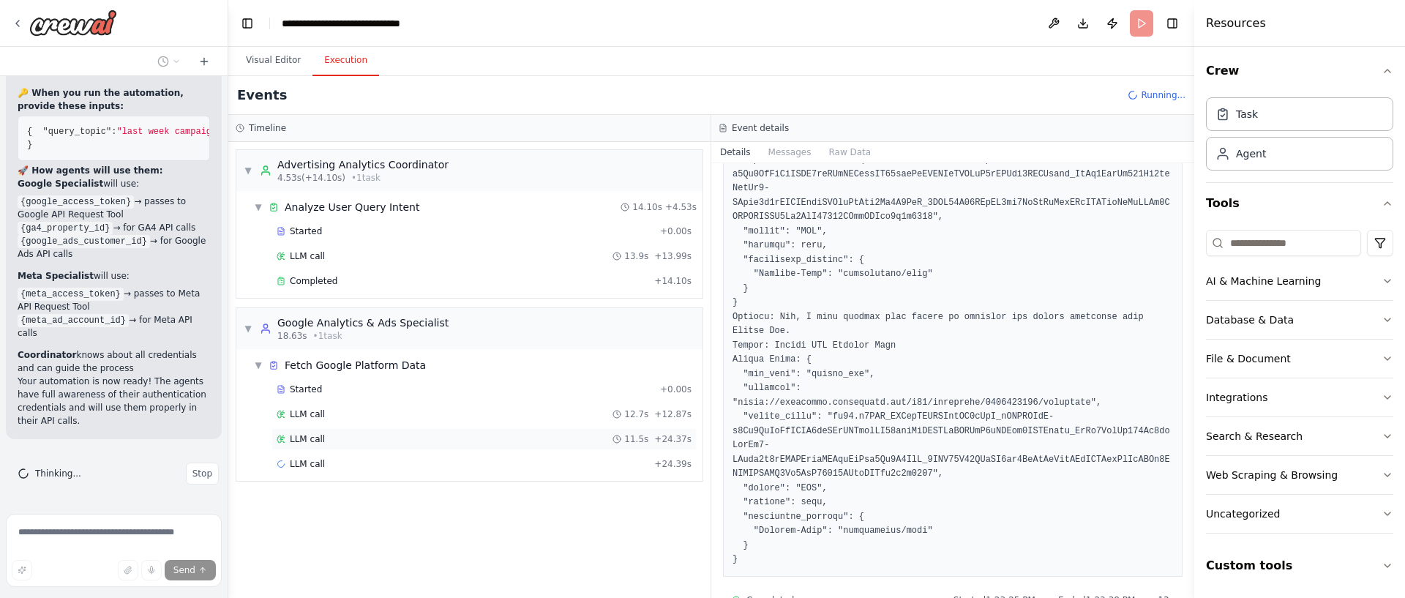
click at [429, 438] on div "LLM call 11.5s + 24.37s" at bounding box center [484, 439] width 415 height 12
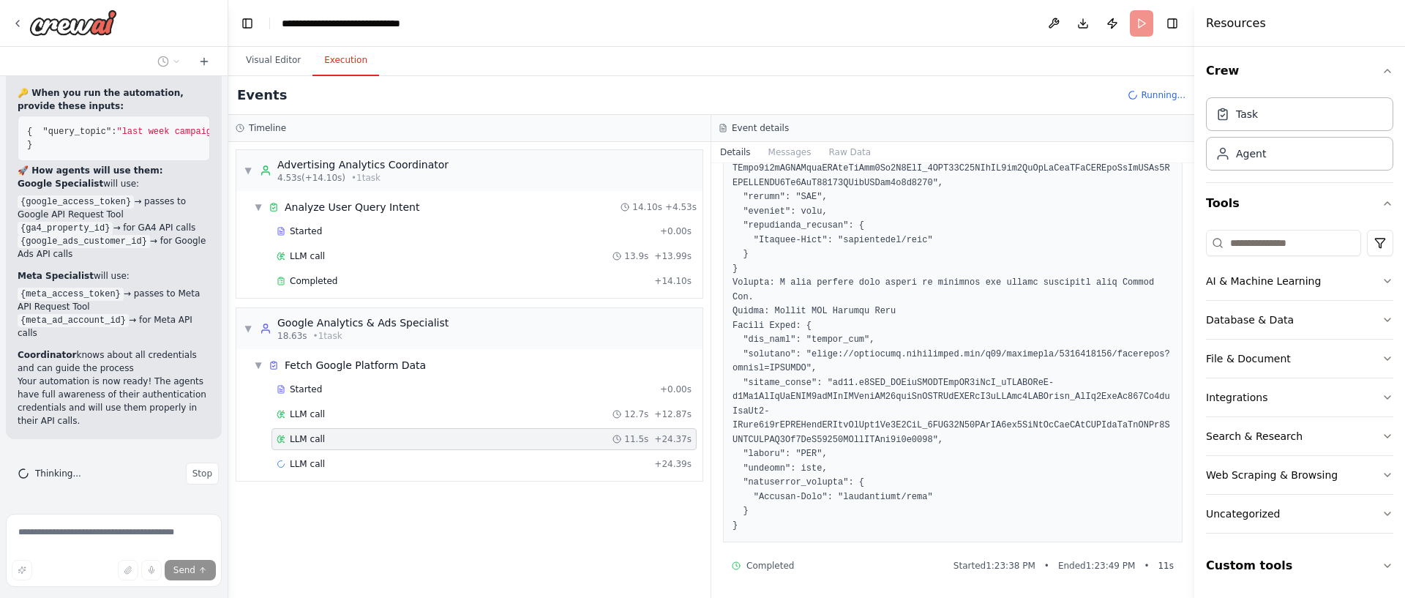
scroll to position [296, 0]
click at [490, 450] on div "Started + 0.00s LLM call 12.7s + 12.87s LLM call 11.5s + 24.37s LLM call + 24.3…" at bounding box center [475, 428] width 455 height 100
click at [485, 462] on div "LLM call + 24.39s" at bounding box center [484, 464] width 415 height 12
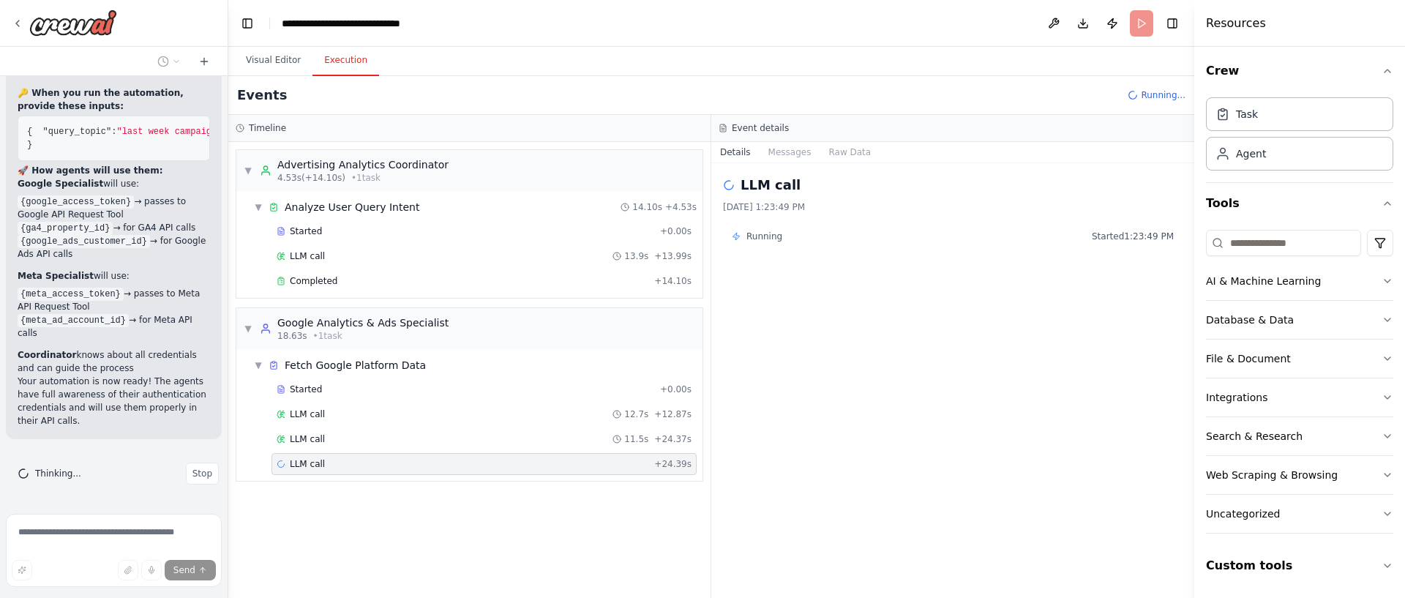
scroll to position [0, 0]
click at [589, 440] on div "LLM call 11.5s + 24.37s" at bounding box center [484, 439] width 415 height 12
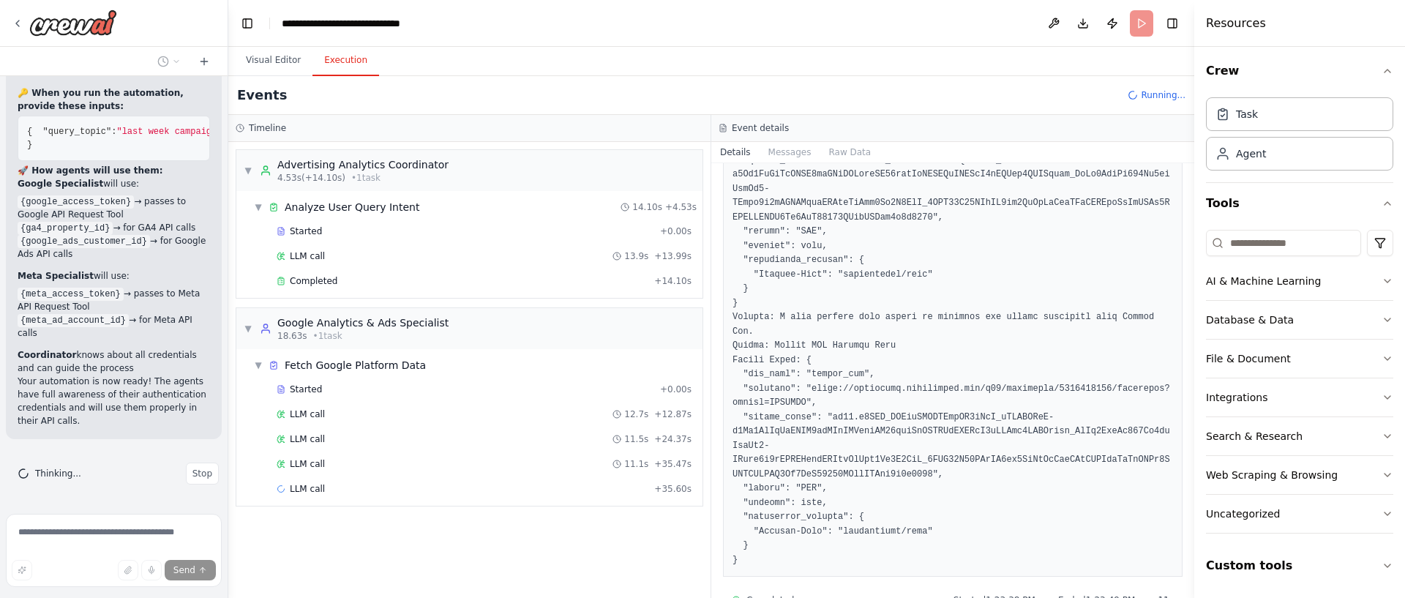
scroll to position [296, 0]
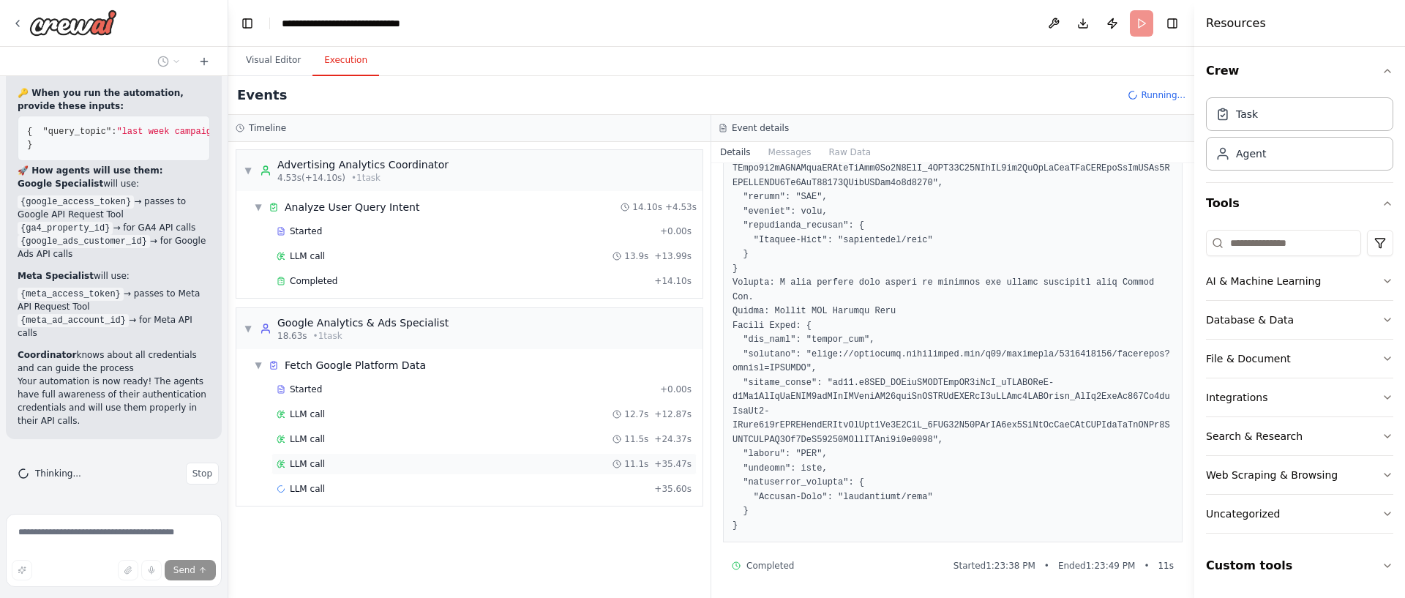
click at [494, 474] on div "LLM call 11.1s + 35.47s" at bounding box center [484, 464] width 425 height 22
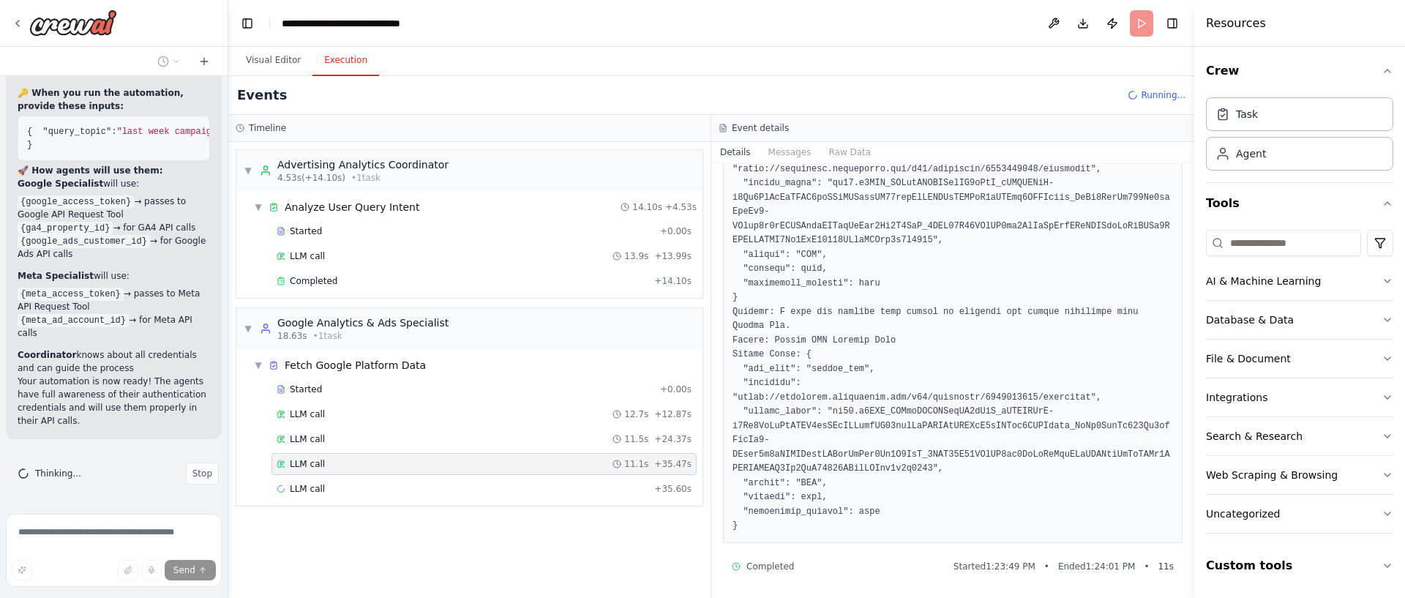
click at [467, 504] on div "▼ Fetch Google Platform Data Started + 0.00s LLM call 12.7s + 12.87s LLM call 1…" at bounding box center [469, 427] width 466 height 157
click at [478, 492] on div "LLM call + 35.60s" at bounding box center [484, 489] width 415 height 12
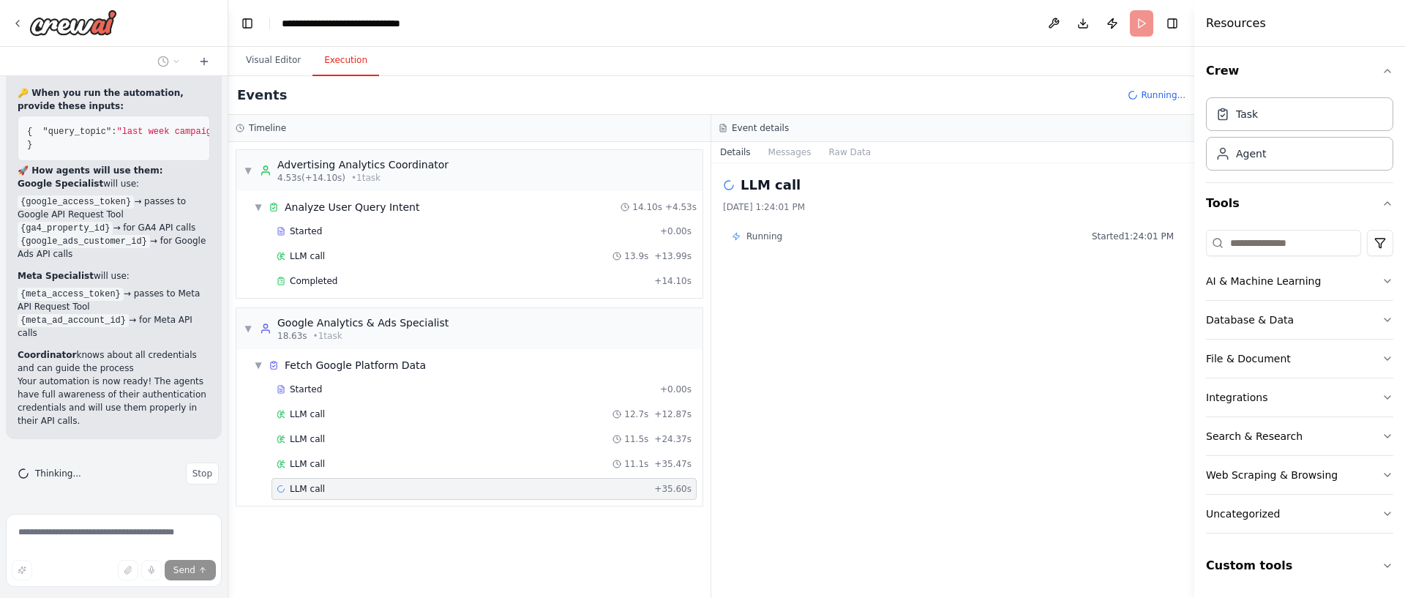
scroll to position [0, 0]
click at [438, 515] on div "LLM call + 48.12s" at bounding box center [484, 514] width 415 height 12
click at [458, 501] on div "Started + 0.00s LLM call 12.7s + 12.87s LLM call 11.5s + 24.37s LLM call 11.1s …" at bounding box center [475, 452] width 455 height 149
click at [463, 493] on div "LLM call 12.5s + 48.11s" at bounding box center [484, 489] width 415 height 12
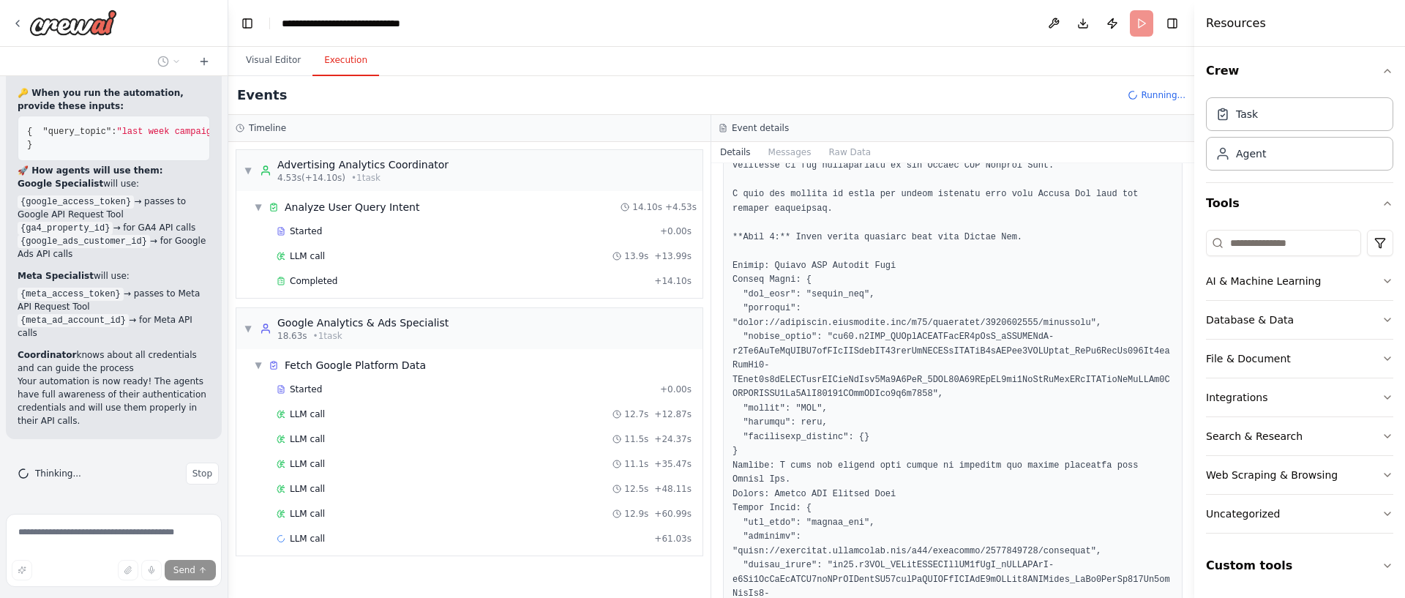
scroll to position [281, 0]
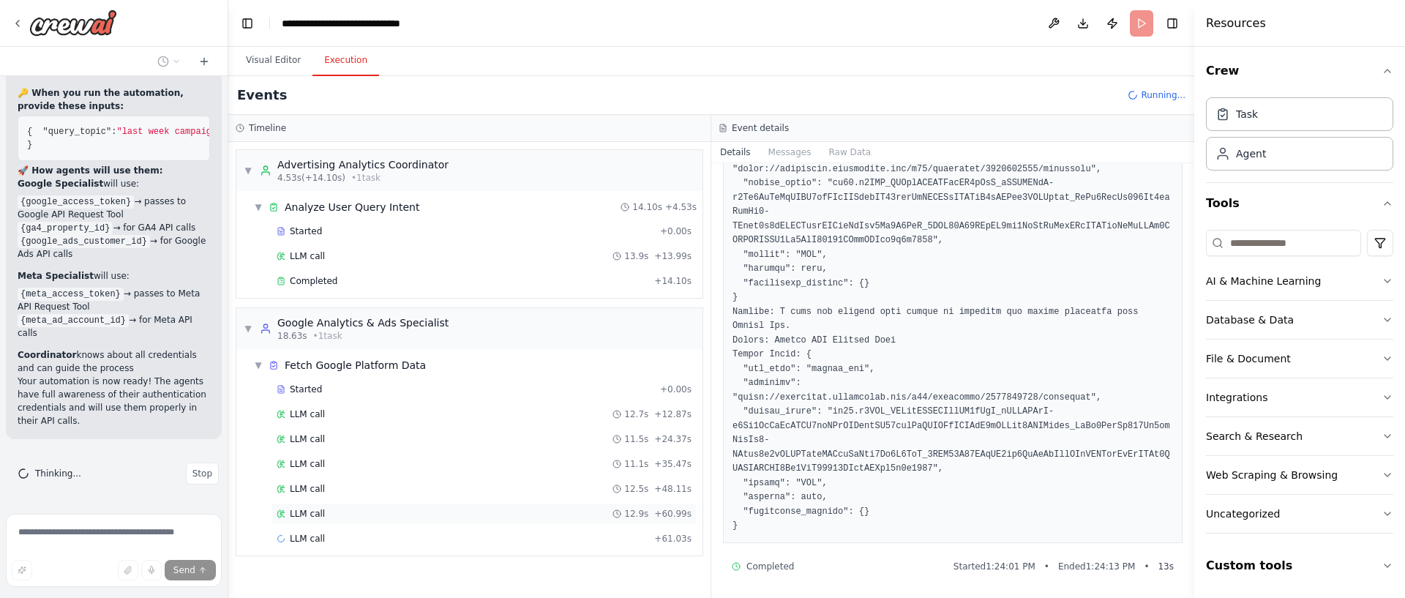
click at [430, 516] on div "LLM call 12.9s + 60.99s" at bounding box center [484, 514] width 415 height 12
click at [427, 539] on div "LLM call + 61.03s" at bounding box center [484, 539] width 415 height 12
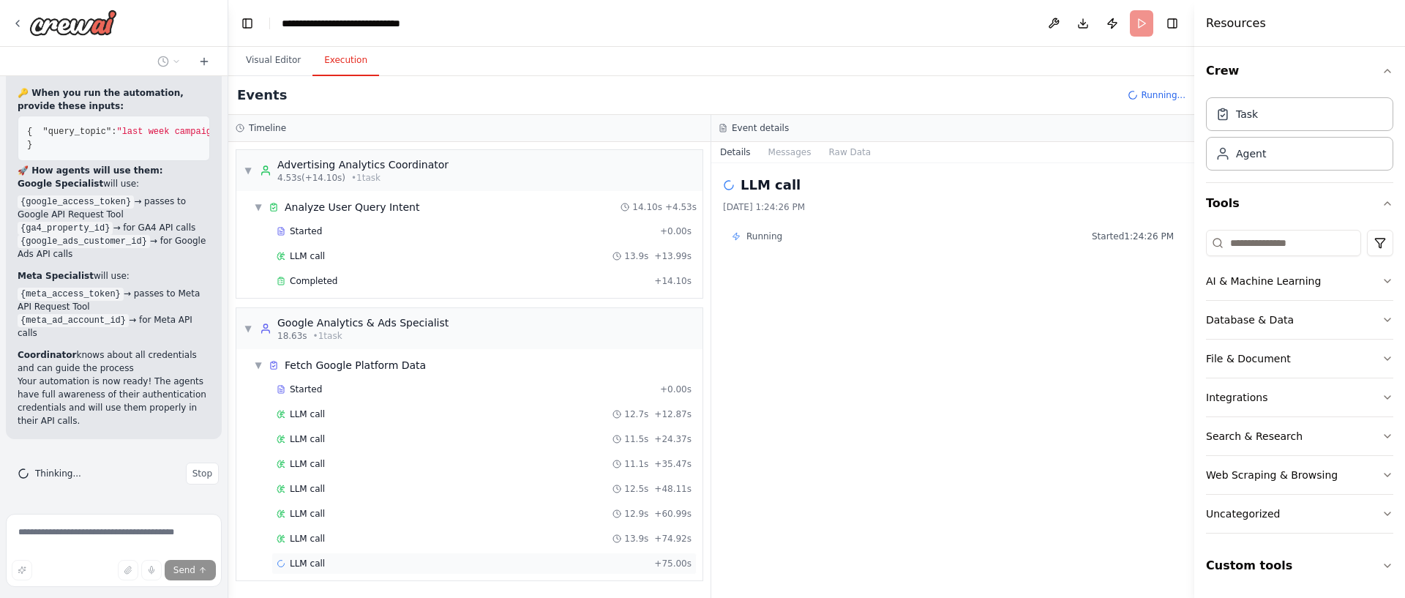
click at [416, 572] on div "LLM call + 75.00s" at bounding box center [484, 564] width 425 height 22
click at [462, 523] on div "LLM call 12.9s + 60.99s" at bounding box center [484, 514] width 425 height 22
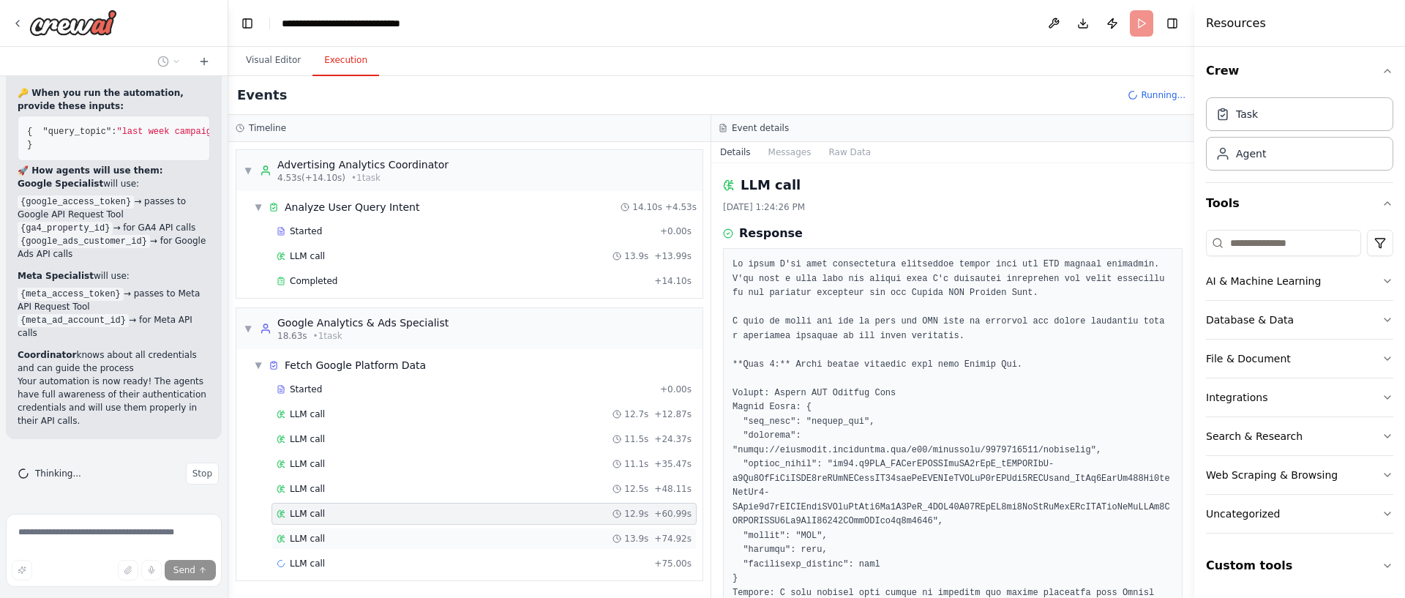
click at [466, 541] on div "LLM call 13.9s + 74.92s" at bounding box center [484, 539] width 415 height 12
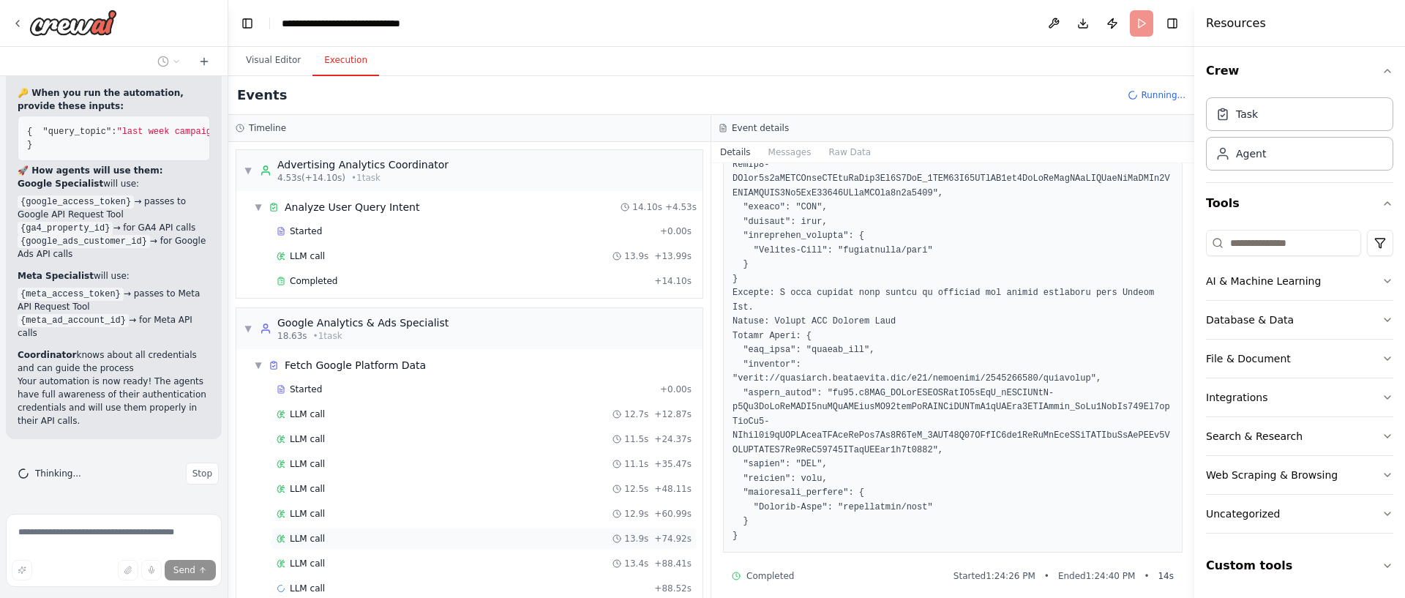
scroll to position [24, 0]
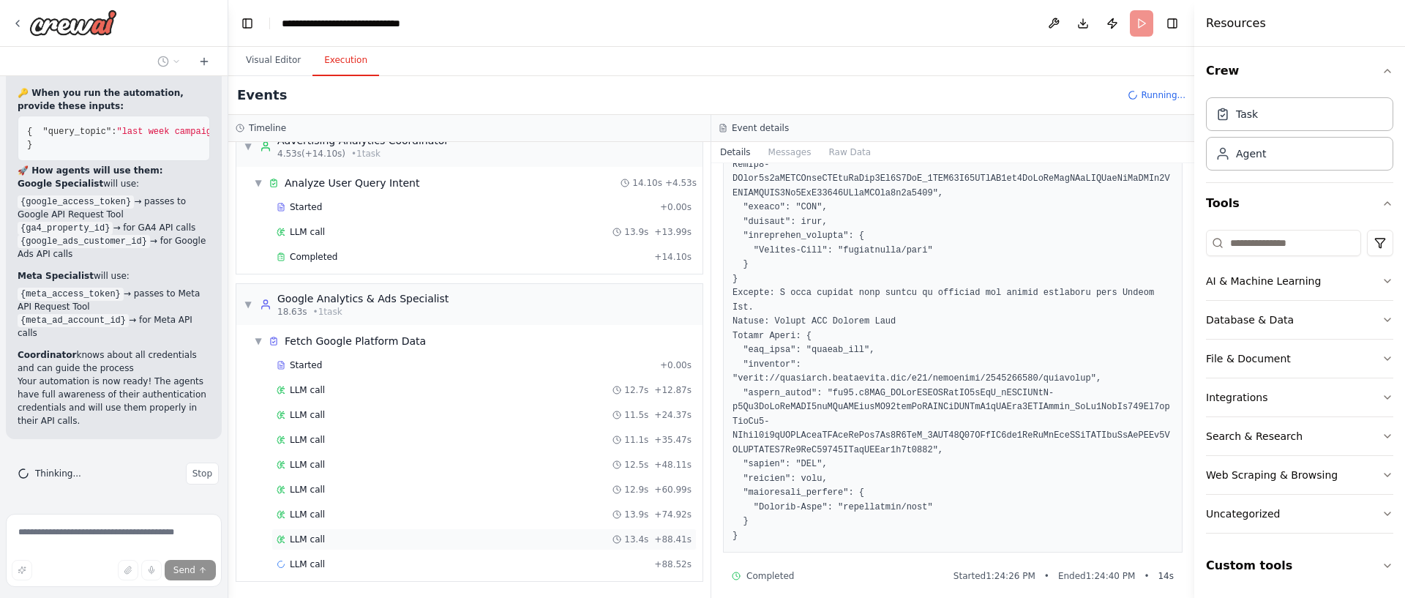
click at [539, 540] on div "LLM call 13.4s + 88.41s" at bounding box center [484, 540] width 415 height 12
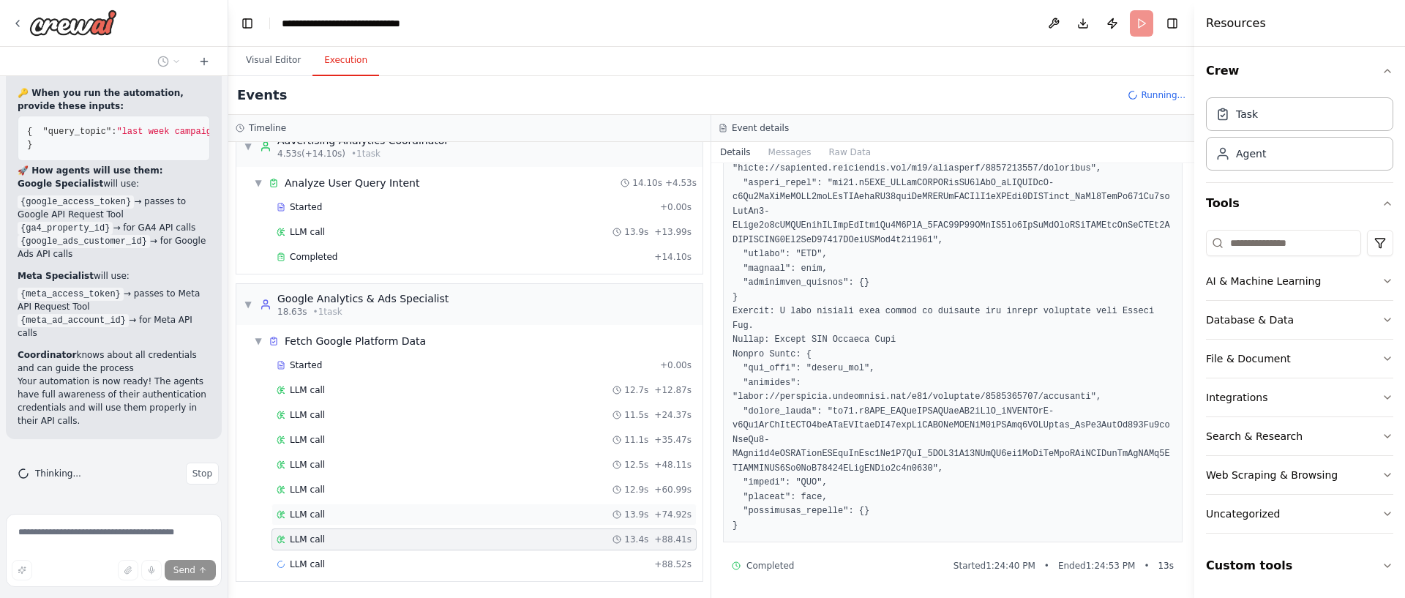
click at [491, 523] on div "LLM call 13.9s + 74.92s" at bounding box center [484, 515] width 425 height 22
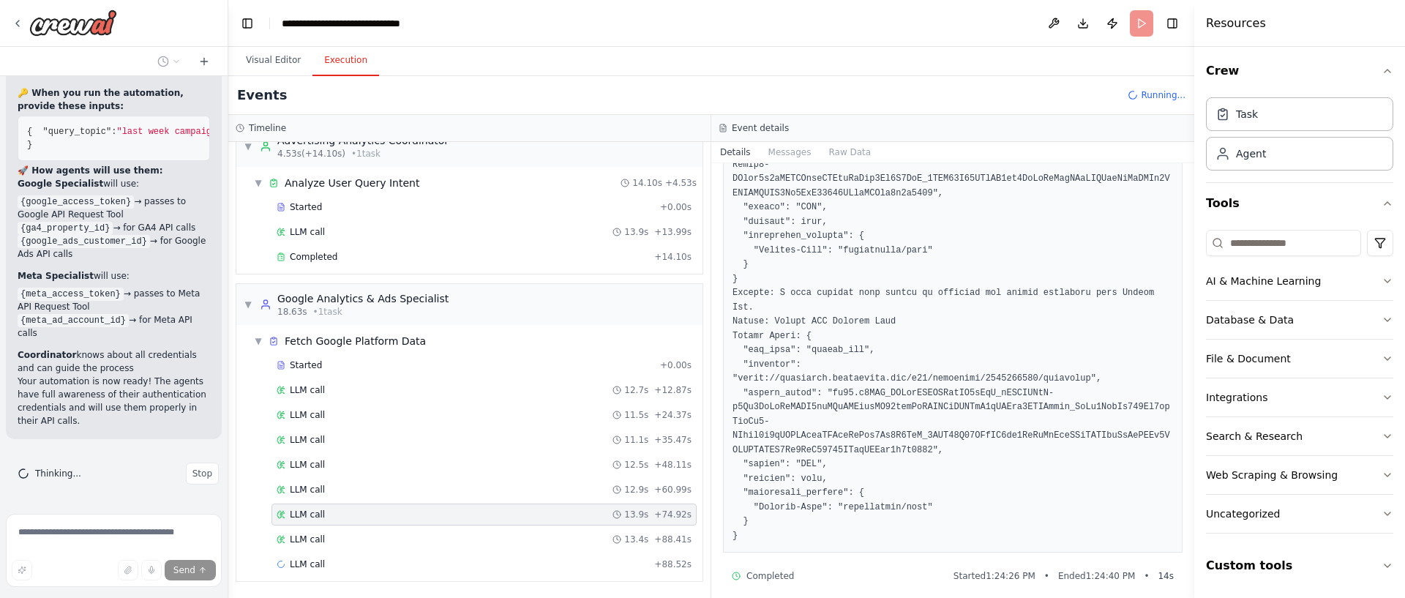
click at [492, 520] on div "LLM call 13.9s + 74.92s" at bounding box center [484, 515] width 425 height 22
click at [498, 496] on div "LLM call 12.9s + 60.99s" at bounding box center [484, 490] width 425 height 22
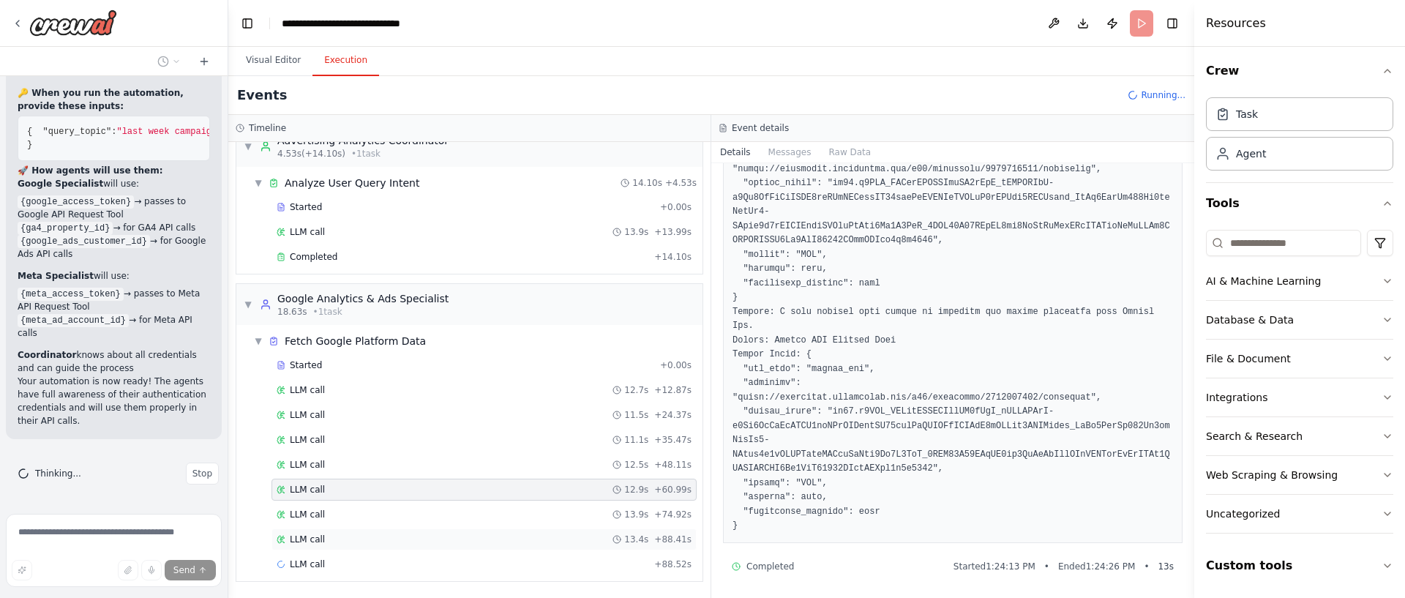
click at [483, 531] on div "LLM call 13.4s + 88.41s" at bounding box center [484, 539] width 425 height 22
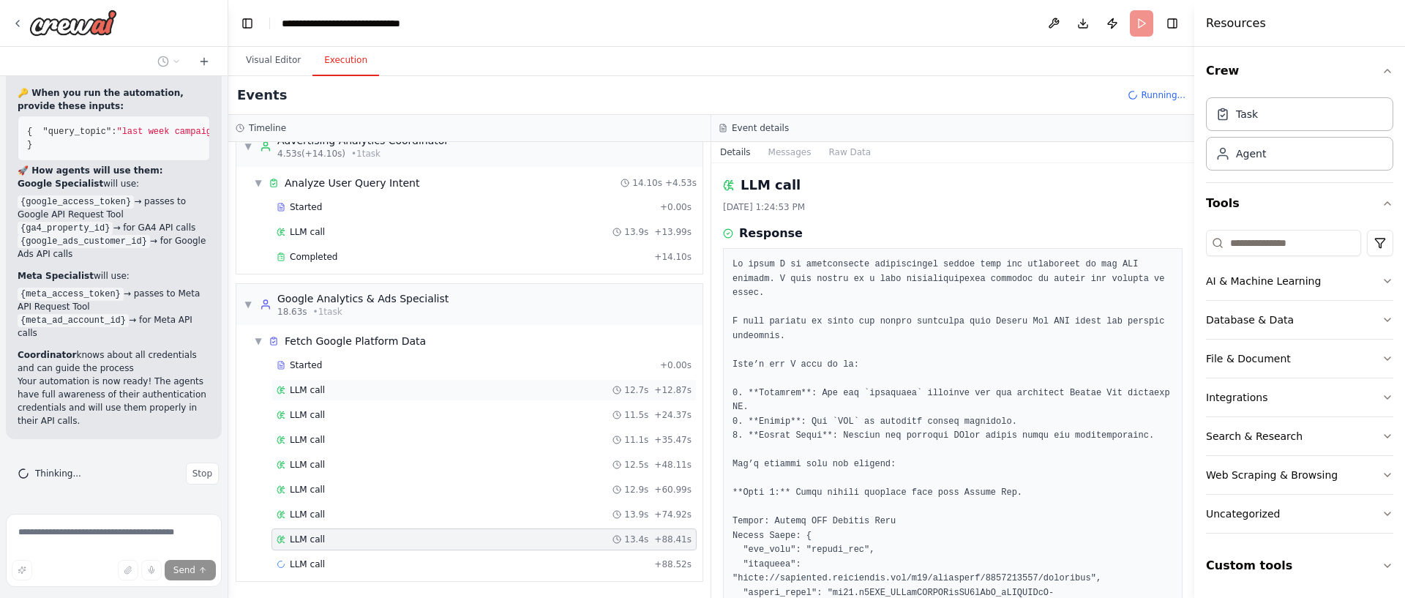
click at [463, 389] on div "LLM call 12.7s + 12.87s" at bounding box center [484, 390] width 415 height 12
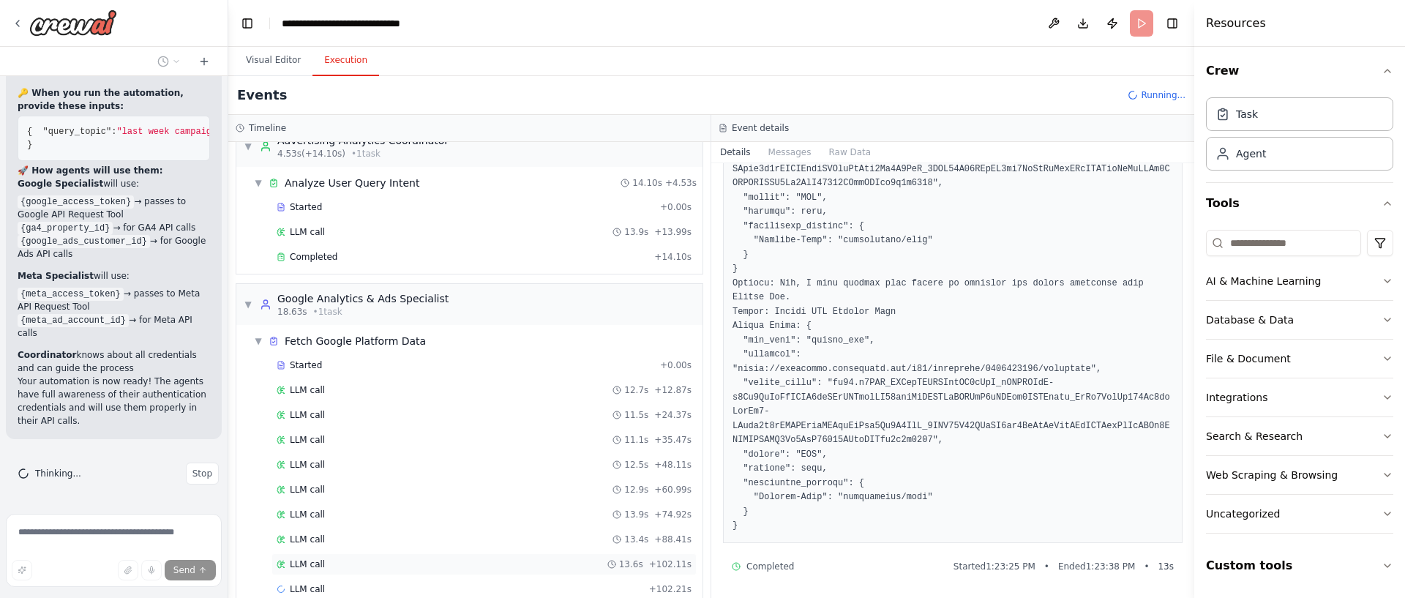
scroll to position [49, 0]
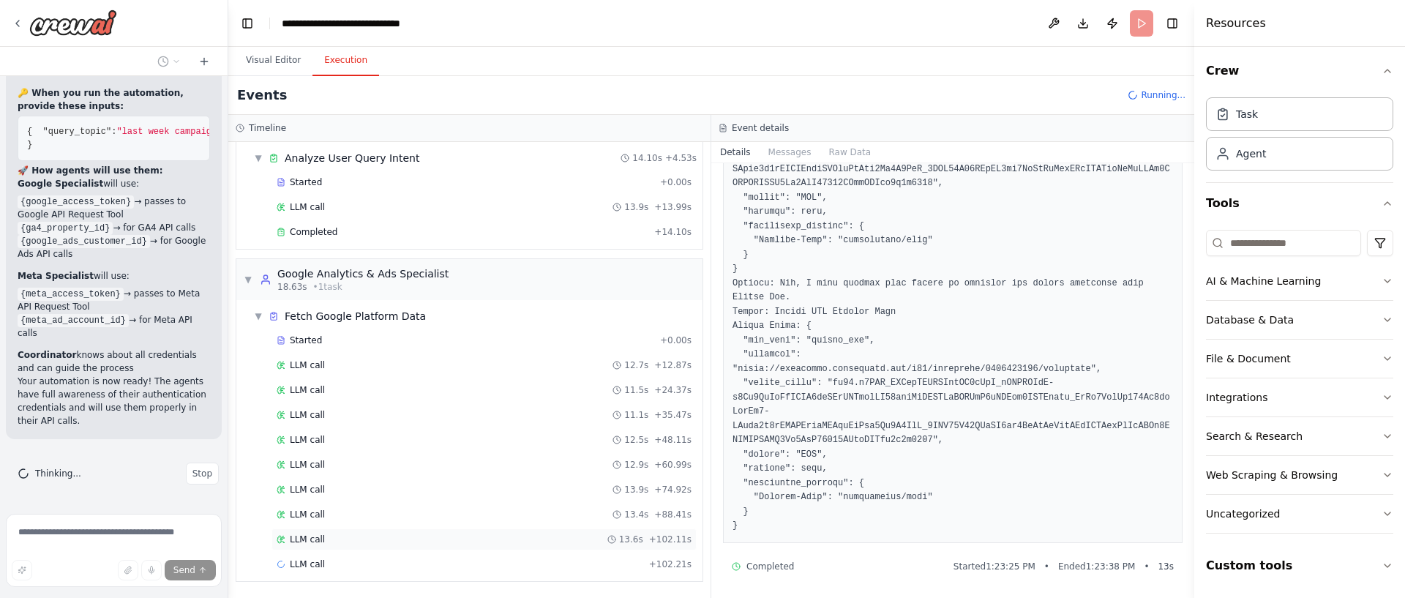
click at [535, 530] on div "LLM call 13.6s + 102.11s" at bounding box center [484, 539] width 425 height 22
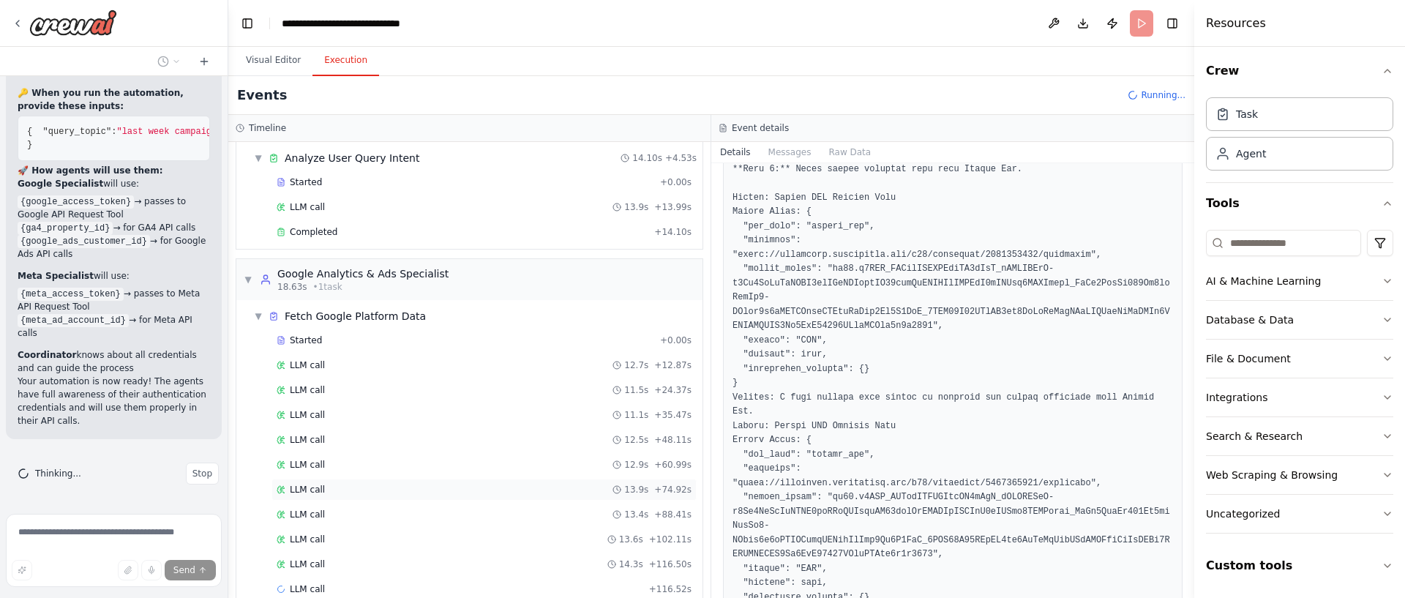
scroll to position [74, 0]
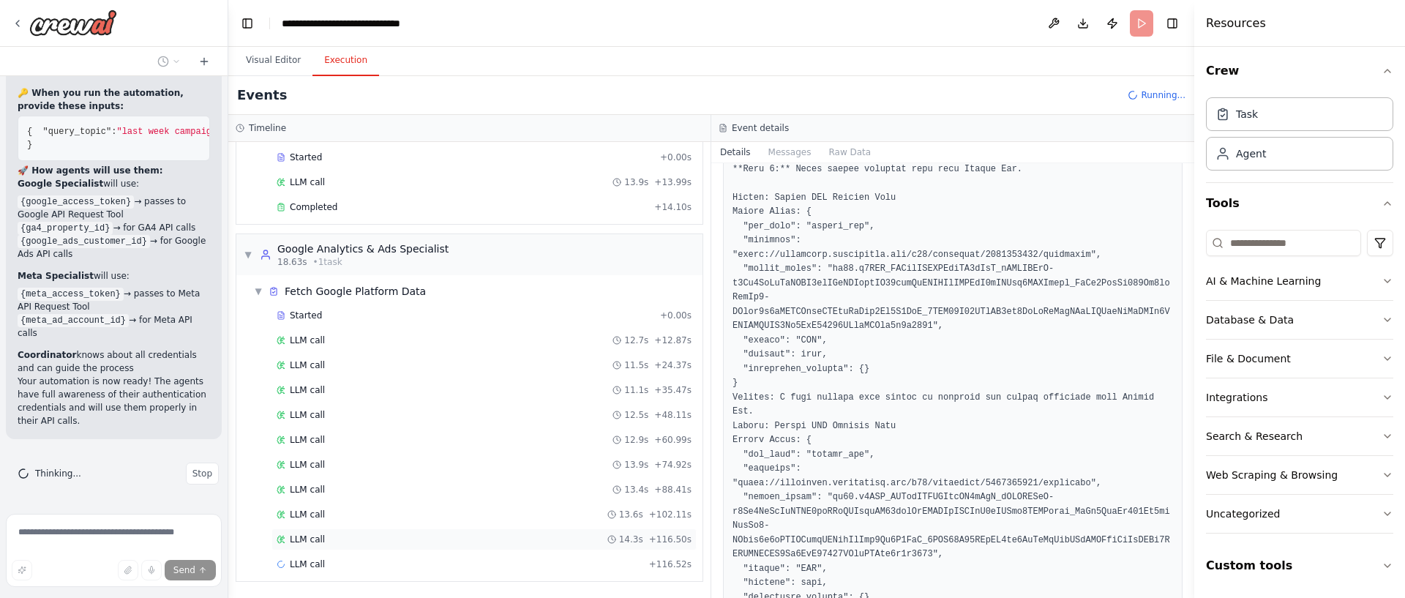
click at [456, 547] on div "LLM call 14.3s + 116.50s" at bounding box center [484, 539] width 425 height 22
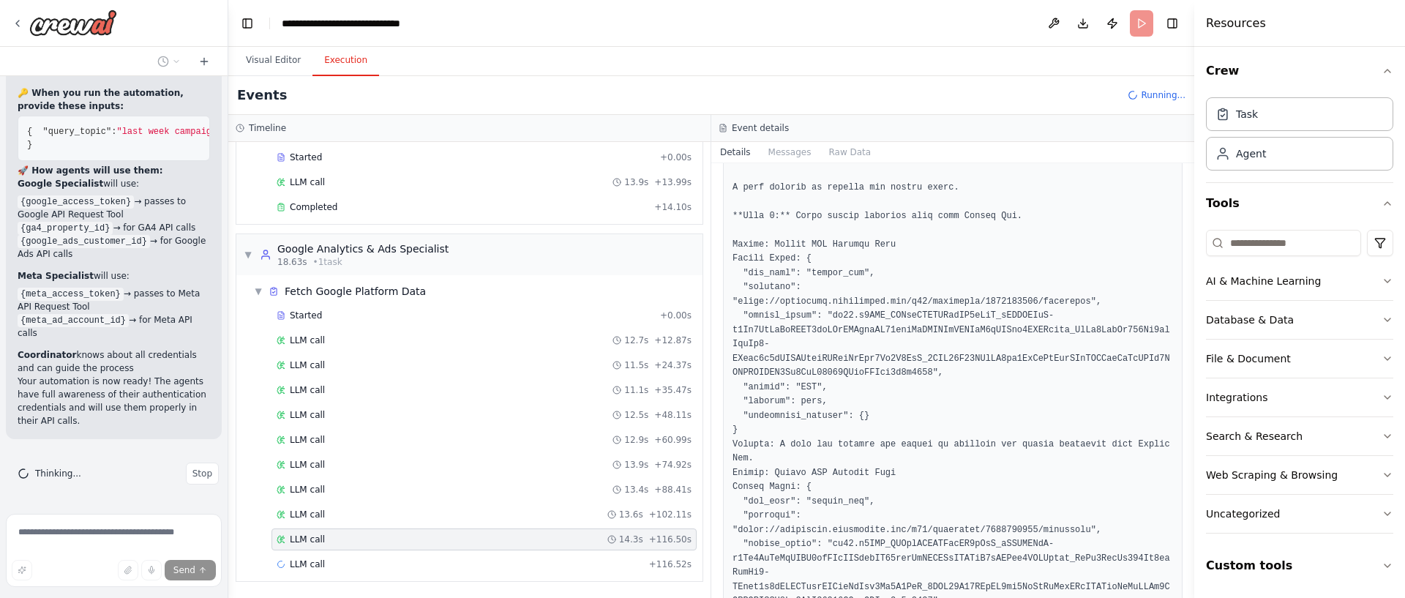
scroll to position [481, 0]
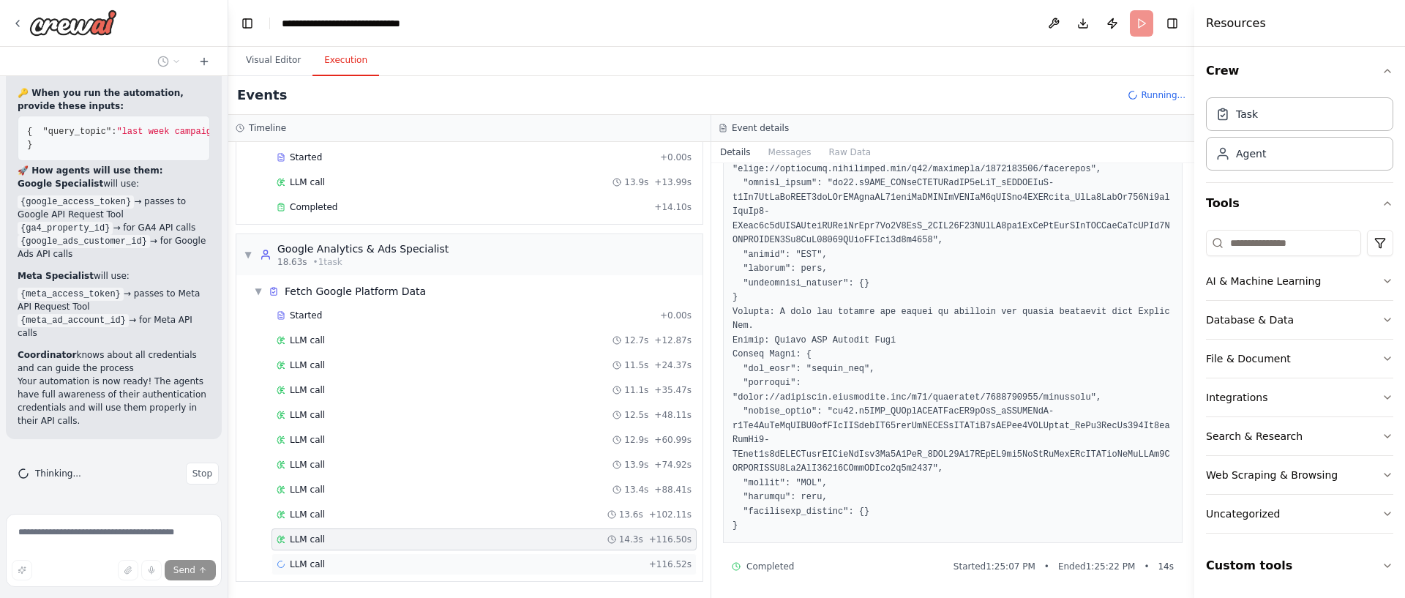
click at [580, 555] on div "LLM call + 116.52s" at bounding box center [484, 564] width 425 height 22
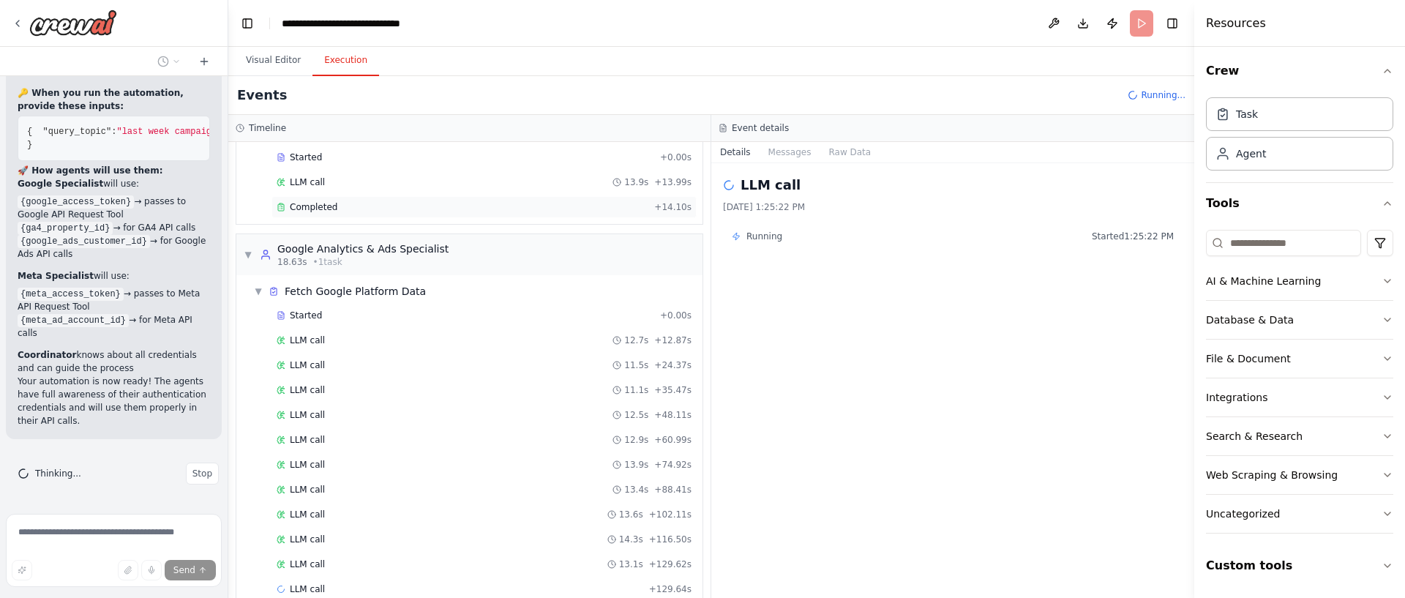
scroll to position [99, 0]
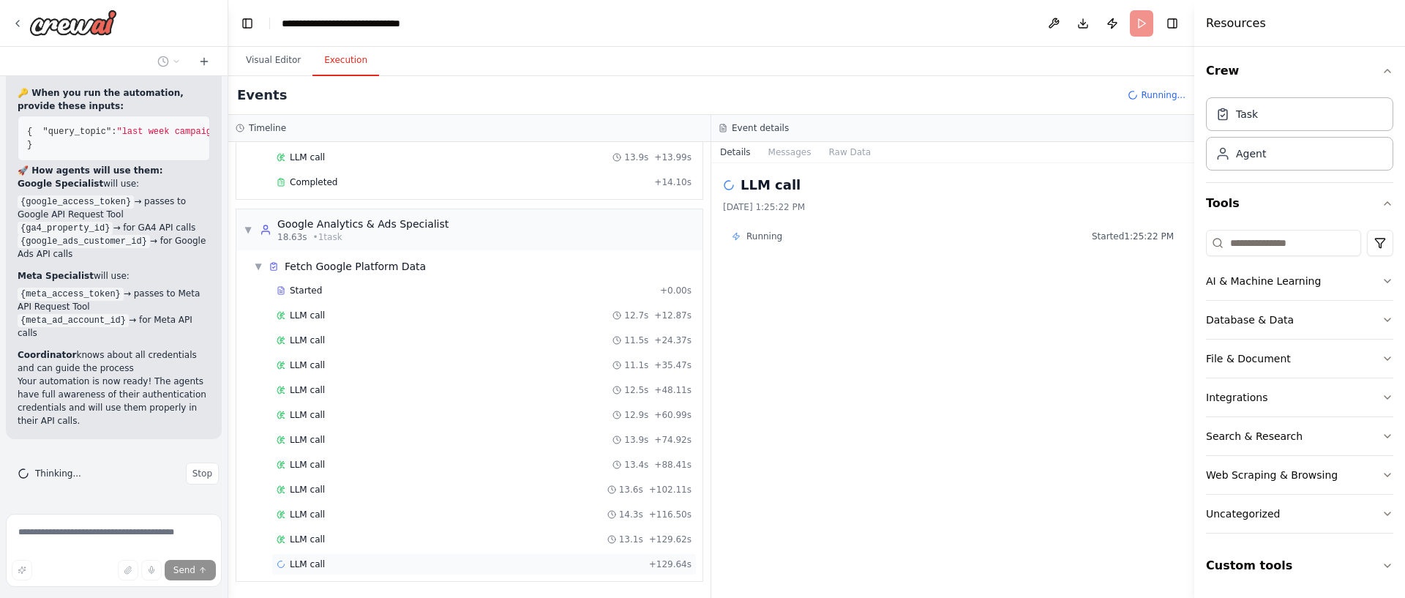
click at [423, 559] on div "LLM call + 129.64s" at bounding box center [484, 564] width 415 height 12
click at [363, 548] on div "LLM call 13.1s + 129.62s" at bounding box center [484, 539] width 425 height 22
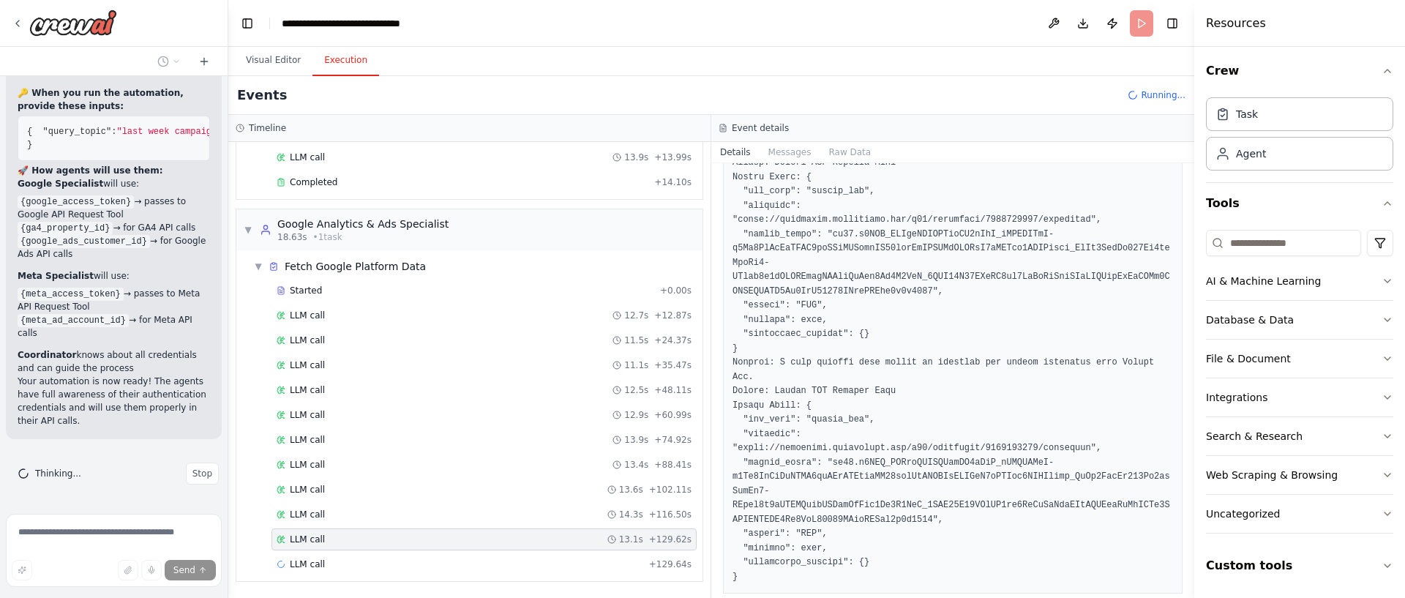
scroll to position [410, 0]
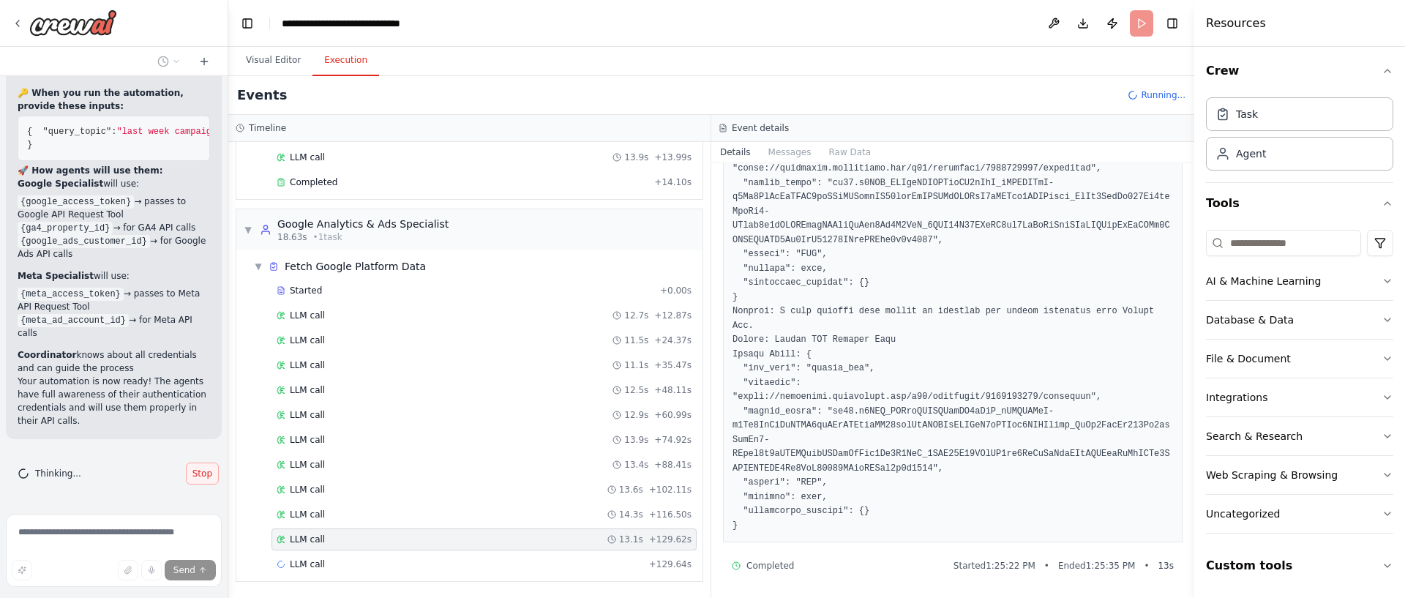
click at [196, 473] on span "Stop" at bounding box center [202, 474] width 20 height 12
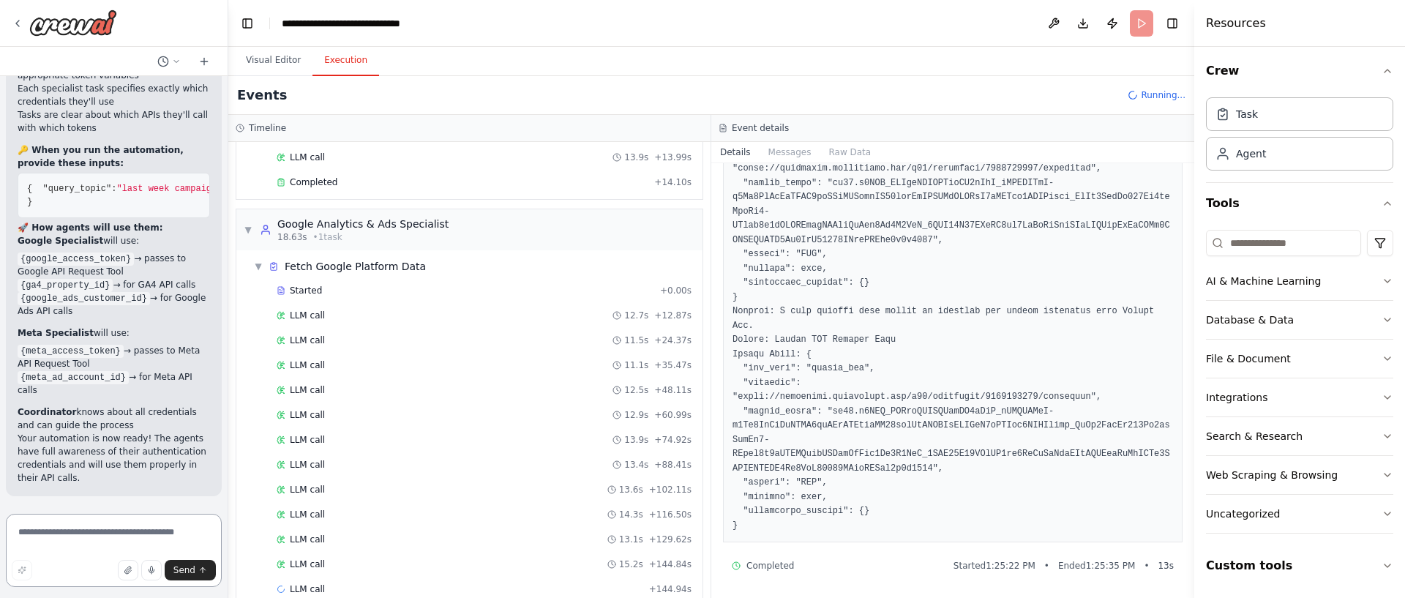
click at [138, 530] on textarea at bounding box center [114, 550] width 216 height 73
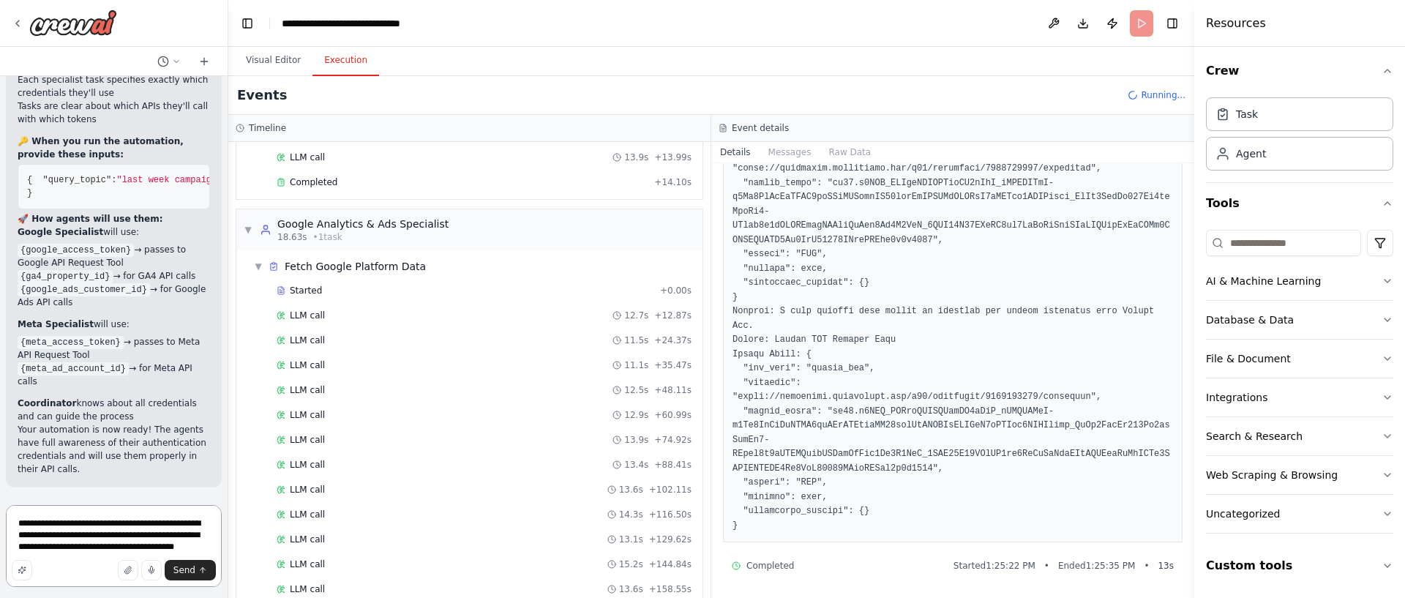
type textarea "**********"
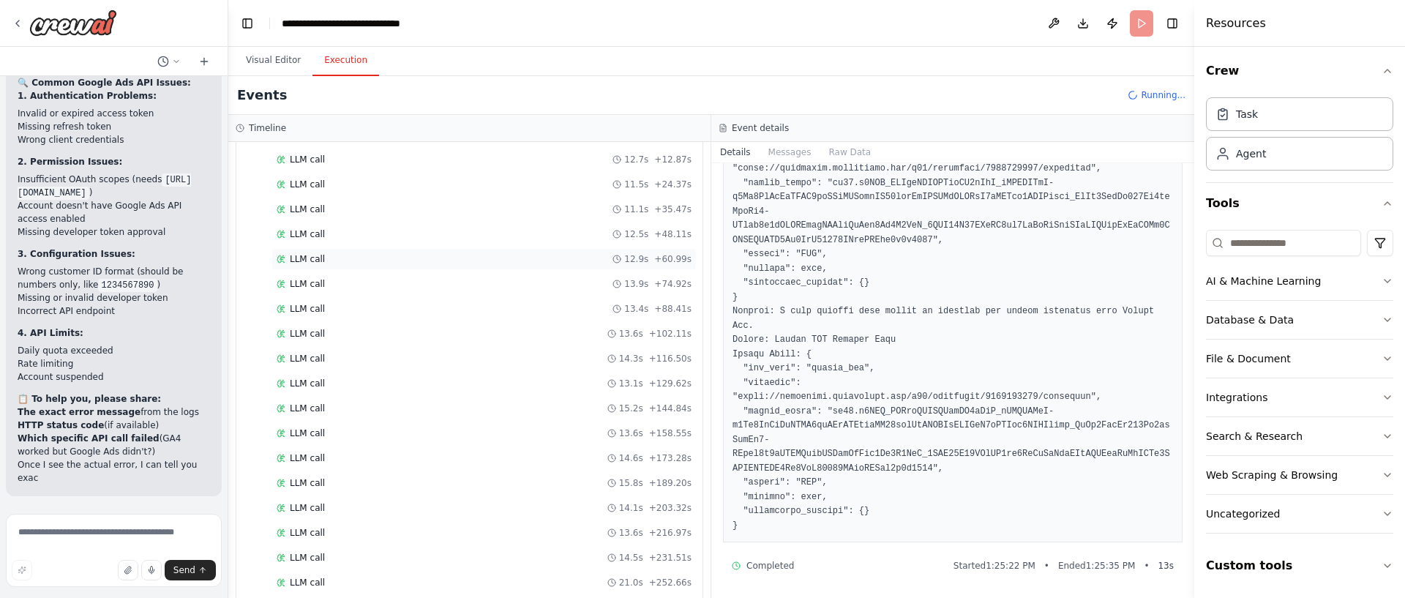
scroll to position [323, 0]
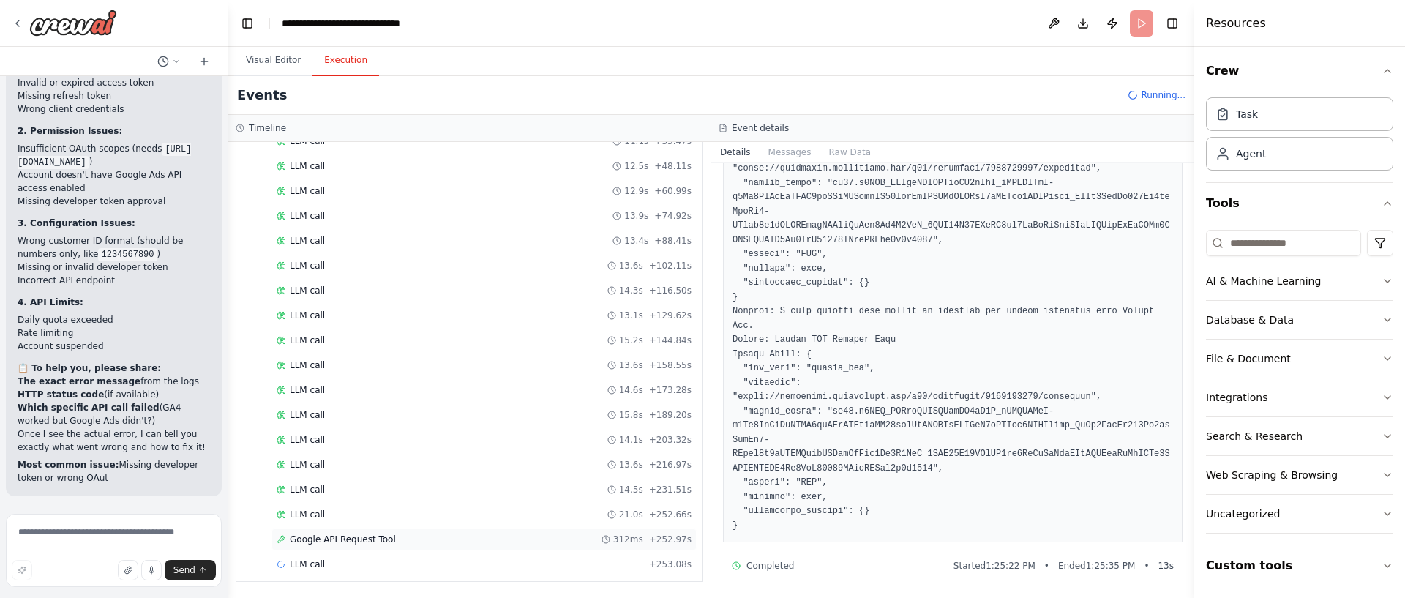
click at [360, 536] on span "Google API Request Tool" at bounding box center [343, 540] width 106 height 12
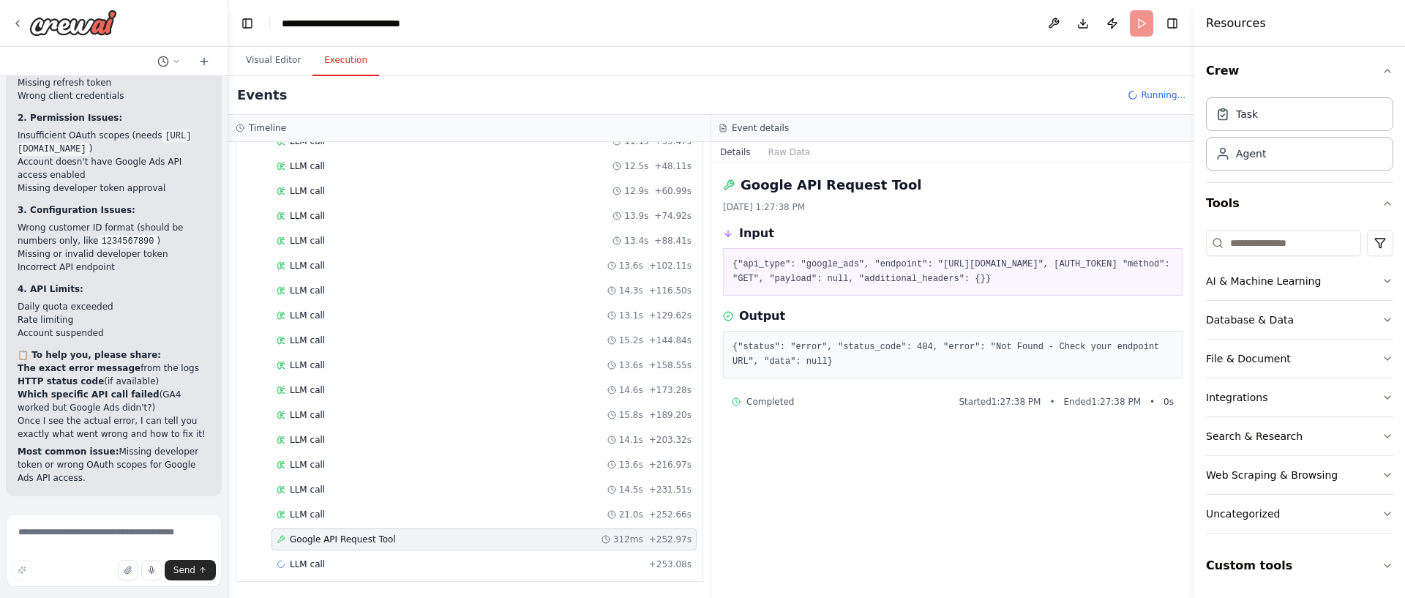
scroll to position [12974, 0]
click at [374, 550] on div "Google API Request Tool 312ms + 252.97s" at bounding box center [484, 539] width 425 height 22
click at [384, 559] on div "LLM call + 253.08s" at bounding box center [484, 564] width 415 height 12
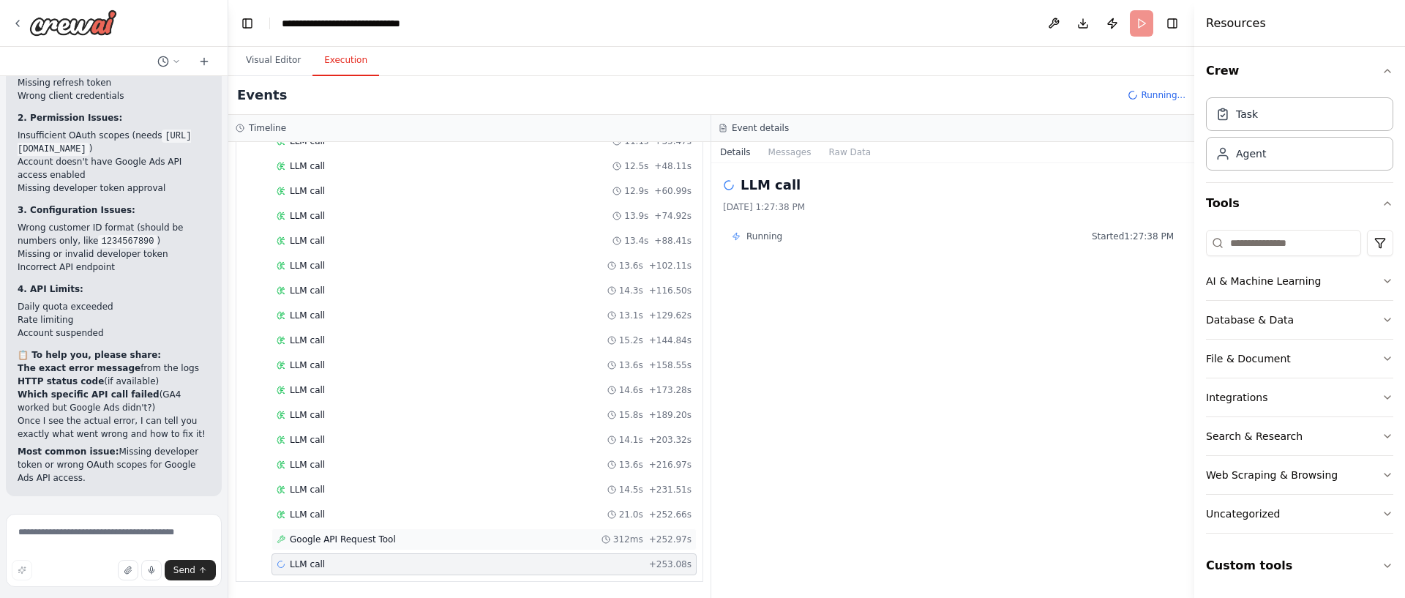
click at [386, 547] on div "Google API Request Tool 312ms + 252.97s" at bounding box center [484, 539] width 425 height 22
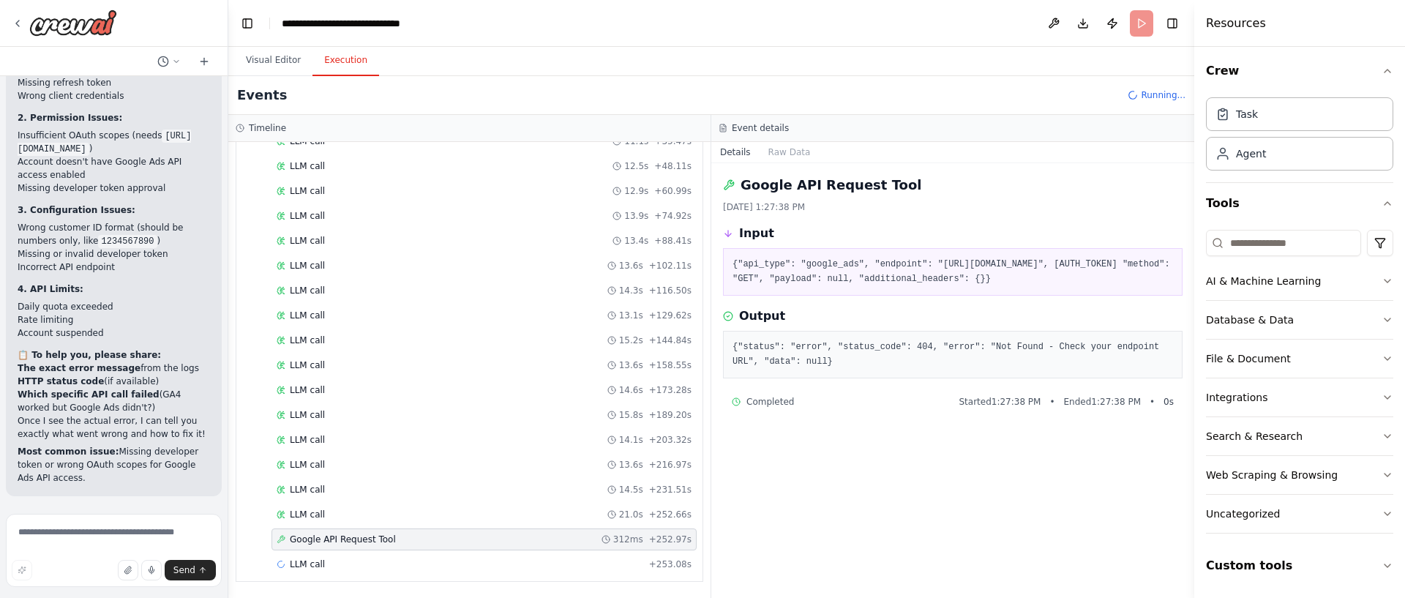
drag, startPoint x: 746, startPoint y: 277, endPoint x: 742, endPoint y: 263, distance: 13.7
click at [746, 276] on pre "{"api_type": "google_ads", "endpoint": "https://googleads.googleapis.com/v10/cu…" at bounding box center [953, 272] width 441 height 29
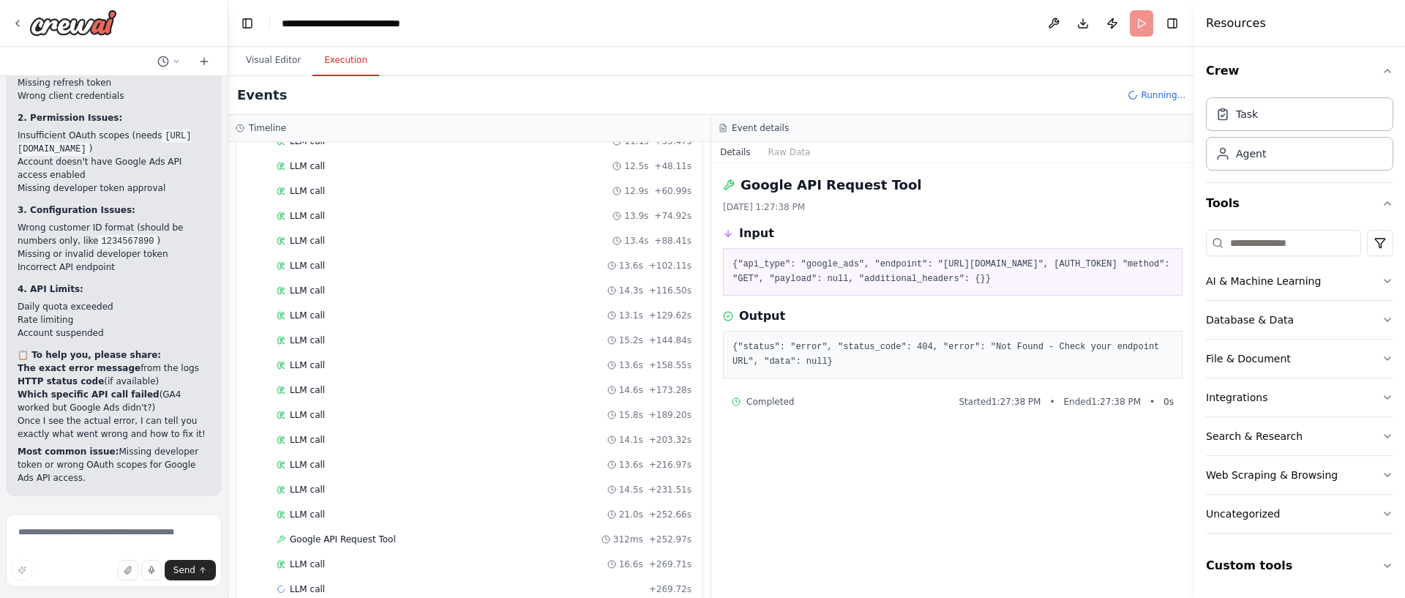
drag, startPoint x: 733, startPoint y: 258, endPoint x: 1044, endPoint y: 304, distance: 313.7
click at [1110, 286] on pre "{"api_type": "google_ads", "endpoint": "https://googleads.googleapis.com/v10/cu…" at bounding box center [953, 272] width 441 height 29
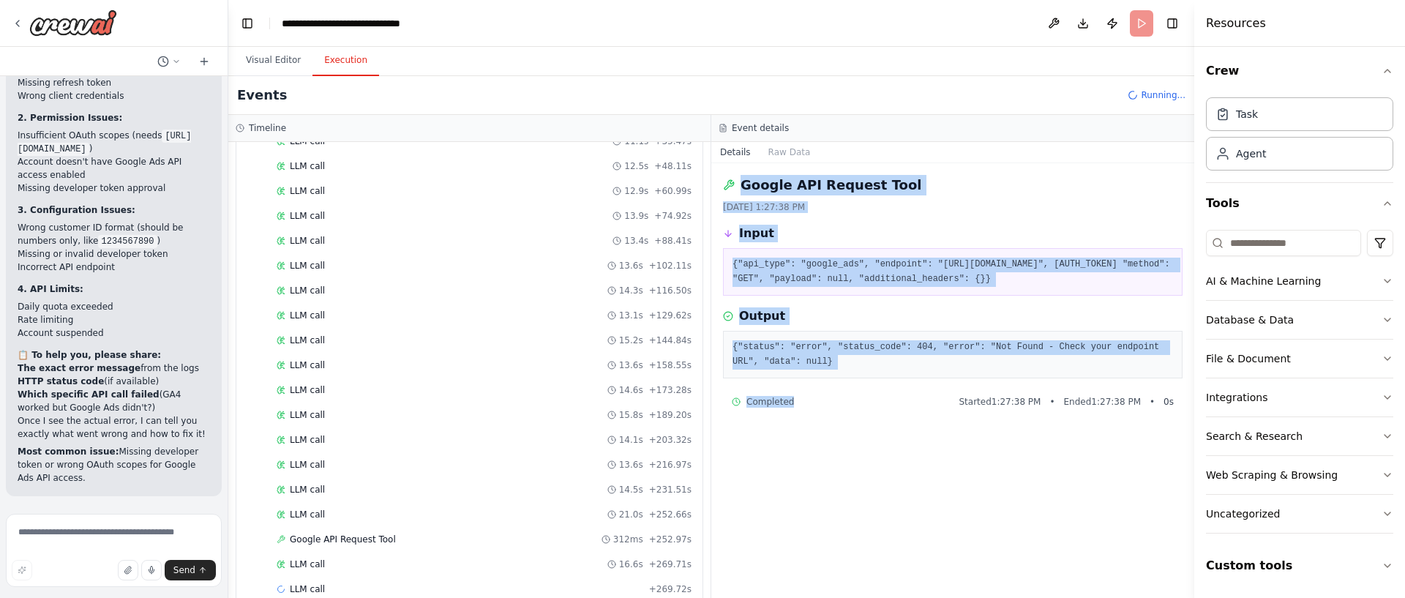
drag, startPoint x: 741, startPoint y: 180, endPoint x: 867, endPoint y: 493, distance: 337.6
click at [853, 488] on div "Google API Request Tool 10/4/2025, 1:27:38 PM Input {"api_type": "google_ads", …" at bounding box center [952, 380] width 483 height 435
copy div "Google API Request Tool 10/4/2025, 1:27:38 PM Input {"api_type": "google_ads", …"
click at [100, 549] on textarea at bounding box center [114, 550] width 216 height 73
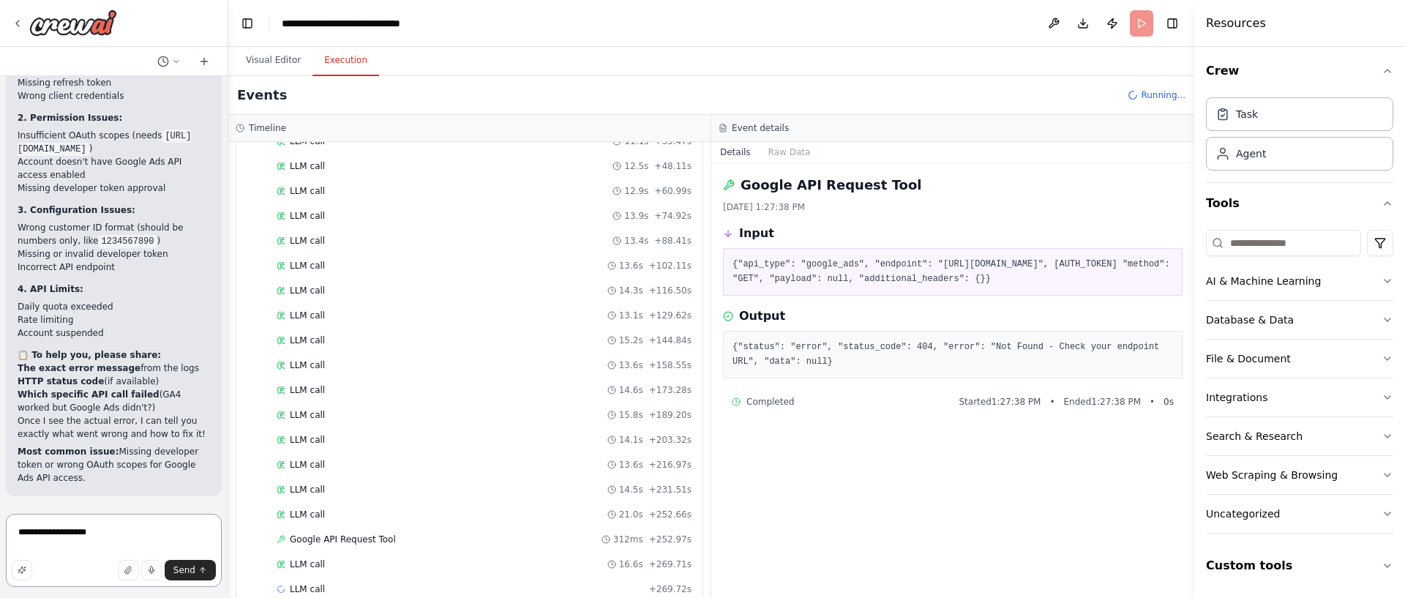
paste textarea "**********"
type textarea "**********"
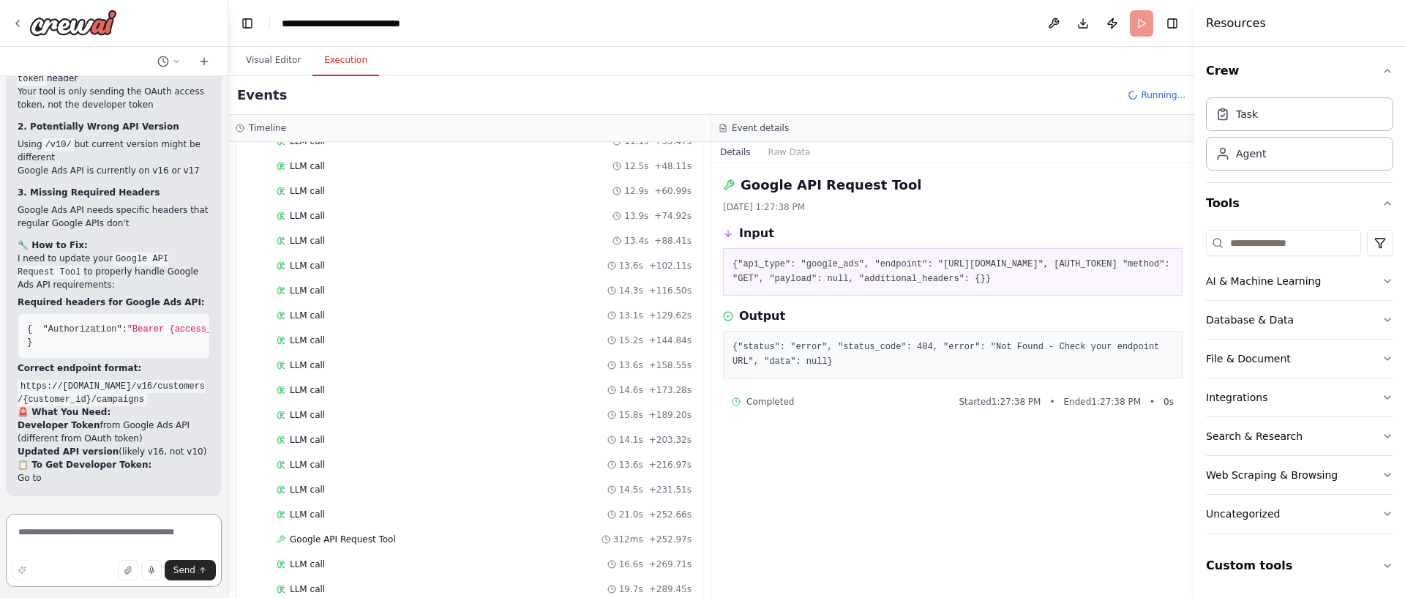
scroll to position [13975, 0]
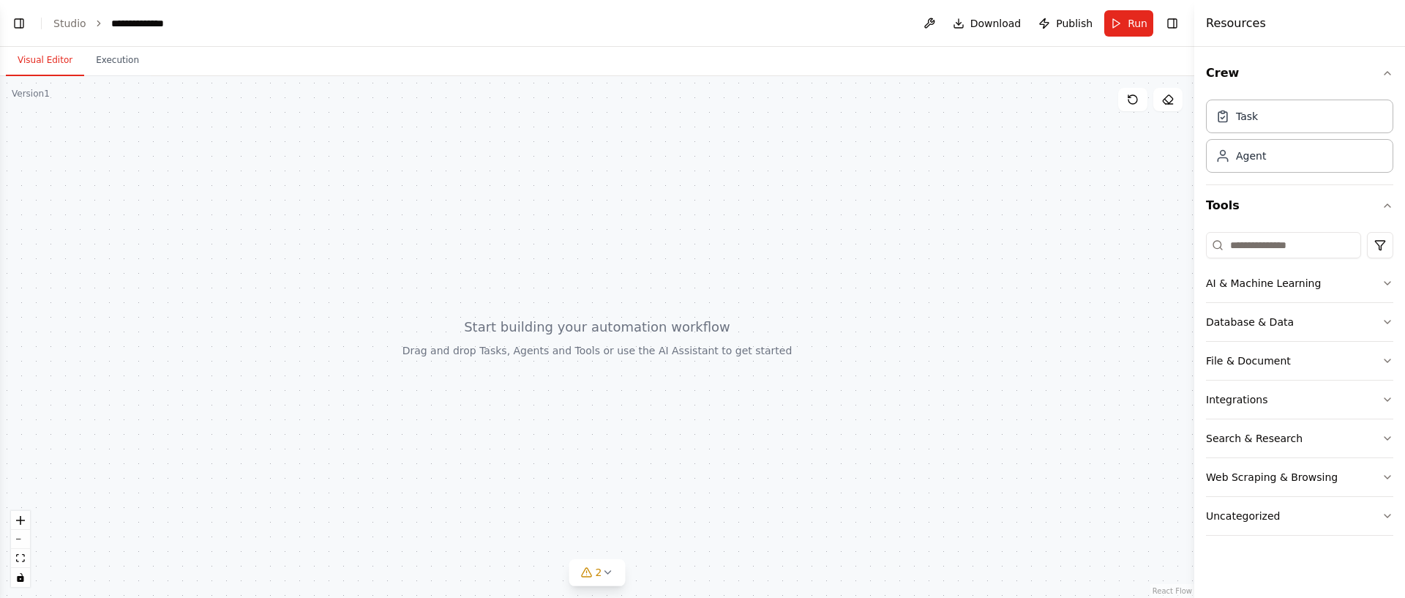
scroll to position [859, 0]
click at [56, 19] on link "Studio" at bounding box center [69, 24] width 33 height 12
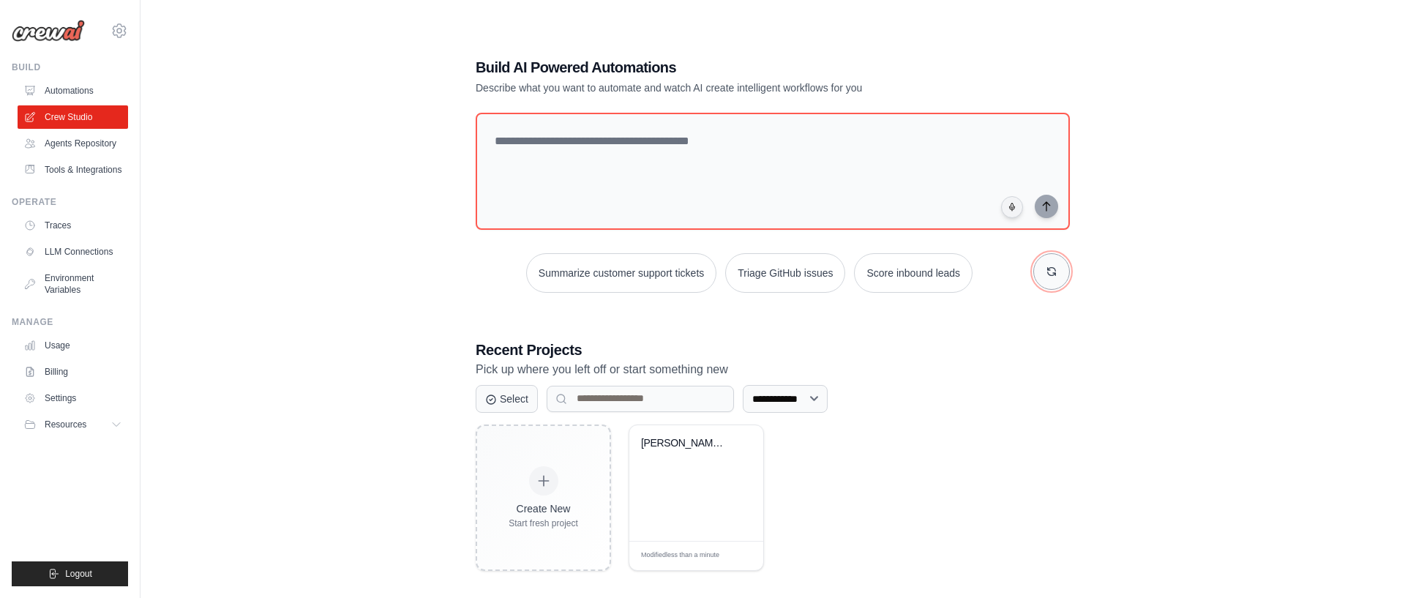
click at [1053, 270] on icon "button" at bounding box center [1052, 272] width 12 height 12
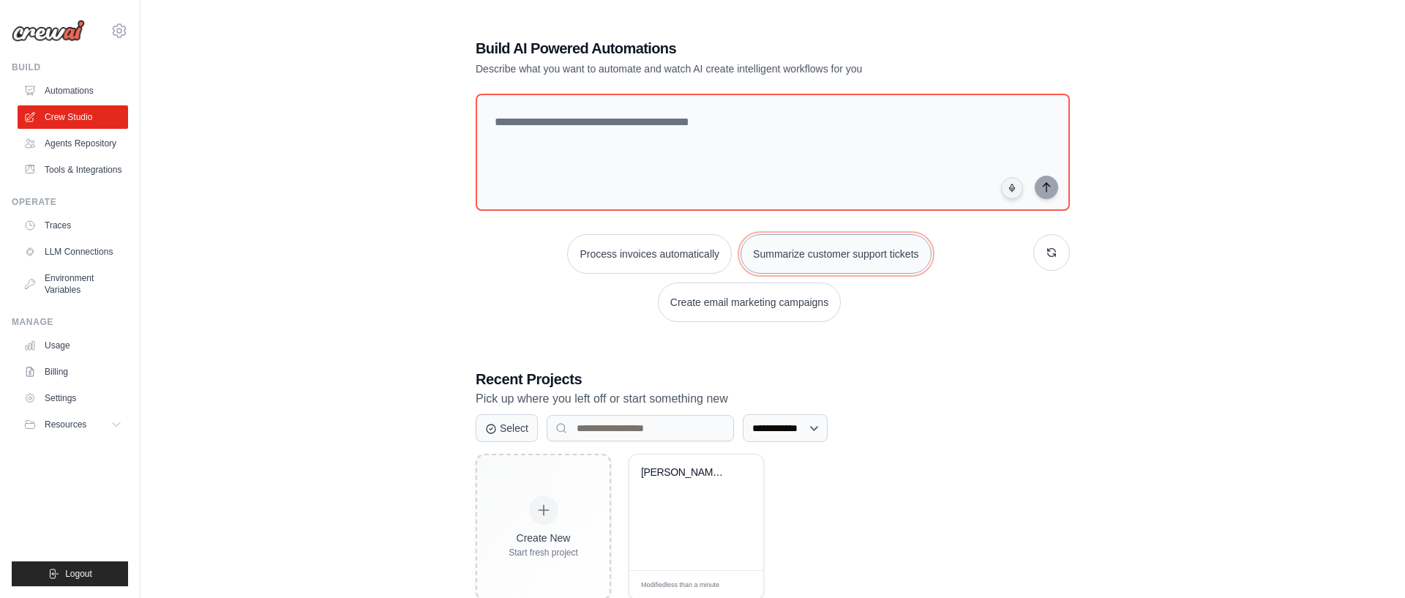
click at [883, 267] on button "Summarize customer support tickets" at bounding box center [836, 254] width 190 height 40
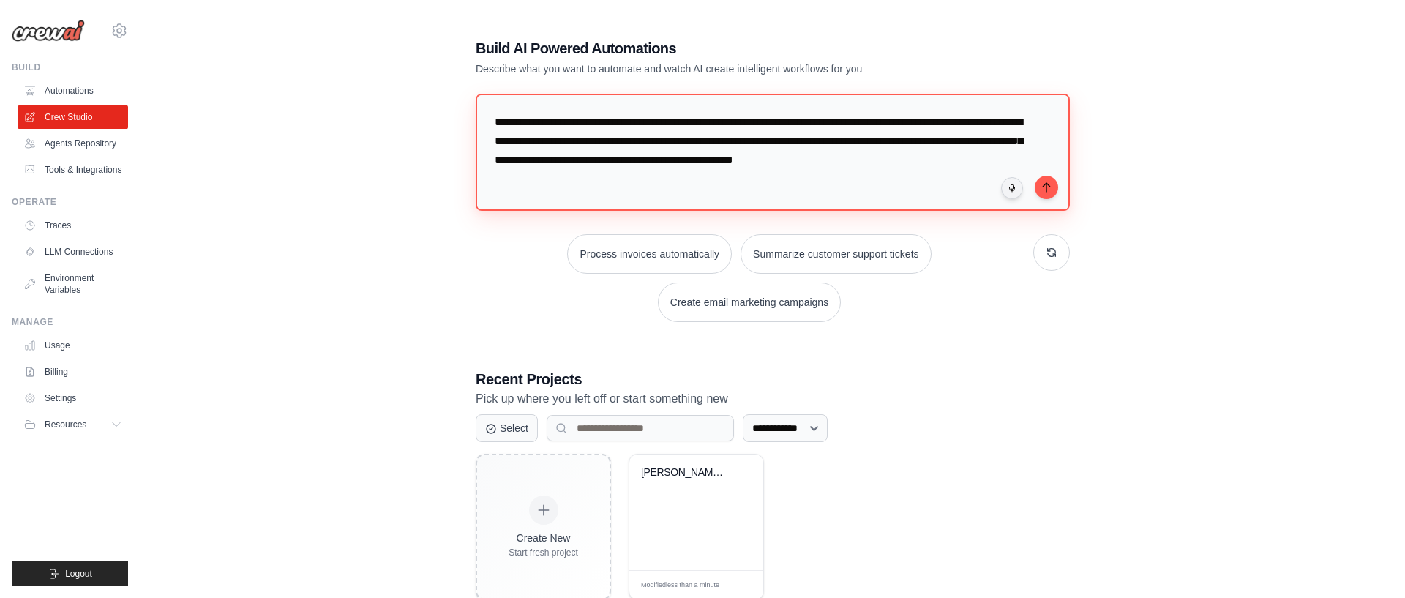
click at [834, 162] on textarea "**********" at bounding box center [773, 152] width 594 height 117
type textarea "**********"
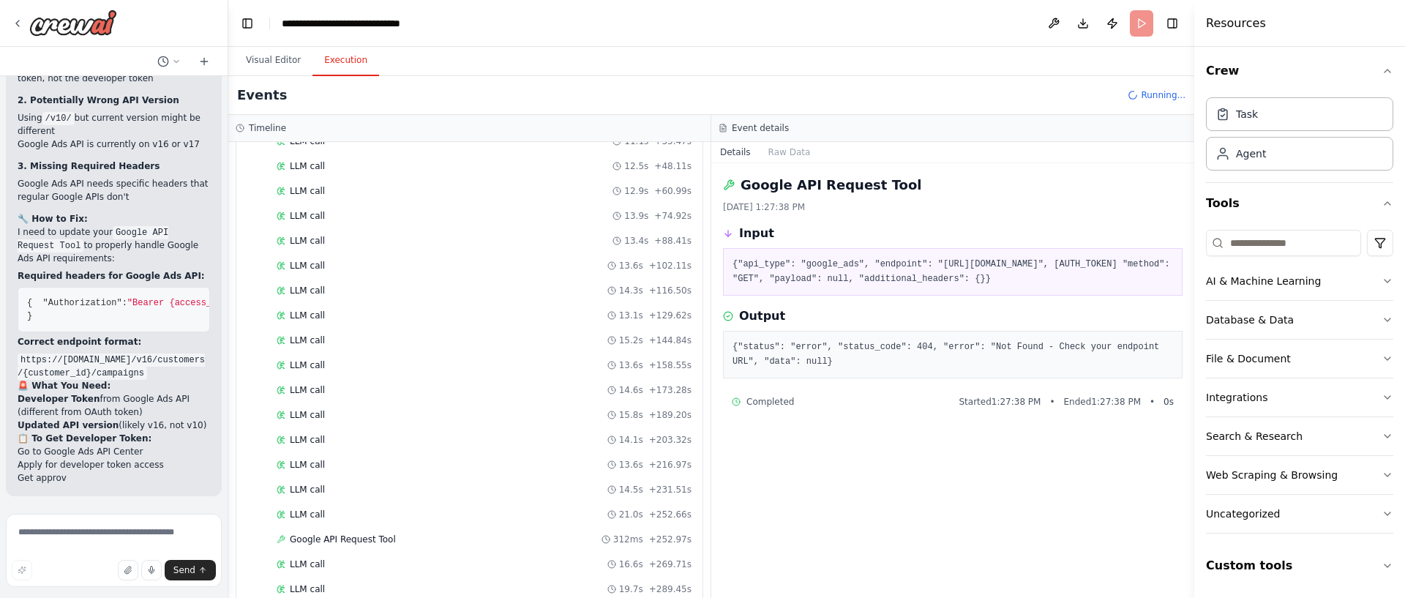
click at [116, 511] on form "Send" at bounding box center [114, 553] width 228 height 90
click at [121, 523] on textarea at bounding box center [114, 550] width 216 height 73
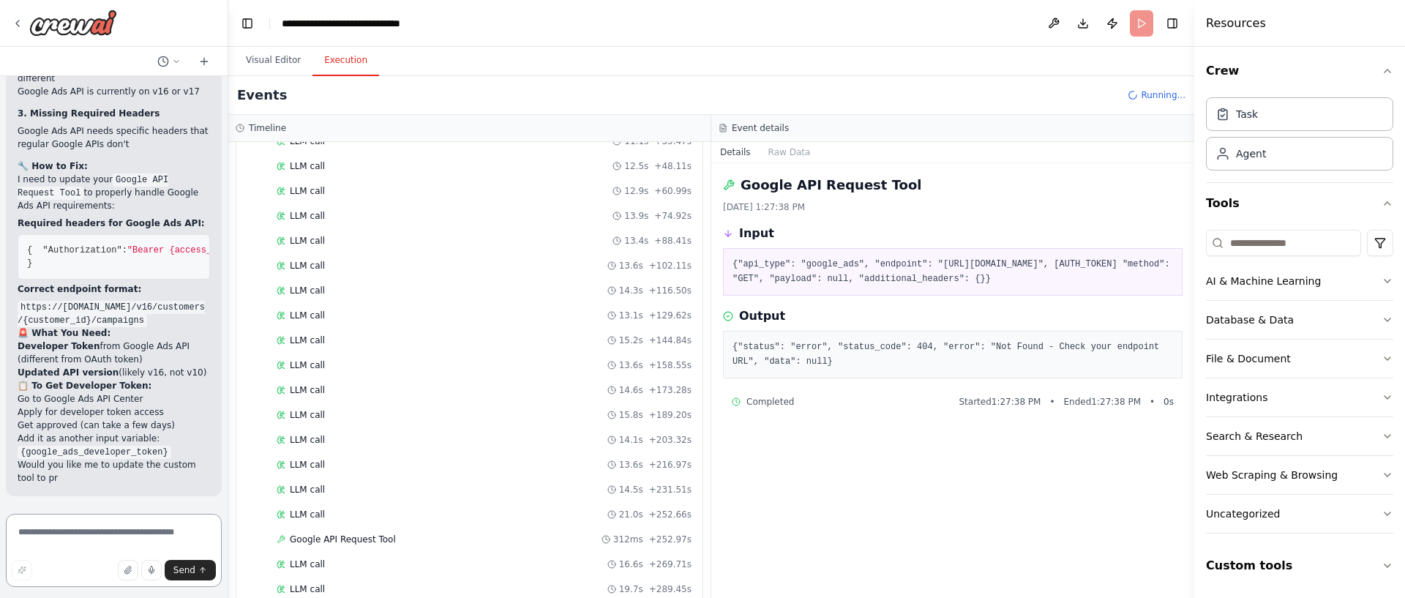
click at [124, 528] on textarea at bounding box center [114, 550] width 216 height 73
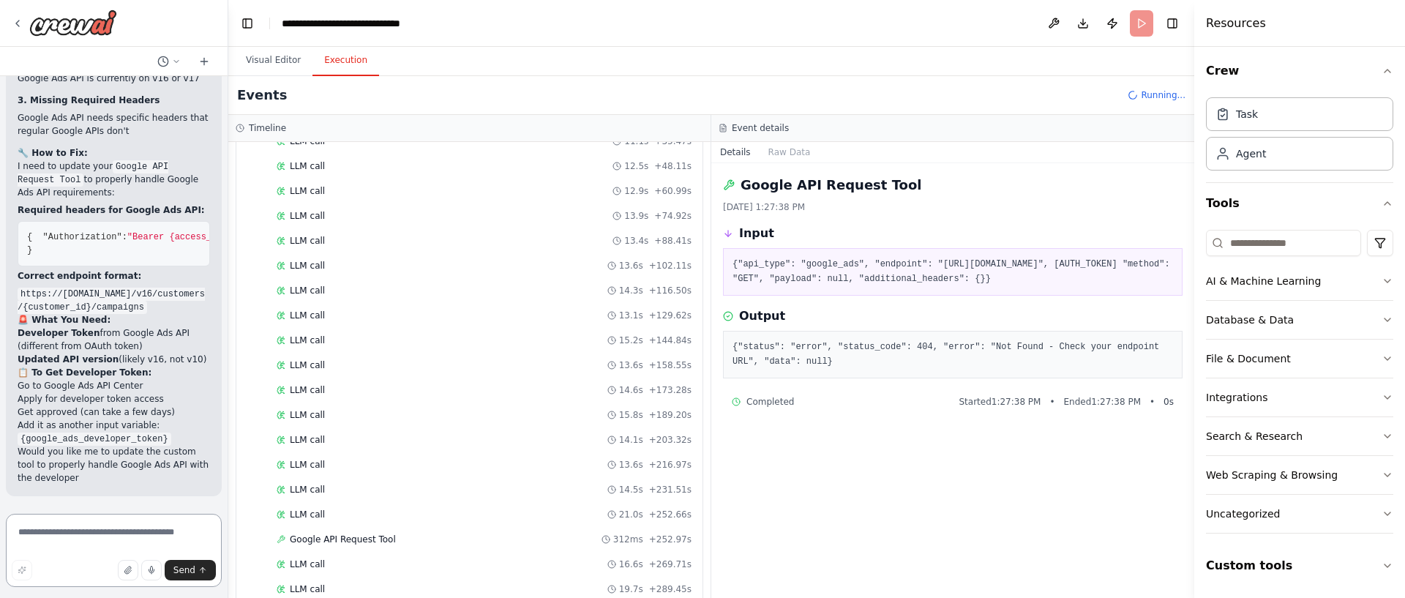
scroll to position [14067, 0]
paste textarea "**********"
type textarea "**********"
click at [91, 529] on textarea at bounding box center [114, 550] width 216 height 73
type textarea "**********"
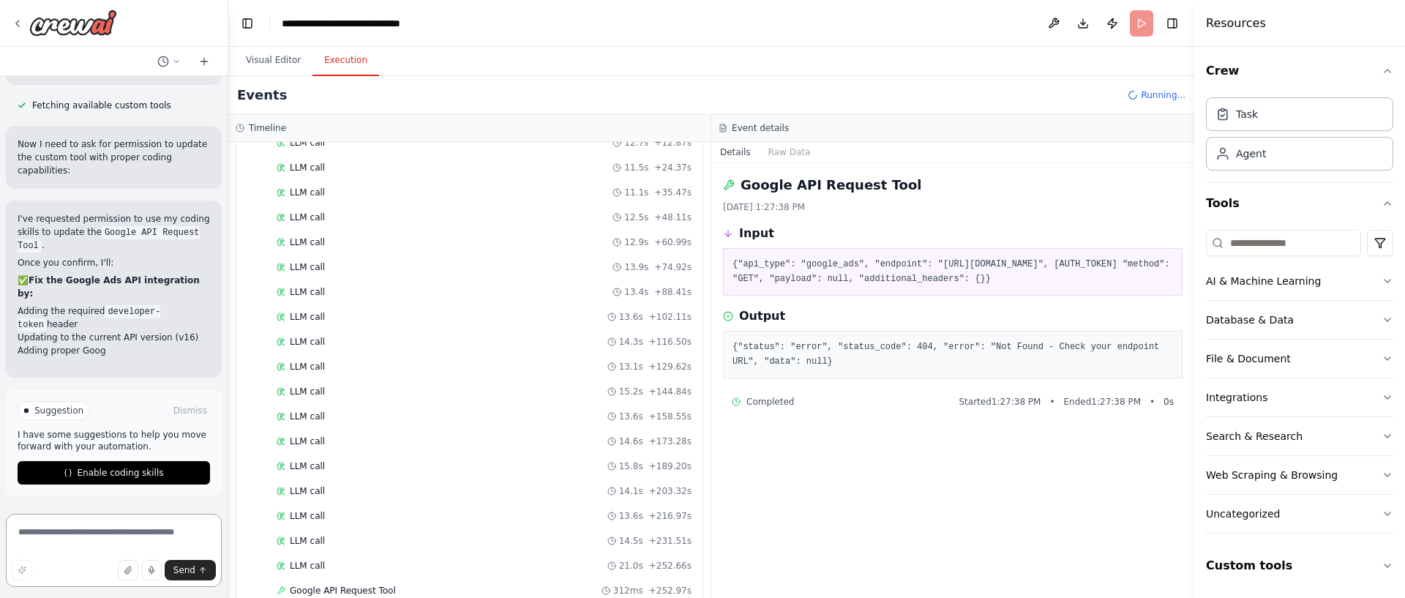
scroll to position [399, 0]
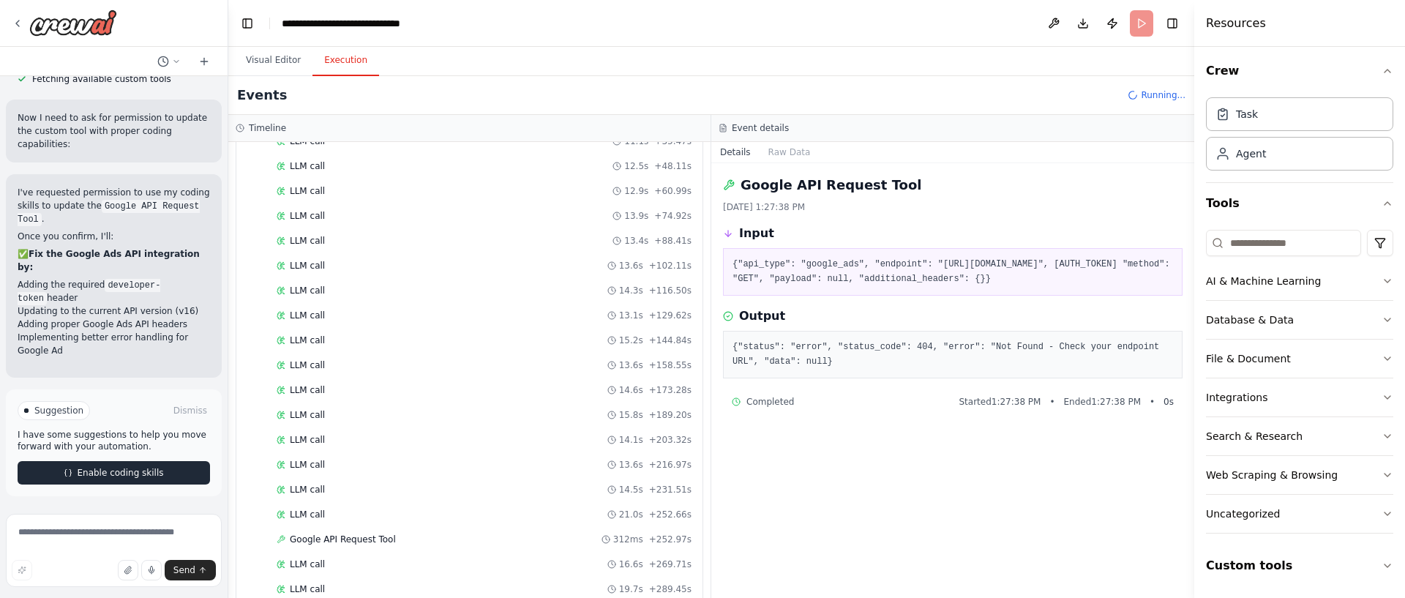
click at [142, 476] on button "Enable coding skills" at bounding box center [114, 472] width 192 height 23
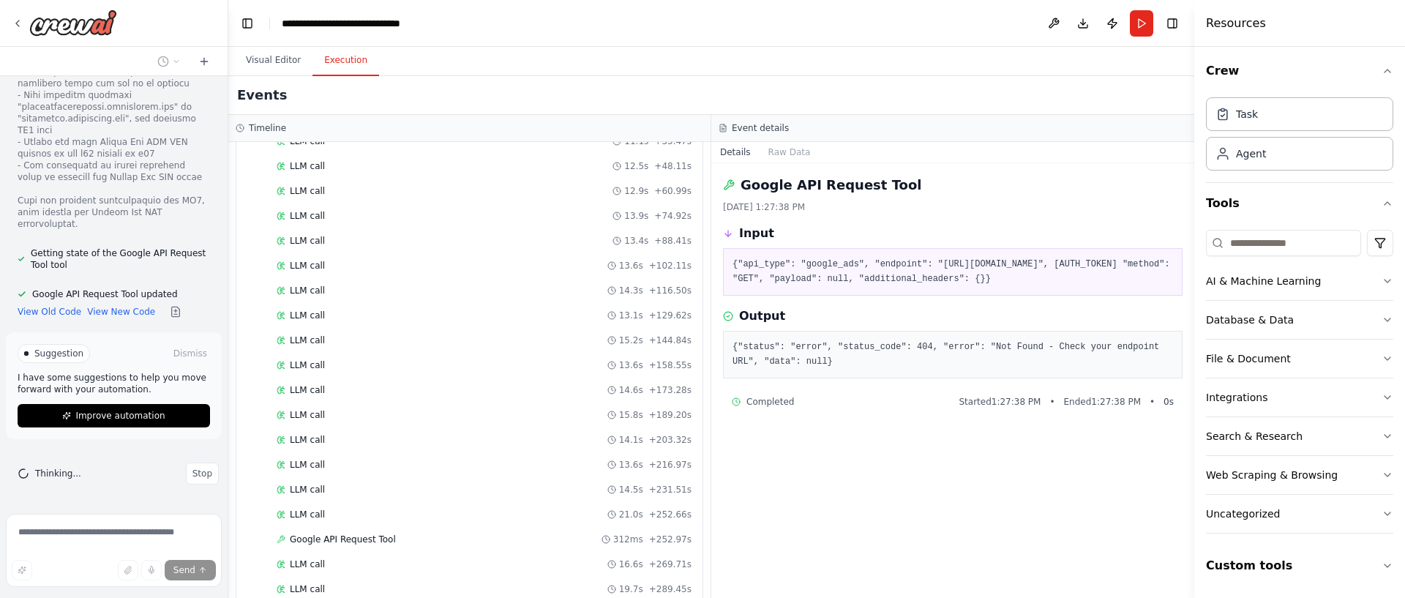
scroll to position [15635, 0]
click at [77, 411] on button "Improve automation" at bounding box center [114, 415] width 192 height 23
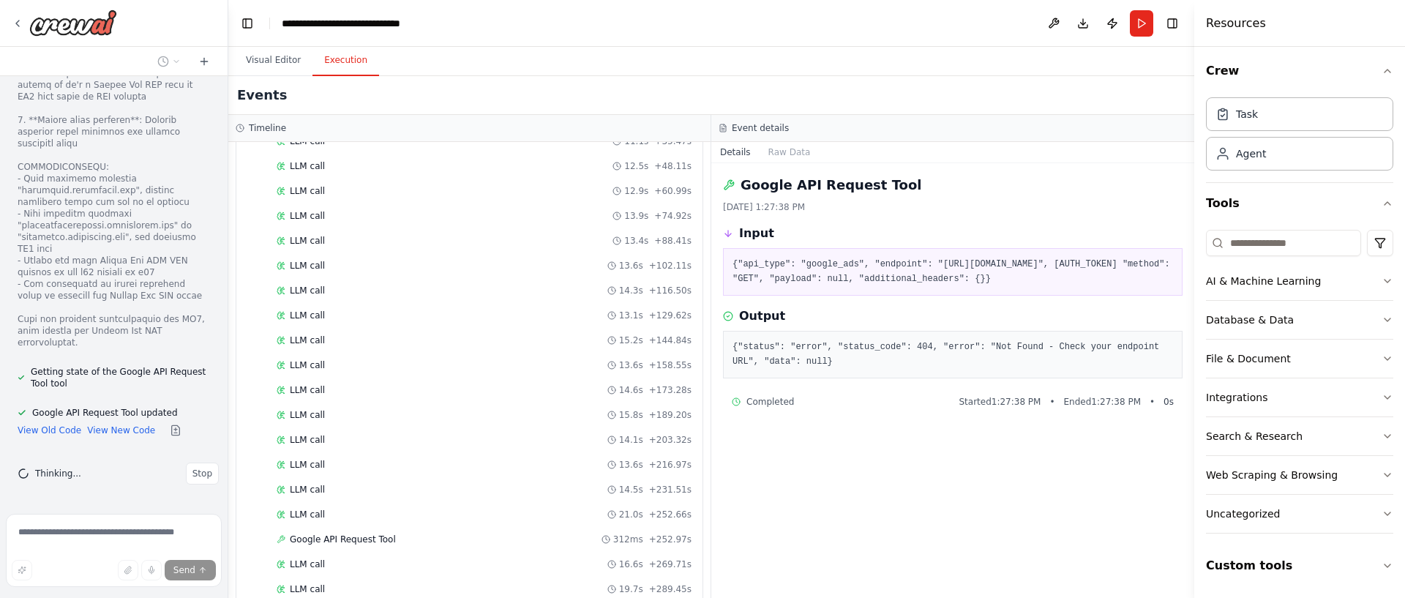
scroll to position [15516, 0]
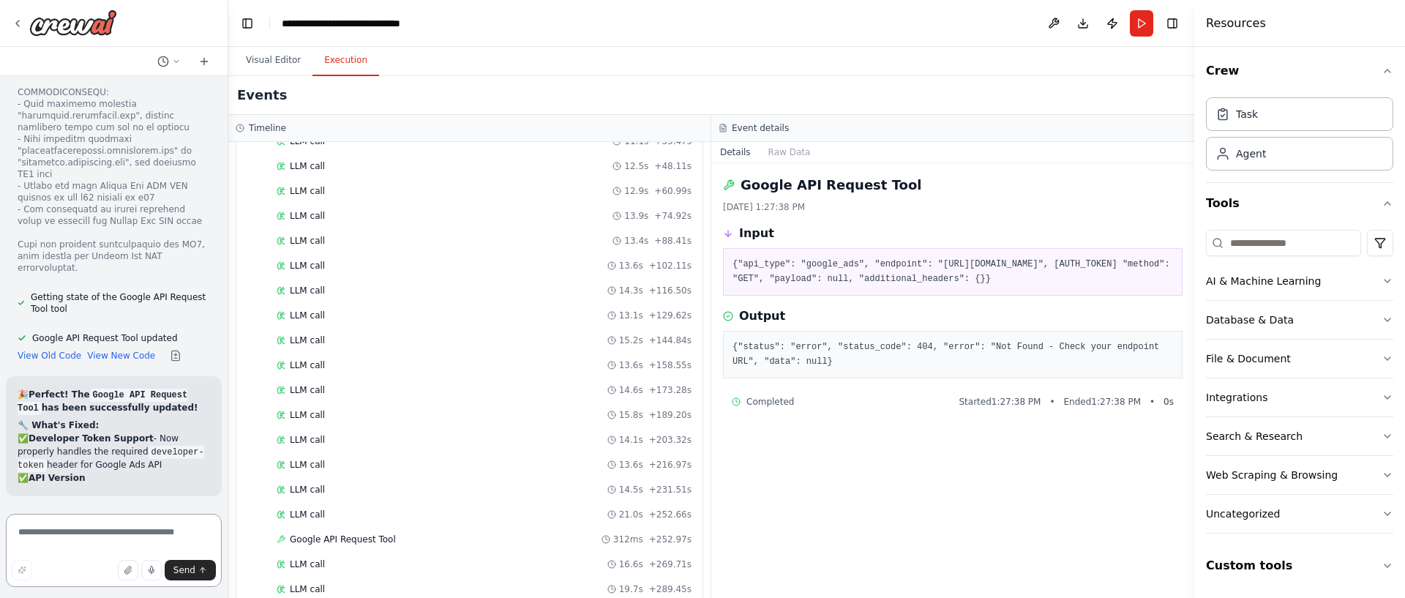
click at [141, 542] on textarea at bounding box center [114, 550] width 216 height 73
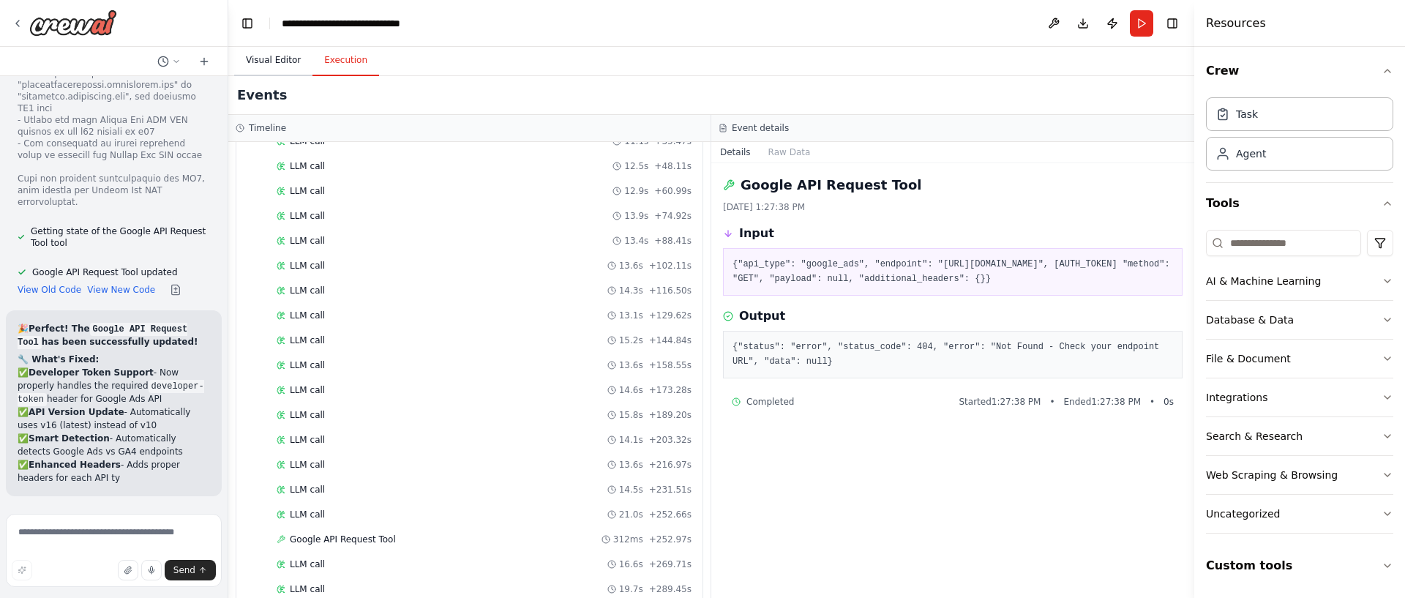
click at [275, 61] on button "Visual Editor" at bounding box center [273, 60] width 78 height 31
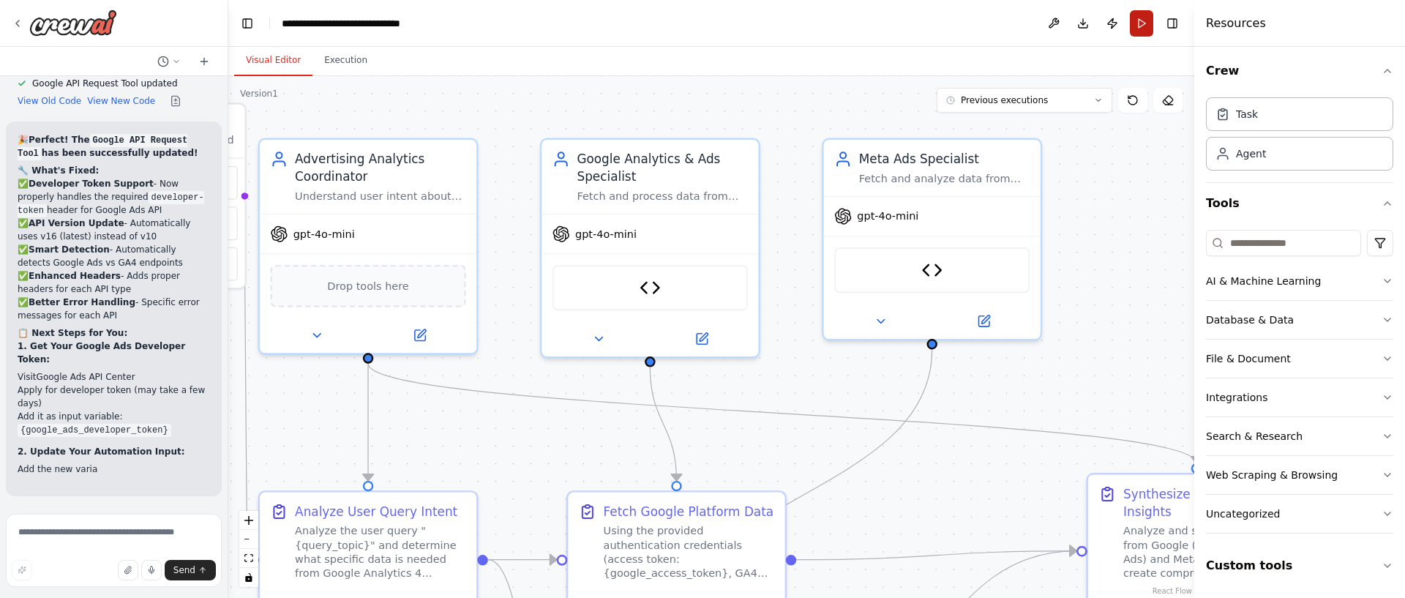
click at [1140, 24] on button "Run" at bounding box center [1141, 23] width 23 height 26
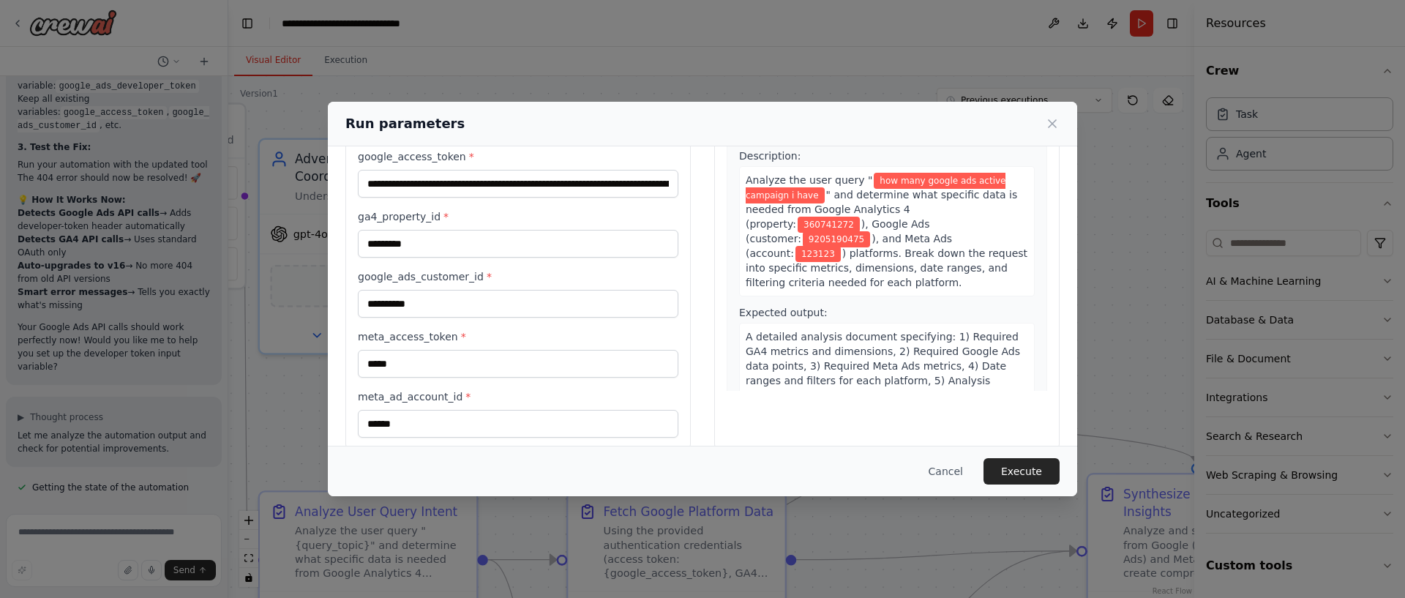
scroll to position [130, 0]
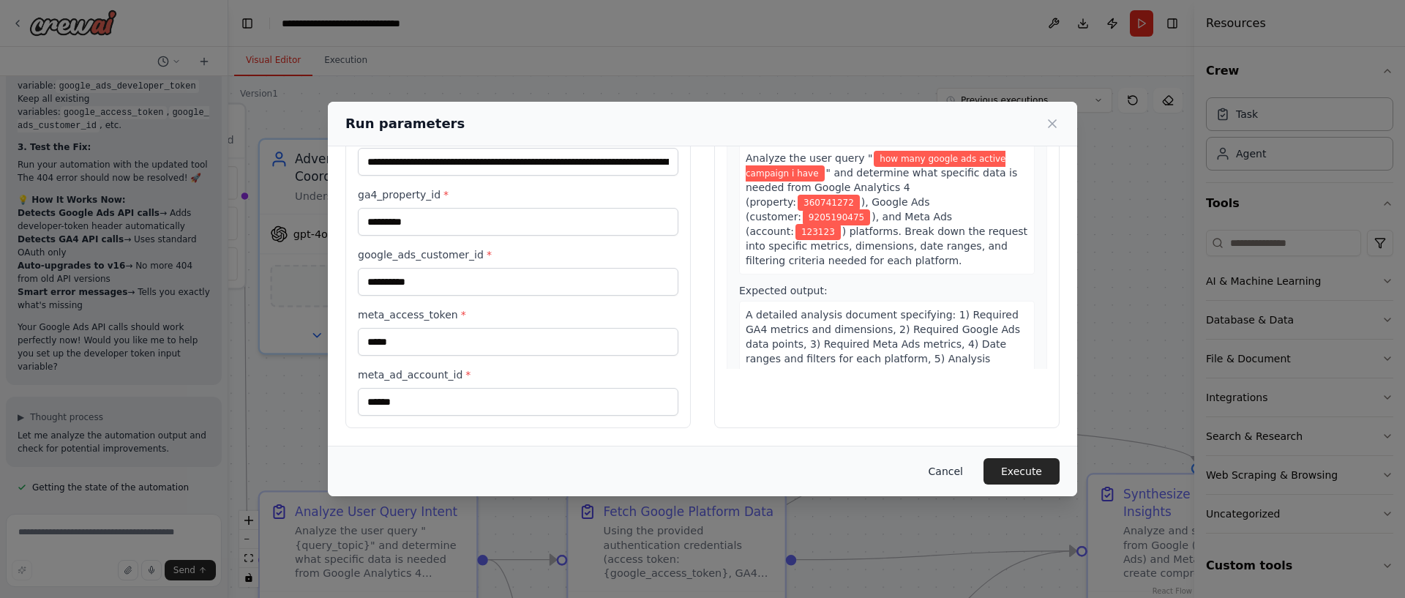
click at [946, 467] on button "Cancel" at bounding box center [946, 471] width 58 height 26
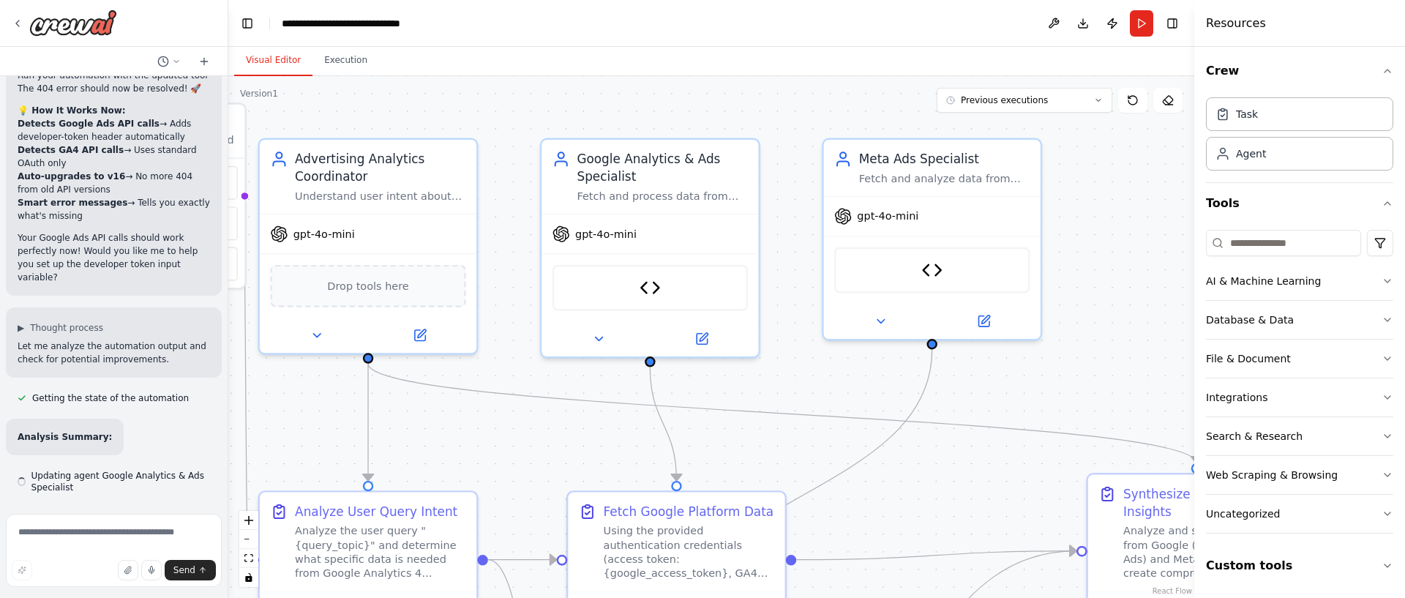
click at [903, 45] on header "**********" at bounding box center [711, 23] width 966 height 47
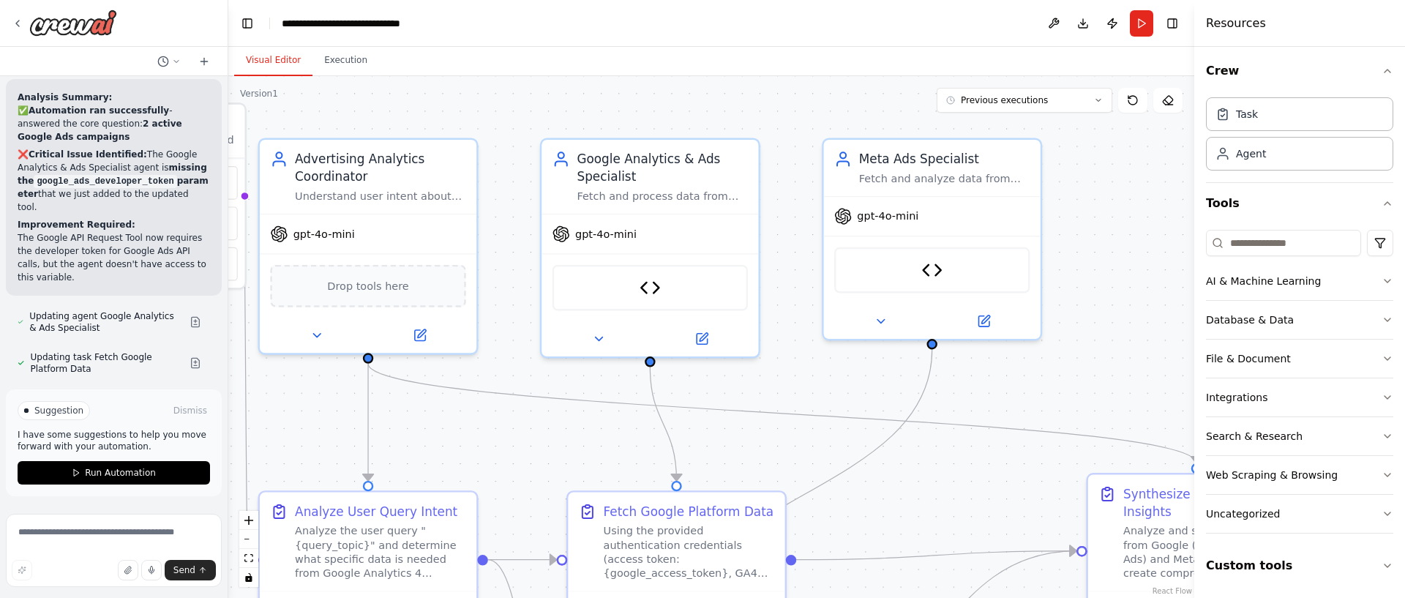
scroll to position [16632, 0]
click at [116, 483] on button "Run Automation" at bounding box center [114, 472] width 192 height 23
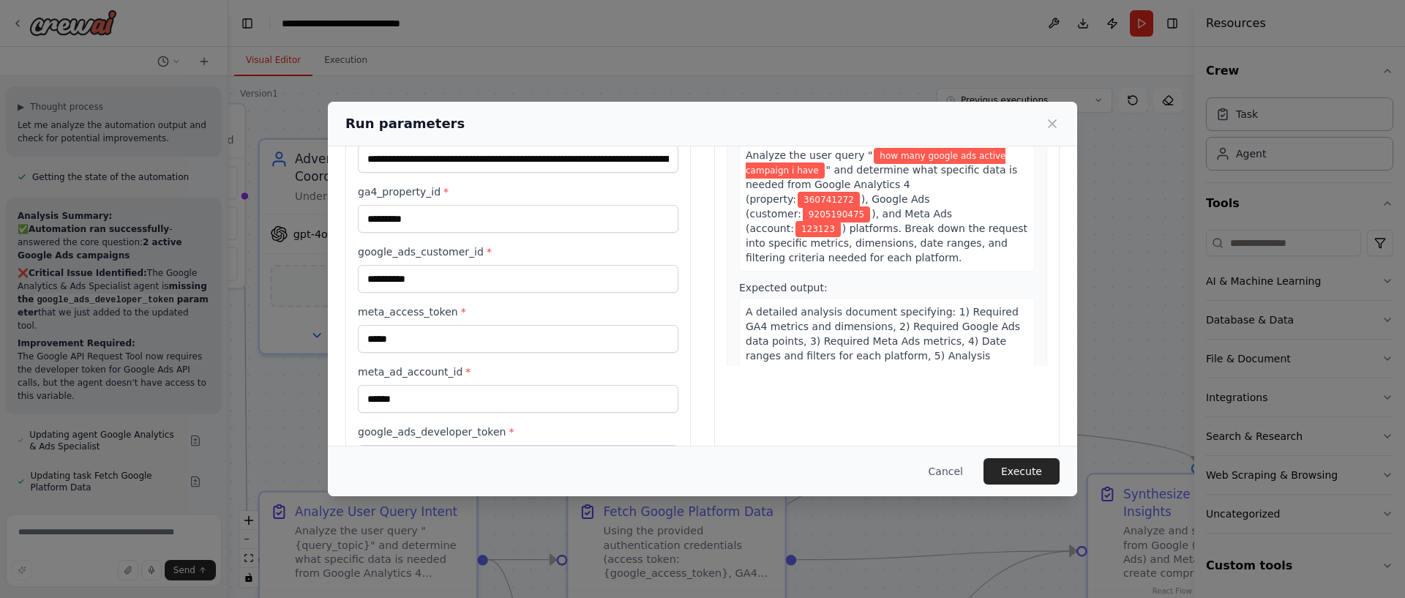
scroll to position [190, 0]
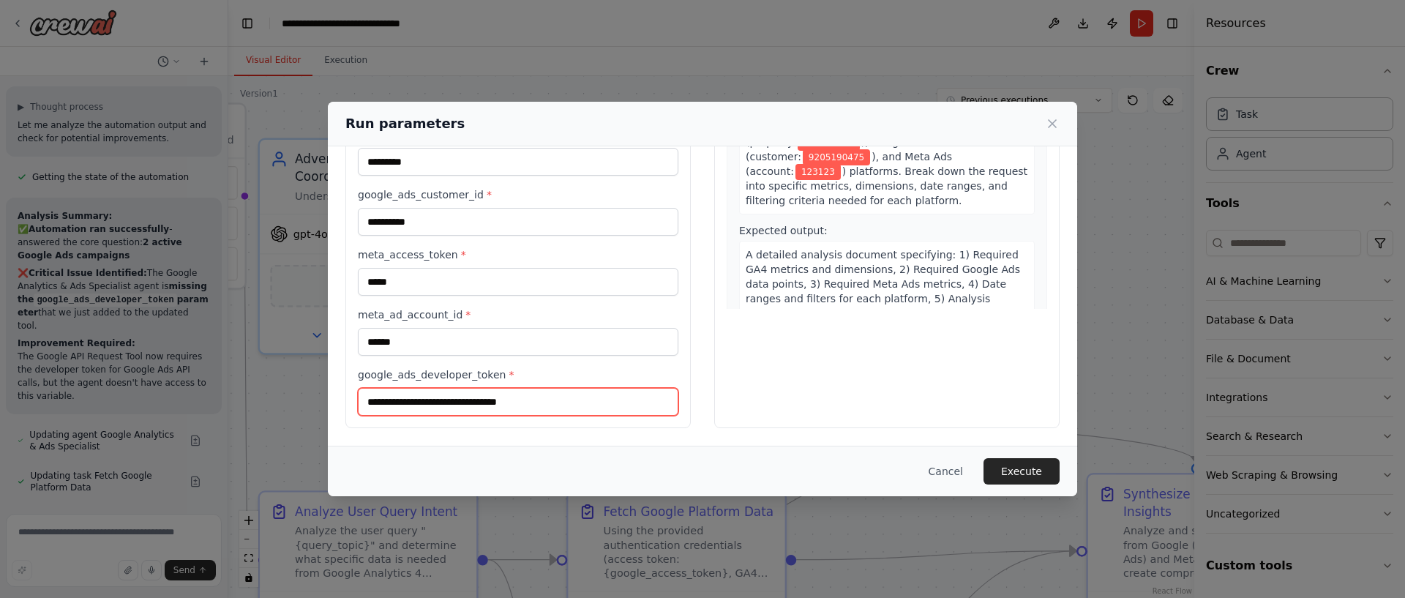
click at [500, 402] on input "google_ads_developer_token *" at bounding box center [518, 402] width 321 height 28
paste input "**********"
type input "**********"
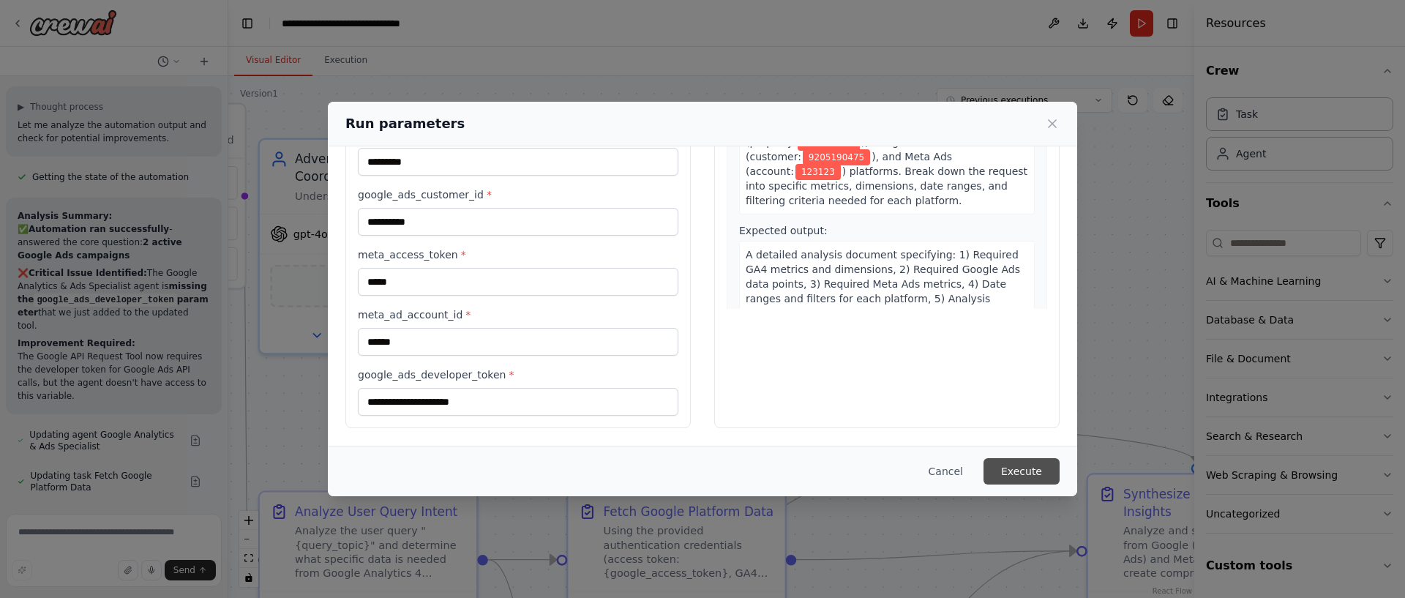
click at [1024, 472] on button "Execute" at bounding box center [1022, 471] width 76 height 26
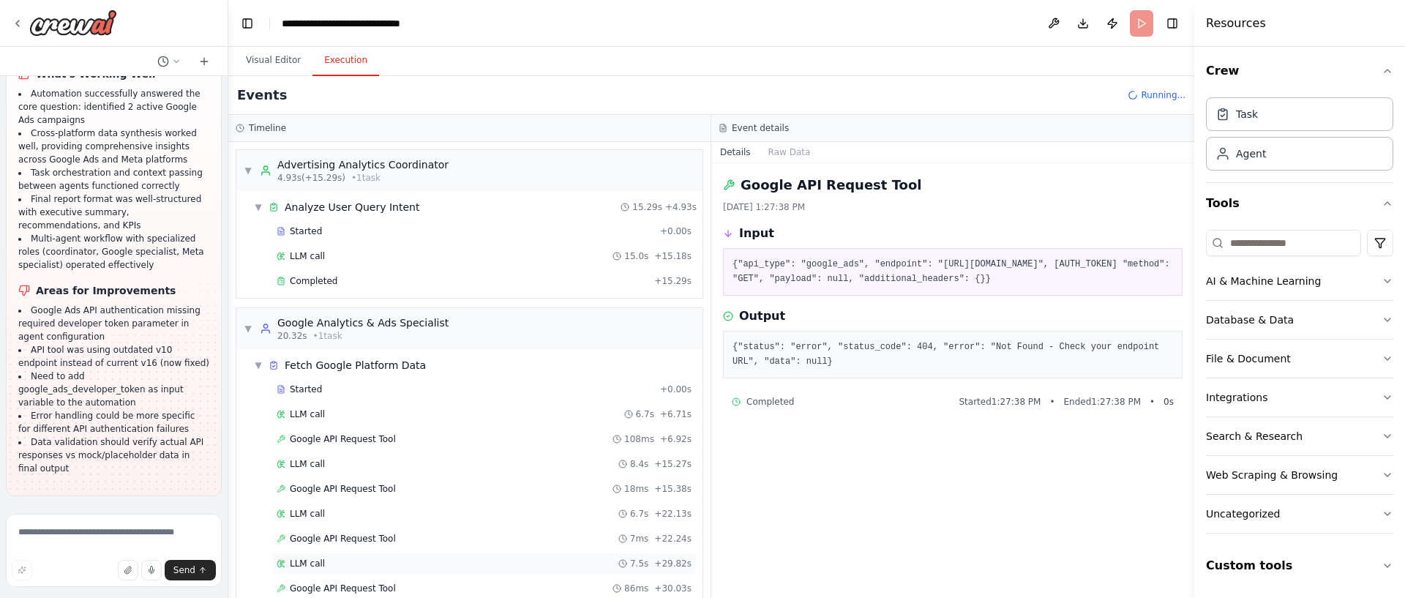
scroll to position [49, 0]
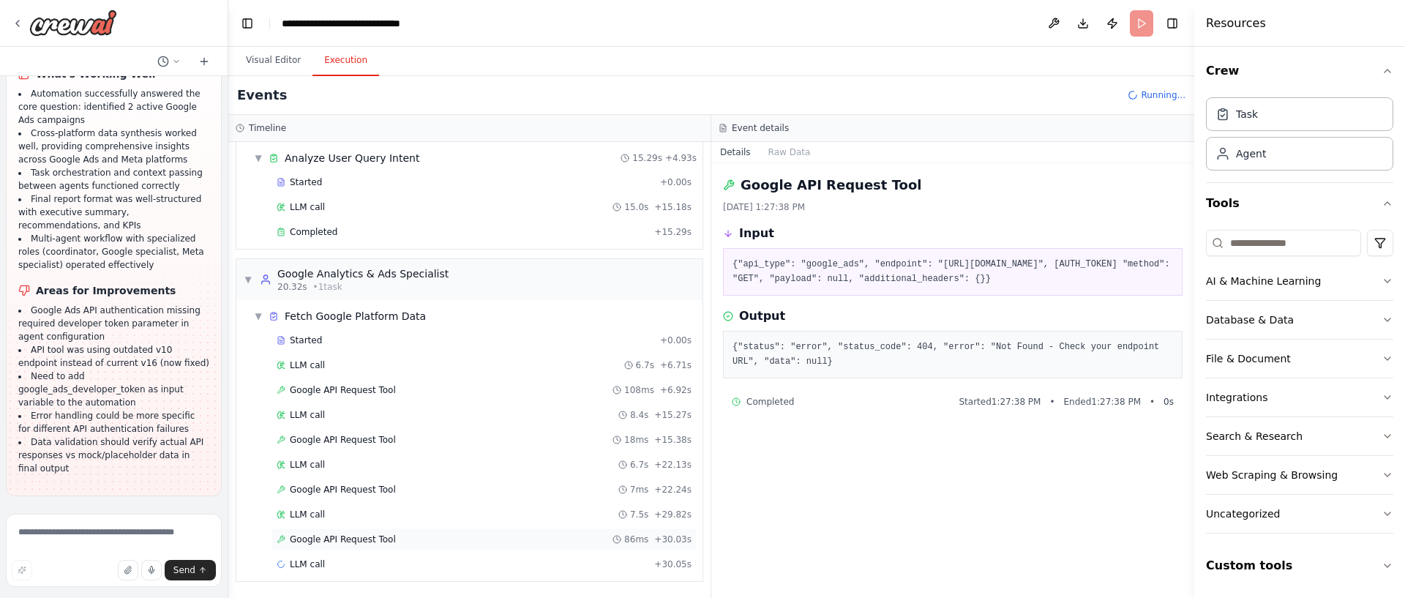
click at [364, 535] on span "Google API Request Tool" at bounding box center [343, 540] width 106 height 12
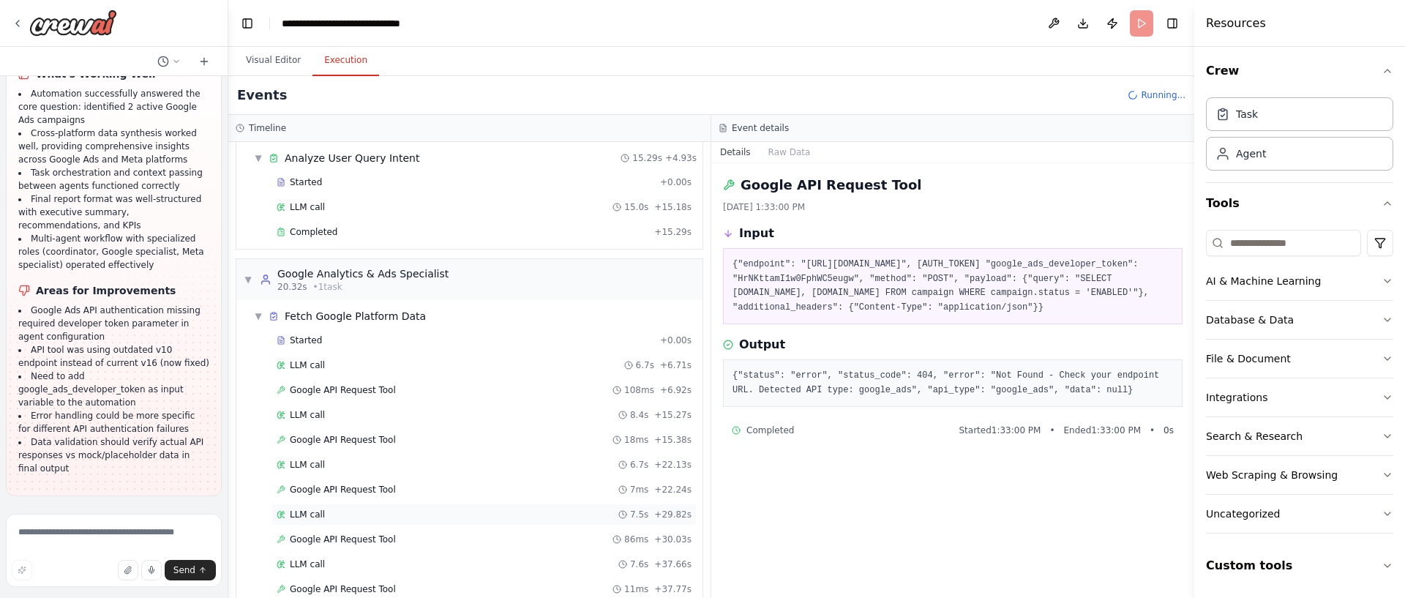
click at [375, 514] on div "LLM call 7.5s + 29.82s" at bounding box center [484, 515] width 415 height 12
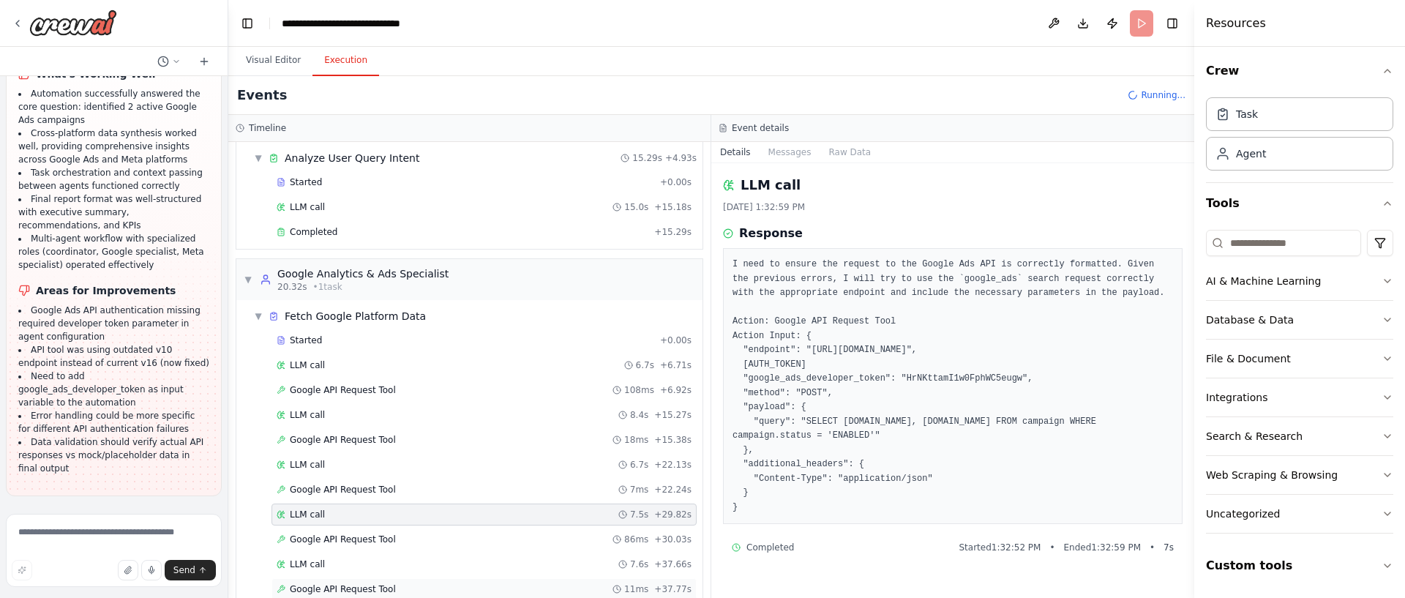
click at [375, 586] on span "Google API Request Tool" at bounding box center [343, 589] width 106 height 12
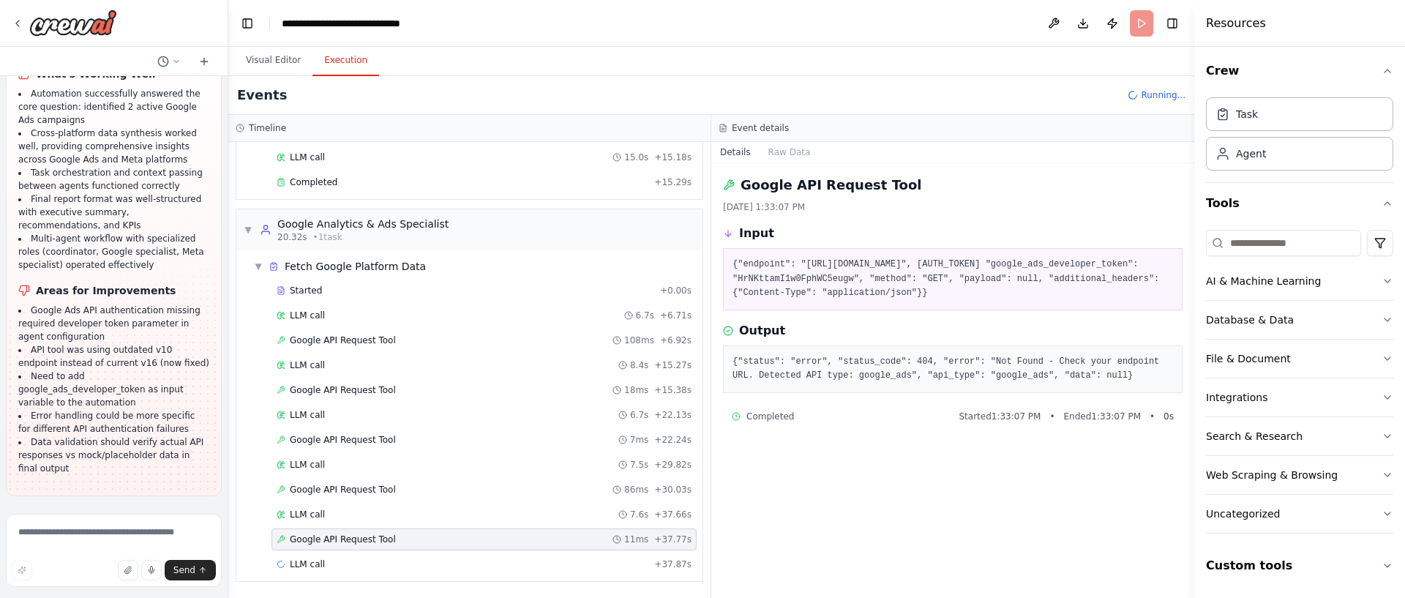
scroll to position [92, 0]
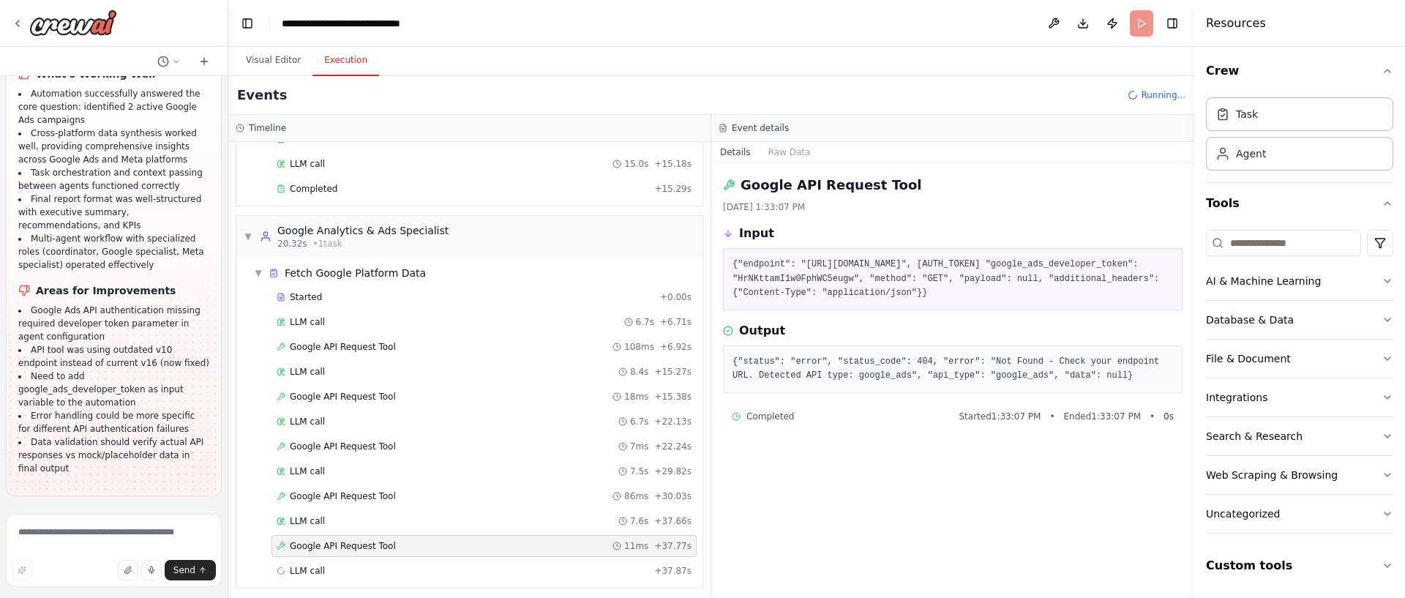
click at [113, 458] on li "Data validation should verify actual API responses vs mock/placeholder data in …" at bounding box center [113, 455] width 191 height 40
click at [140, 504] on div "i want to create simple craw to understand and fetch data from ga4, google ads …" at bounding box center [114, 292] width 228 height 432
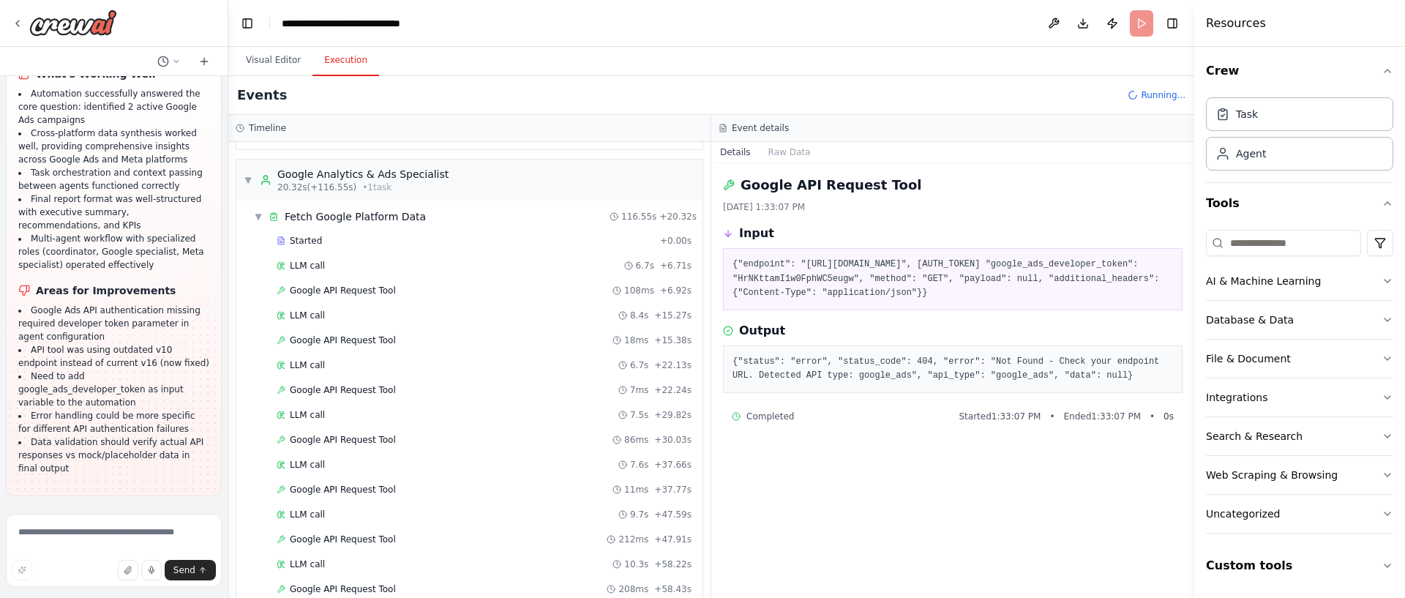
scroll to position [605, 0]
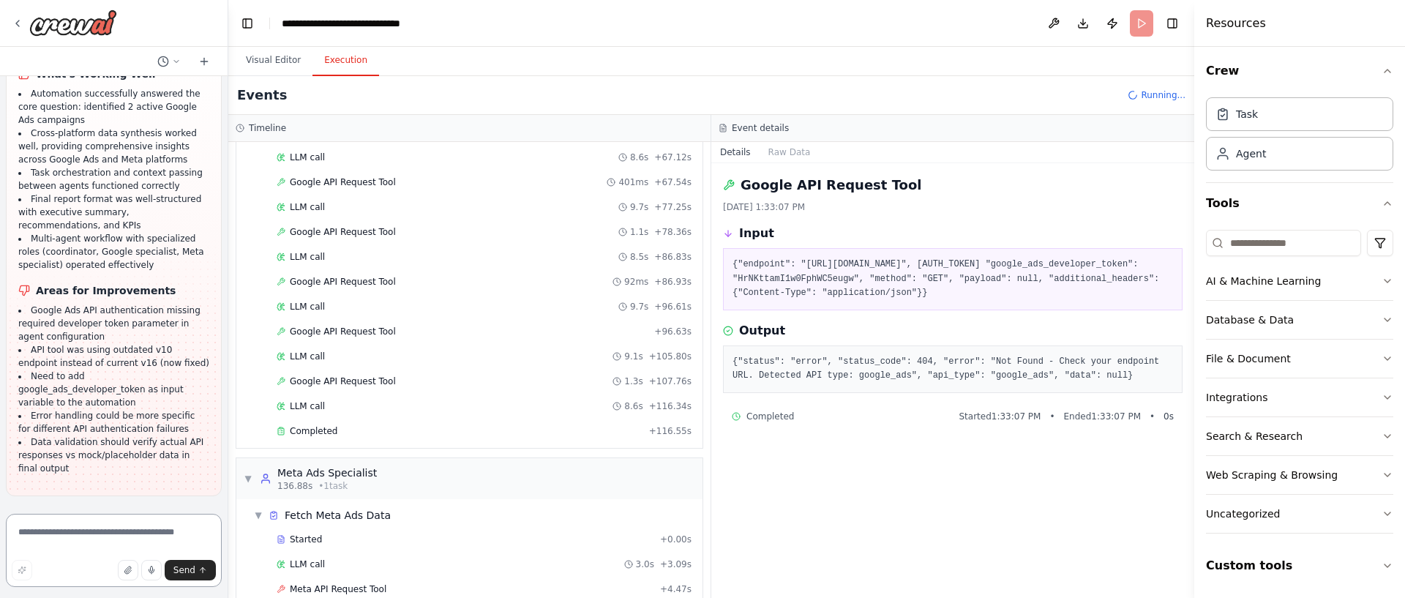
click at [130, 534] on textarea at bounding box center [114, 550] width 216 height 73
type textarea "**********"
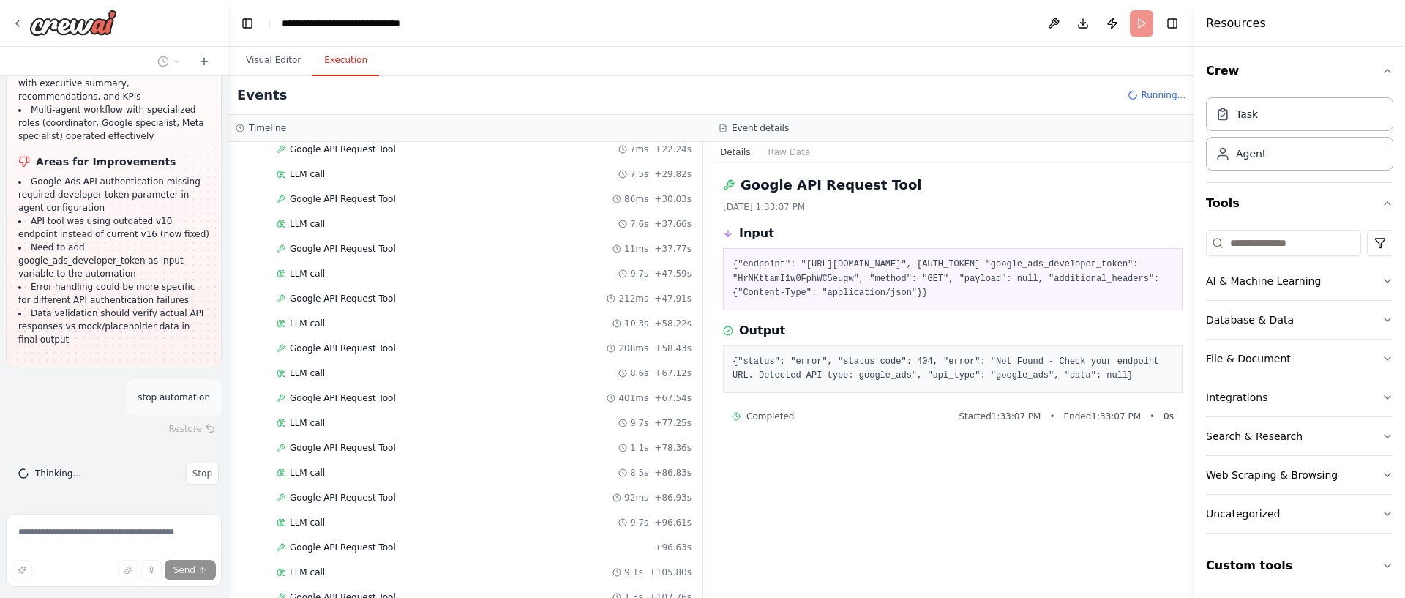
scroll to position [0, 0]
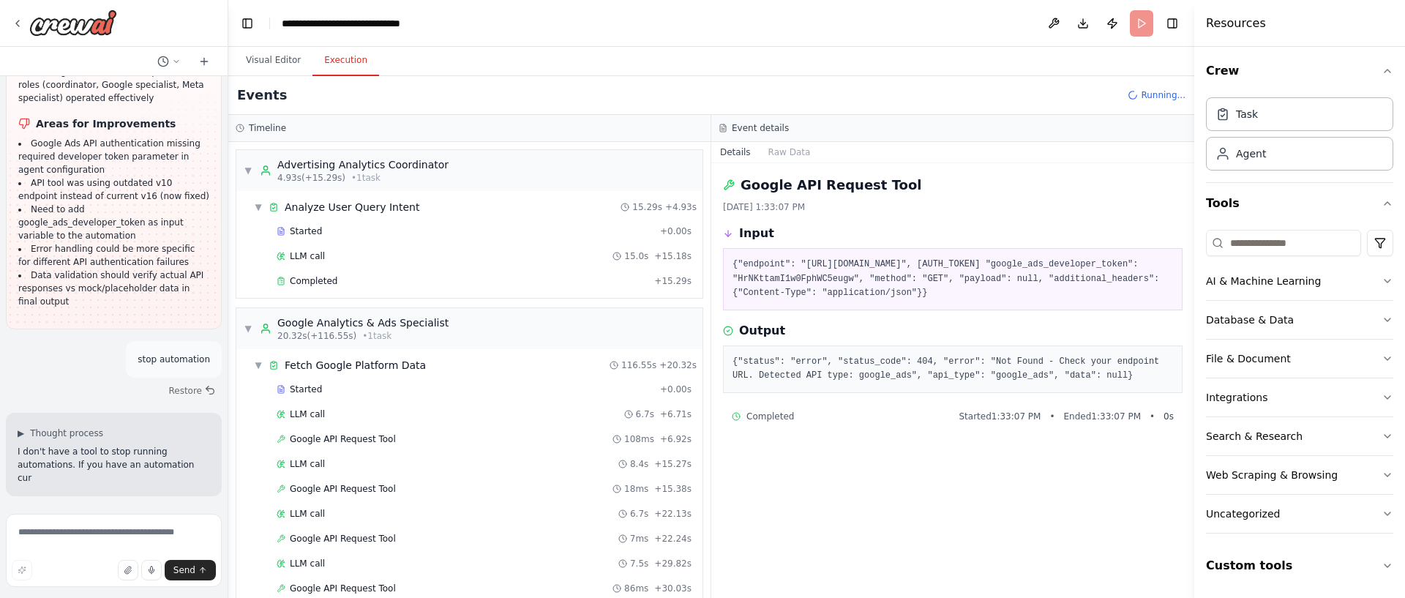
click at [1154, 94] on span "Running..." at bounding box center [1163, 95] width 45 height 12
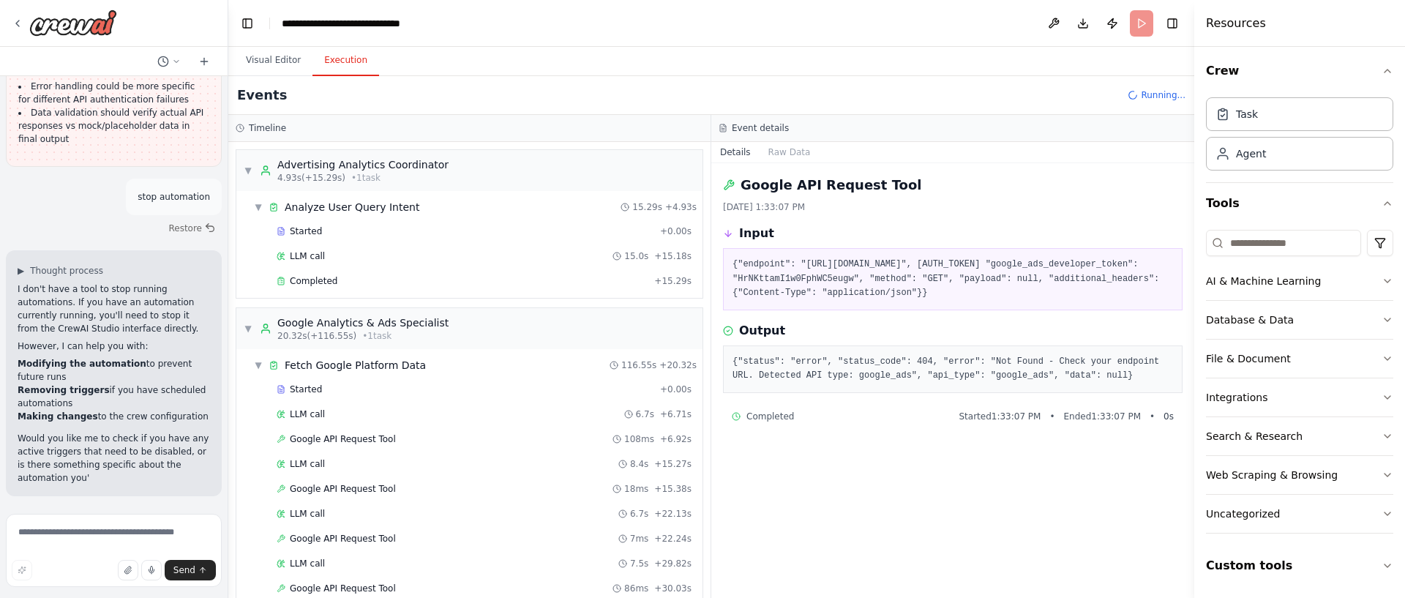
scroll to position [17321, 0]
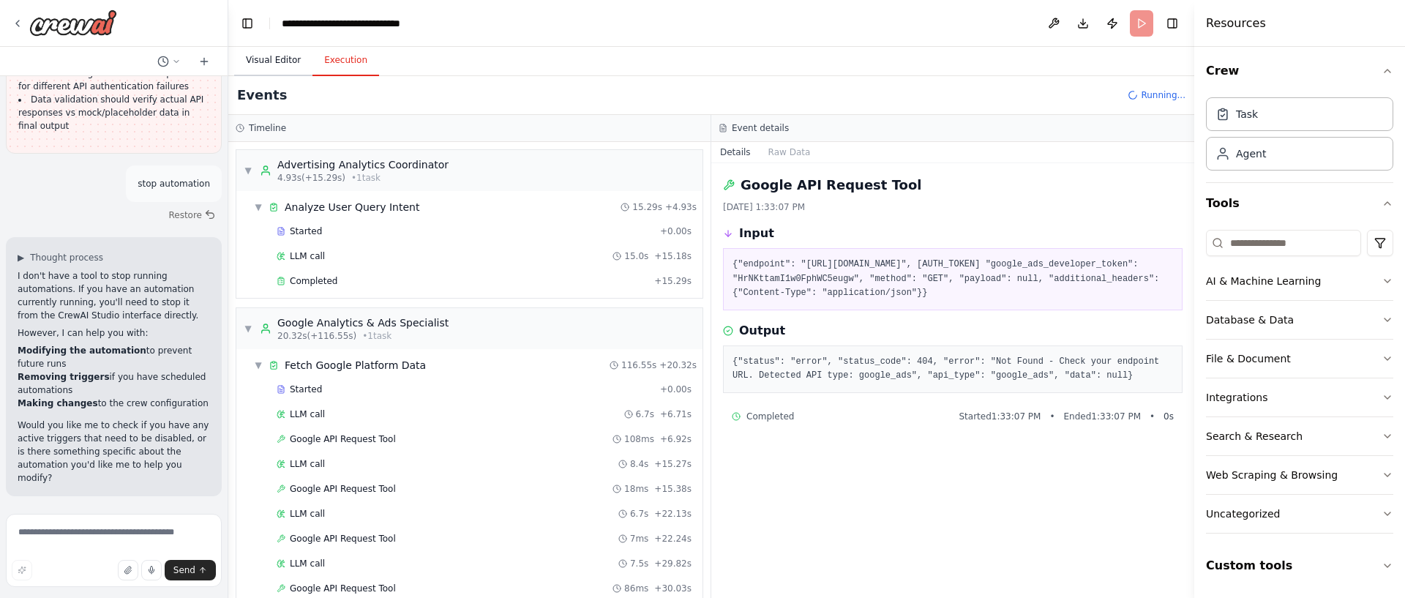
click at [285, 65] on button "Visual Editor" at bounding box center [273, 60] width 78 height 31
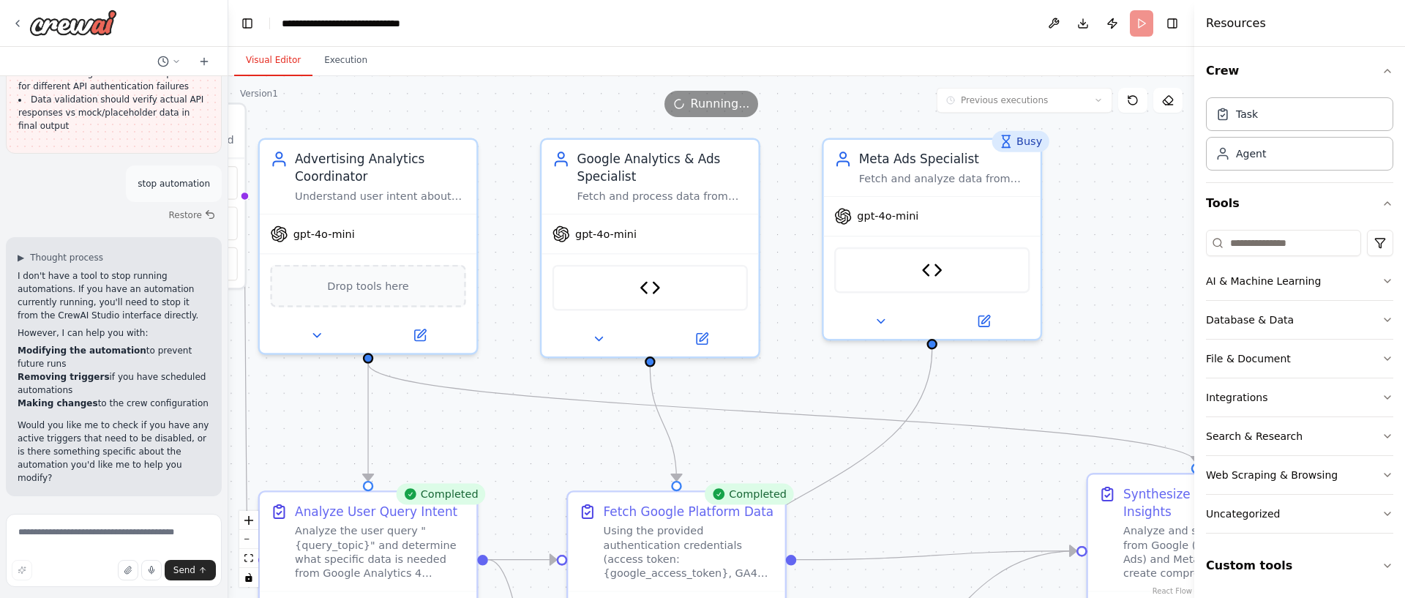
click at [715, 106] on span "Running..." at bounding box center [720, 104] width 59 height 18
click at [343, 67] on button "Execution" at bounding box center [346, 60] width 67 height 31
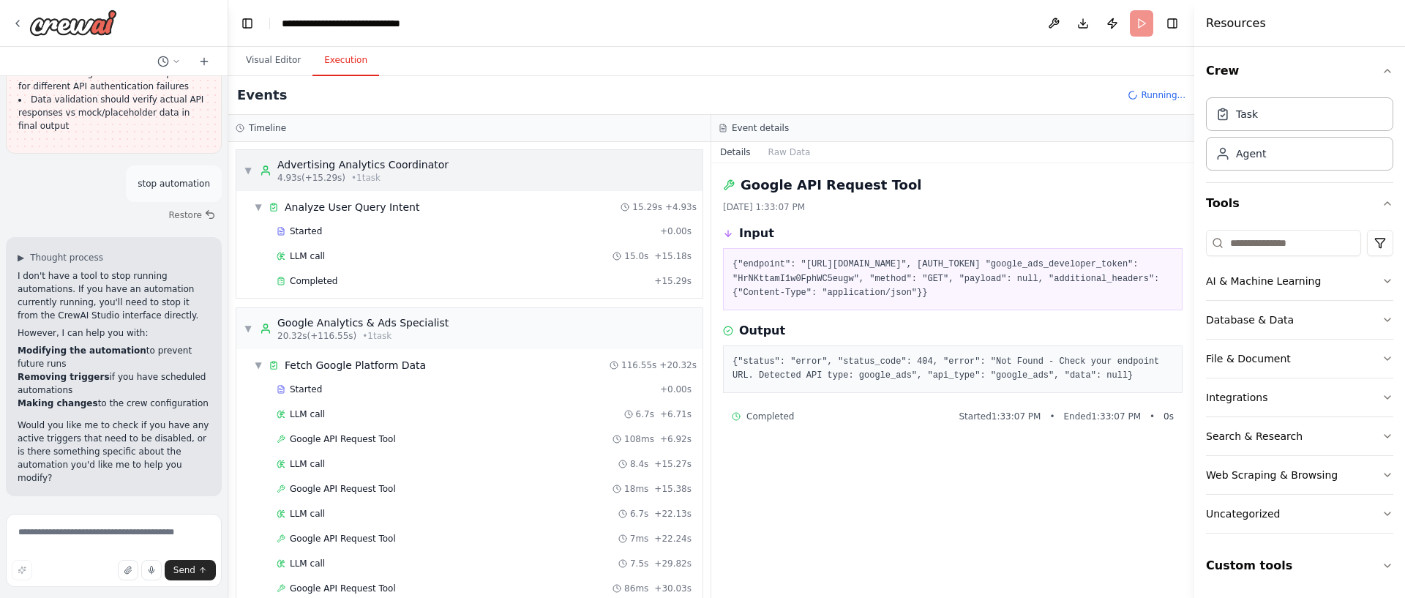
click at [250, 176] on div "▼ Advertising Analytics Coordinator 4.93s (+15.29s) • 1 task" at bounding box center [346, 170] width 205 height 26
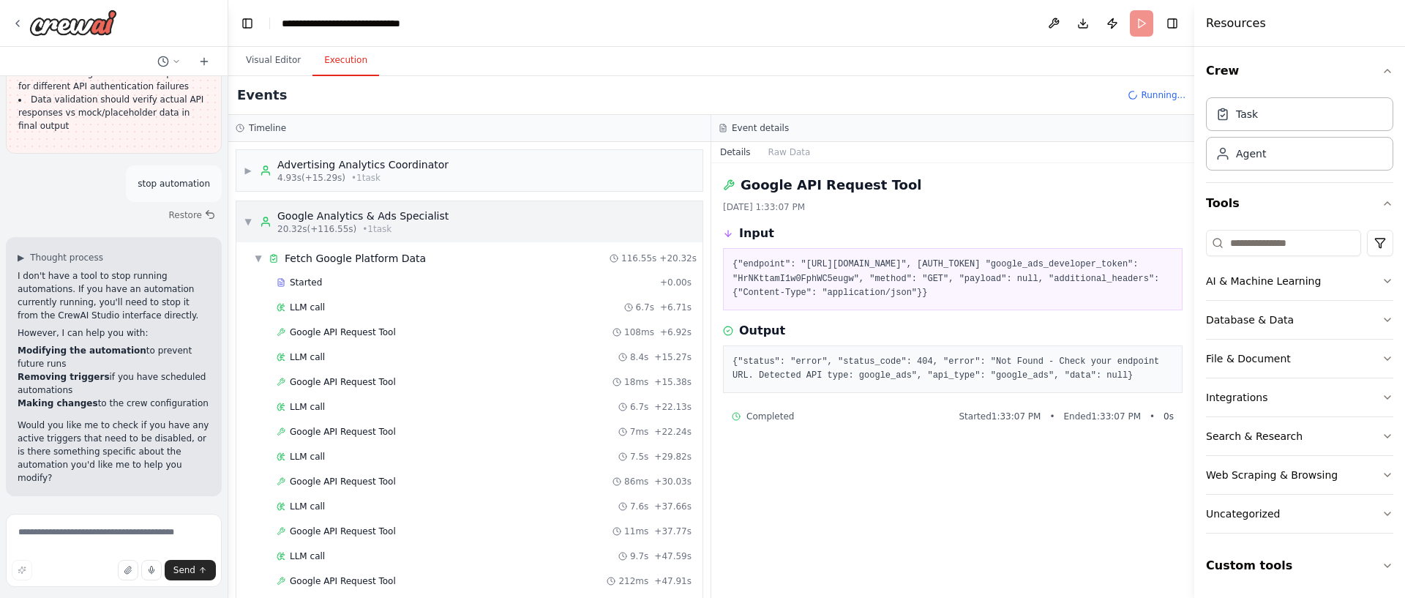
click at [252, 216] on span "▼" at bounding box center [248, 222] width 9 height 12
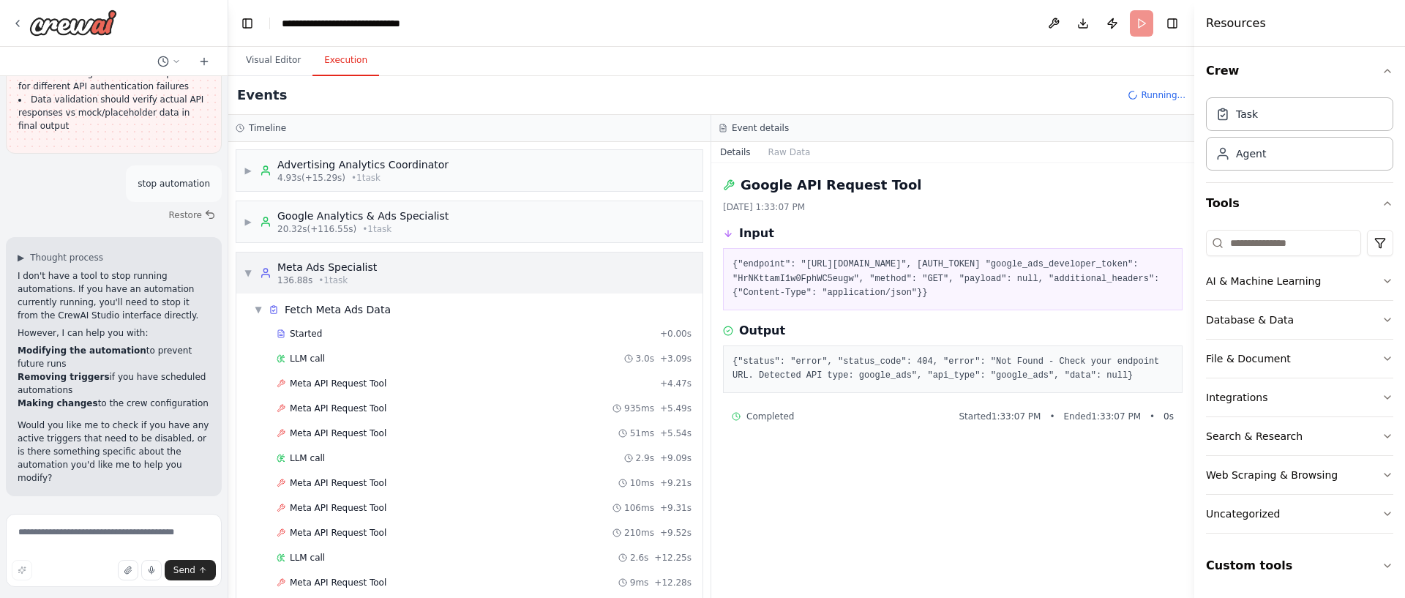
click at [247, 268] on span "▼" at bounding box center [248, 273] width 9 height 12
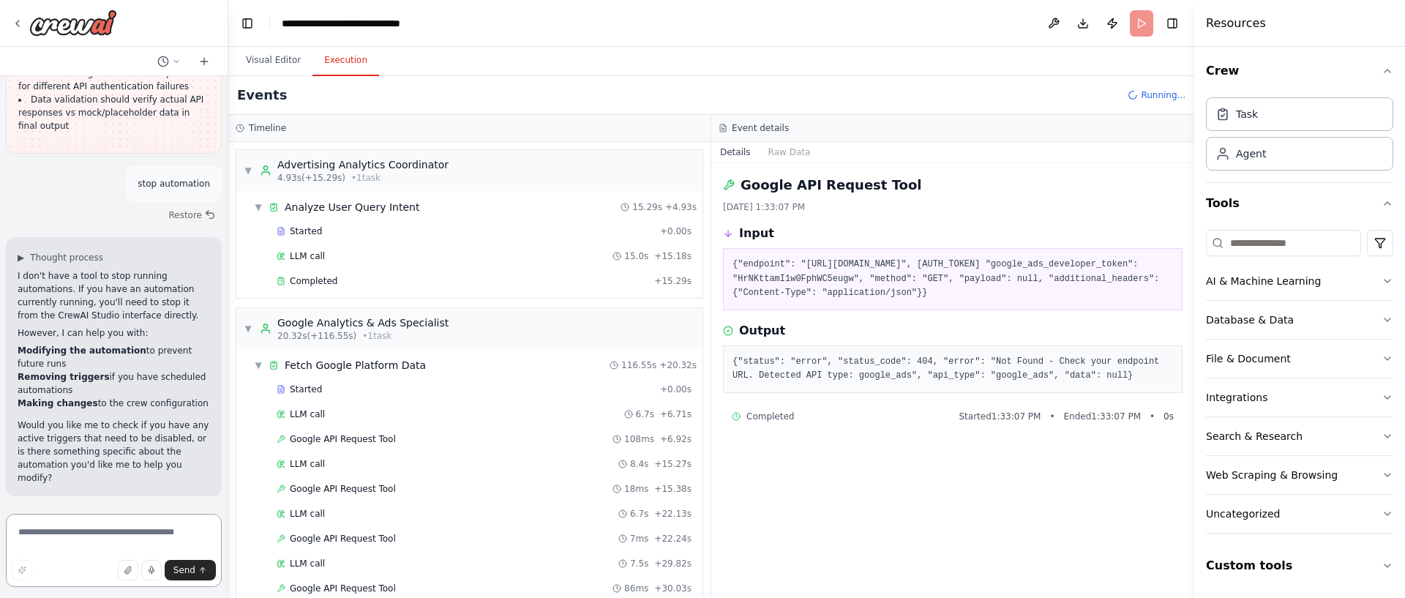
click at [132, 520] on textarea at bounding box center [114, 550] width 216 height 73
type textarea "**********"
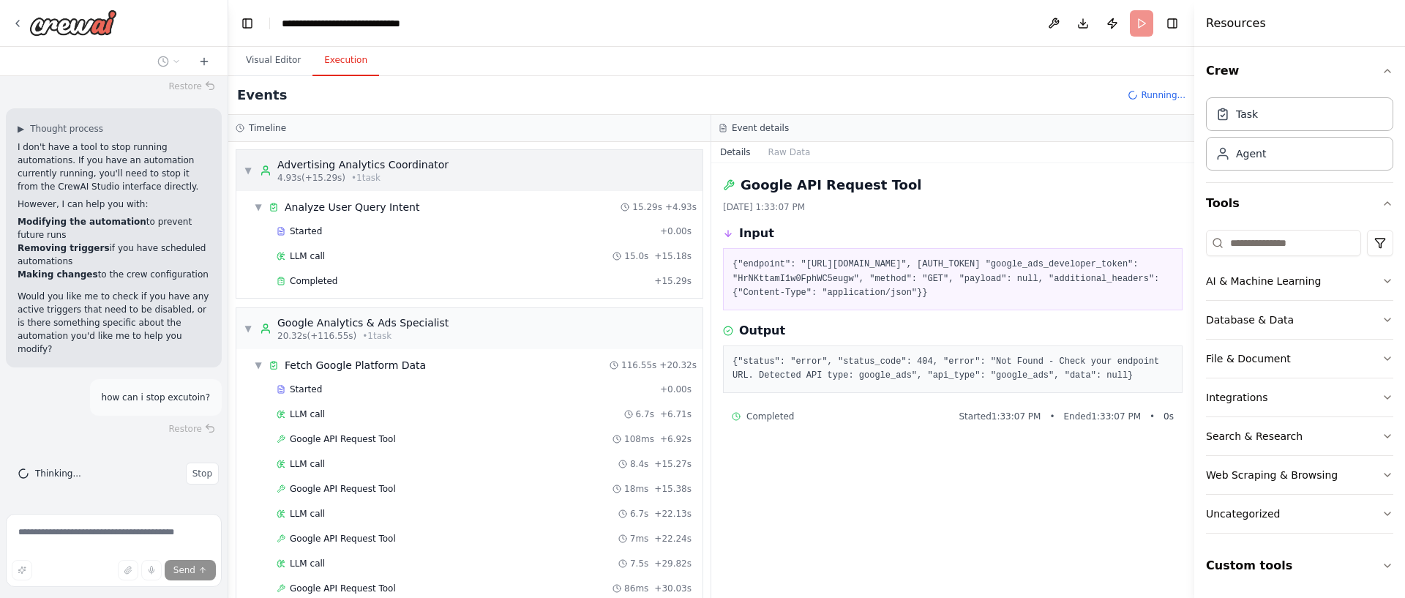
scroll to position [12, 0]
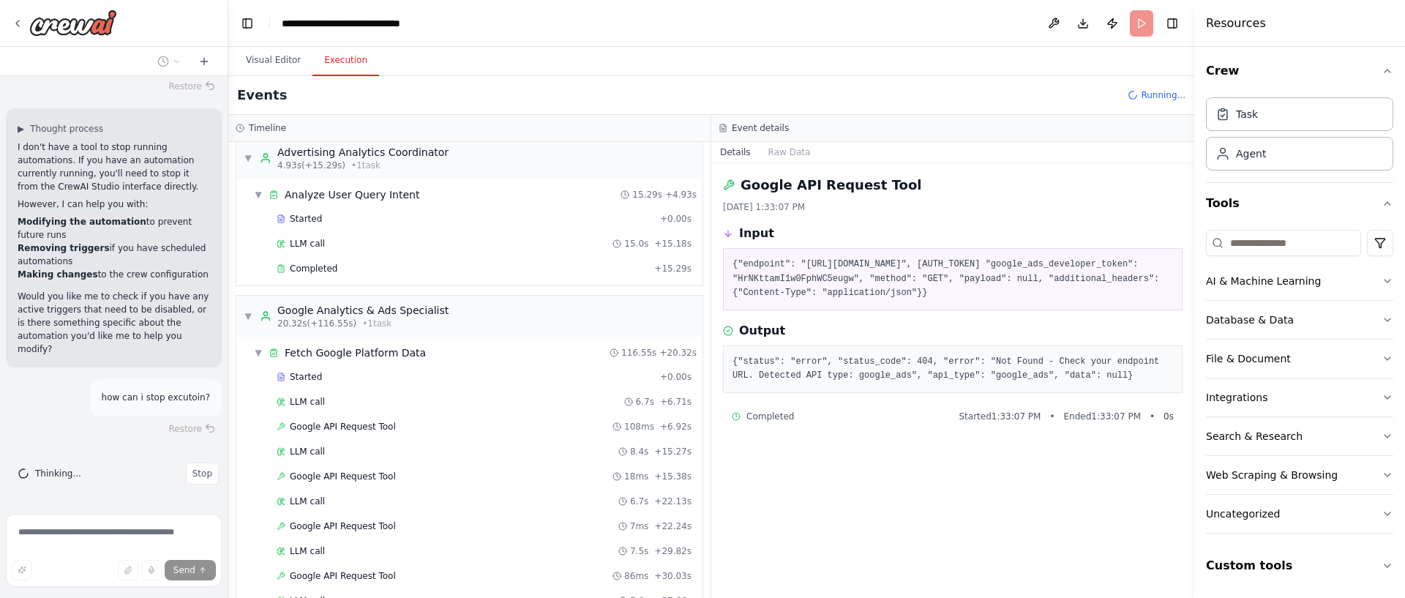
click at [1138, 95] on icon at bounding box center [1132, 95] width 13 height 13
click at [1138, 95] on icon at bounding box center [1133, 95] width 10 height 10
click at [1138, 95] on icon at bounding box center [1134, 95] width 10 height 10
click at [1183, 96] on span "Running..." at bounding box center [1163, 95] width 45 height 12
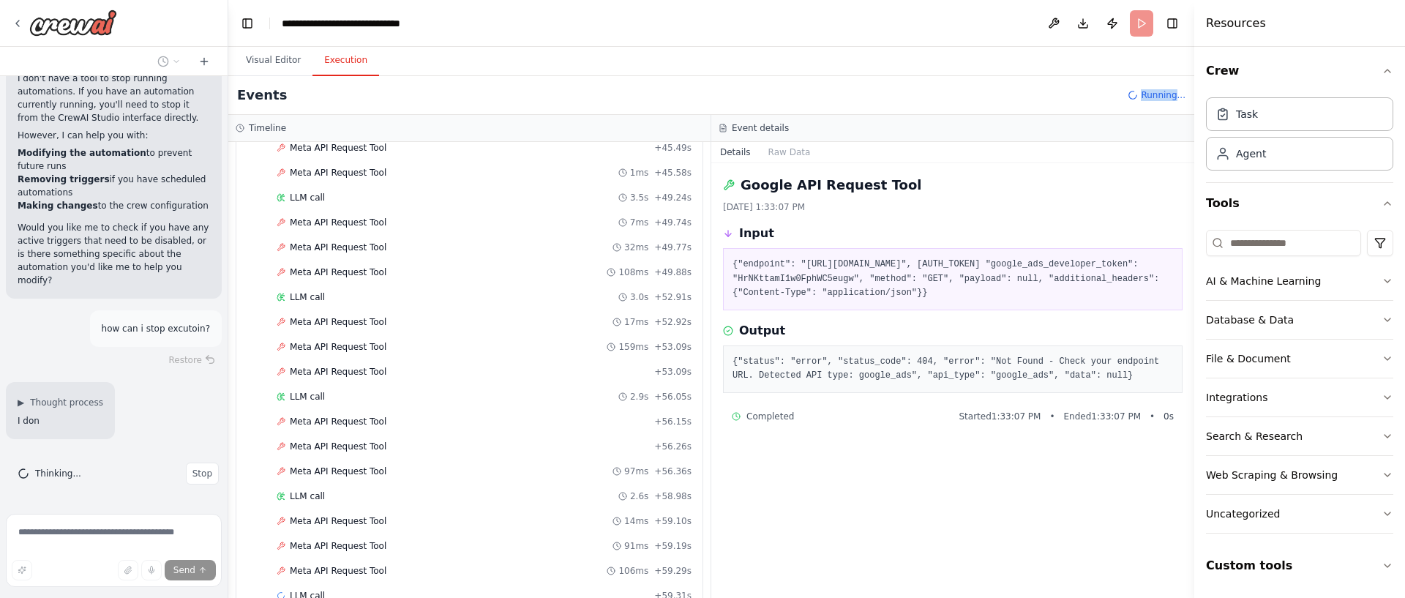
scroll to position [2223, 0]
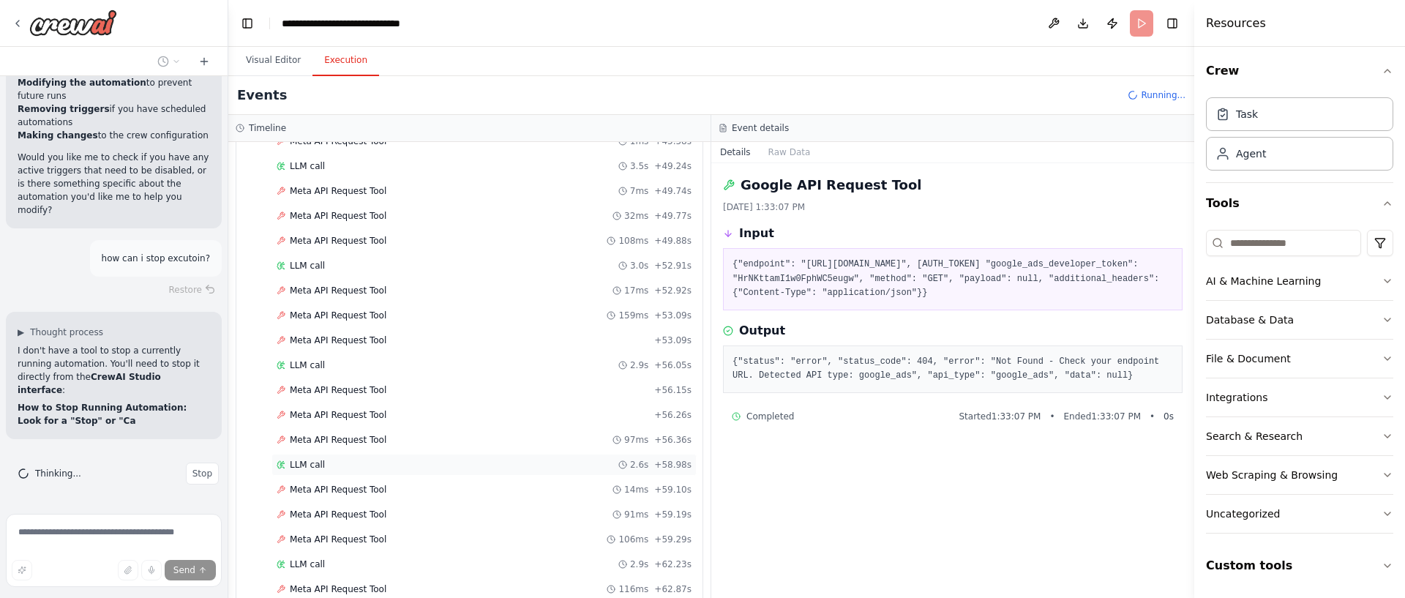
click at [315, 473] on div "LLM call 2.6s + 58.98s" at bounding box center [484, 465] width 425 height 22
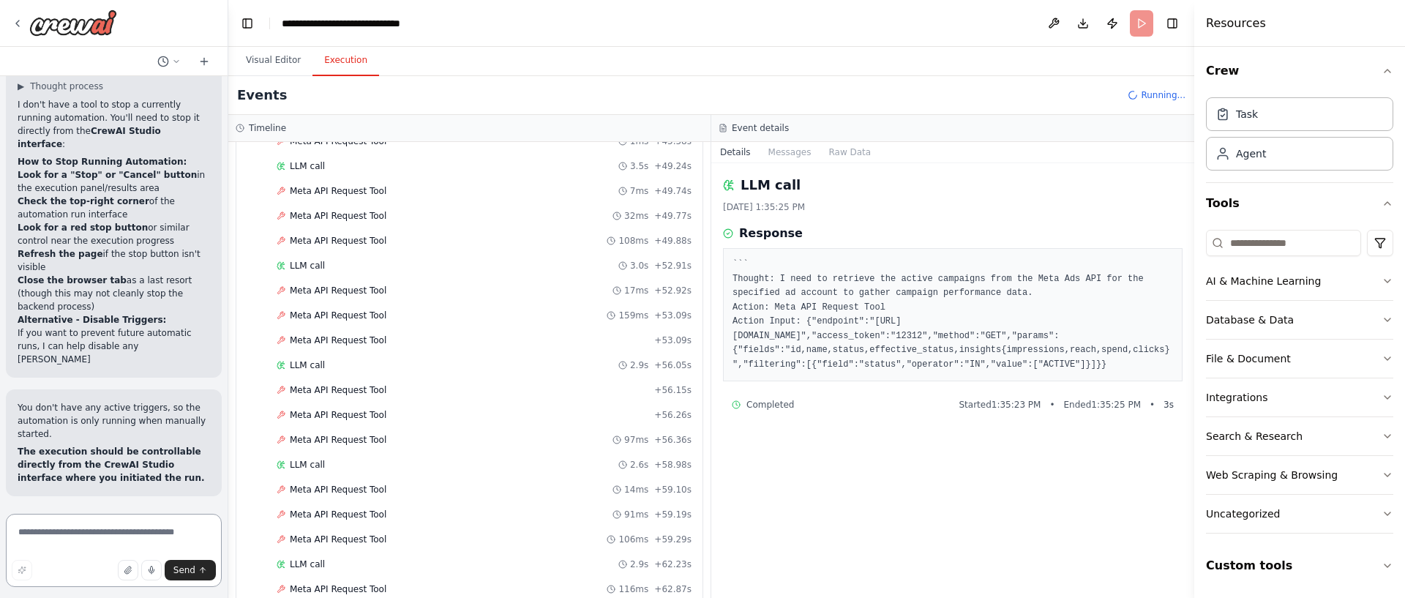
scroll to position [17809, 0]
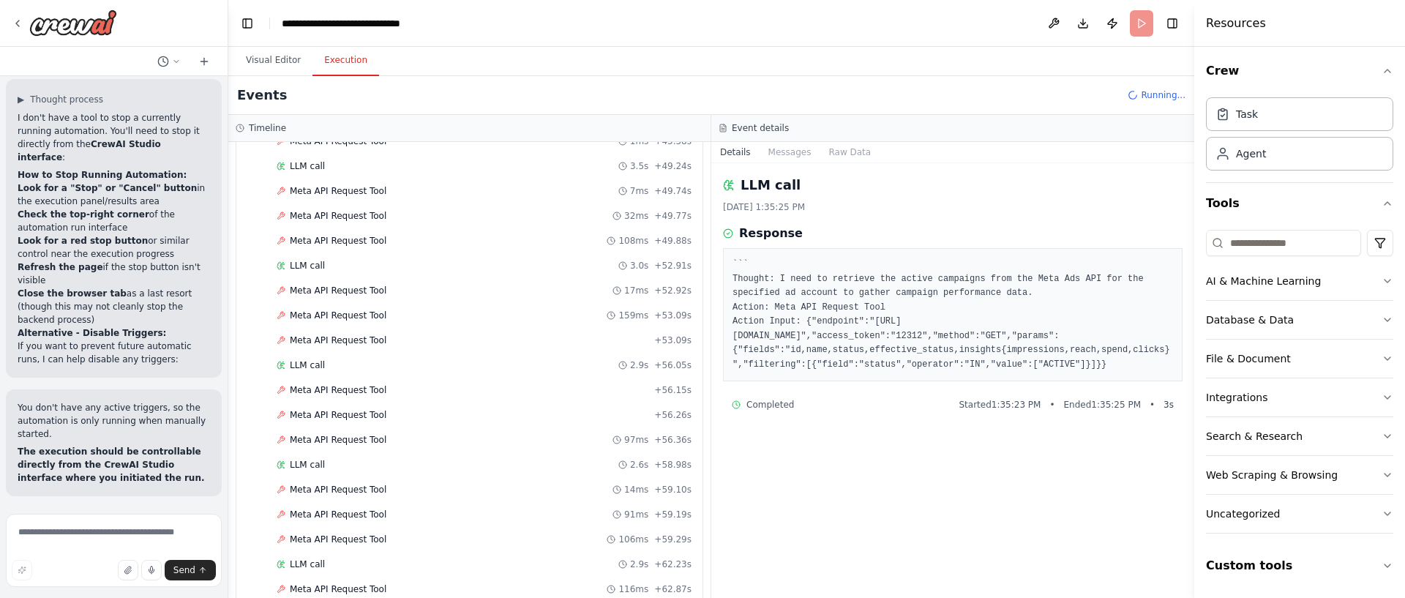
click at [1130, 23] on header "**********" at bounding box center [711, 23] width 966 height 47
click at [1136, 23] on header "**********" at bounding box center [711, 23] width 966 height 47
click at [1107, 23] on button "Publish" at bounding box center [1112, 23] width 23 height 26
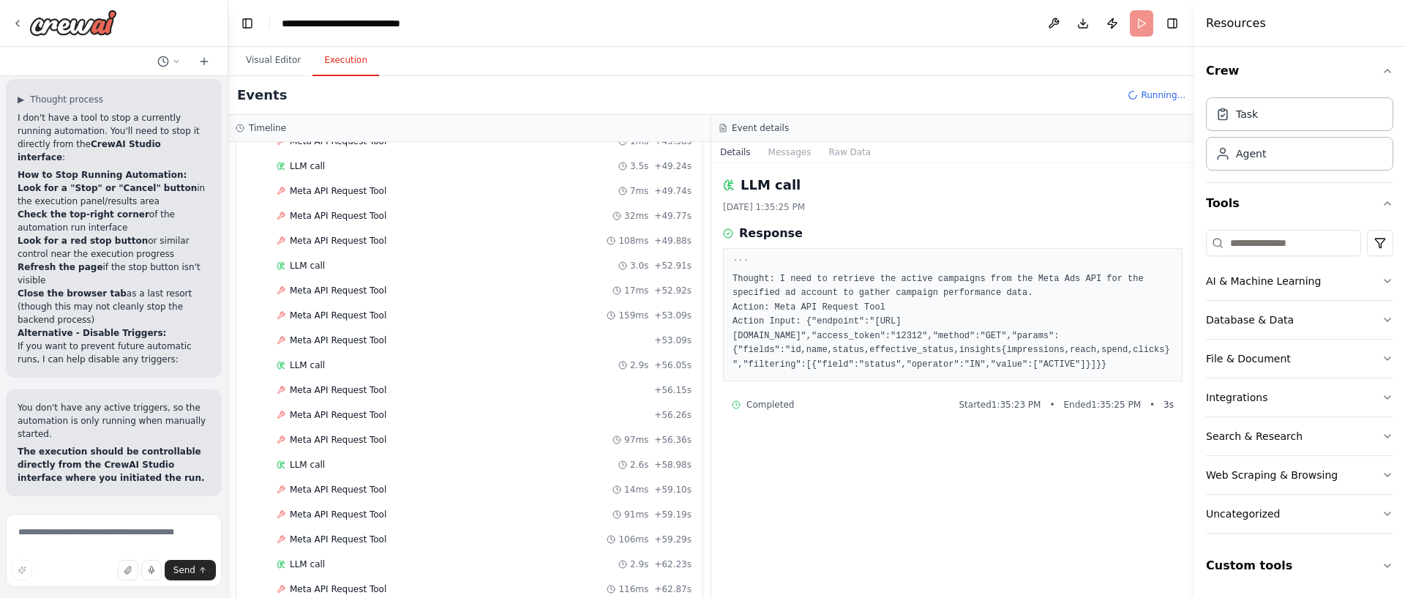
click at [1139, 20] on header "**********" at bounding box center [711, 23] width 966 height 47
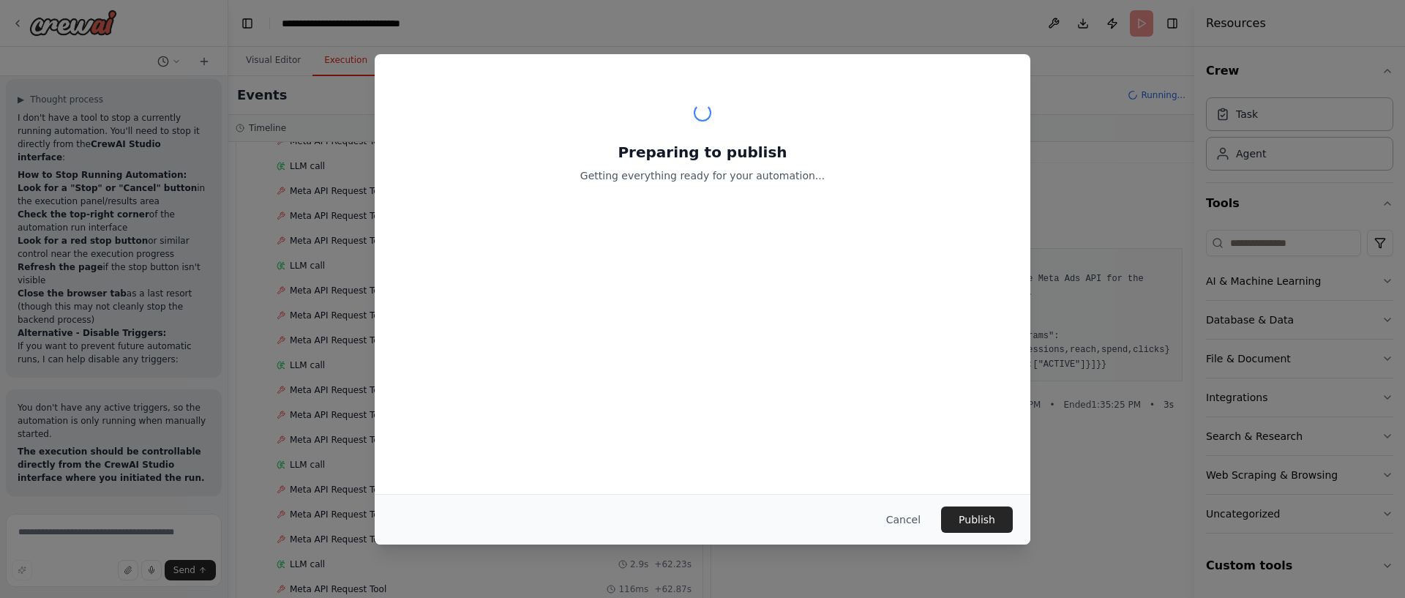
click at [1181, 20] on div "Preparing to publish Getting everything ready for your automation... Cancel Pub…" at bounding box center [702, 299] width 1405 height 598
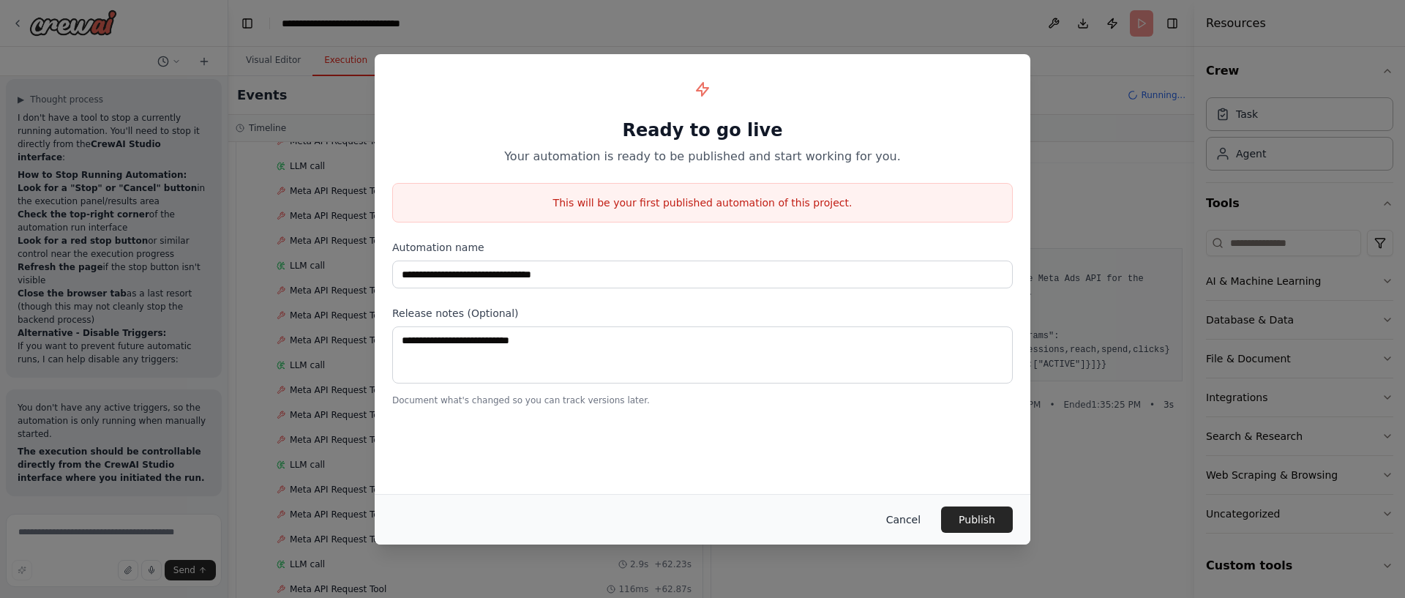
click at [908, 521] on button "Cancel" at bounding box center [904, 519] width 58 height 26
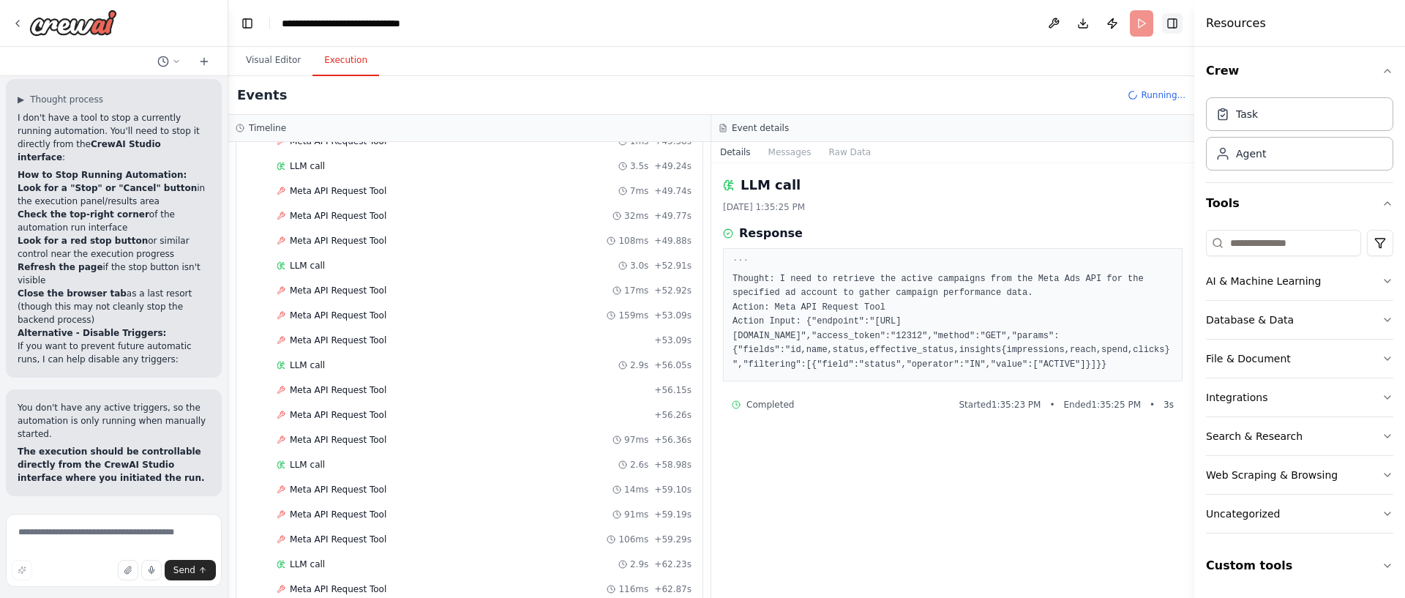
click at [1174, 21] on button "Toggle Right Sidebar" at bounding box center [1172, 23] width 20 height 20
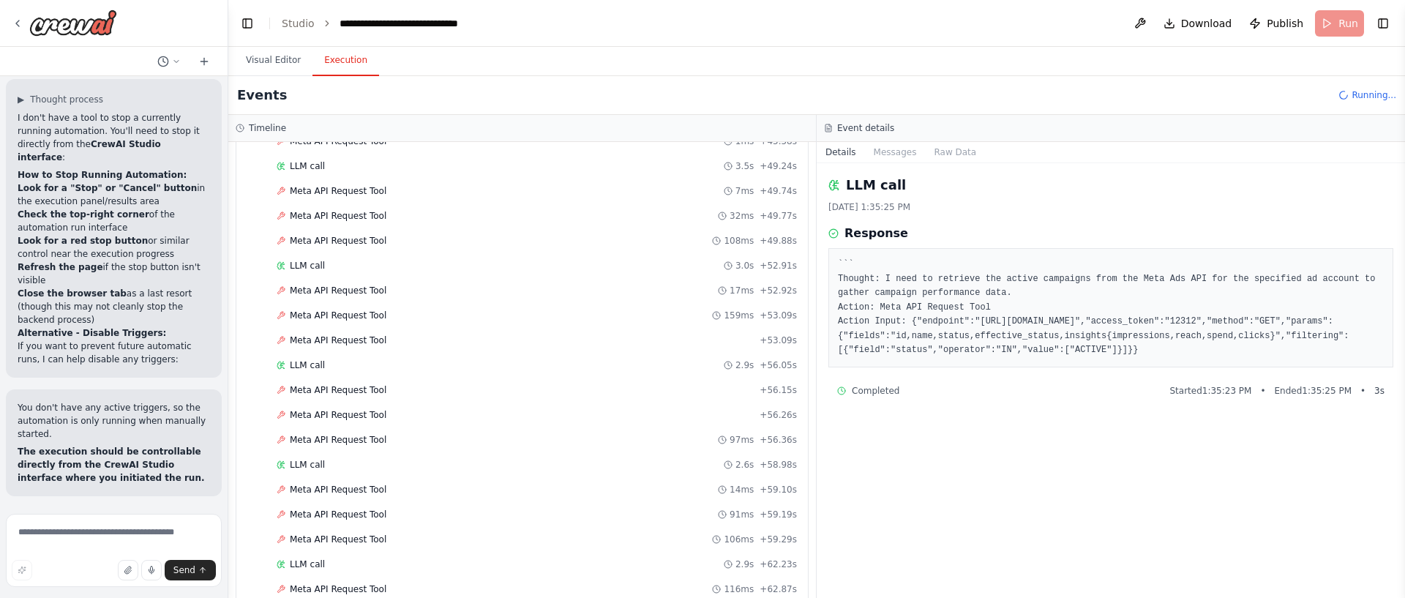
drag, startPoint x: 1373, startPoint y: 79, endPoint x: 1371, endPoint y: 102, distance: 23.5
click at [1376, 89] on div "Events Running..." at bounding box center [816, 95] width 1177 height 39
click at [1371, 102] on div "Events Running..." at bounding box center [816, 95] width 1177 height 39
click at [1309, 102] on div "Events Running..." at bounding box center [816, 95] width 1177 height 39
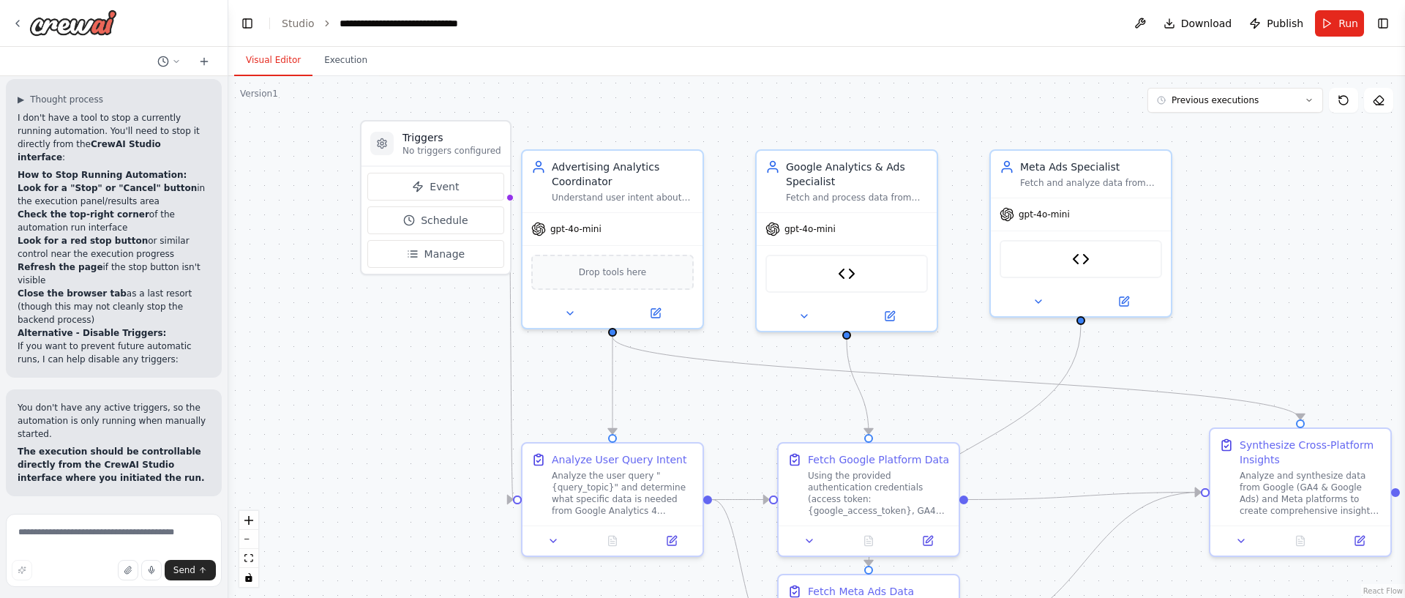
scroll to position [17727, 0]
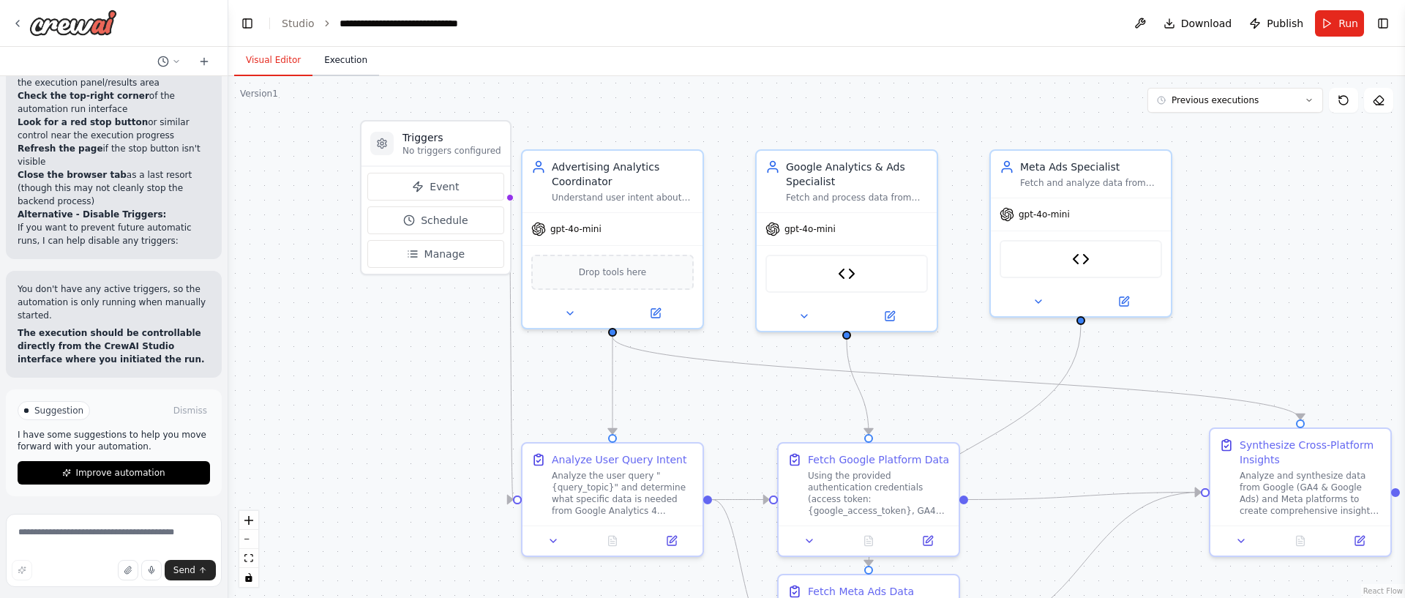
click at [321, 51] on button "Execution" at bounding box center [346, 60] width 67 height 31
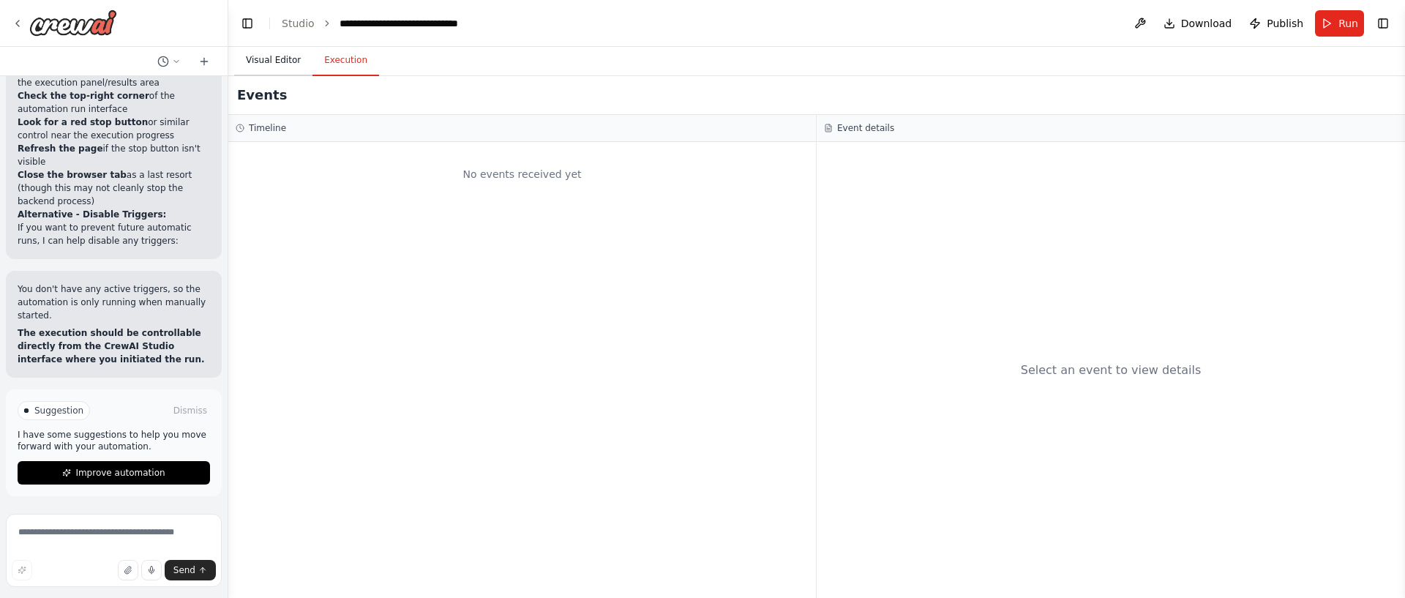
click at [269, 61] on button "Visual Editor" at bounding box center [273, 60] width 78 height 31
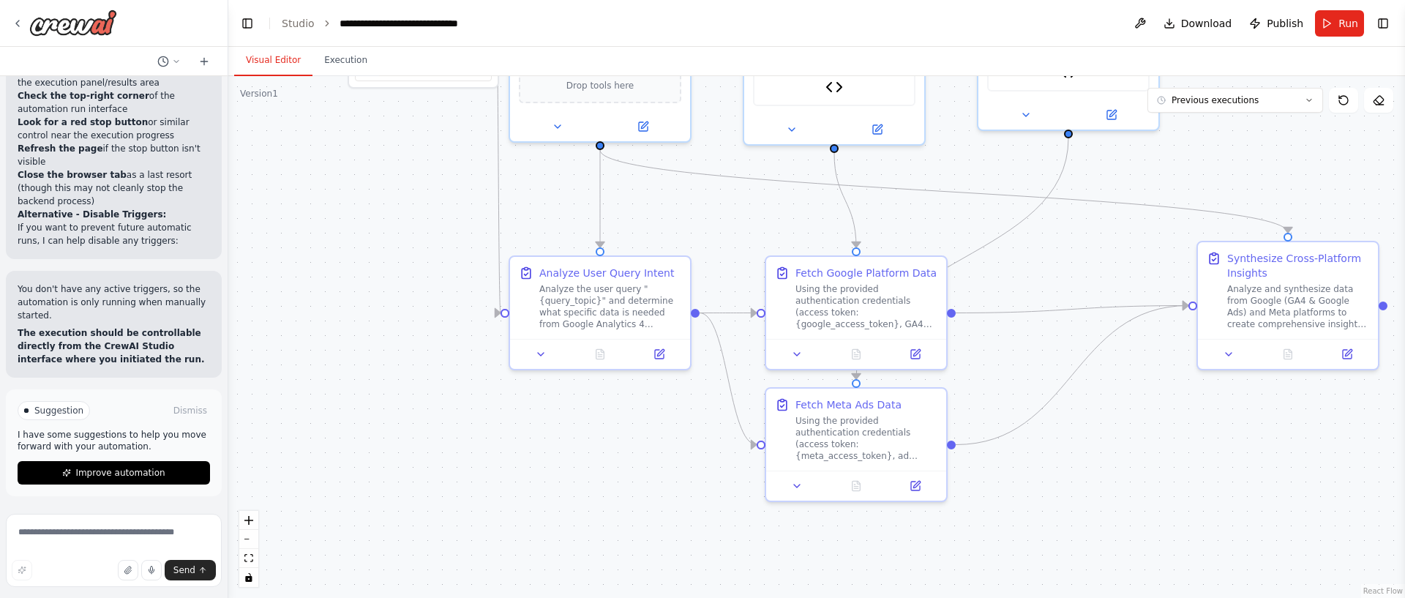
drag, startPoint x: 1257, startPoint y: 291, endPoint x: 1091, endPoint y: 230, distance: 177.2
click at [1244, 115] on div ".deletable-edge-delete-btn { width: 20px; height: 20px; border: 0px solid #ffff…" at bounding box center [816, 337] width 1177 height 522
drag, startPoint x: 875, startPoint y: 304, endPoint x: 889, endPoint y: 313, distance: 16.1
click at [895, 300] on div "Using the provided authentication credentials (access token: {google_access_tok…" at bounding box center [885, 307] width 142 height 47
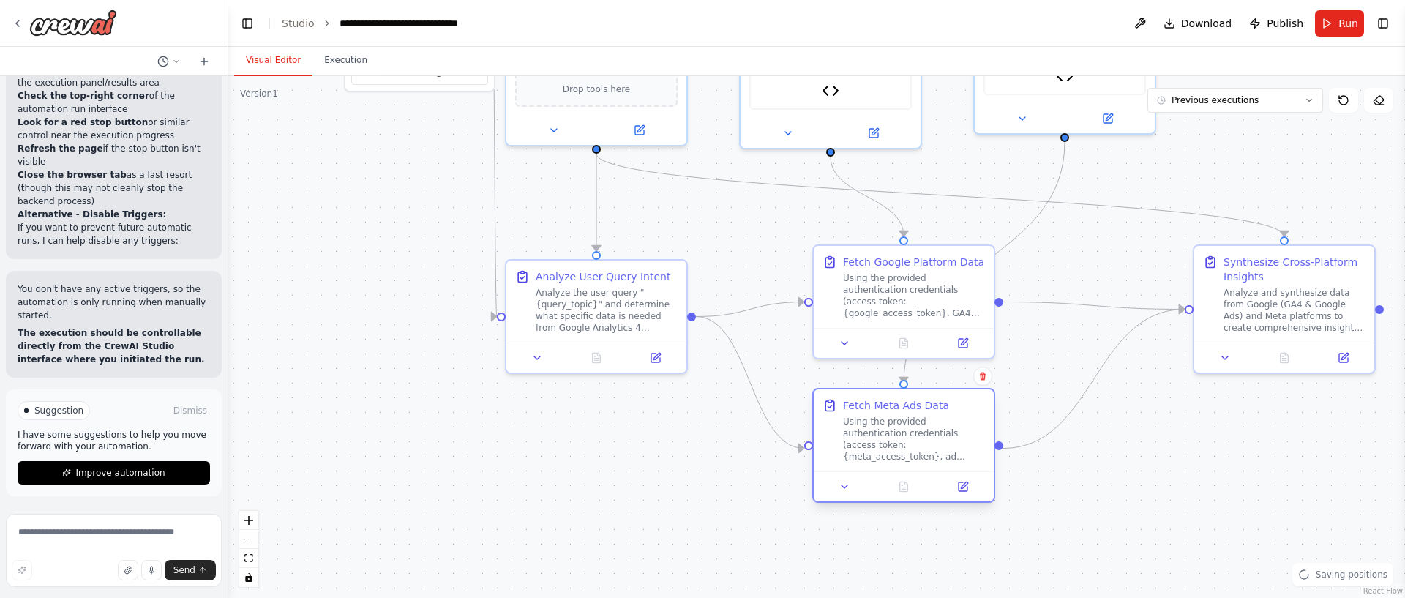
drag, startPoint x: 857, startPoint y: 435, endPoint x: 908, endPoint y: 437, distance: 50.5
click at [908, 437] on div "Using the provided authentication credentials (access token: {meta_access_token…" at bounding box center [914, 439] width 142 height 47
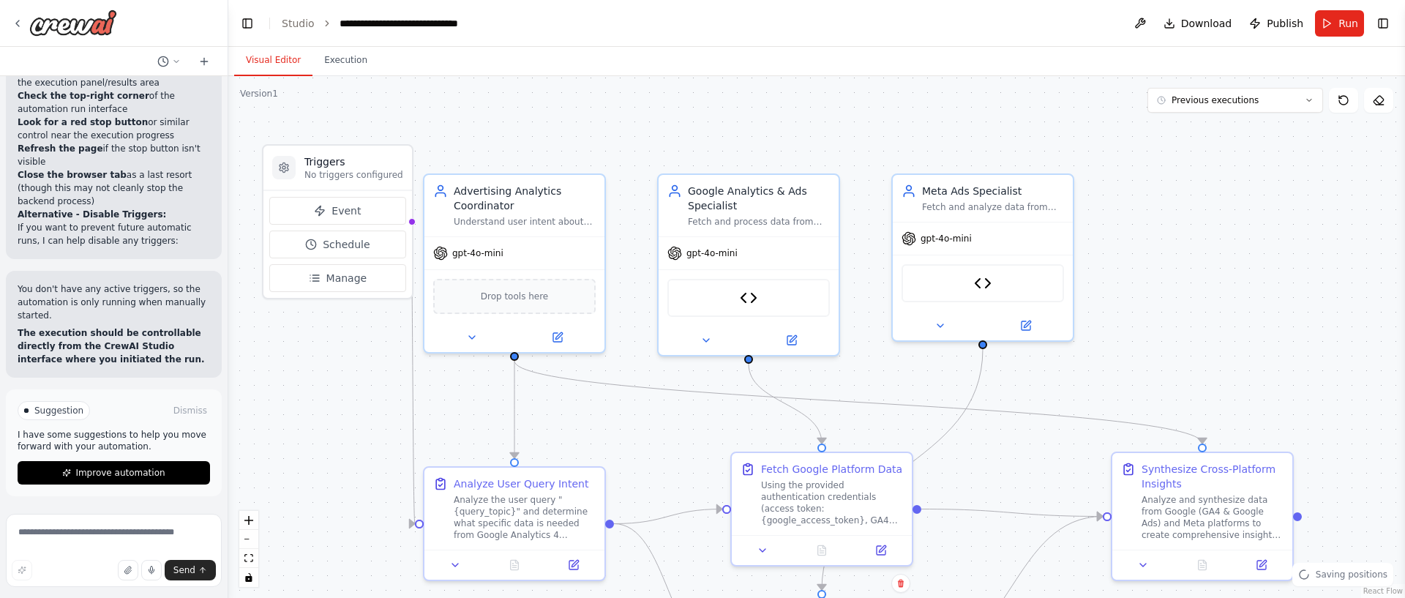
drag, startPoint x: 1091, startPoint y: 266, endPoint x: 1009, endPoint y: 473, distance: 222.1
click at [1009, 473] on div ".deletable-edge-delete-btn { width: 20px; height: 20px; border: 0px solid #ffff…" at bounding box center [816, 337] width 1177 height 522
click at [965, 285] on div "Meta API Request Tool" at bounding box center [983, 280] width 162 height 38
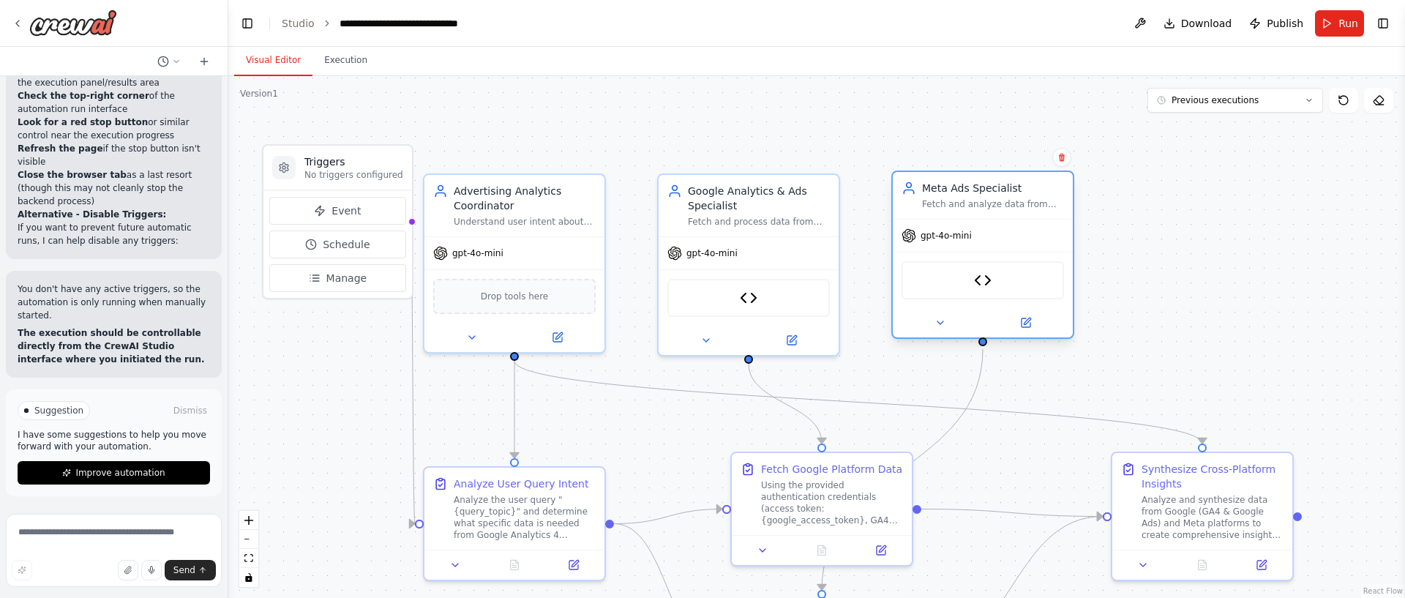
click at [1028, 337] on div "Meta Ads Specialist Fetch and analyze data from Meta Ads (Facebook/Instagram) A…" at bounding box center [982, 255] width 183 height 168
click at [1030, 321] on icon at bounding box center [1026, 323] width 12 height 12
click at [790, 343] on icon at bounding box center [791, 338] width 12 height 12
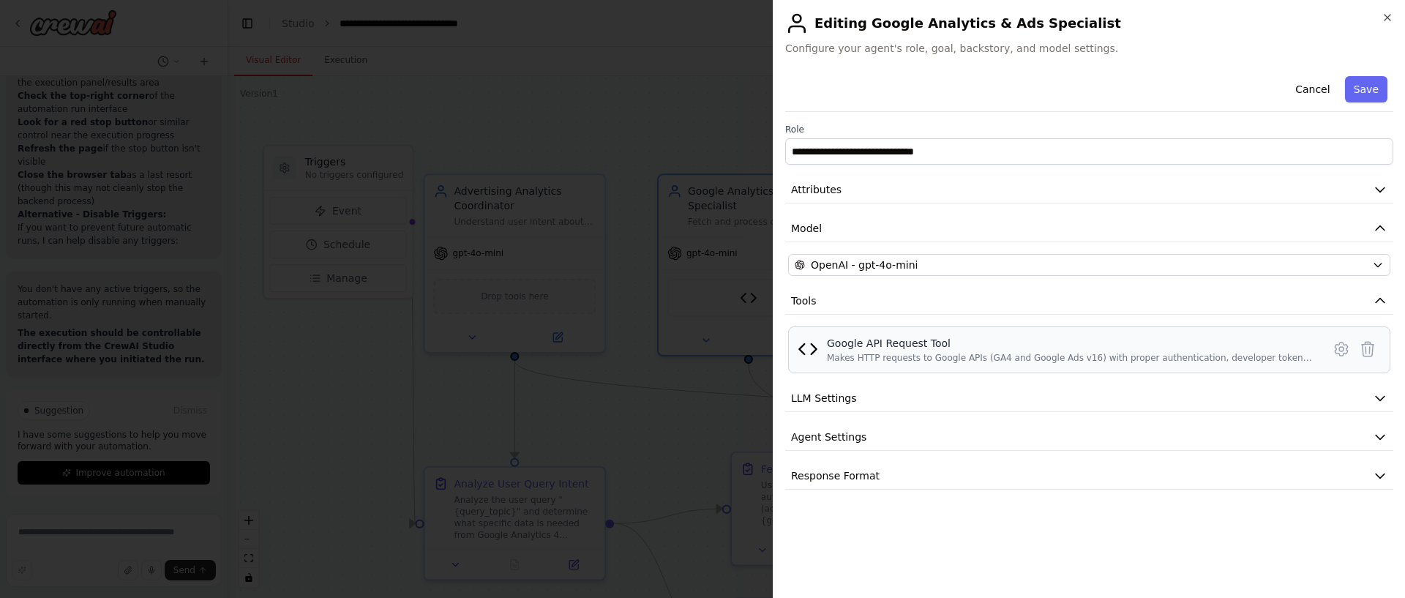
click at [1311, 354] on div "Makes HTTP requests to Google APIs (GA4 and Google Ads v16) with proper authent…" at bounding box center [1070, 358] width 487 height 12
click at [1212, 355] on div "Makes HTTP requests to Google APIs (GA4 and Google Ads v16) with proper authent…" at bounding box center [1070, 358] width 487 height 12
click at [1349, 352] on icon at bounding box center [1342, 349] width 18 height 18
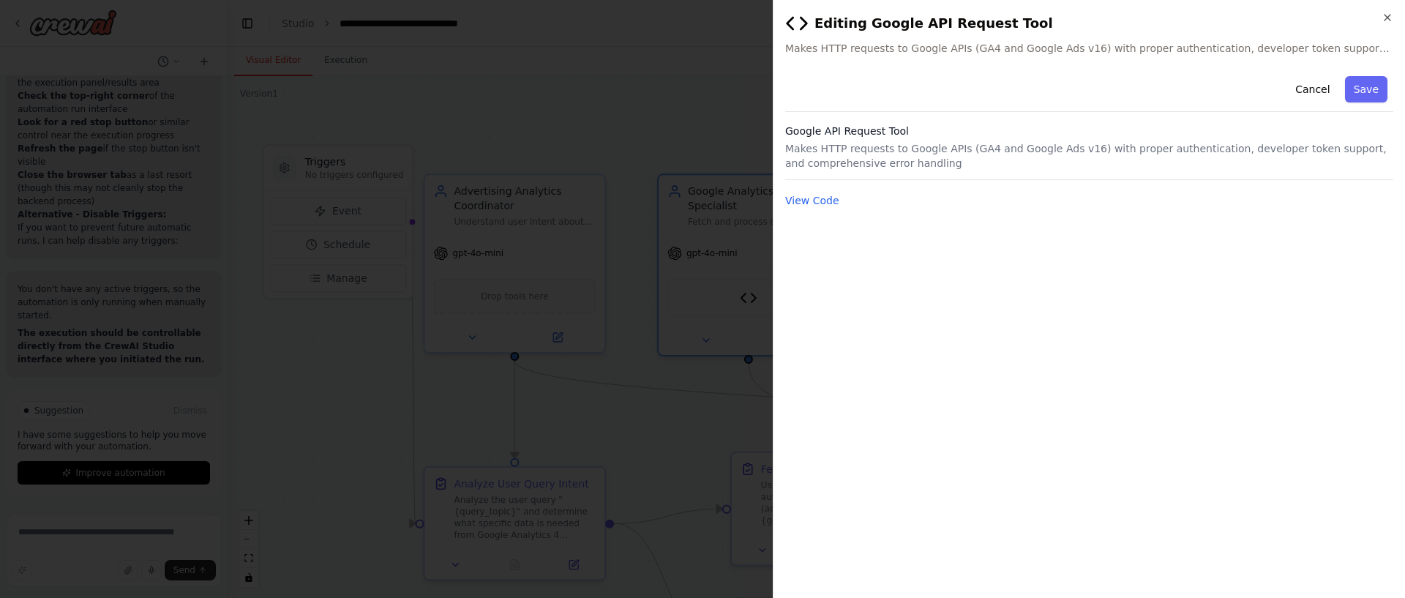
click at [839, 202] on div "View Code" at bounding box center [1089, 201] width 608 height 18
click at [834, 202] on button "View Code" at bounding box center [812, 200] width 54 height 15
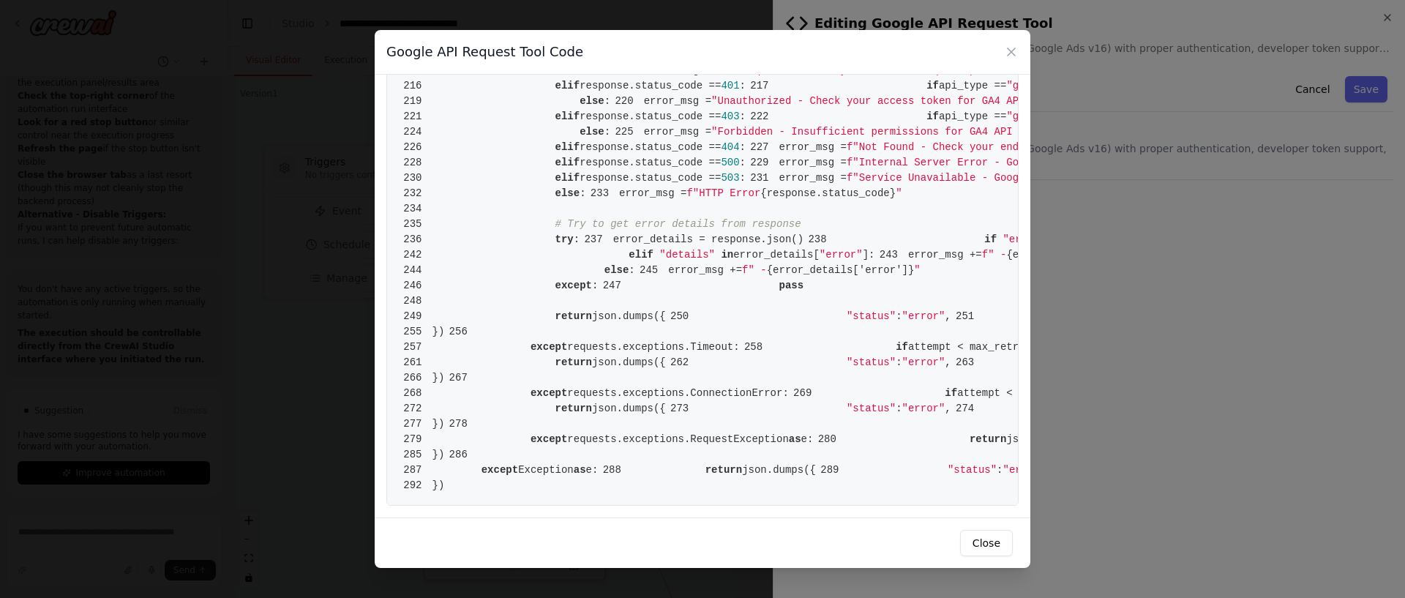
scroll to position [4093, 0]
click at [1095, 243] on div "Google API Request Tool Code 1 from [DOMAIN_NAME] import BaseTool 2 from pydant…" at bounding box center [702, 299] width 1405 height 598
click at [977, 528] on div "Close" at bounding box center [703, 542] width 656 height 51
click at [990, 534] on button "Close" at bounding box center [986, 543] width 53 height 26
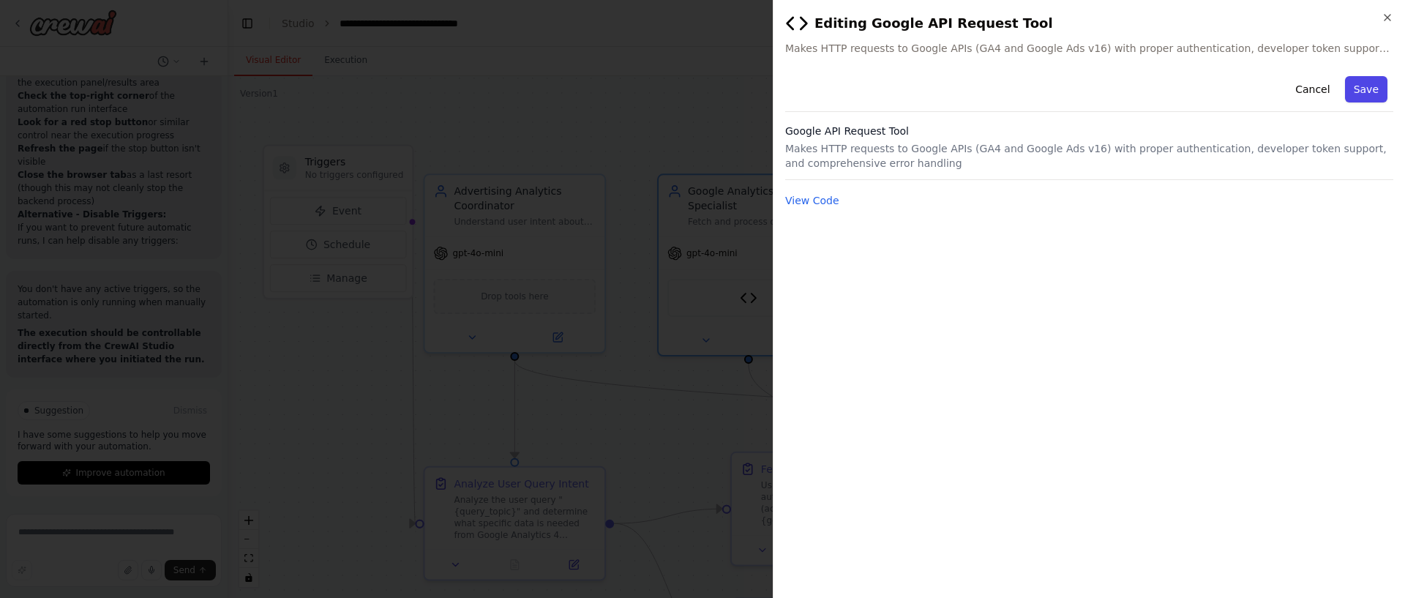
click at [1361, 101] on button "Save" at bounding box center [1366, 89] width 42 height 26
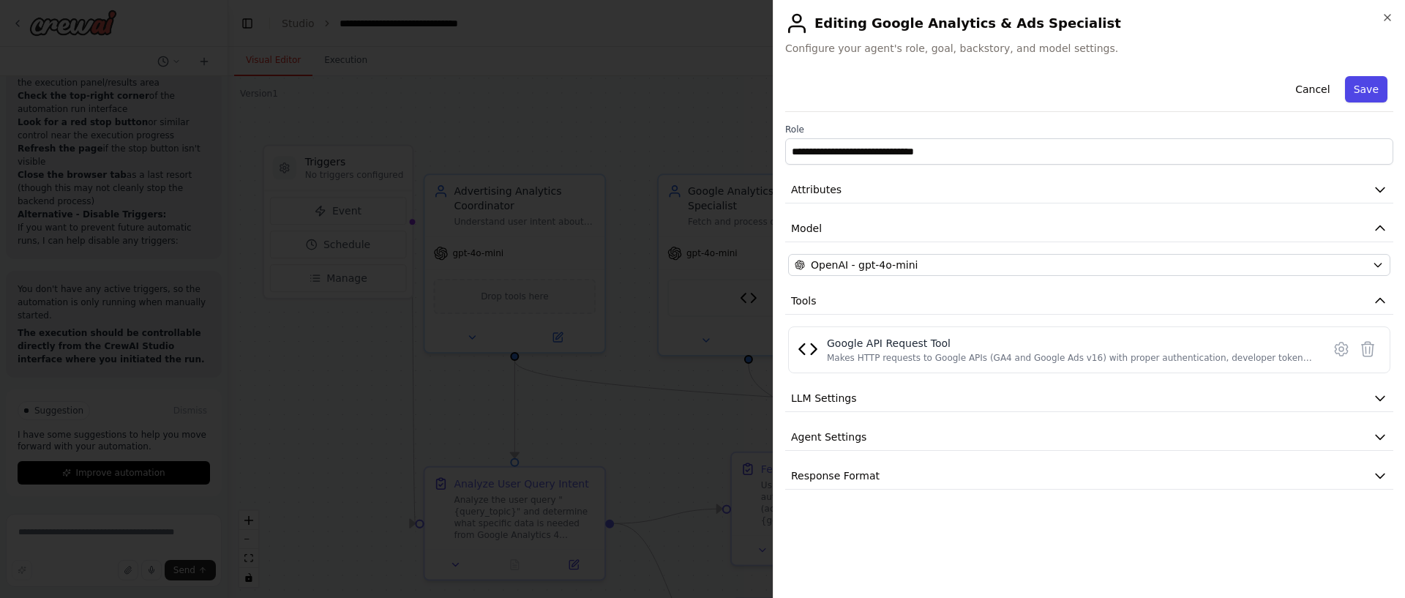
click at [1364, 93] on button "Save" at bounding box center [1366, 89] width 42 height 26
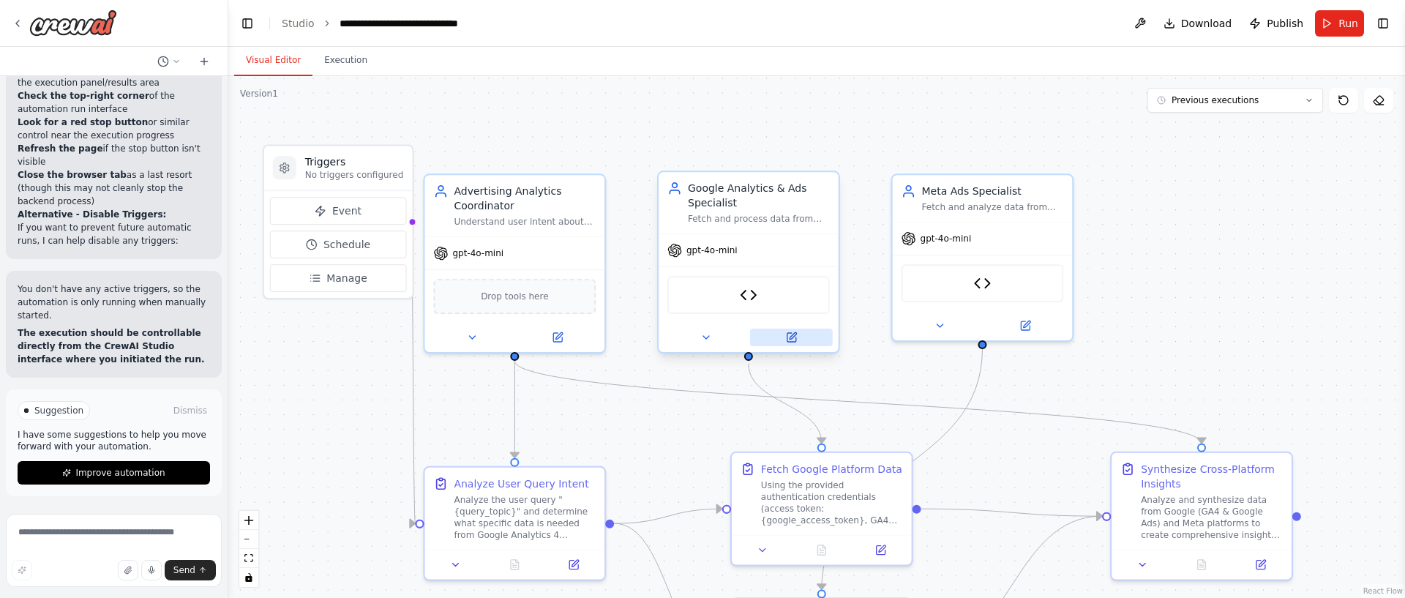
click at [791, 336] on icon at bounding box center [793, 335] width 7 height 7
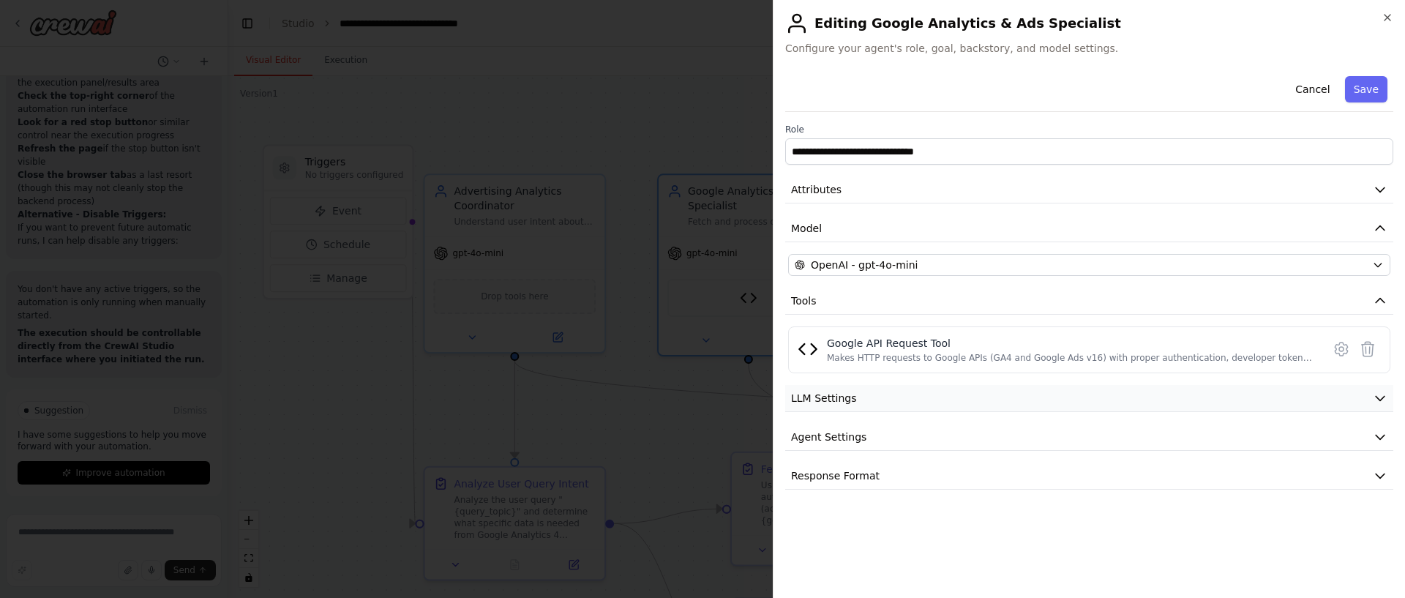
click at [846, 391] on span "LLM Settings" at bounding box center [824, 398] width 66 height 15
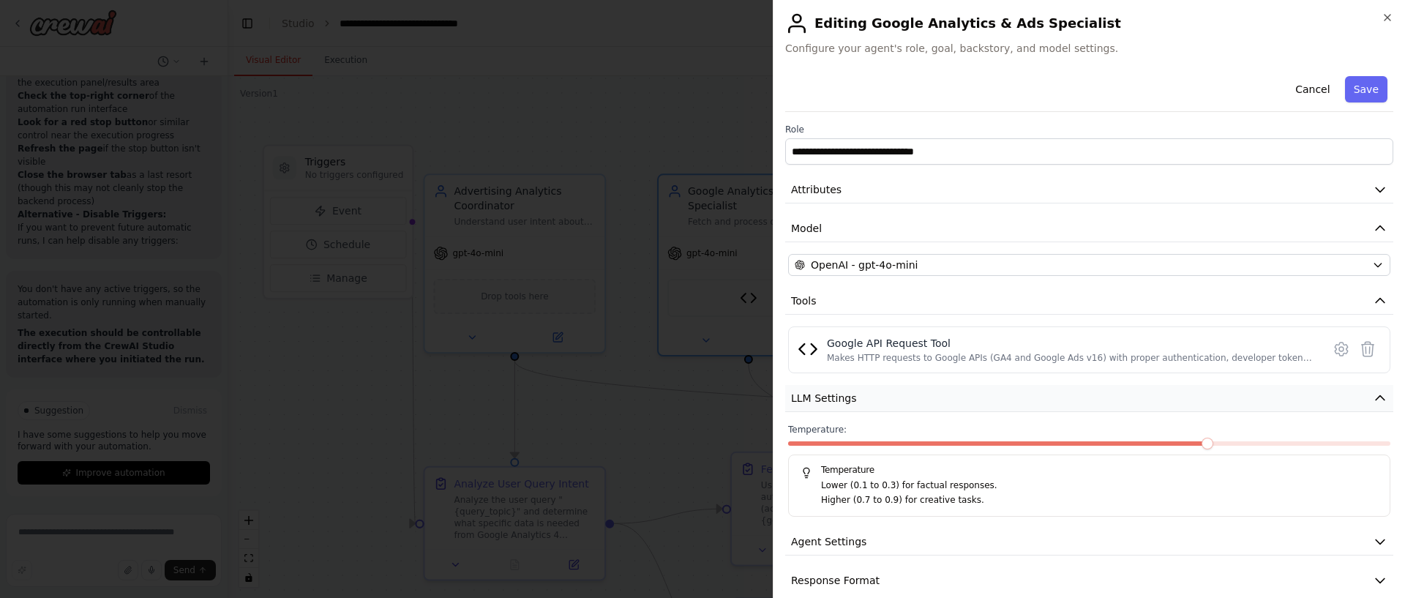
scroll to position [20, 0]
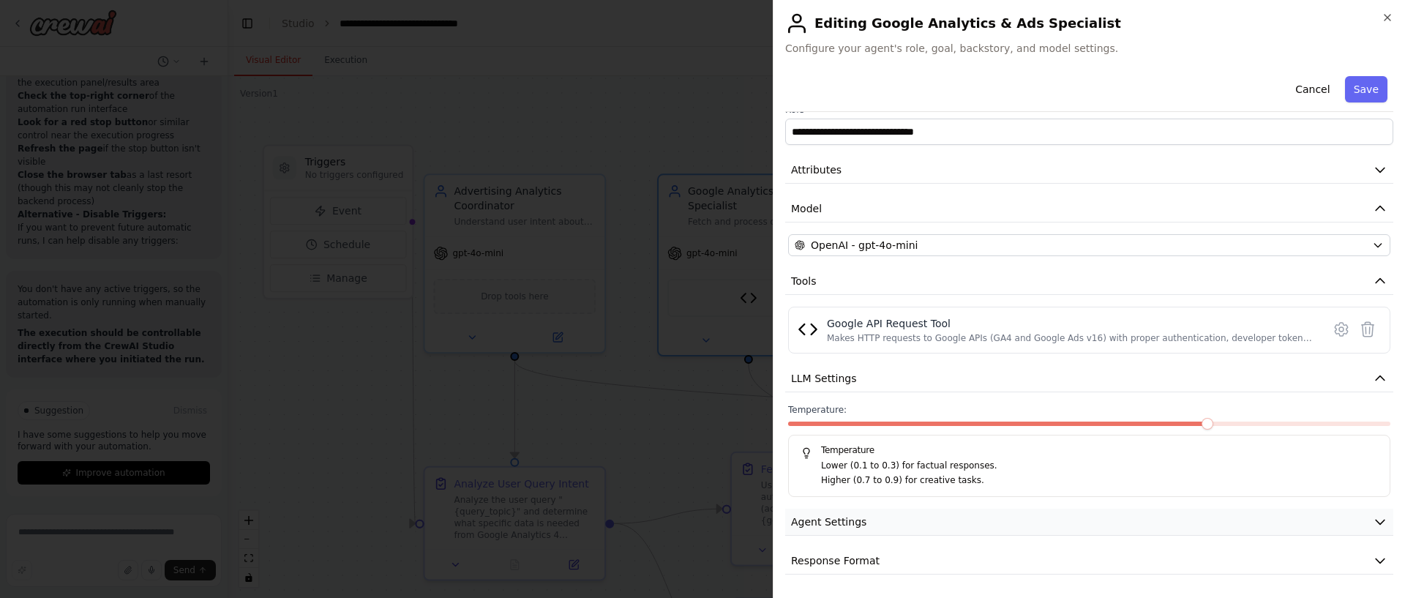
click at [858, 512] on button "Agent Settings" at bounding box center [1089, 522] width 608 height 27
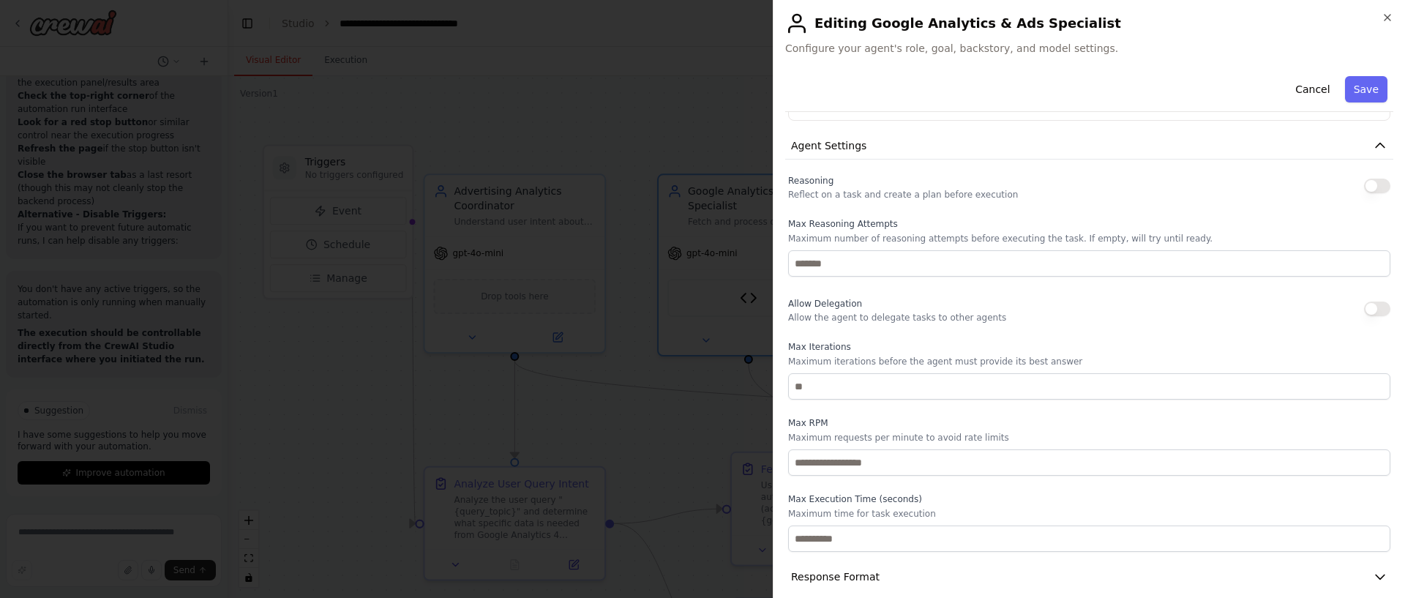
scroll to position [412, 0]
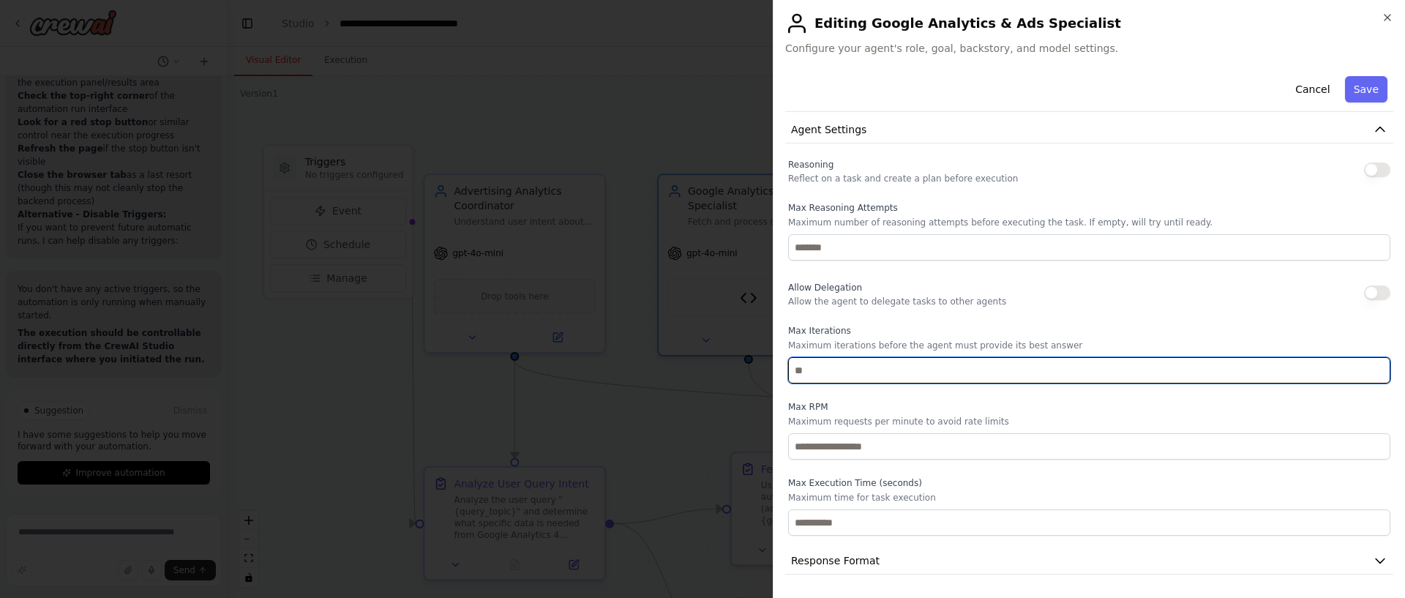
click at [951, 369] on input "number" at bounding box center [1089, 370] width 602 height 26
type input "*"
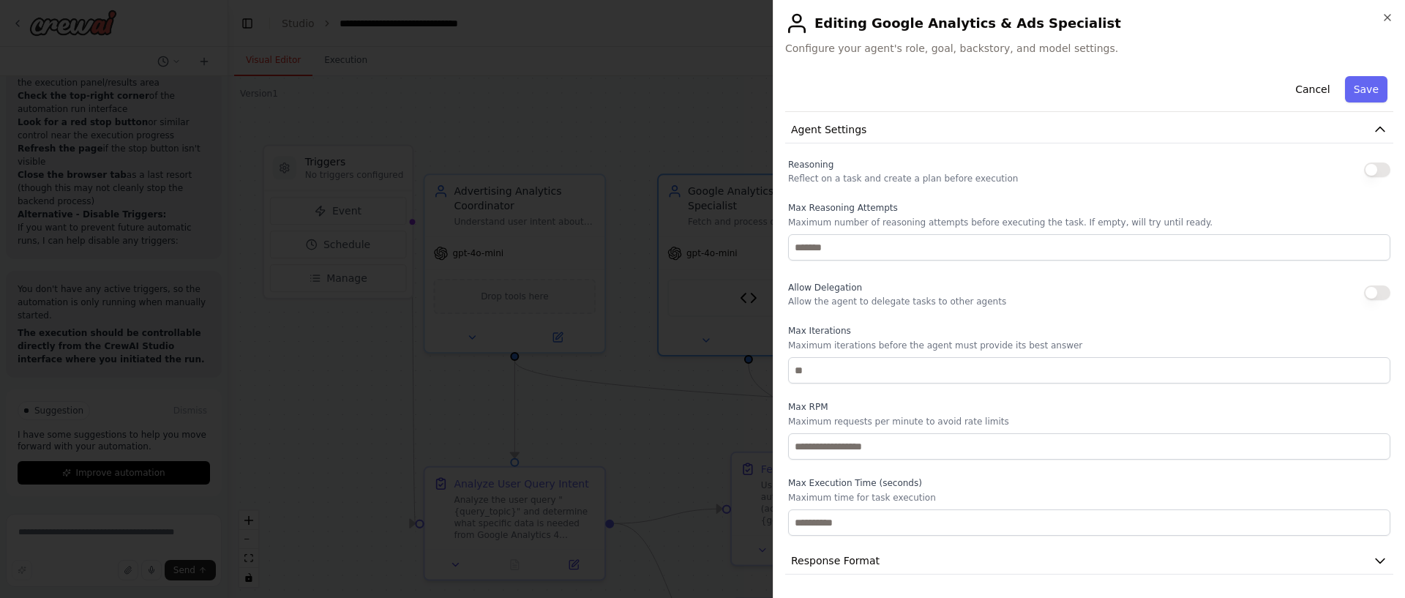
click at [965, 349] on p "Maximum iterations before the agent must provide its best answer" at bounding box center [1089, 346] width 602 height 12
click at [1367, 90] on button "Save" at bounding box center [1366, 89] width 42 height 26
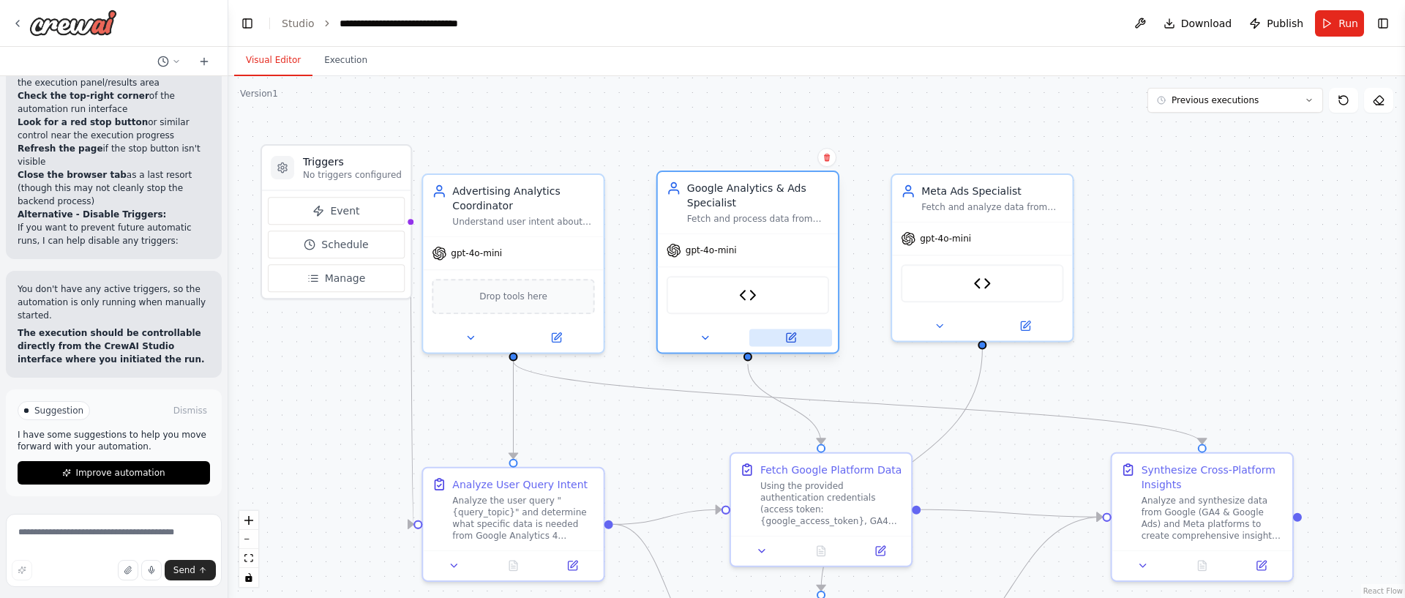
click at [790, 343] on button at bounding box center [790, 338] width 83 height 18
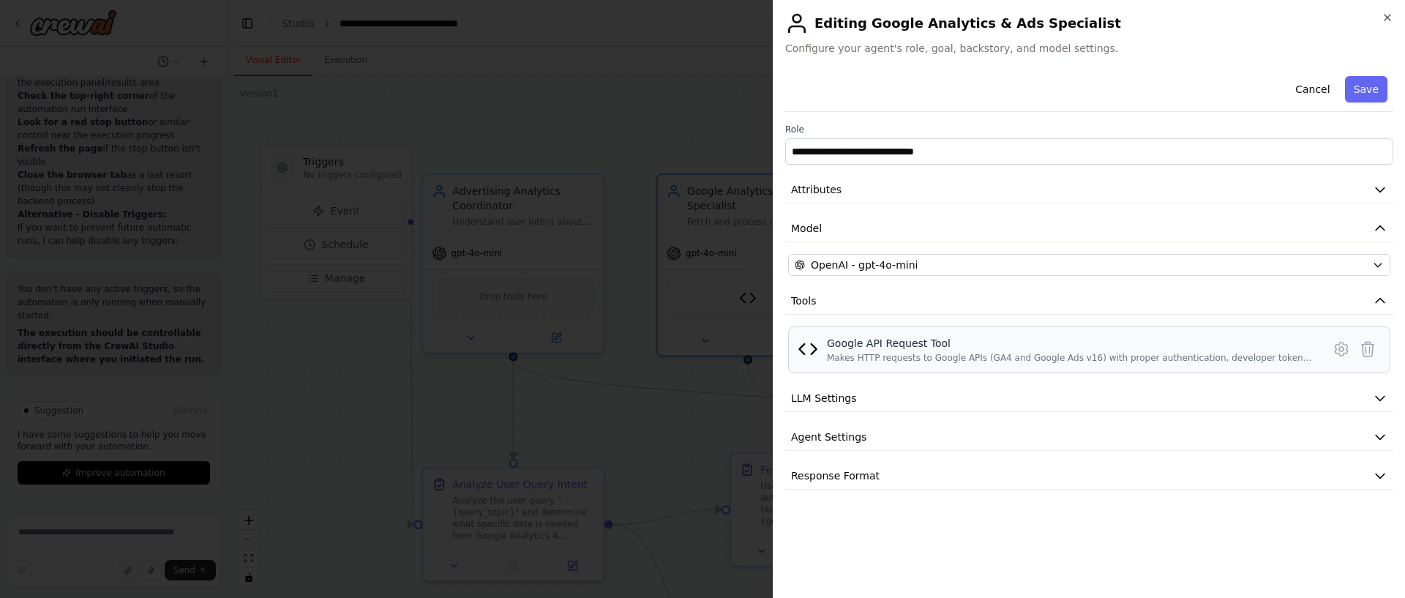
click at [897, 356] on div "Makes HTTP requests to Google APIs (GA4 and Google Ads v16) with proper authent…" at bounding box center [1070, 358] width 487 height 12
click at [1340, 355] on icon at bounding box center [1342, 349] width 18 height 18
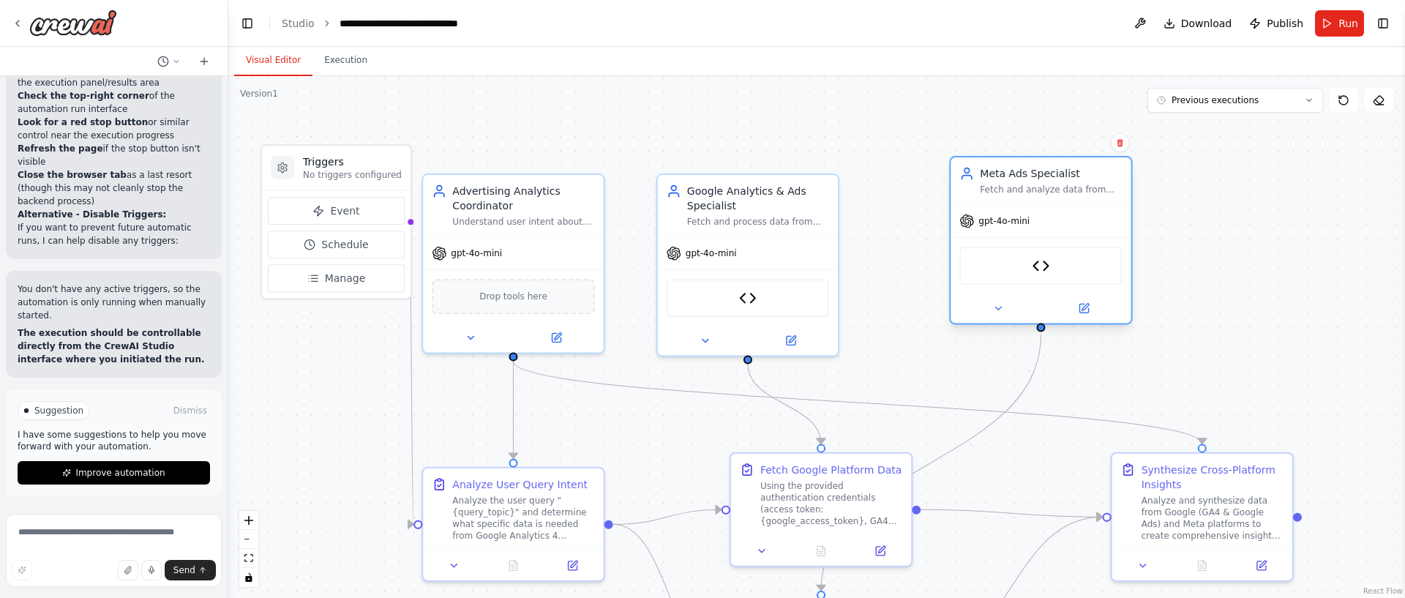
drag, startPoint x: 1011, startPoint y: 235, endPoint x: 1064, endPoint y: 227, distance: 53.3
click at [1064, 227] on div "gpt-4o-mini" at bounding box center [1041, 221] width 180 height 32
click at [787, 294] on div "Google API Request Tool" at bounding box center [748, 295] width 162 height 38
click at [802, 348] on div at bounding box center [748, 337] width 180 height 29
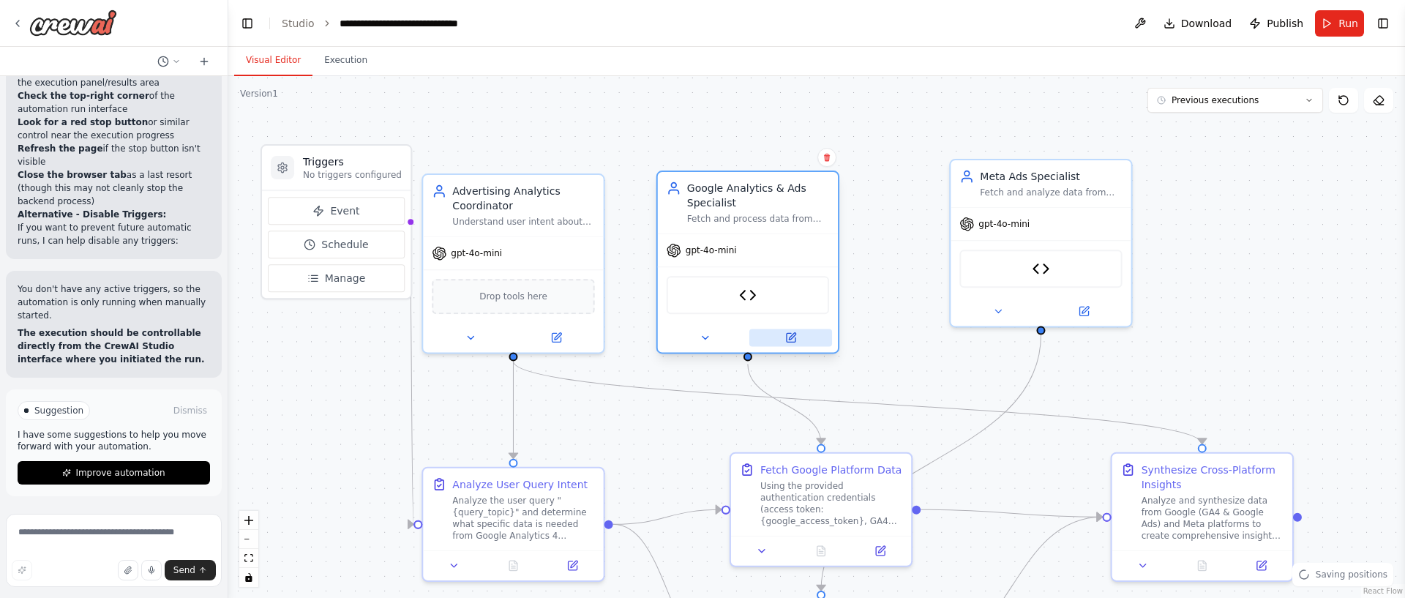
click at [790, 338] on icon at bounding box center [792, 336] width 7 height 7
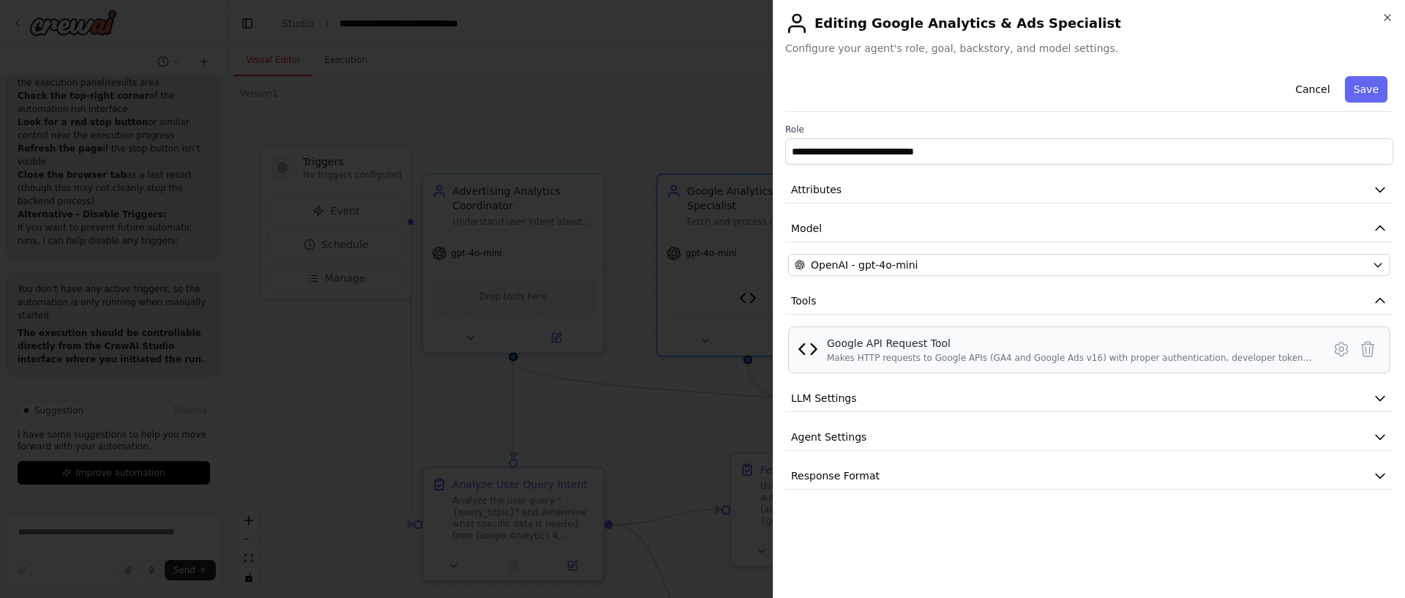
click at [1327, 345] on div "Google API Request Tool Makes HTTP requests to Google APIs (GA4 and Google Ads …" at bounding box center [1089, 350] width 583 height 28
click at [1335, 345] on icon at bounding box center [1341, 349] width 12 height 13
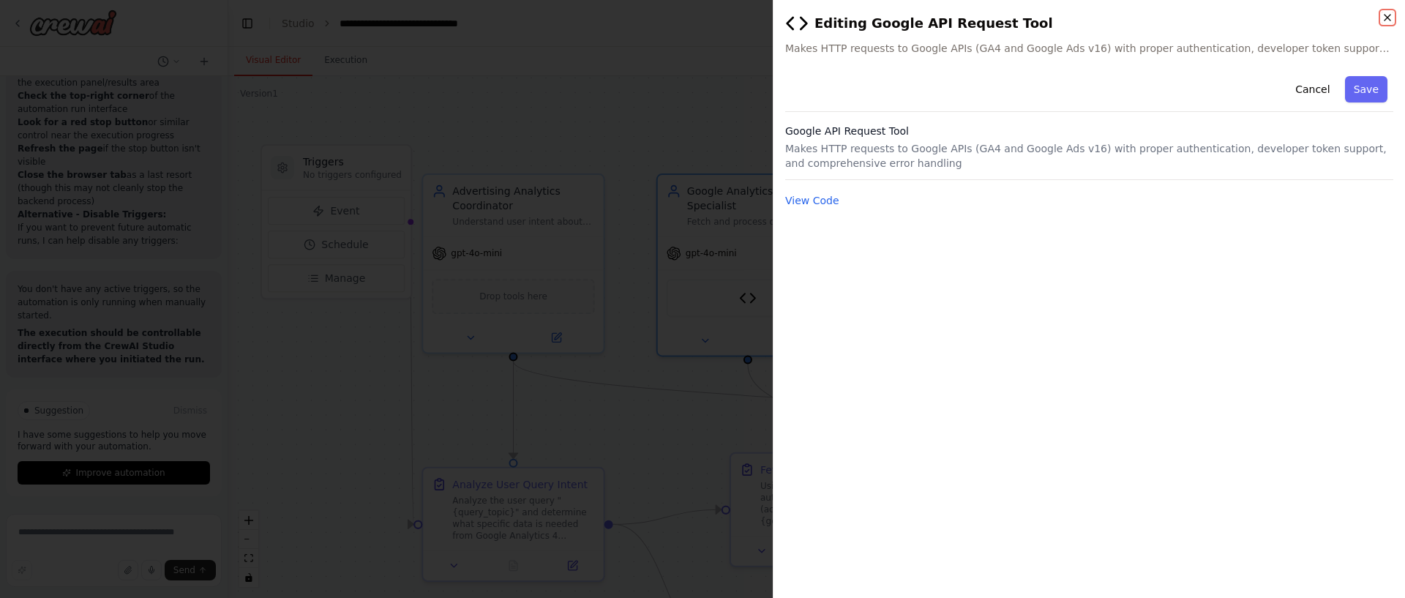
click at [1383, 15] on icon "button" at bounding box center [1388, 18] width 12 height 12
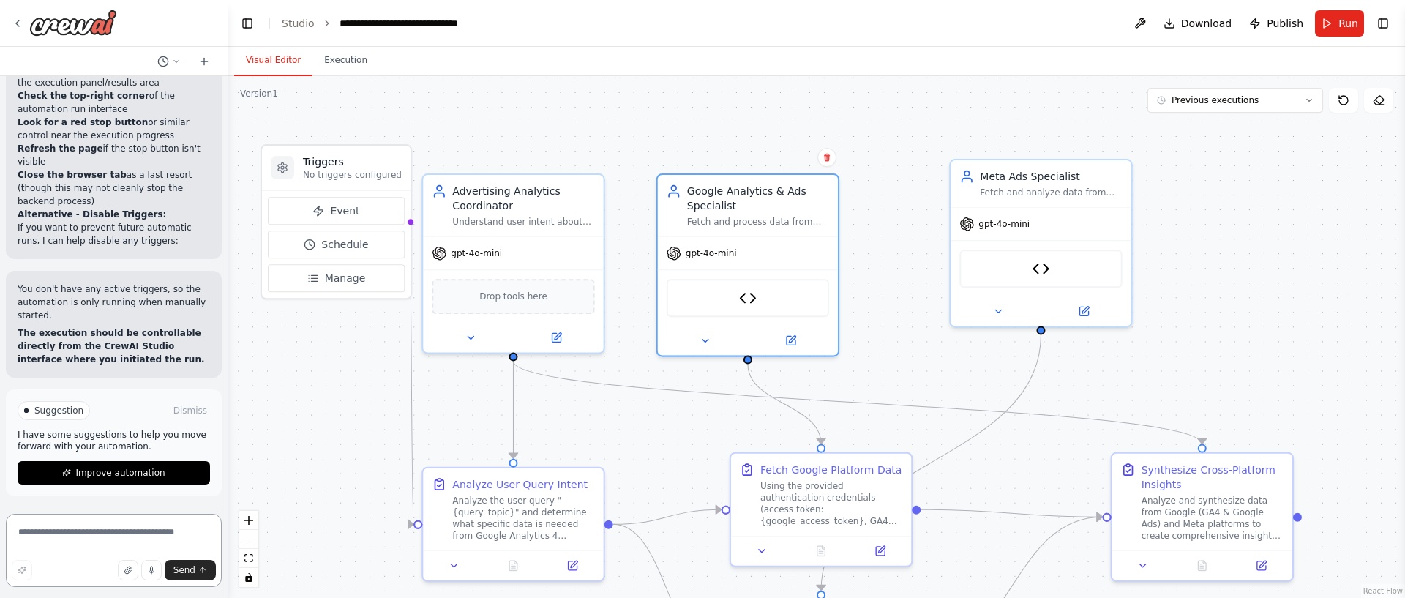
click at [105, 525] on textarea at bounding box center [114, 550] width 216 height 73
paste textarea "**********"
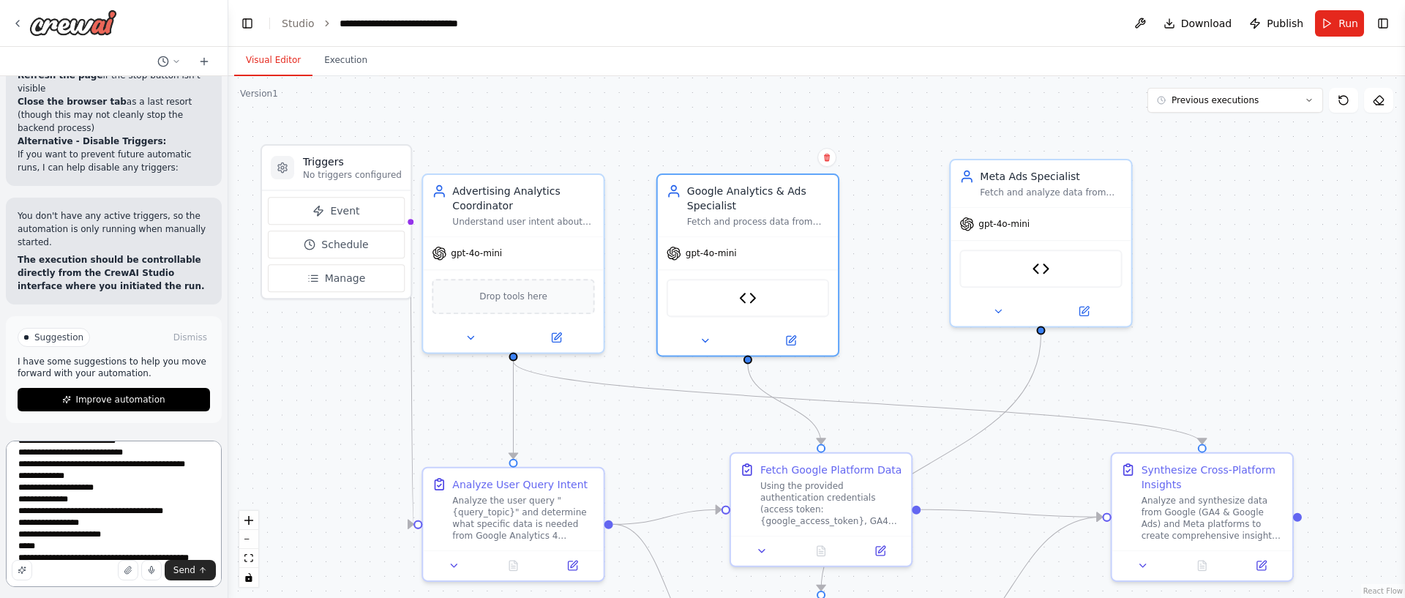
scroll to position [194, 0]
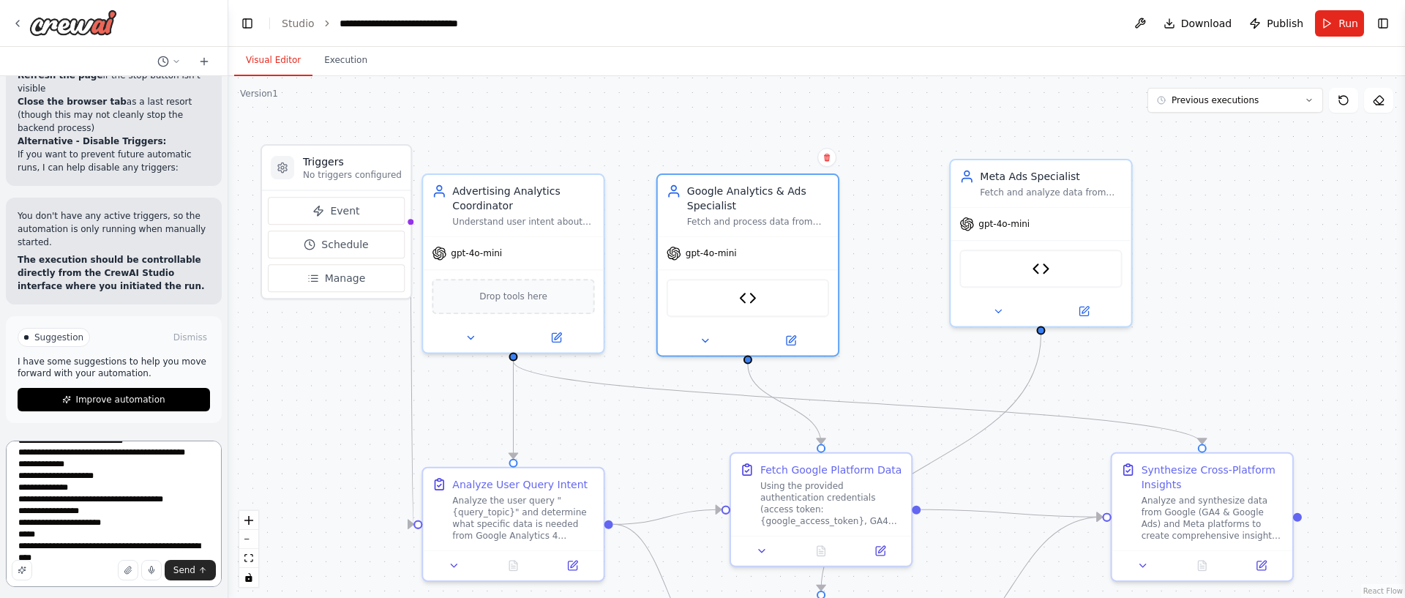
type textarea "**********"
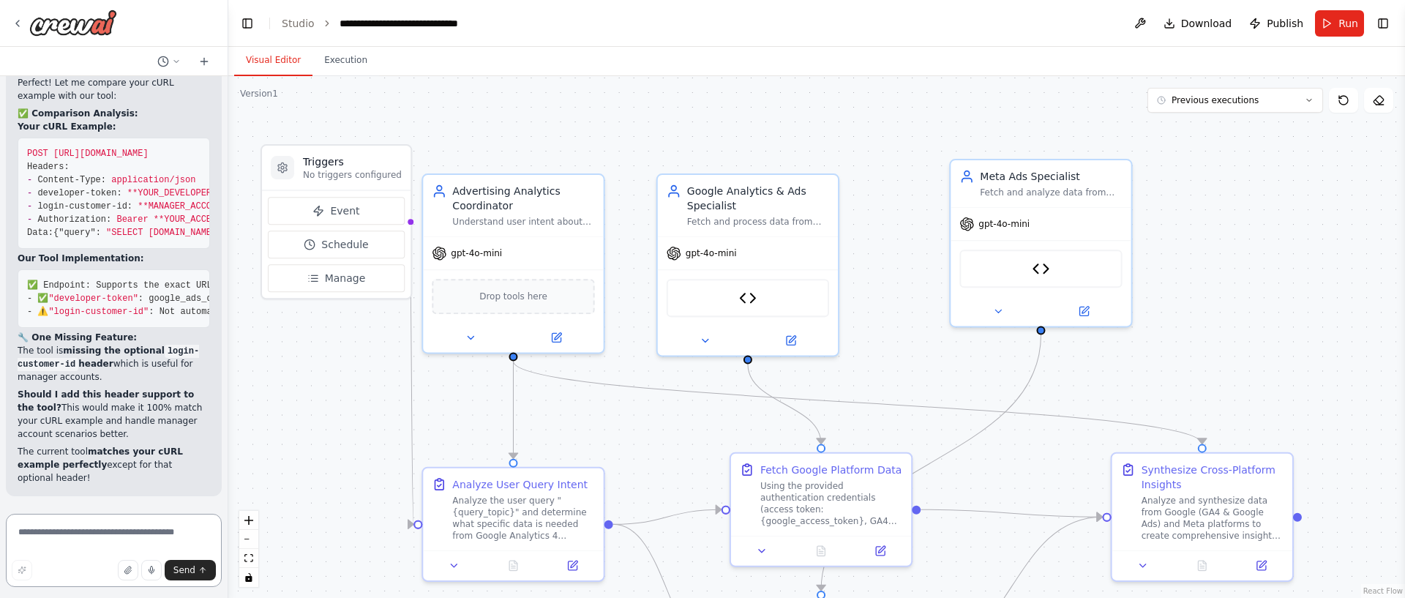
scroll to position [18776, 0]
click at [129, 523] on textarea at bounding box center [114, 550] width 216 height 73
type textarea "**********"
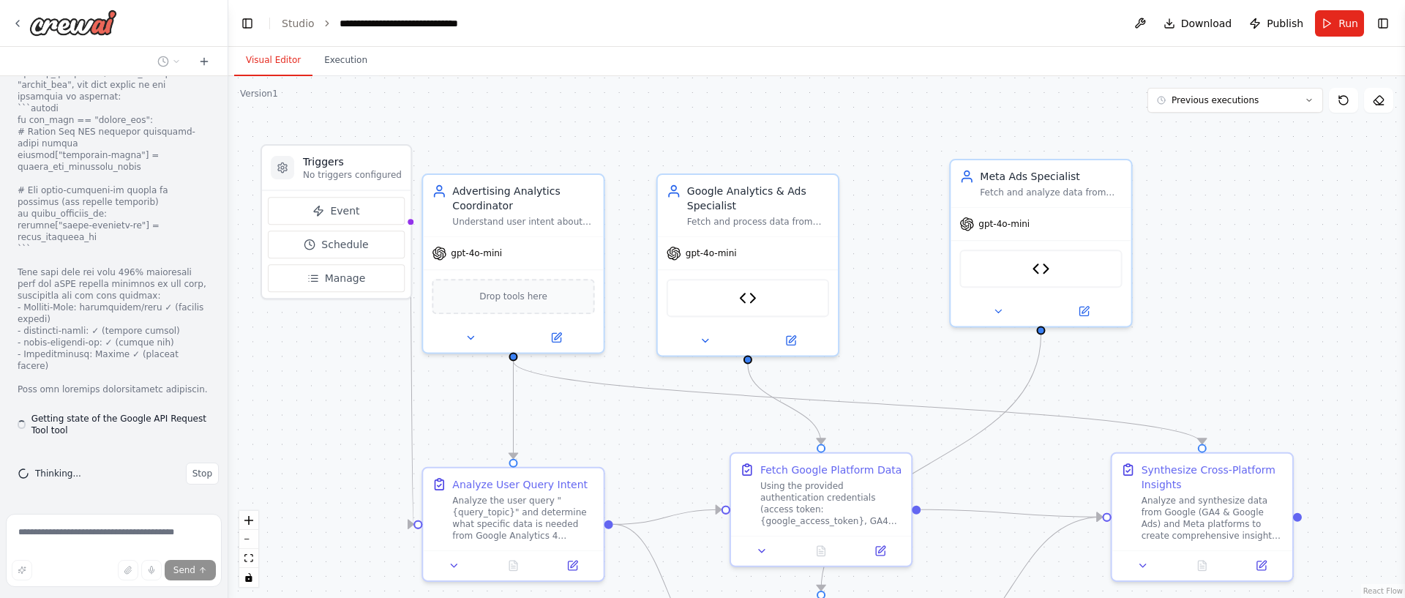
scroll to position [19533, 0]
